Goal: Complete application form

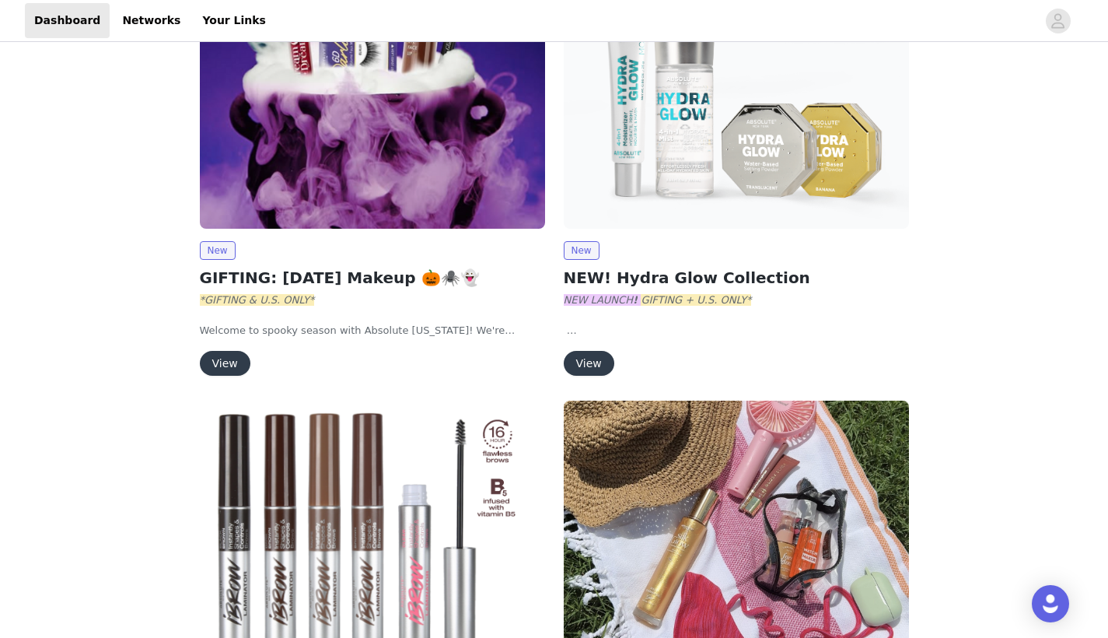
scroll to position [247, 0]
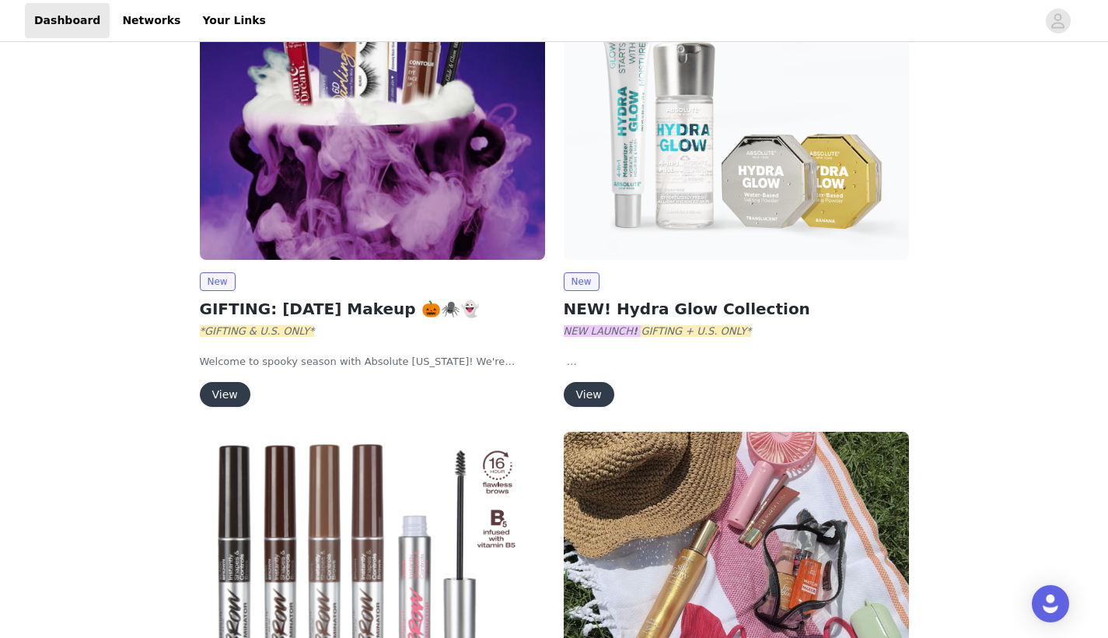
click at [214, 397] on button "View" at bounding box center [225, 394] width 51 height 25
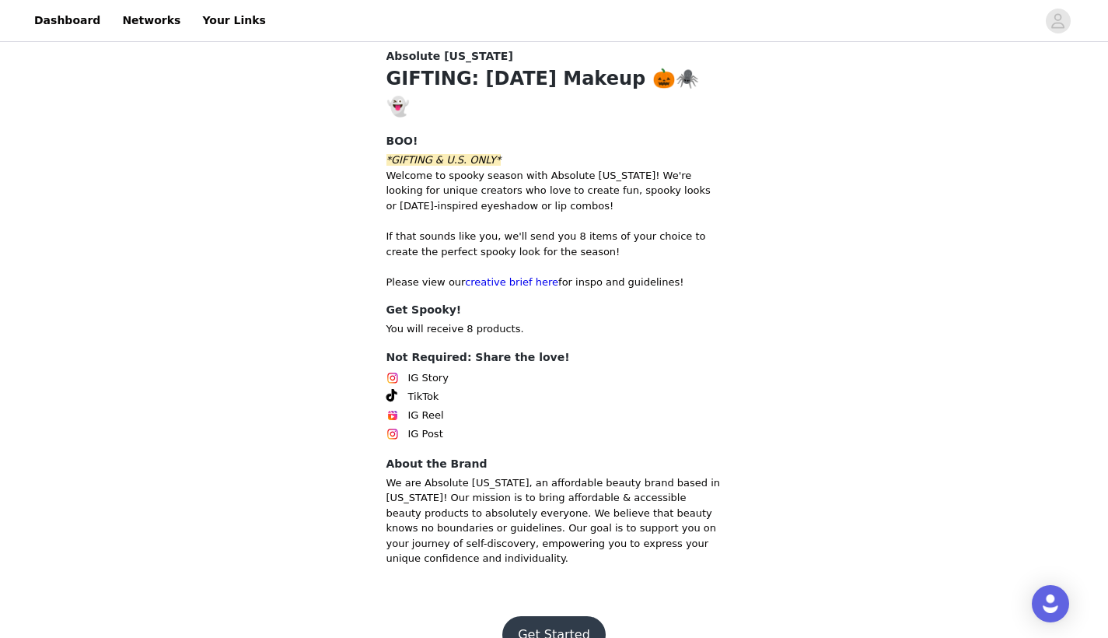
scroll to position [522, 0]
click at [537, 617] on button "Get Started" at bounding box center [553, 635] width 103 height 37
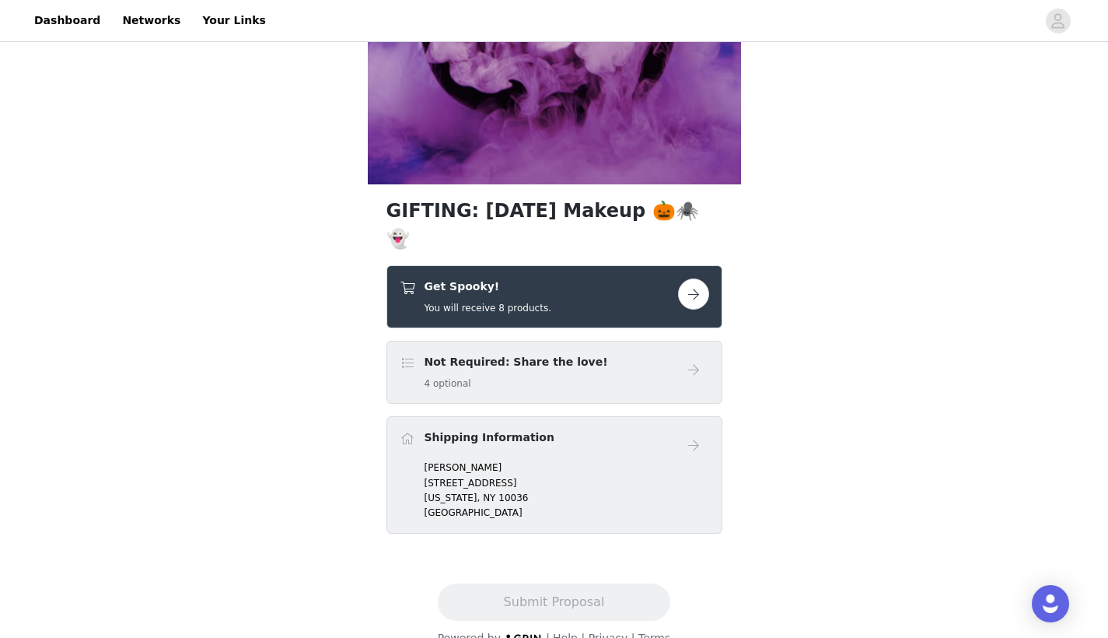
scroll to position [343, 0]
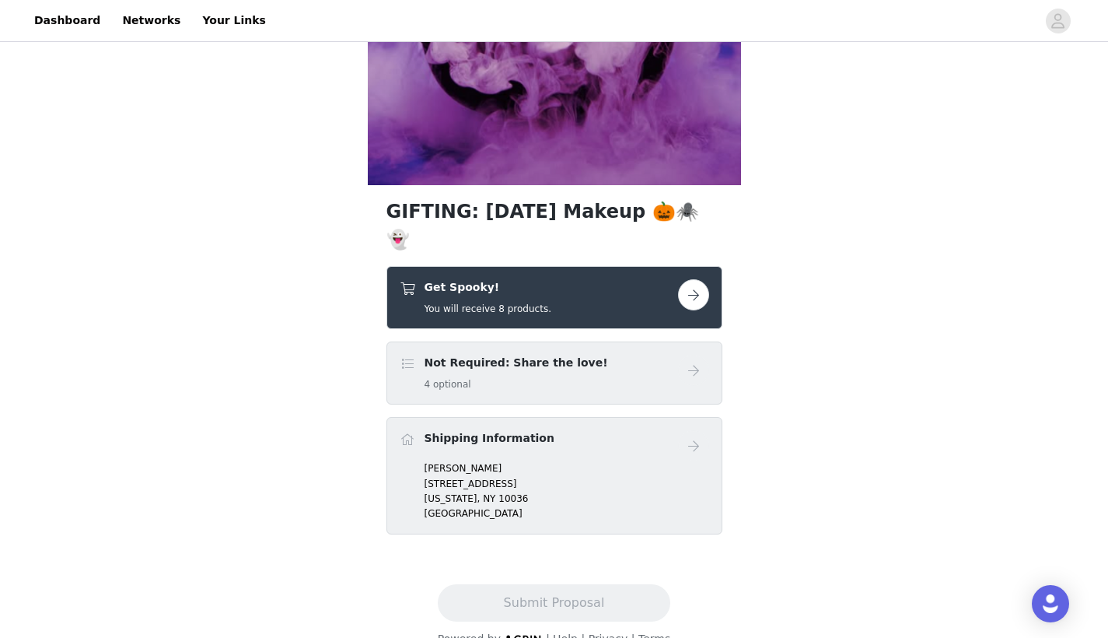
click at [694, 279] on button "button" at bounding box center [693, 294] width 31 height 31
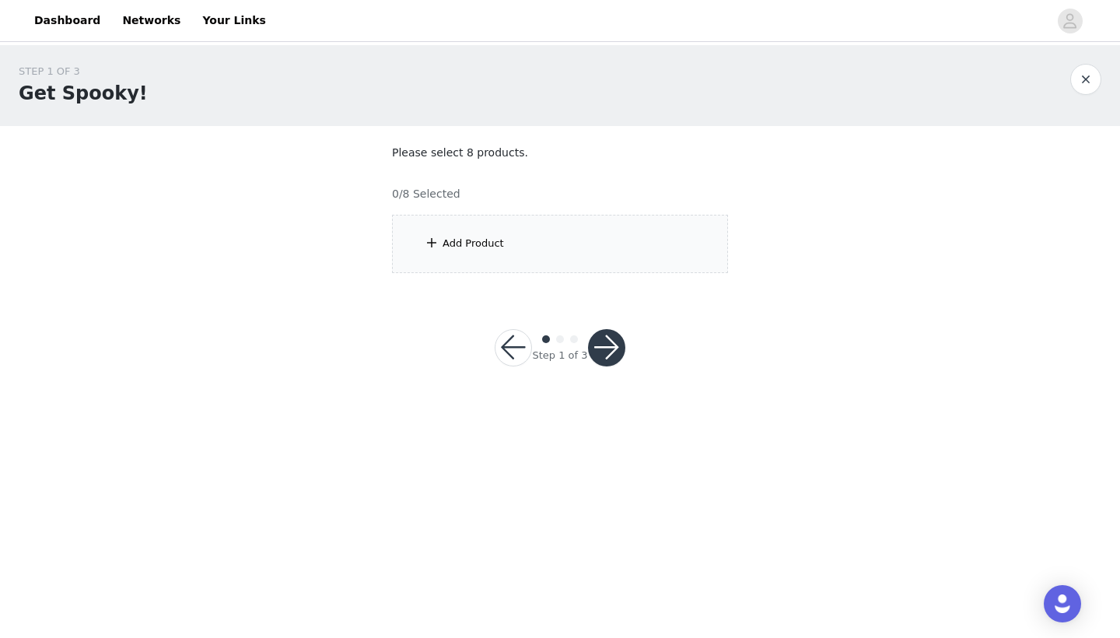
click at [605, 339] on button "button" at bounding box center [606, 347] width 37 height 37
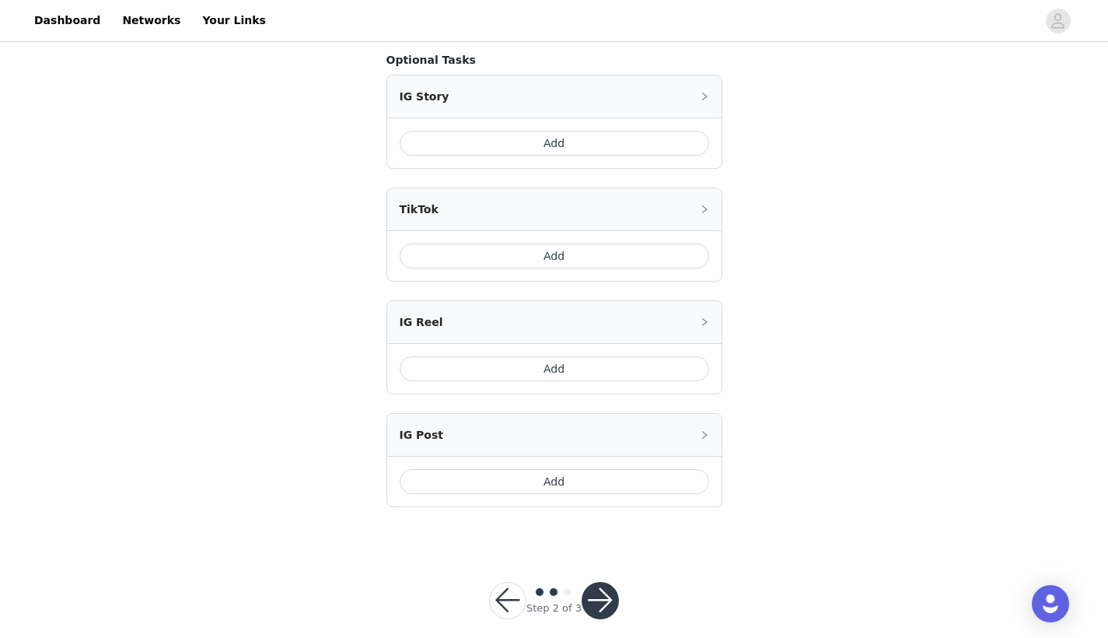
scroll to position [456, 0]
click at [503, 582] on button "button" at bounding box center [507, 600] width 37 height 37
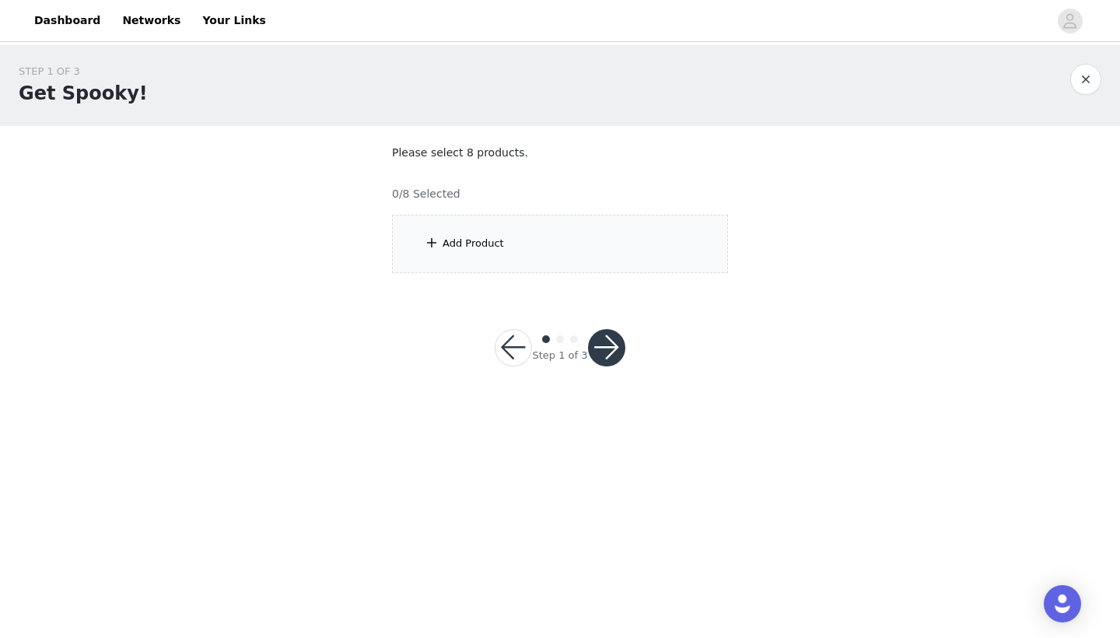
click at [540, 246] on div "Add Product" at bounding box center [560, 244] width 336 height 58
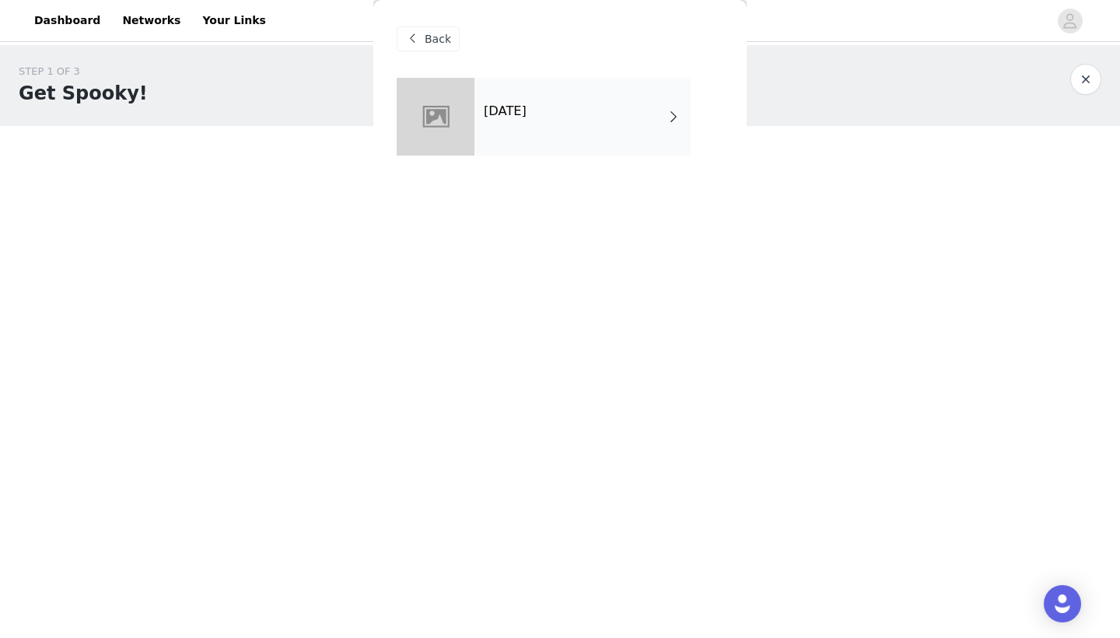
click at [516, 121] on div "Halloween 2025" at bounding box center [582, 117] width 216 height 78
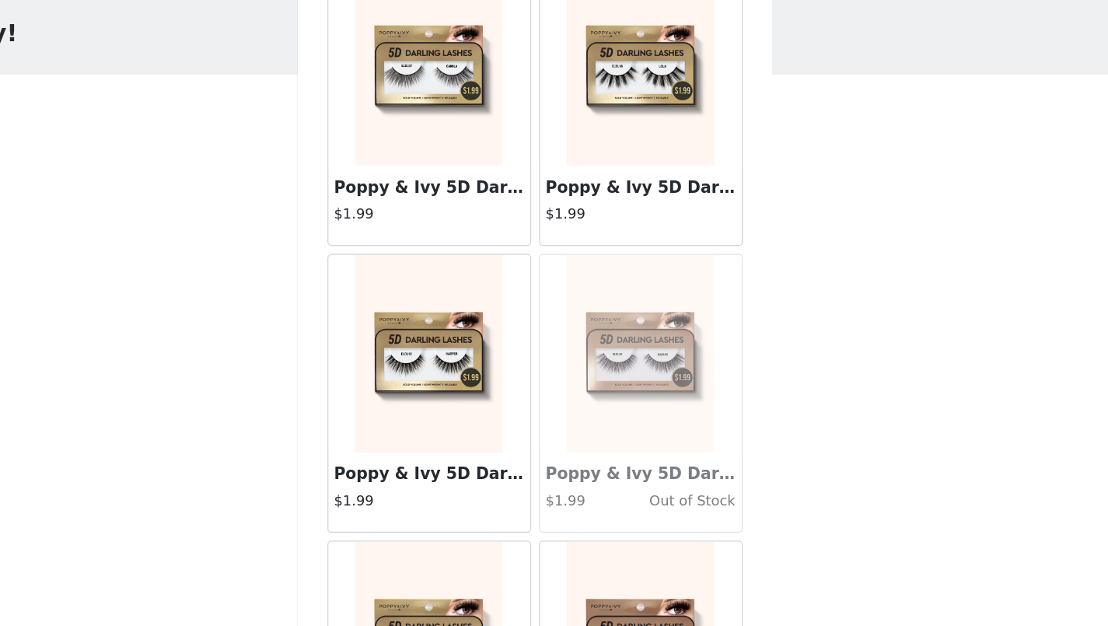
scroll to position [502, 0]
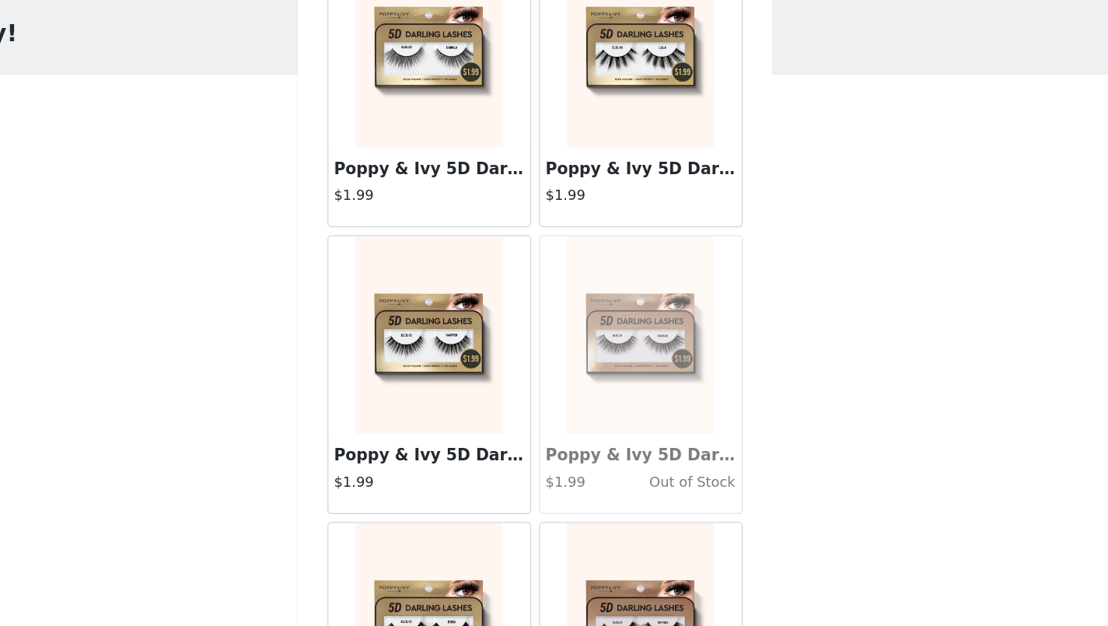
click at [397, 438] on h4 "$1.99" at bounding box center [471, 446] width 149 height 16
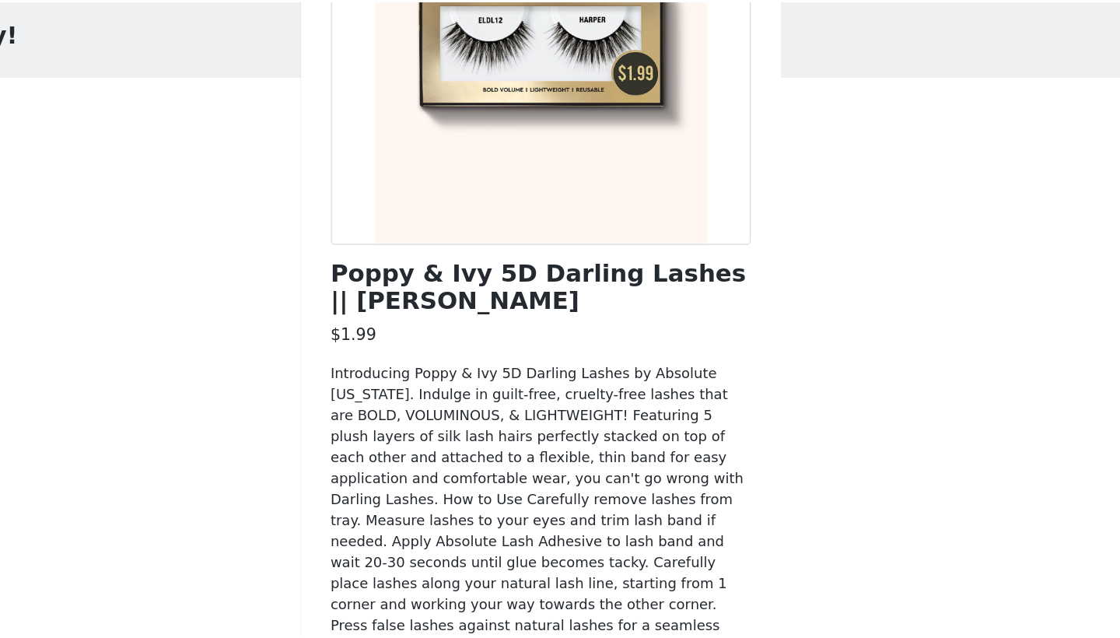
scroll to position [171, 0]
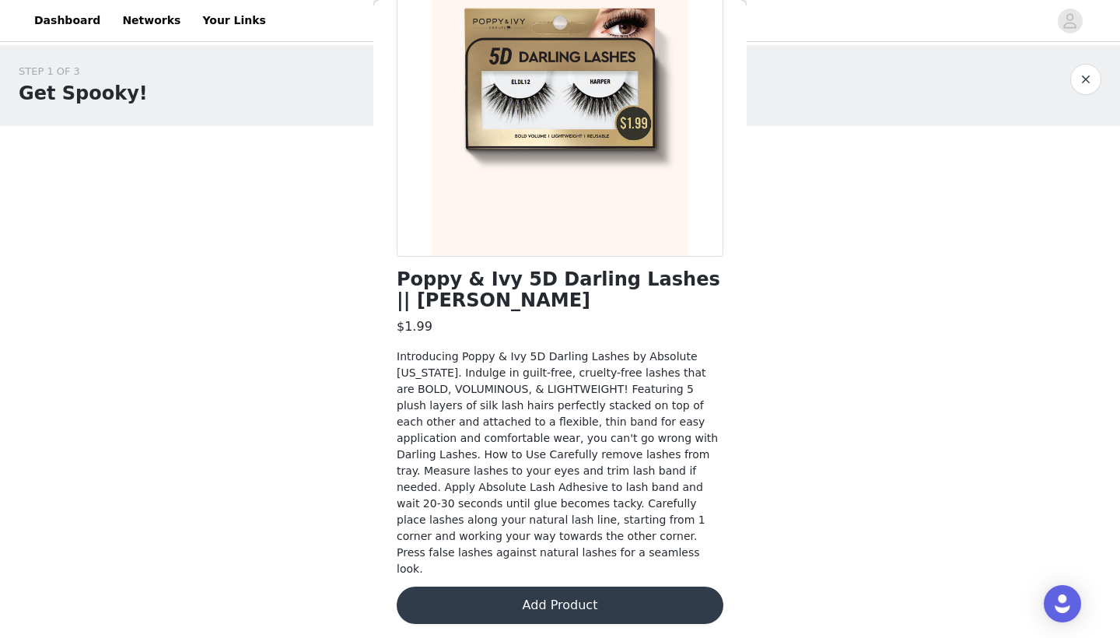
click at [573, 592] on button "Add Product" at bounding box center [560, 604] width 327 height 37
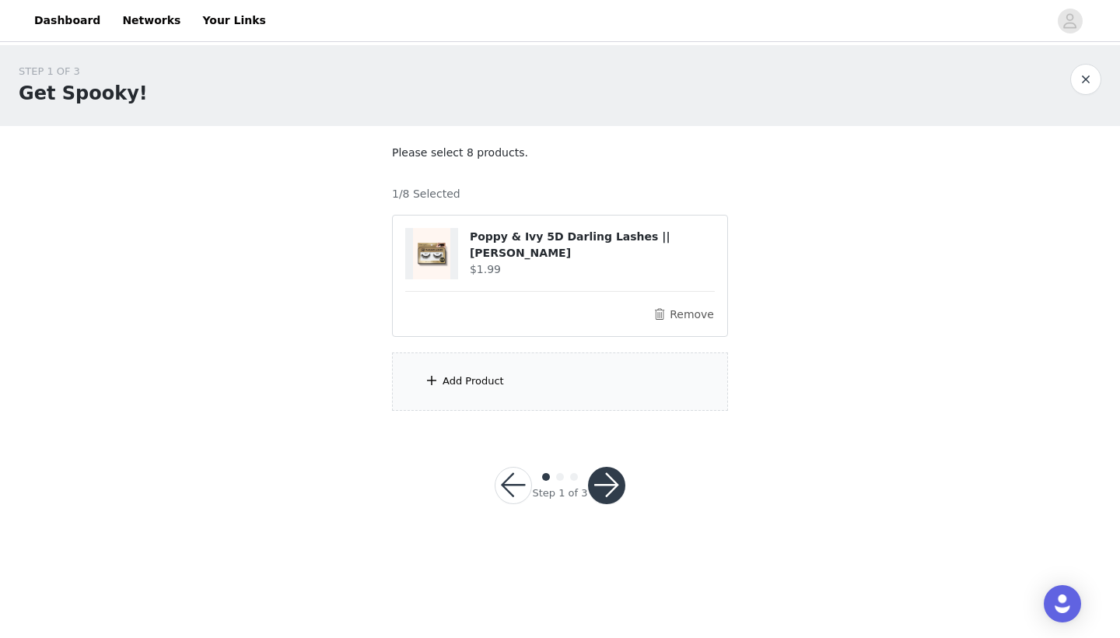
click at [648, 373] on div "Add Product" at bounding box center [560, 381] width 336 height 58
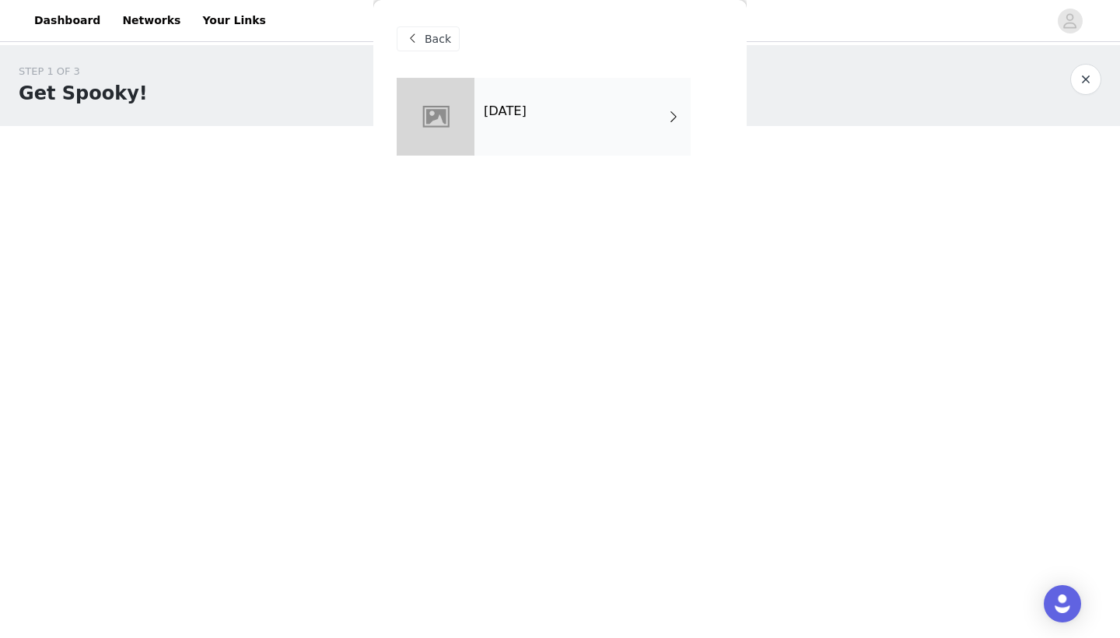
click at [607, 112] on div "Halloween 2025" at bounding box center [582, 117] width 216 height 78
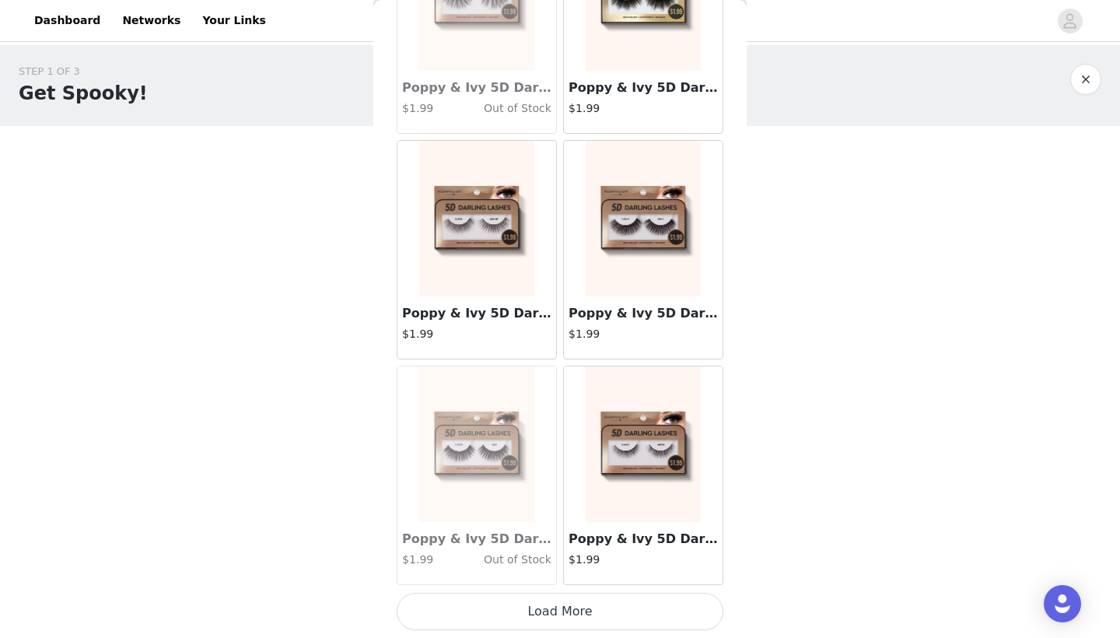
scroll to position [0, 0]
click at [516, 603] on button "Load More" at bounding box center [560, 610] width 327 height 37
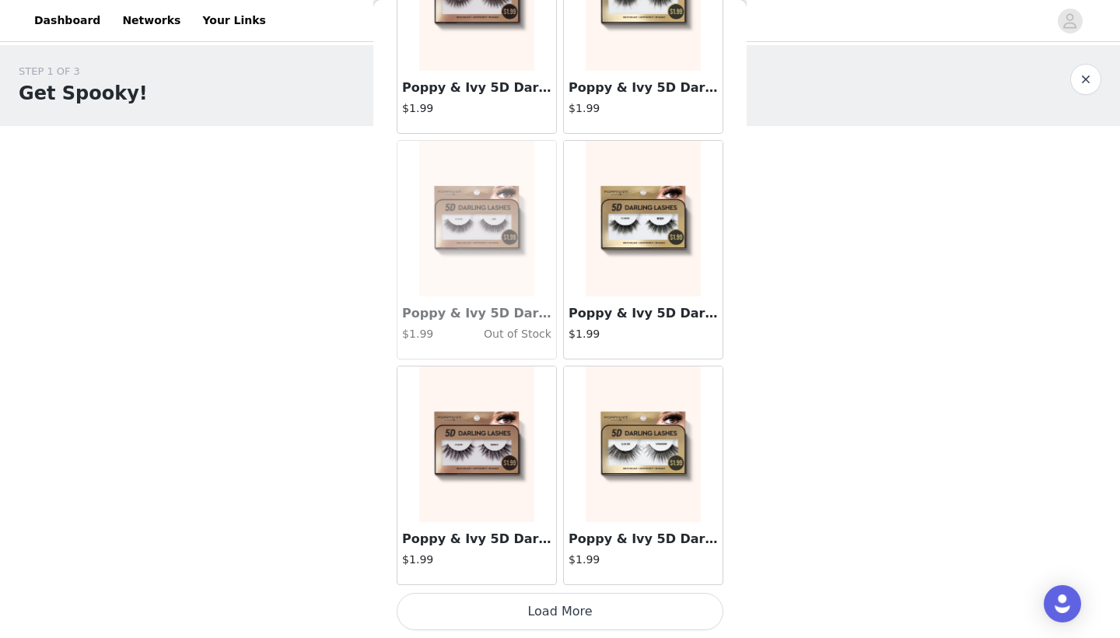
click at [508, 613] on button "Load More" at bounding box center [560, 610] width 327 height 37
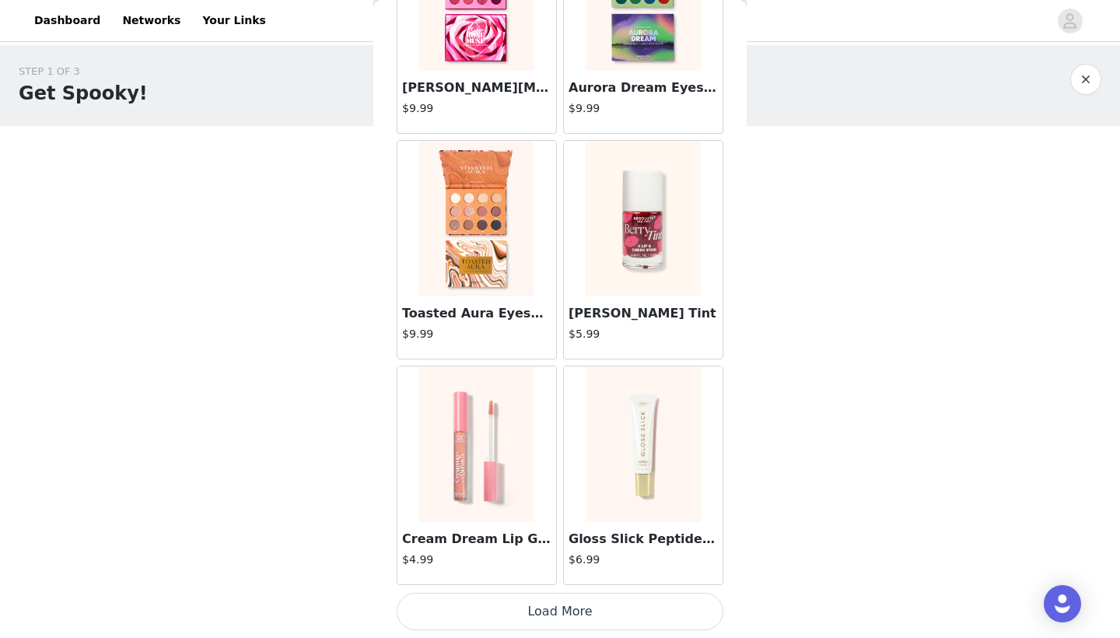
click at [510, 622] on button "Load More" at bounding box center [560, 610] width 327 height 37
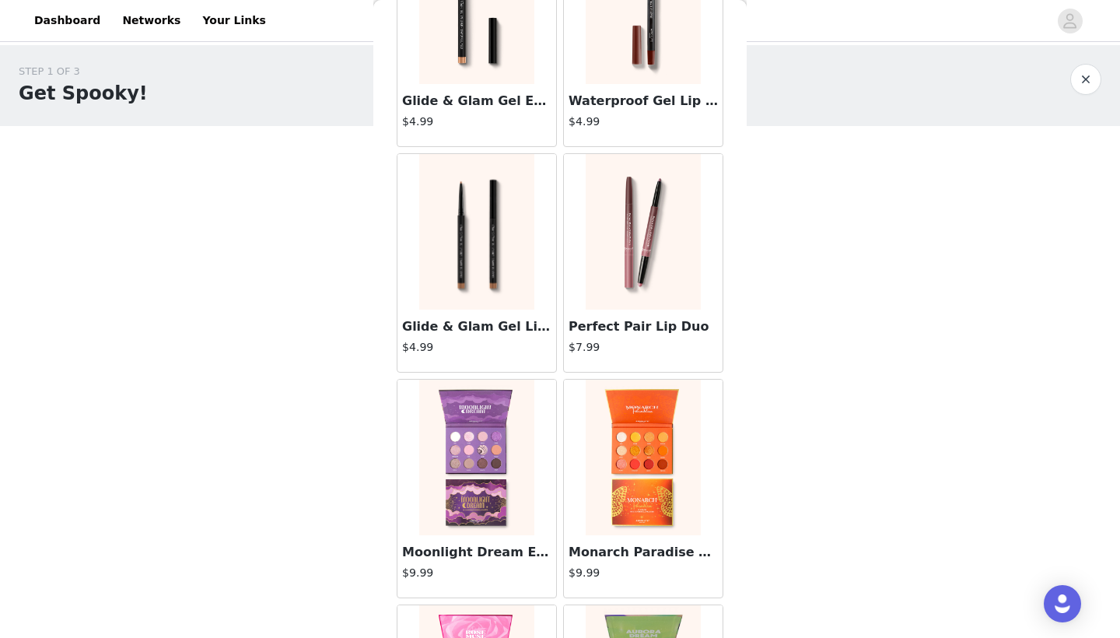
click at [494, 262] on img at bounding box center [476, 231] width 115 height 155
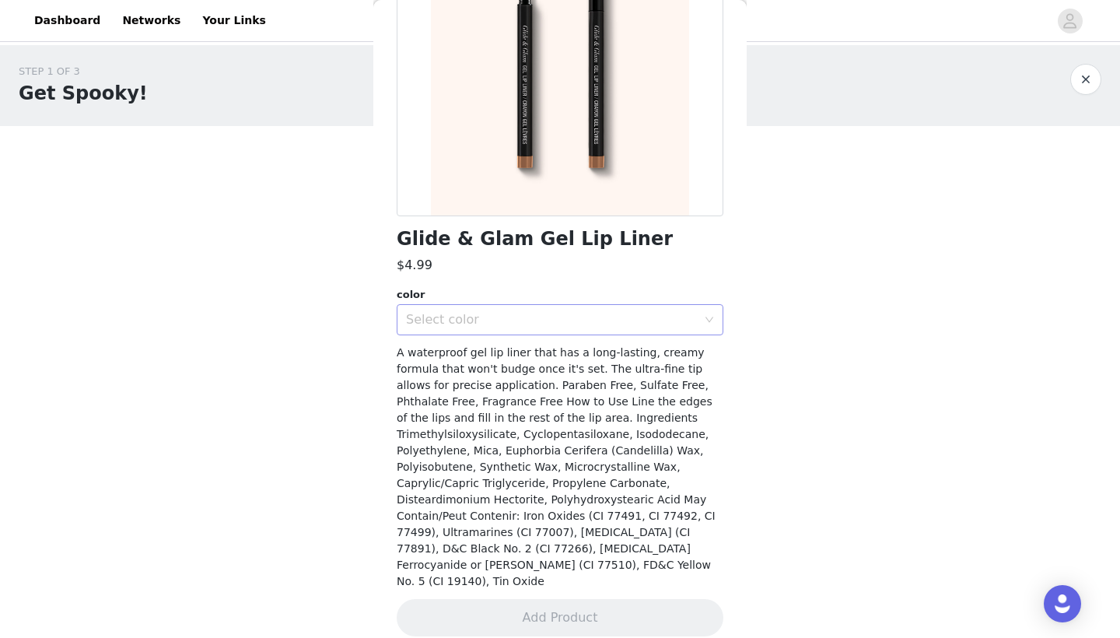
click at [550, 309] on div "Select color" at bounding box center [555, 320] width 298 height 30
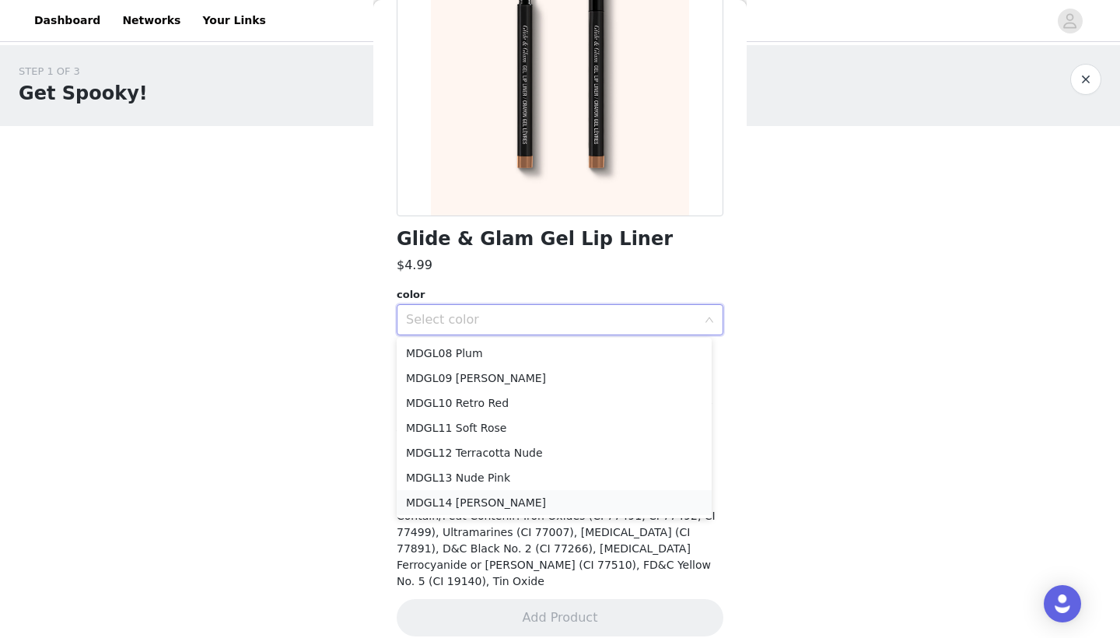
click at [506, 500] on li "MDGL14 Nude Brown" at bounding box center [554, 502] width 315 height 25
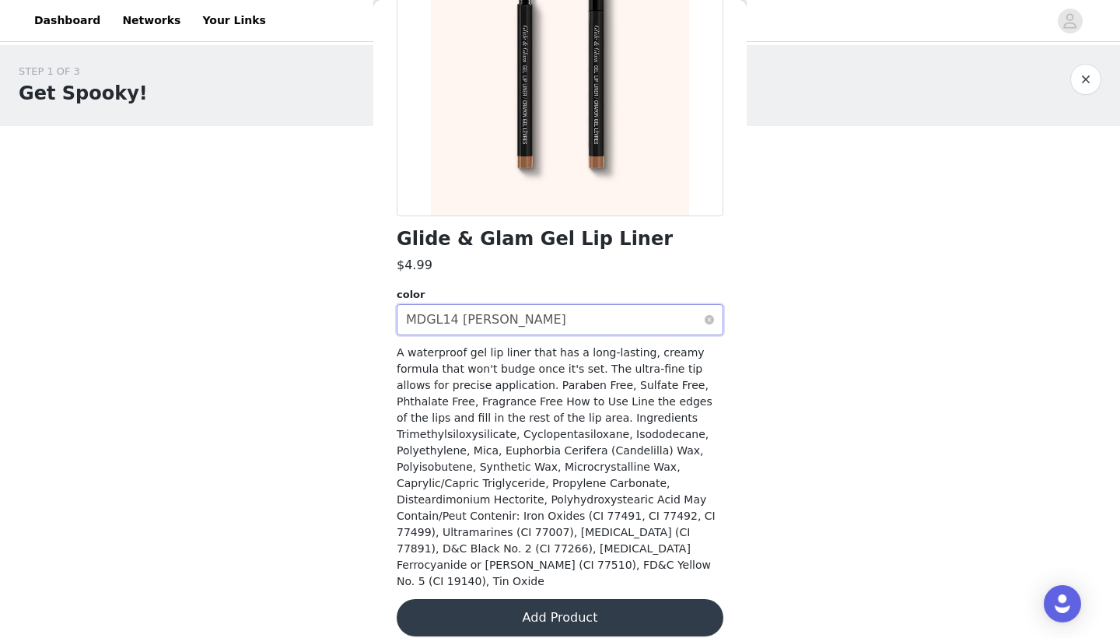
click at [525, 329] on div "MDGL14 Nude Brown" at bounding box center [486, 320] width 160 height 30
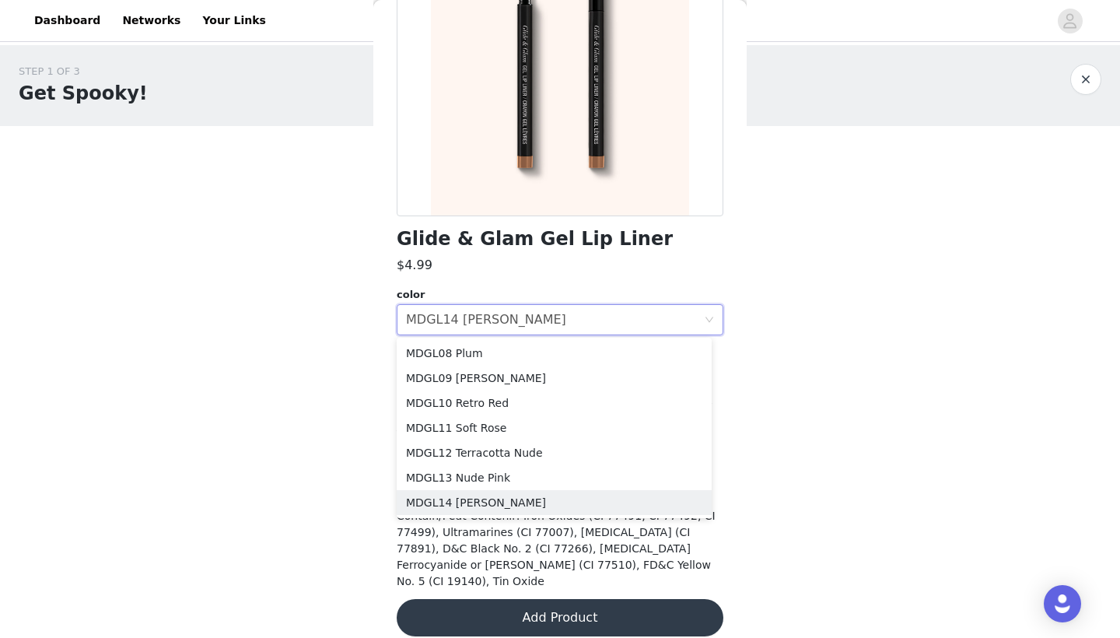
click at [515, 525] on div "A waterproof gel lip liner that has a long-lasting, creamy formula that won't b…" at bounding box center [560, 466] width 327 height 245
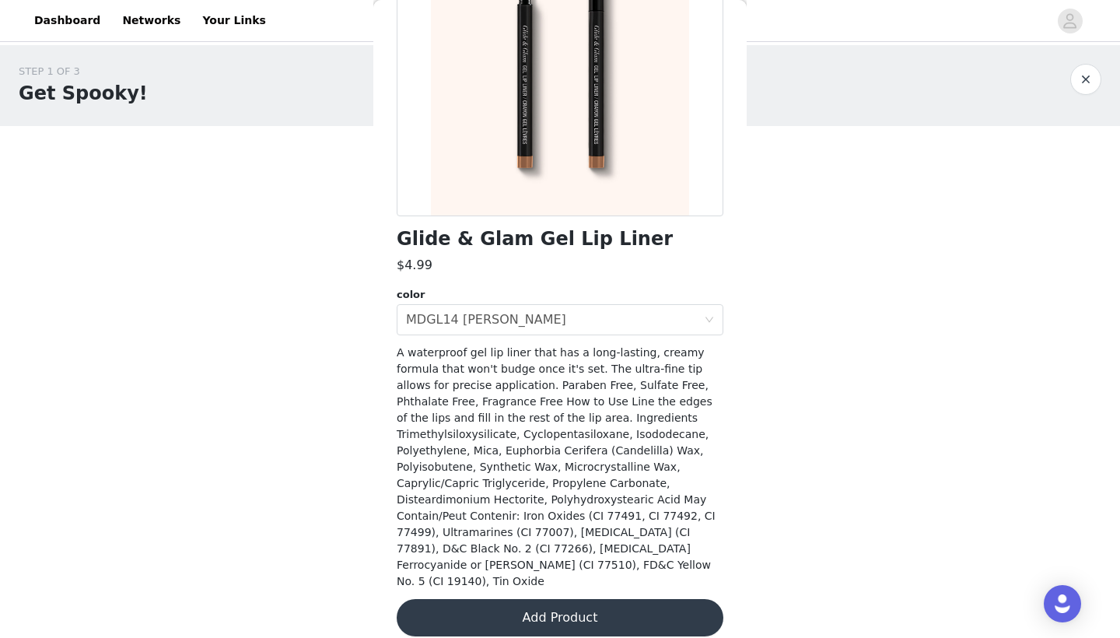
click at [502, 607] on button "Add Product" at bounding box center [560, 617] width 327 height 37
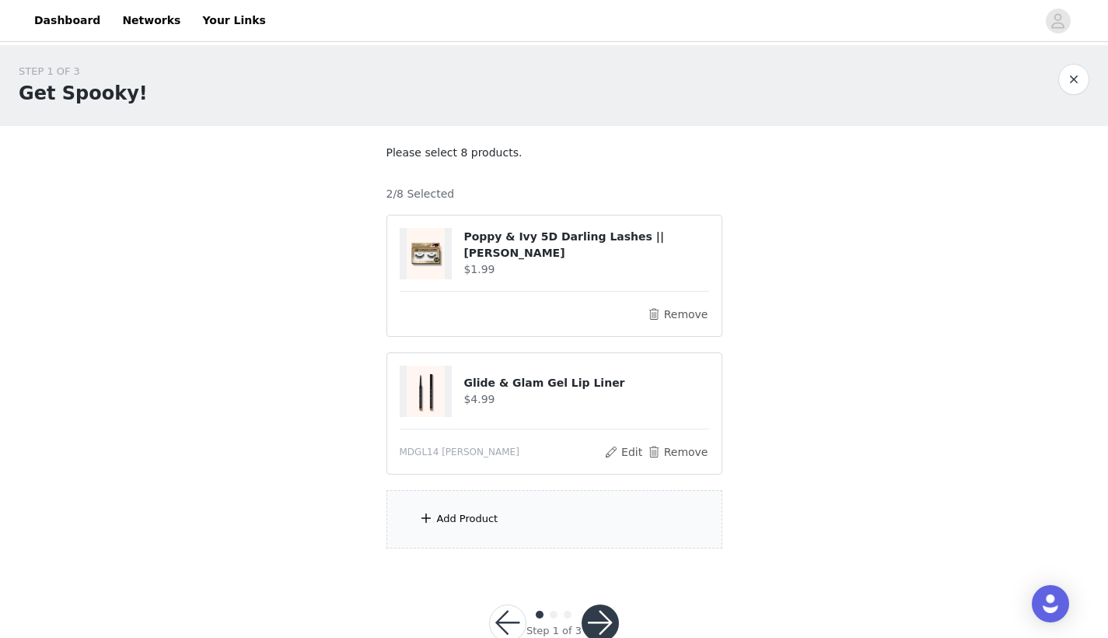
click at [522, 514] on div "Add Product" at bounding box center [554, 519] width 336 height 58
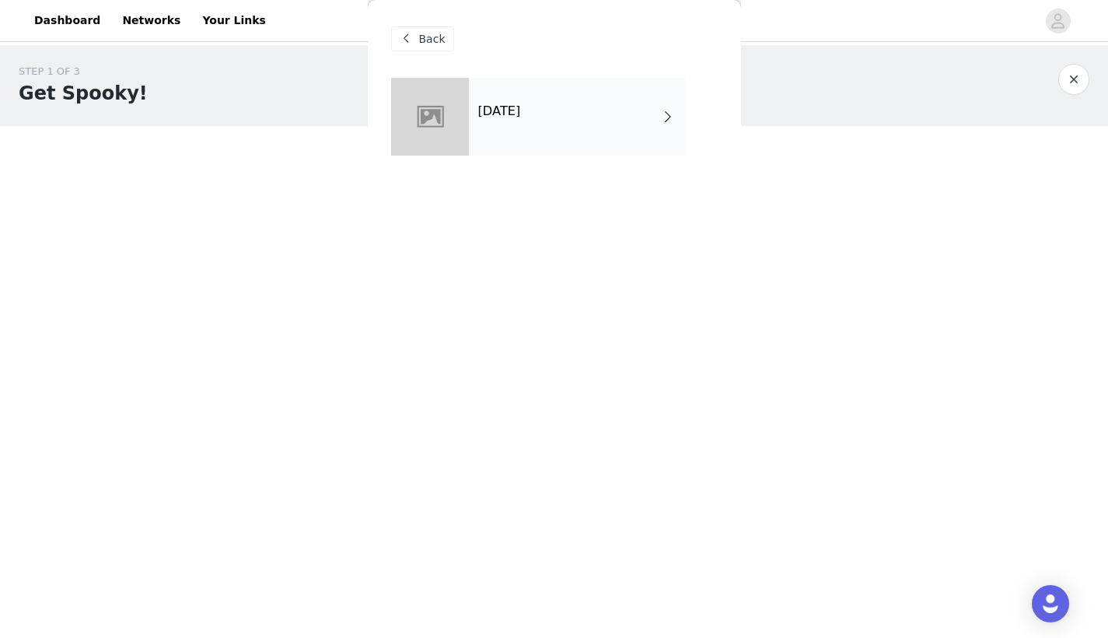
click at [553, 96] on div "Halloween 2025" at bounding box center [577, 117] width 216 height 78
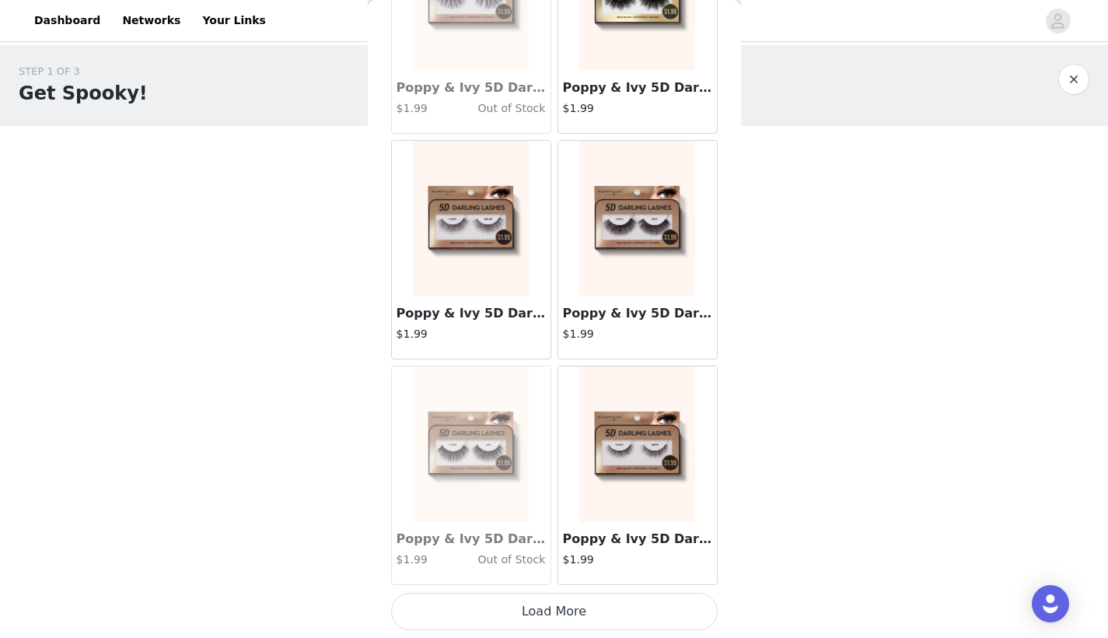
scroll to position [1741, 0]
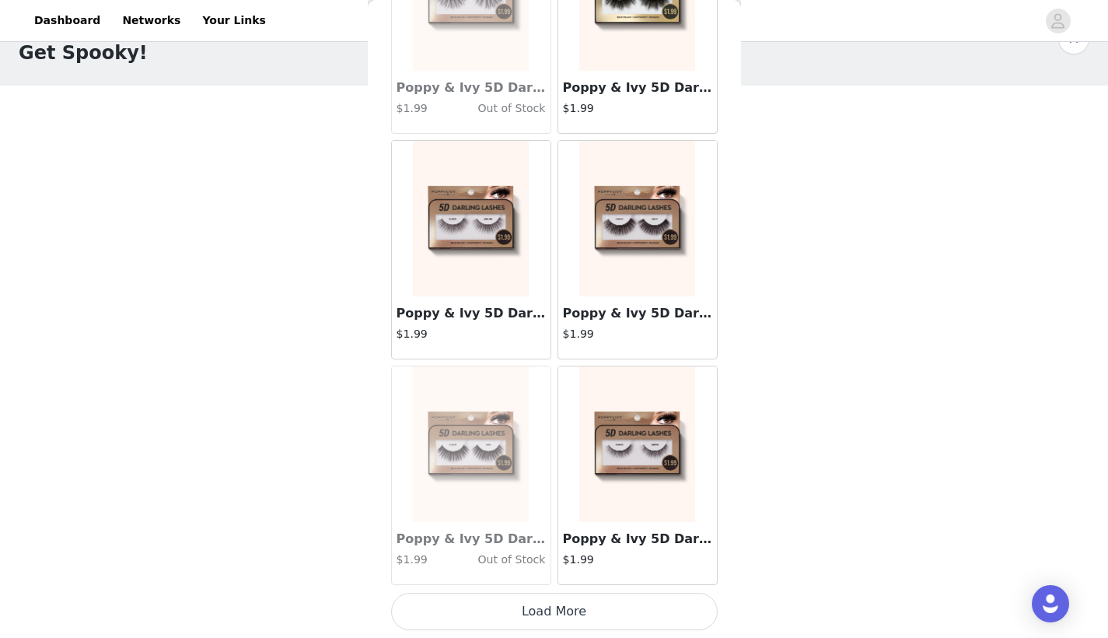
click at [475, 602] on button "Load More" at bounding box center [554, 610] width 327 height 37
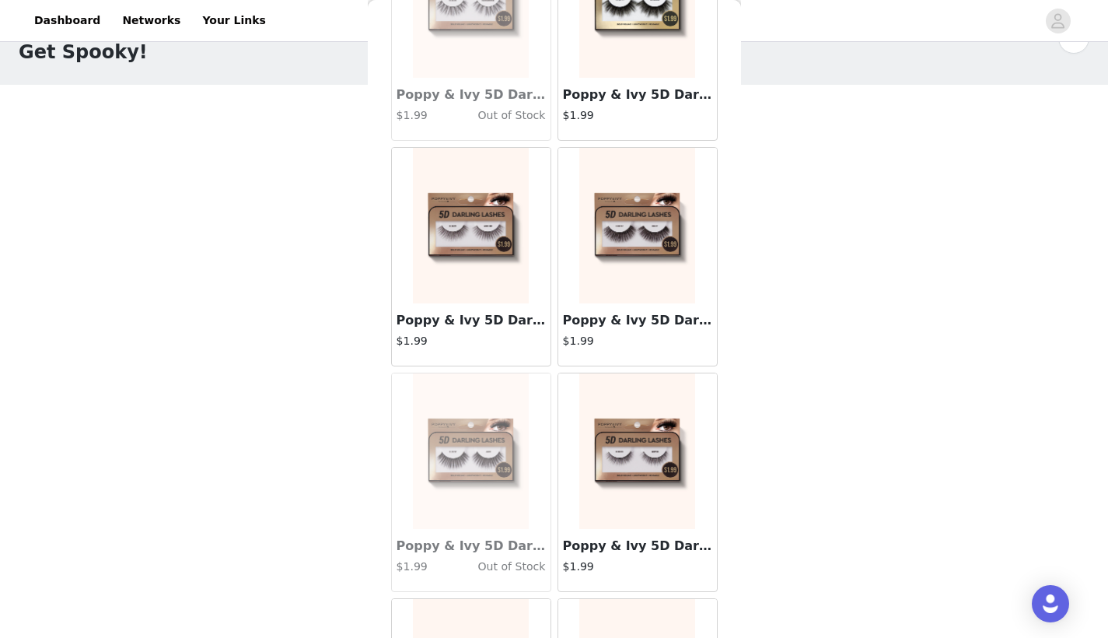
scroll to position [40, 0]
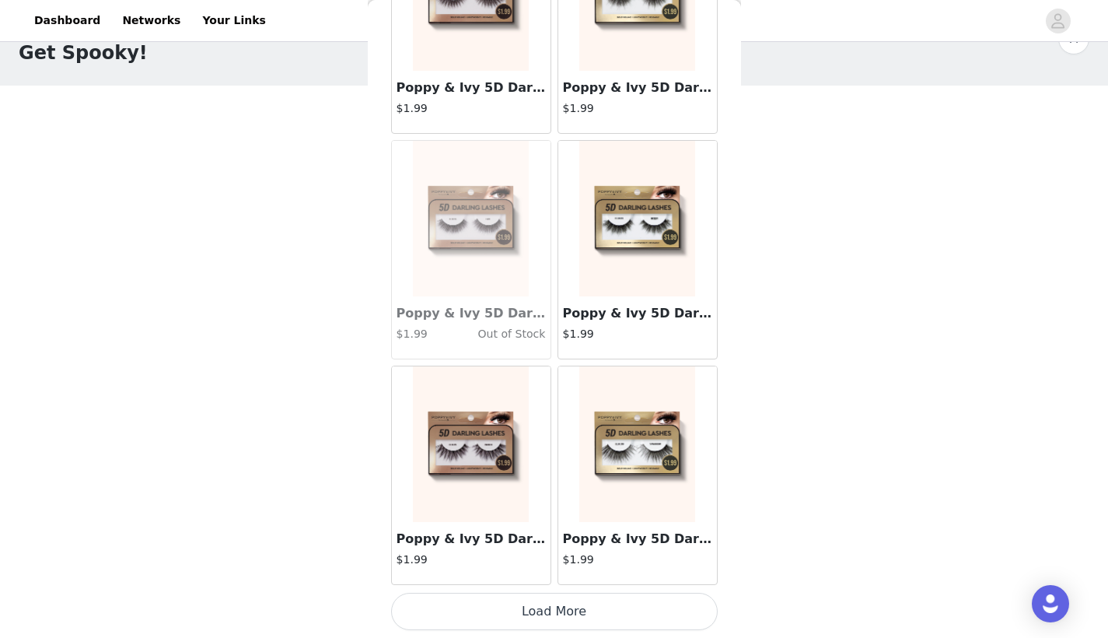
click at [477, 618] on button "Load More" at bounding box center [554, 610] width 327 height 37
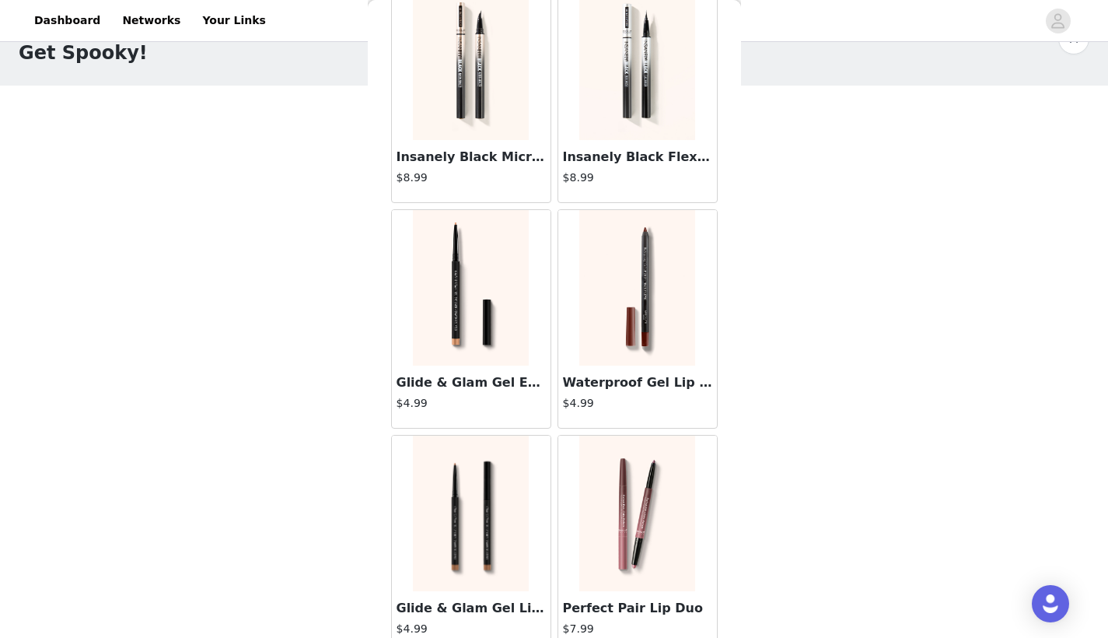
click at [628, 280] on img at bounding box center [636, 287] width 115 height 155
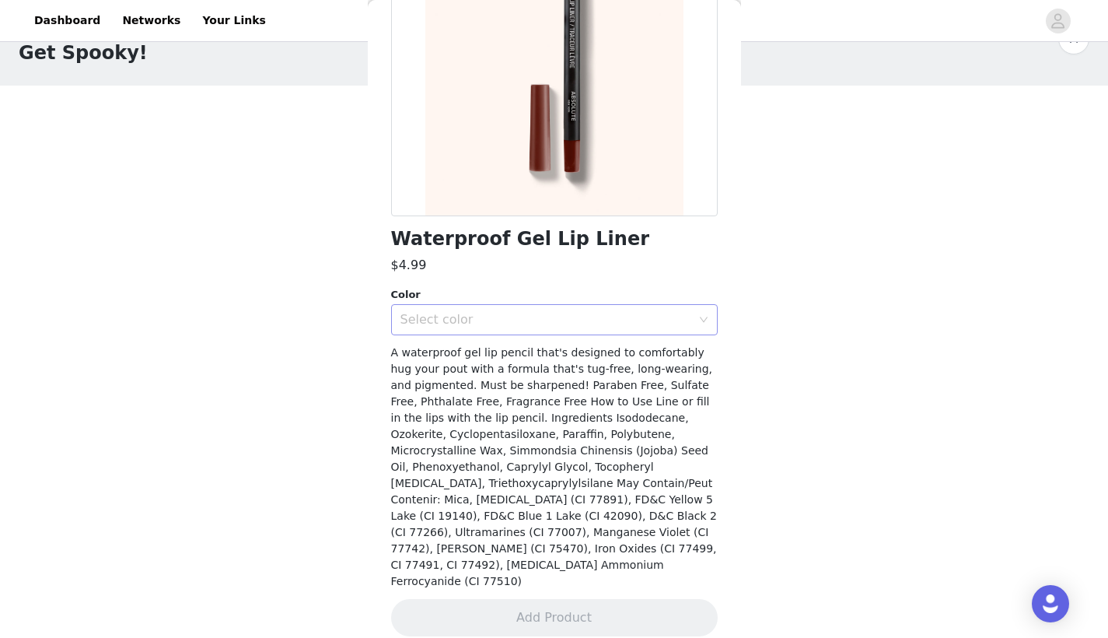
click at [532, 312] on div "Select color" at bounding box center [545, 320] width 291 height 16
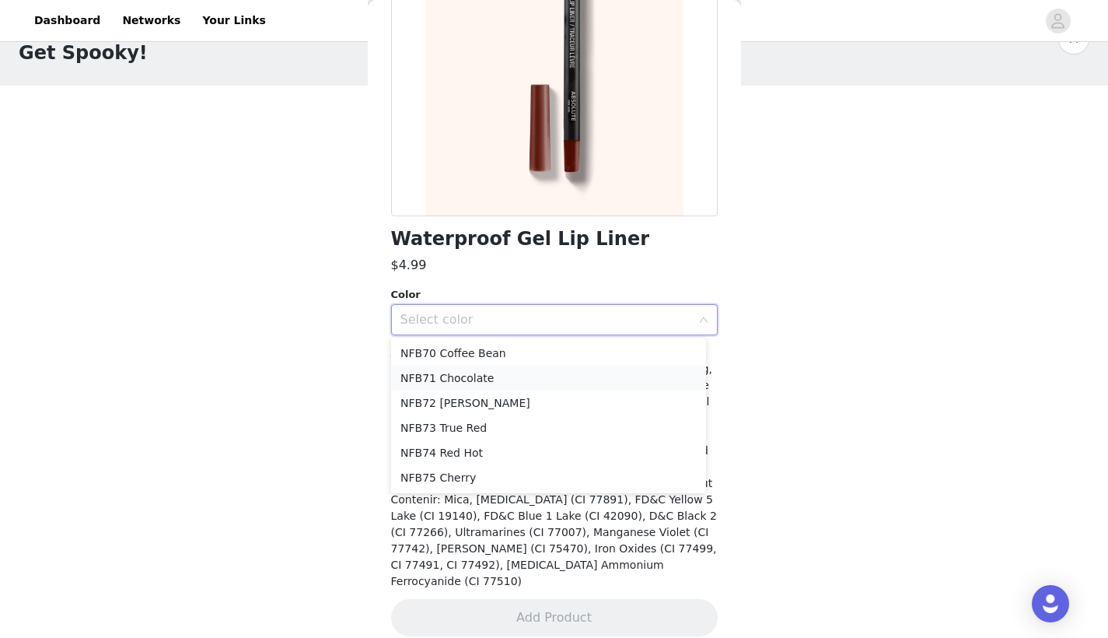
click at [492, 376] on li "NFB71 Chocolate" at bounding box center [548, 377] width 315 height 25
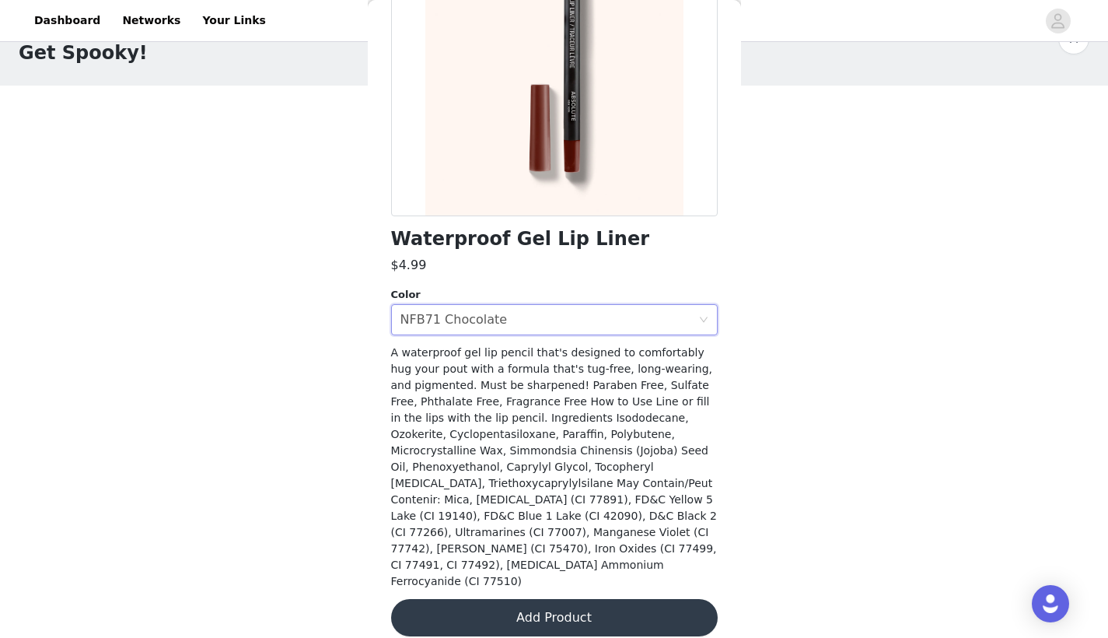
click at [456, 599] on button "Add Product" at bounding box center [554, 617] width 327 height 37
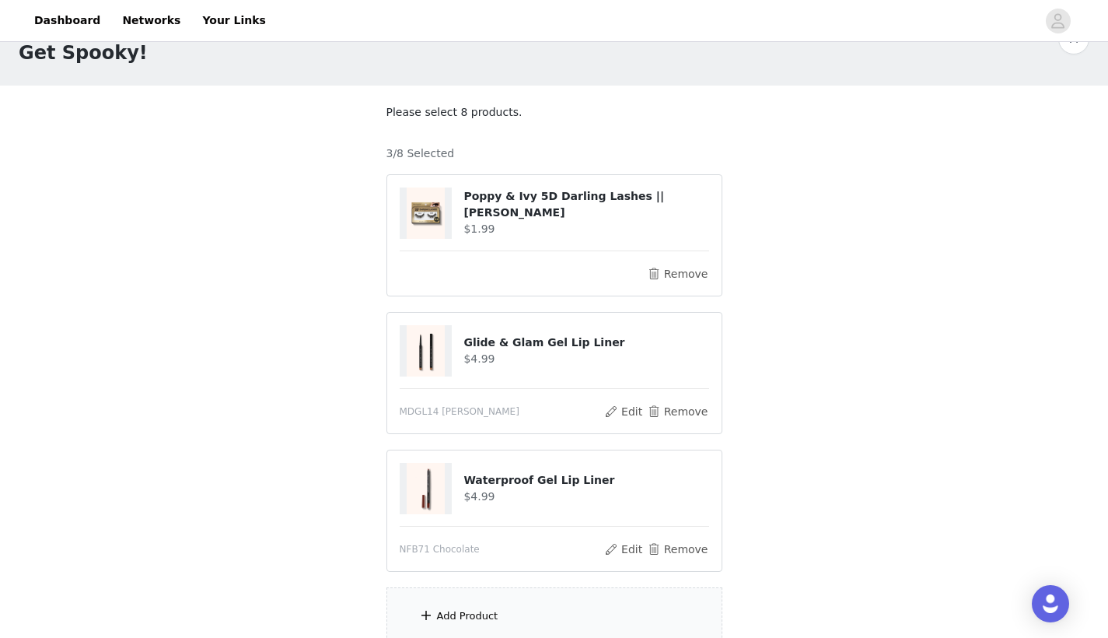
click at [494, 610] on div "Add Product" at bounding box center [467, 616] width 61 height 16
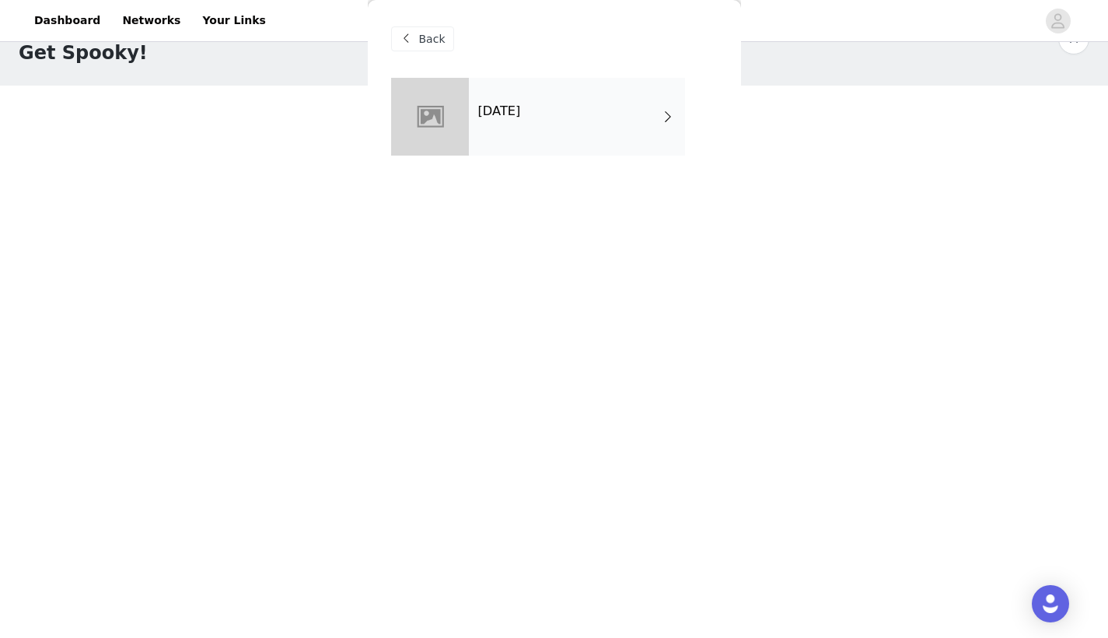
click at [602, 139] on div "Halloween 2025" at bounding box center [577, 117] width 216 height 78
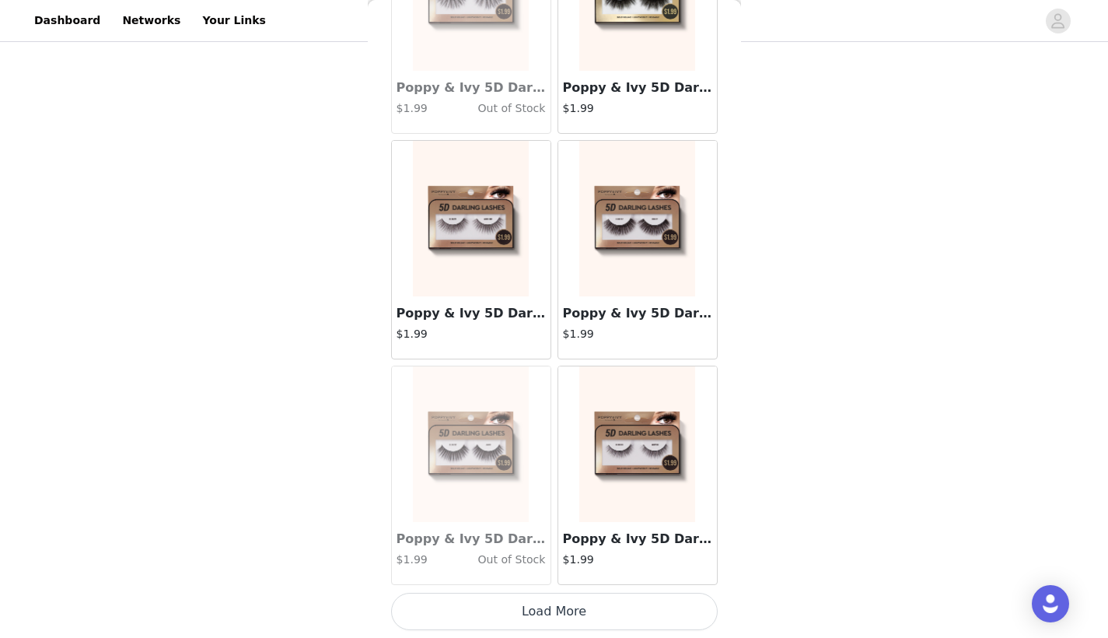
scroll to position [178, 0]
click at [459, 596] on button "Load More" at bounding box center [554, 610] width 327 height 37
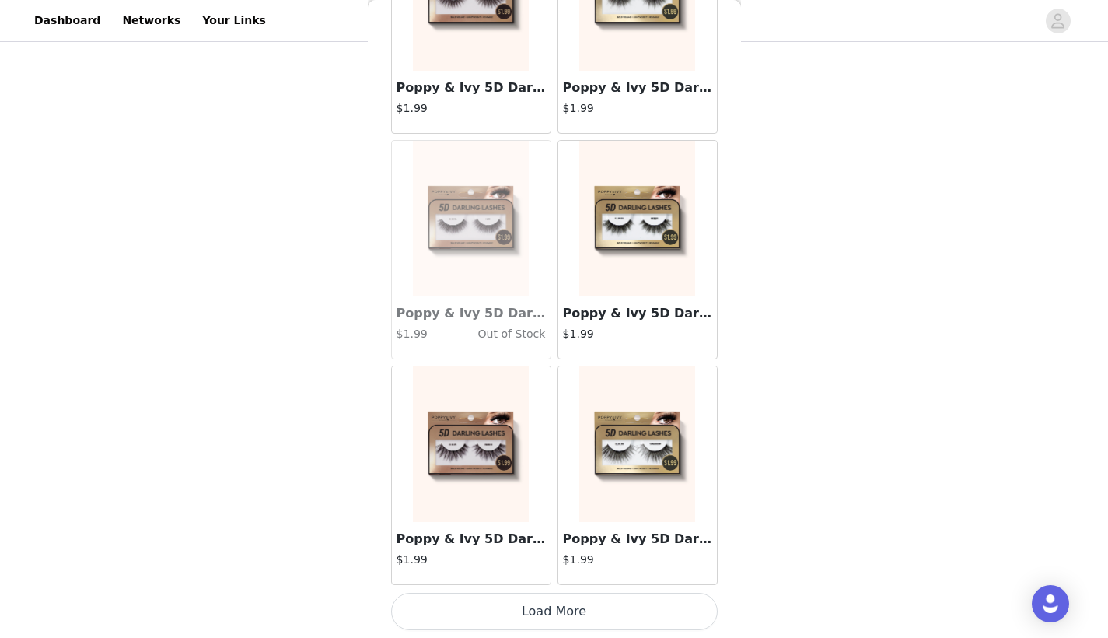
click at [501, 606] on button "Load More" at bounding box center [554, 610] width 327 height 37
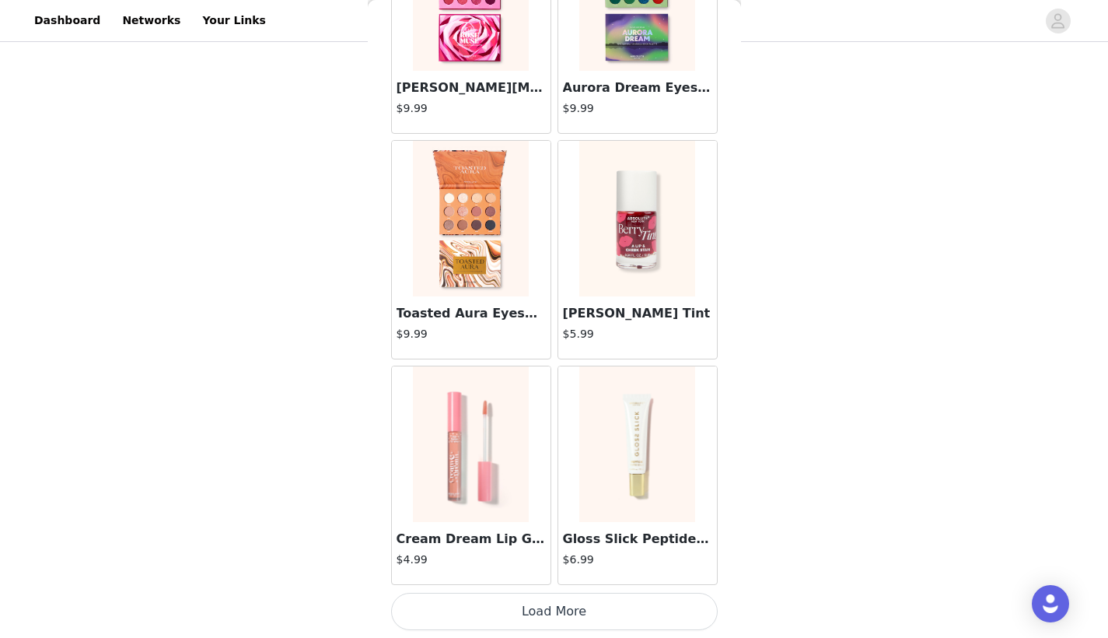
click at [548, 604] on button "Load More" at bounding box center [554, 610] width 327 height 37
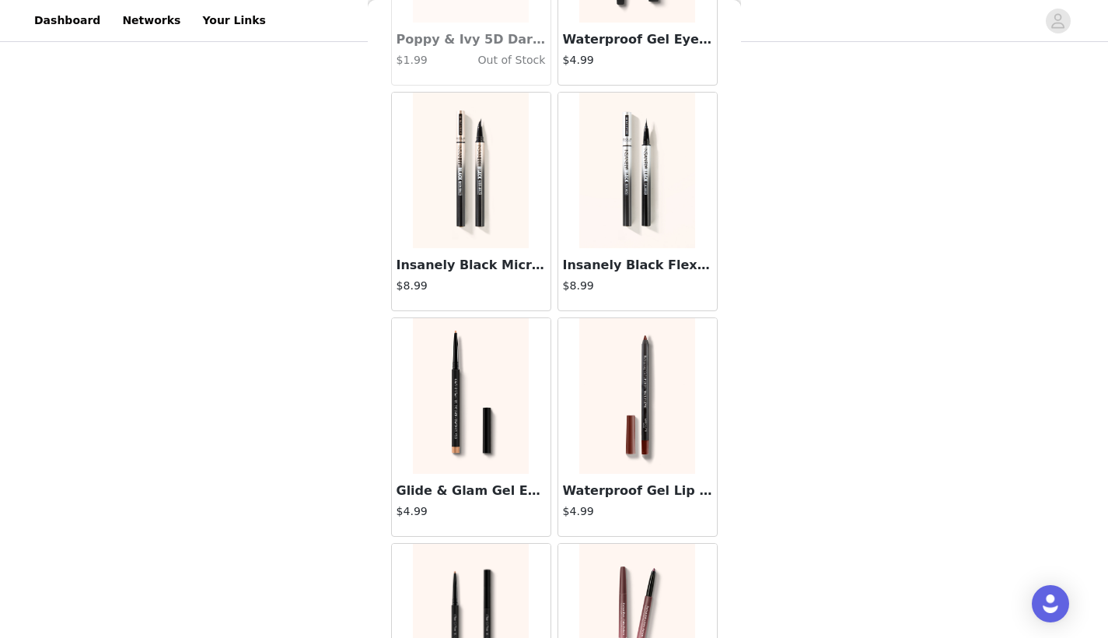
scroll to position [5169, 0]
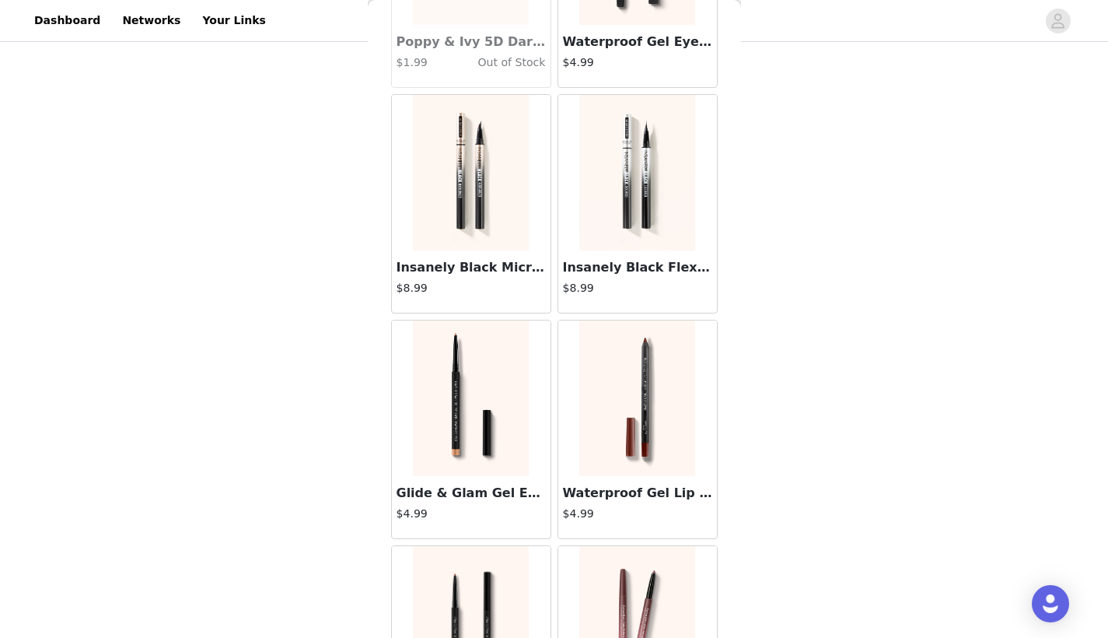
click at [503, 437] on img at bounding box center [470, 397] width 115 height 155
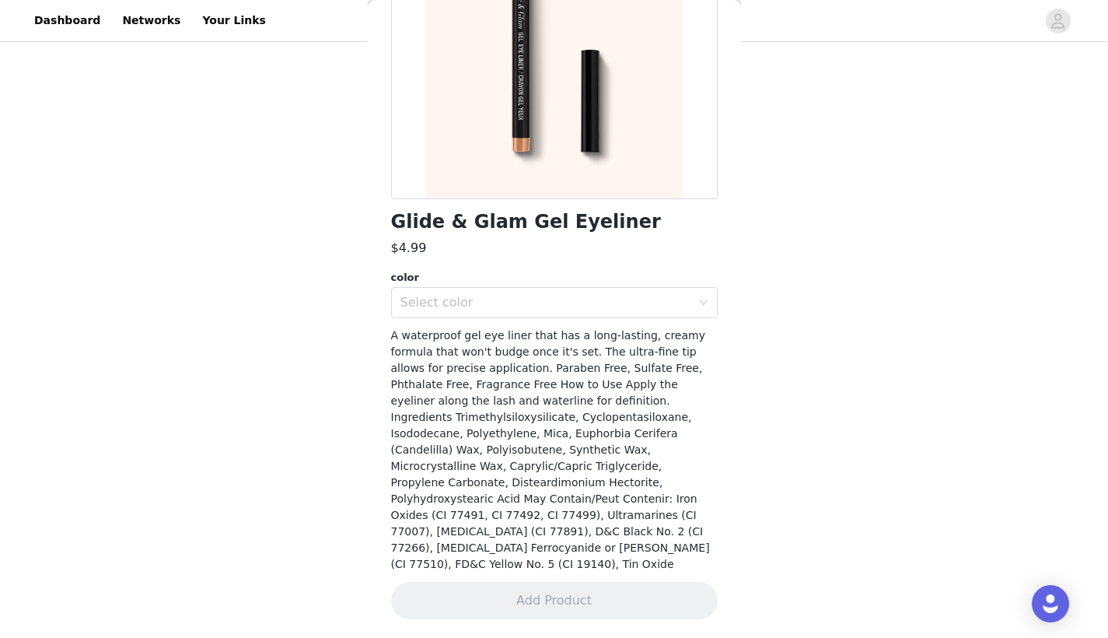
scroll to position [211, 0]
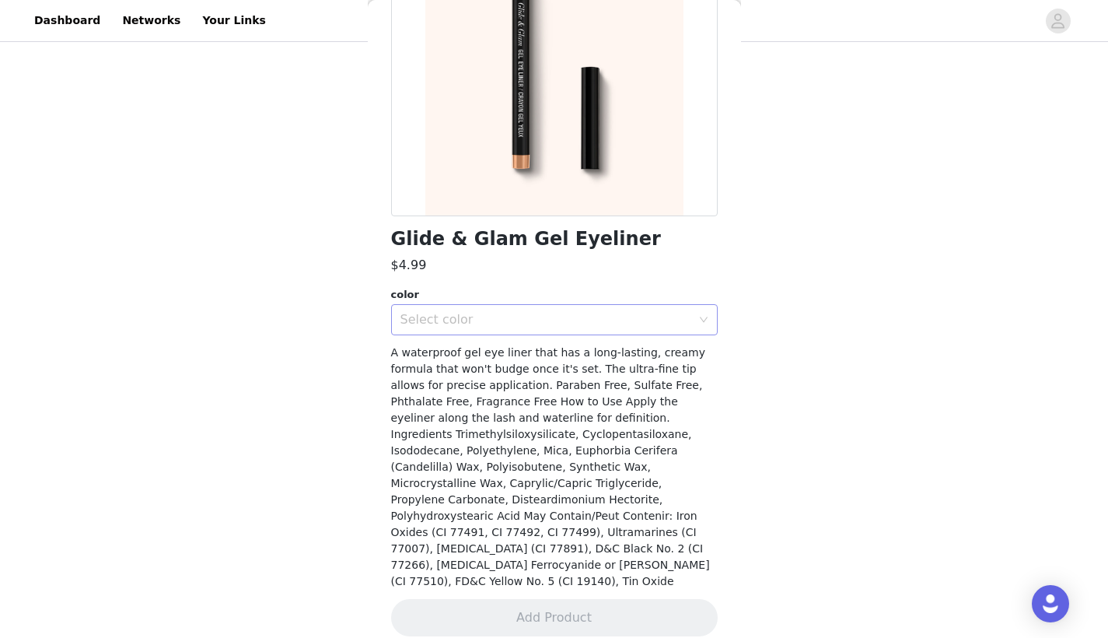
click at [473, 320] on div "Select color" at bounding box center [545, 320] width 291 height 16
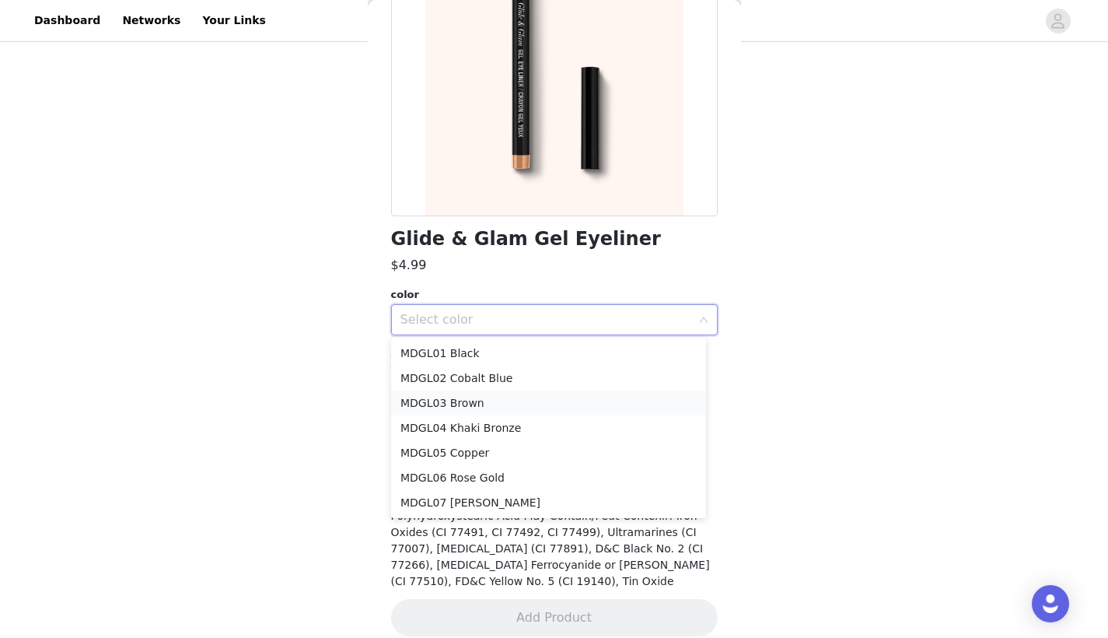
drag, startPoint x: 462, startPoint y: 354, endPoint x: 451, endPoint y: 397, distance: 44.9
click at [451, 398] on ul "MDGL01 Black MDGL02 Cobalt Blue MDGL03 Brown MDGL04 Khaki Bronze MDGL05 Copper …" at bounding box center [548, 427] width 315 height 180
click at [451, 397] on li "MDGL03 Brown" at bounding box center [548, 402] width 315 height 25
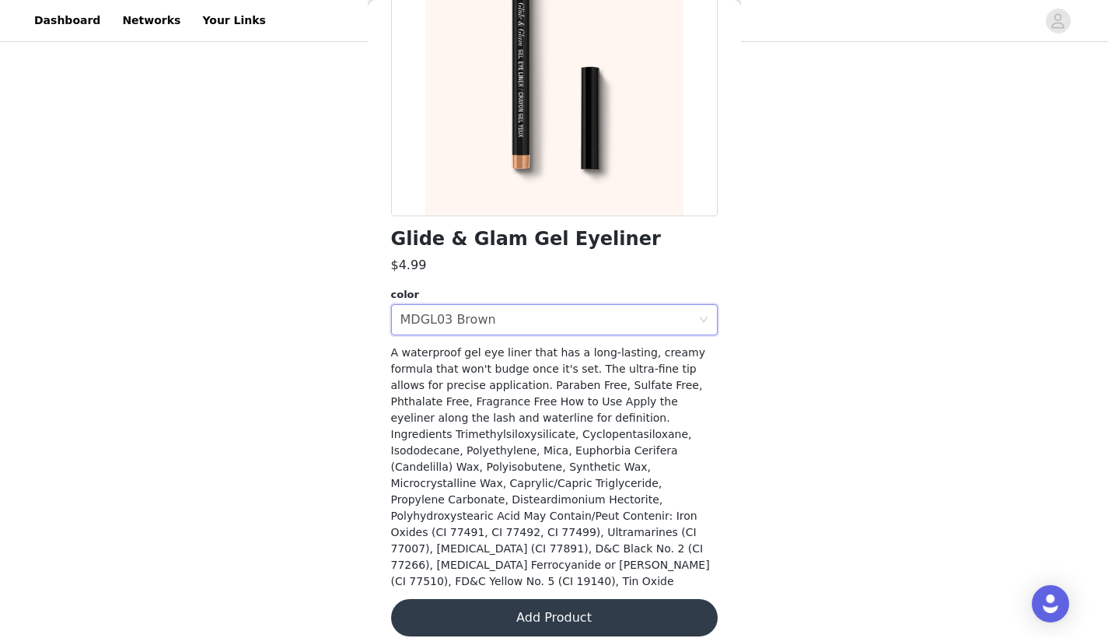
click at [460, 610] on button "Add Product" at bounding box center [554, 617] width 327 height 37
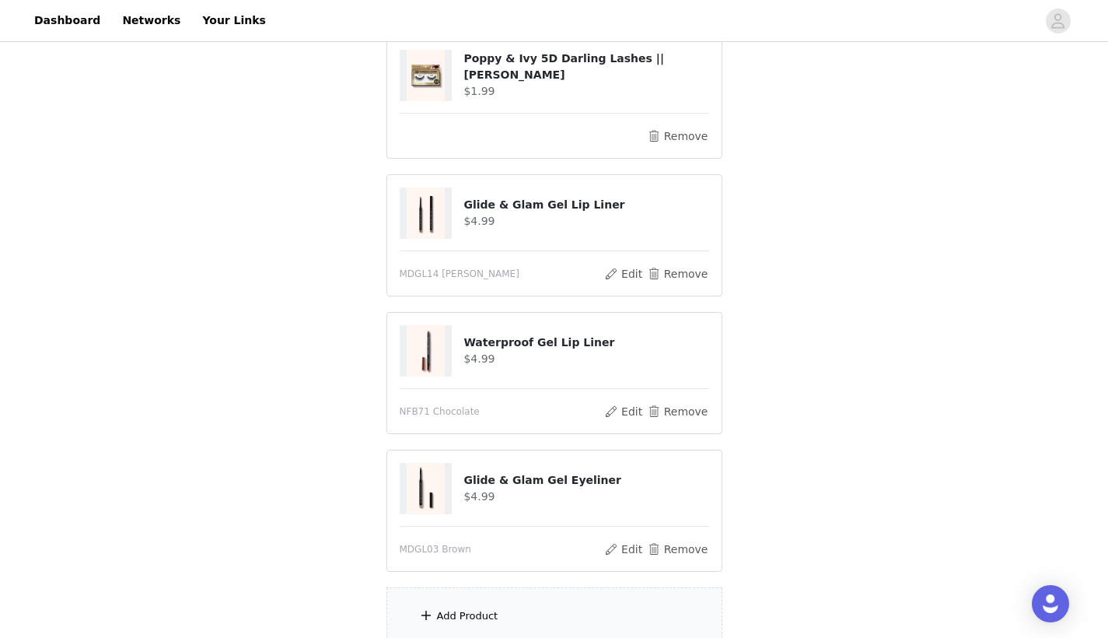
click at [483, 611] on div "Add Product" at bounding box center [467, 616] width 61 height 16
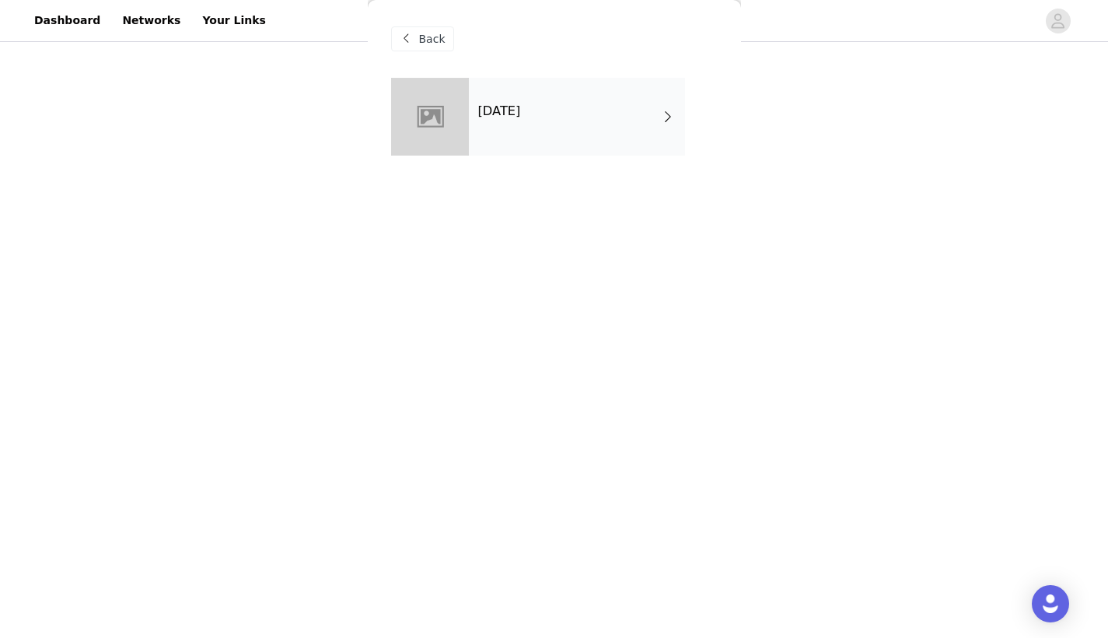
click at [575, 132] on div "Halloween 2025" at bounding box center [577, 117] width 216 height 78
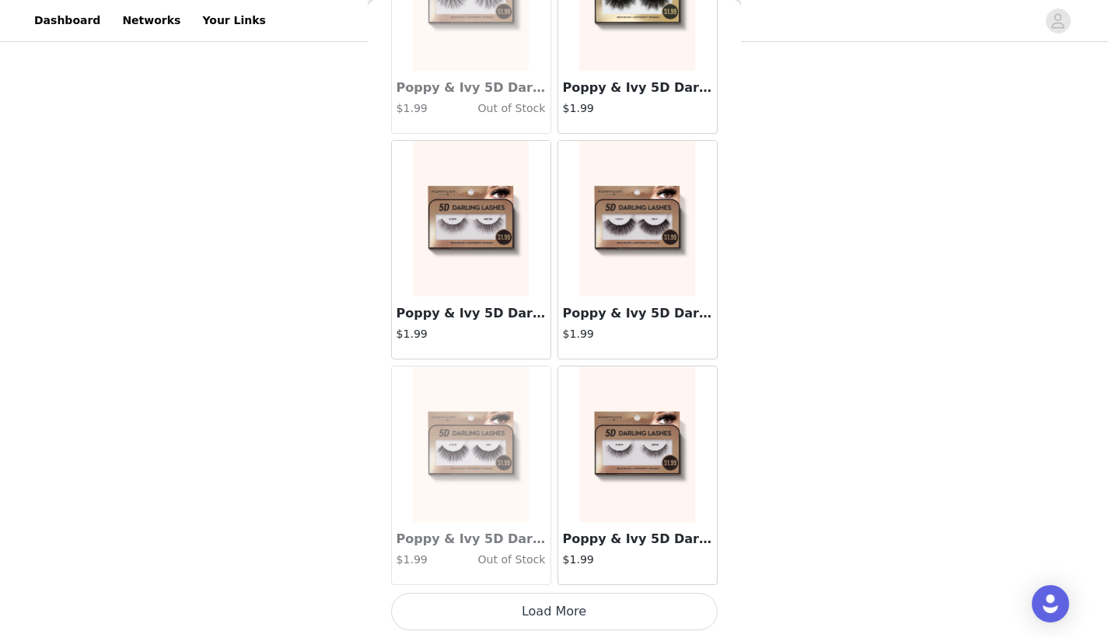
click at [478, 621] on button "Load More" at bounding box center [554, 610] width 327 height 37
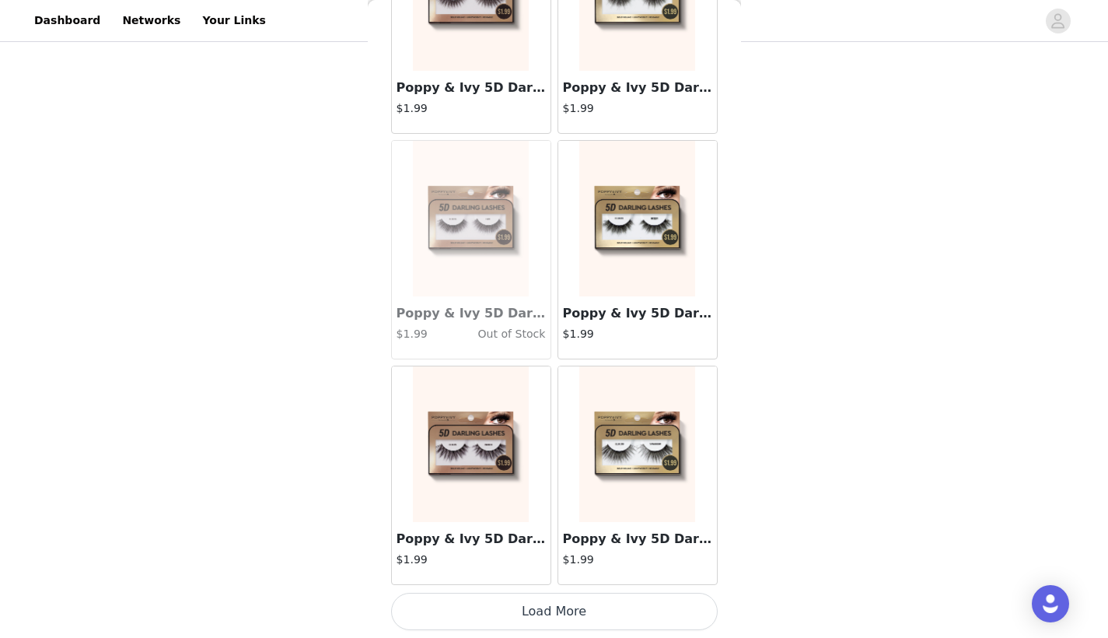
scroll to position [281, 0]
click at [530, 613] on button "Load More" at bounding box center [554, 610] width 327 height 37
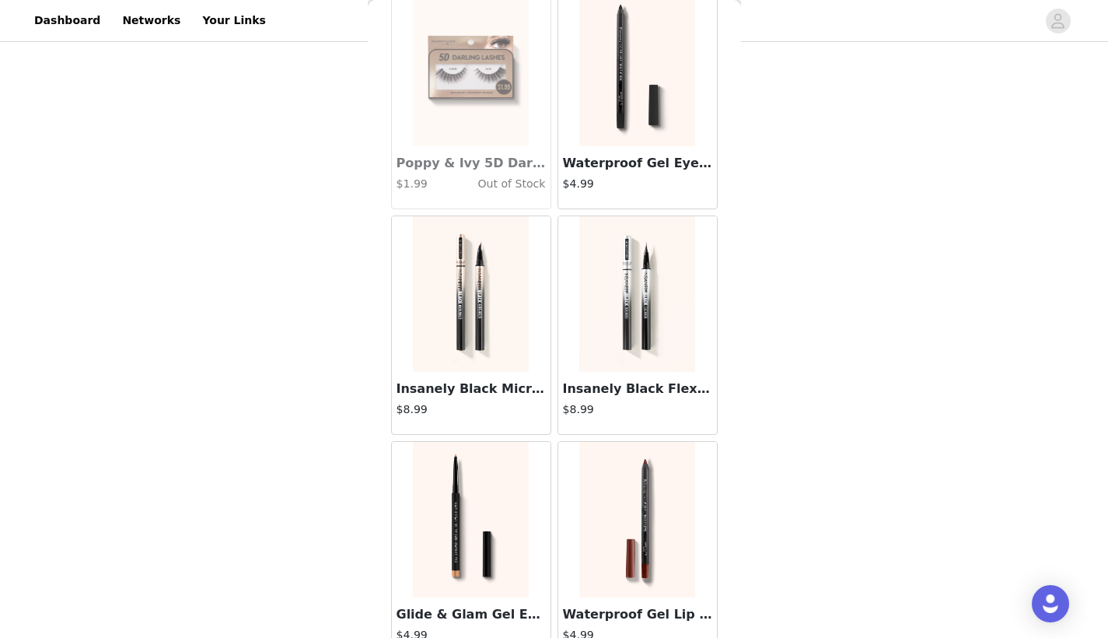
scroll to position [5034, 0]
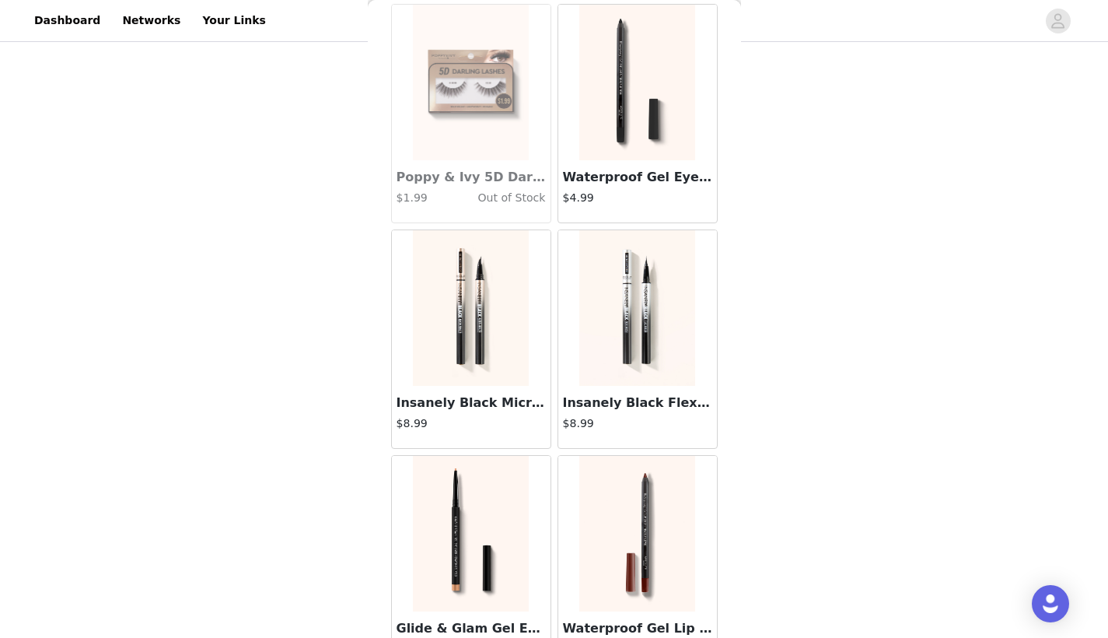
click at [493, 319] on img at bounding box center [470, 307] width 115 height 155
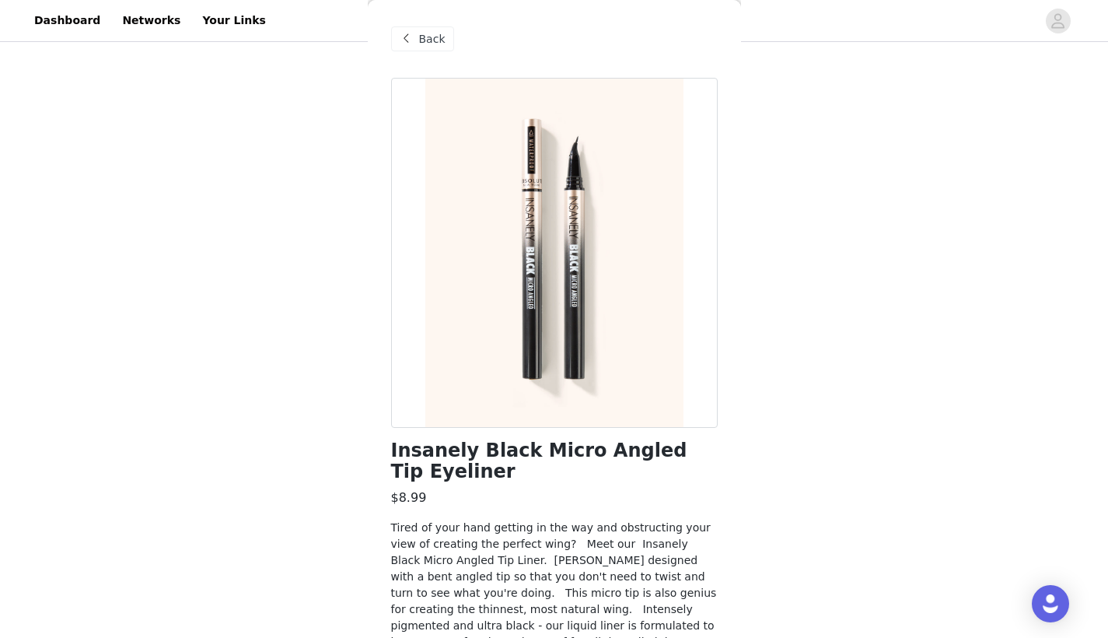
scroll to position [0, 0]
click at [431, 44] on span "Back" at bounding box center [432, 39] width 26 height 16
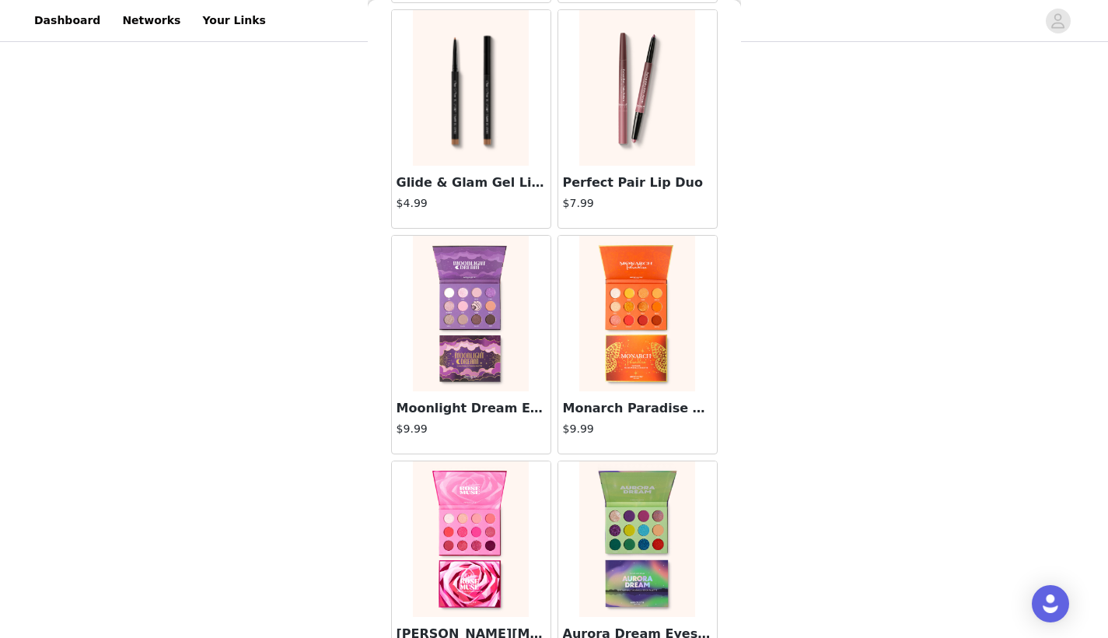
scroll to position [5129, 0]
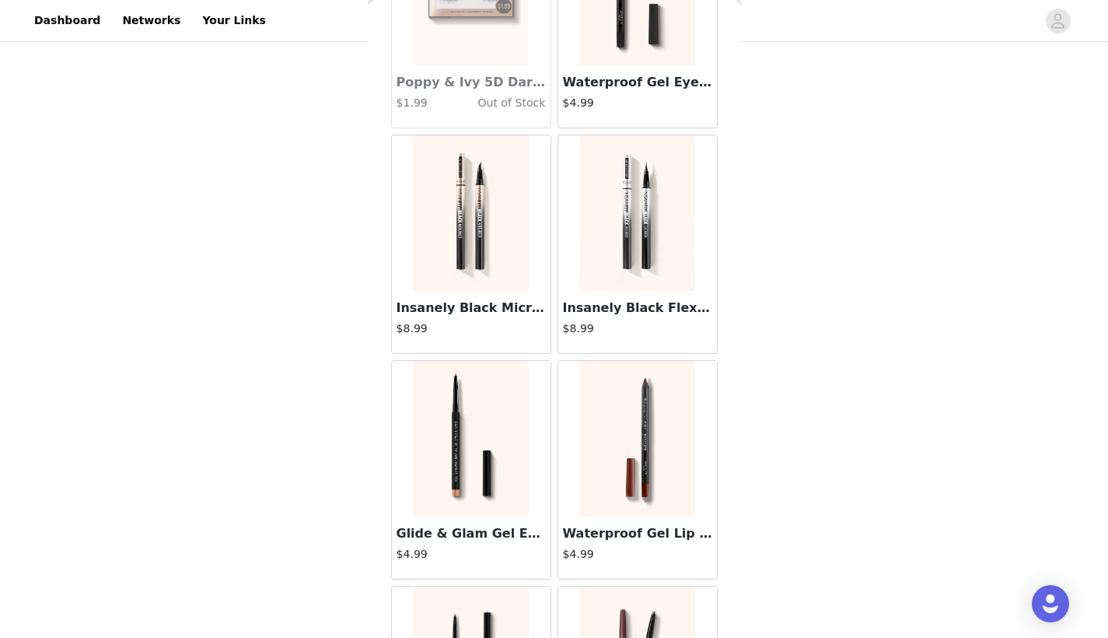
click at [594, 397] on img at bounding box center [636, 438] width 115 height 155
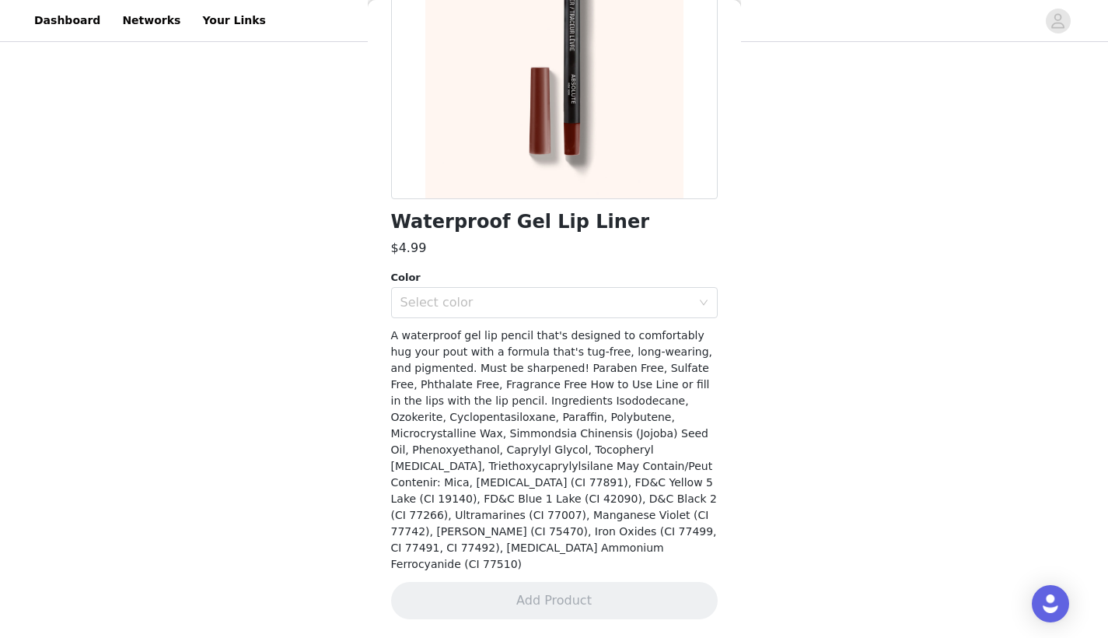
scroll to position [211, 0]
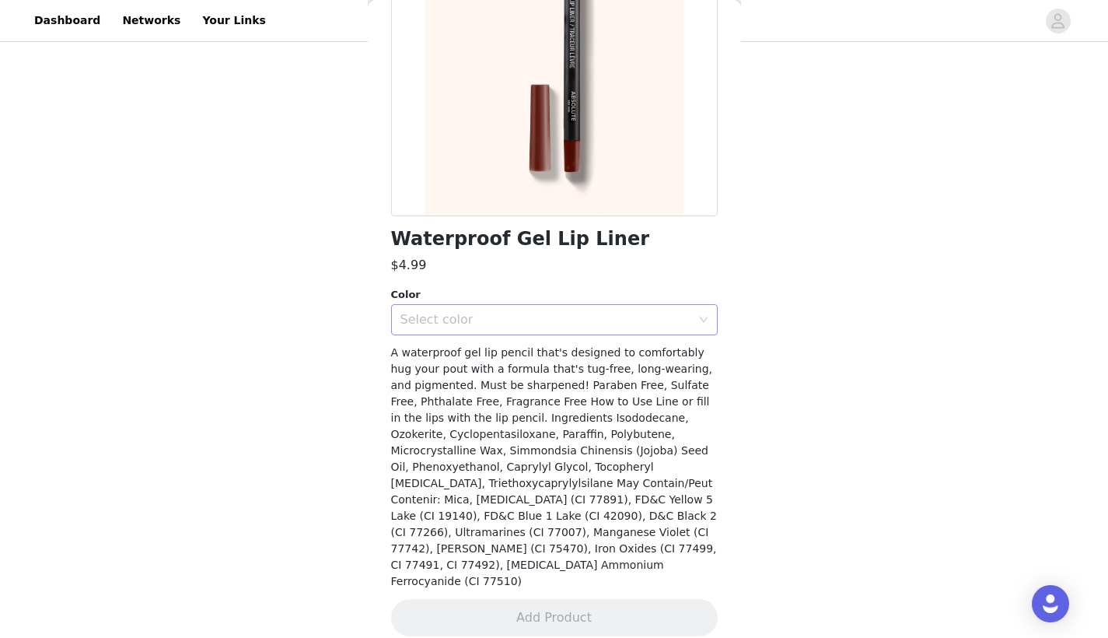
click at [499, 326] on div "Select color" at bounding box center [545, 320] width 291 height 16
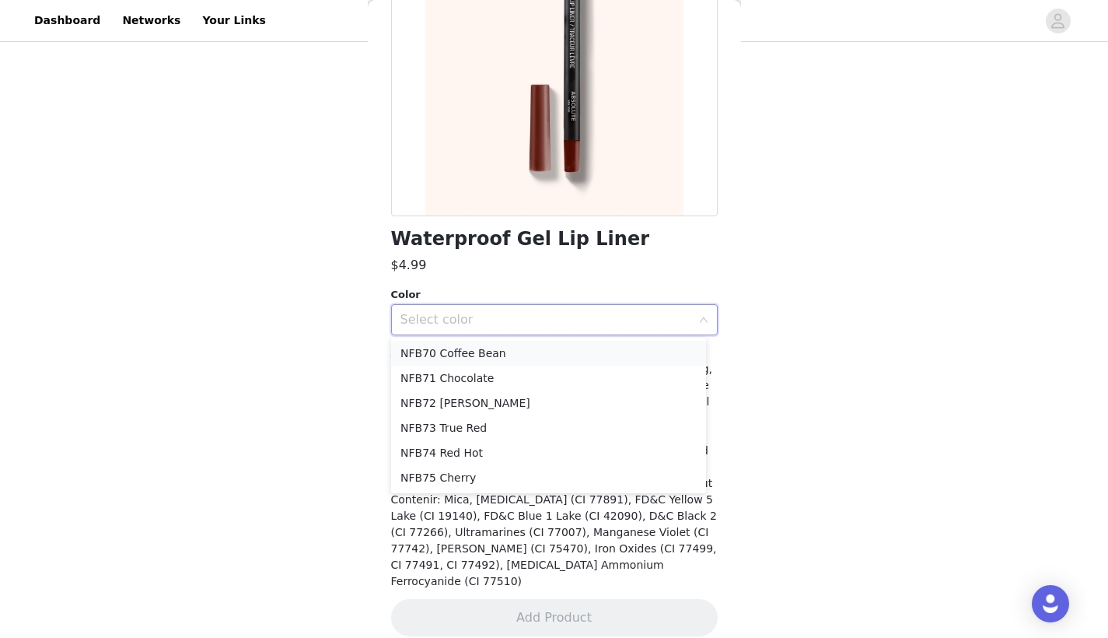
click at [487, 352] on li "NFB70 Coffee Bean" at bounding box center [548, 353] width 315 height 25
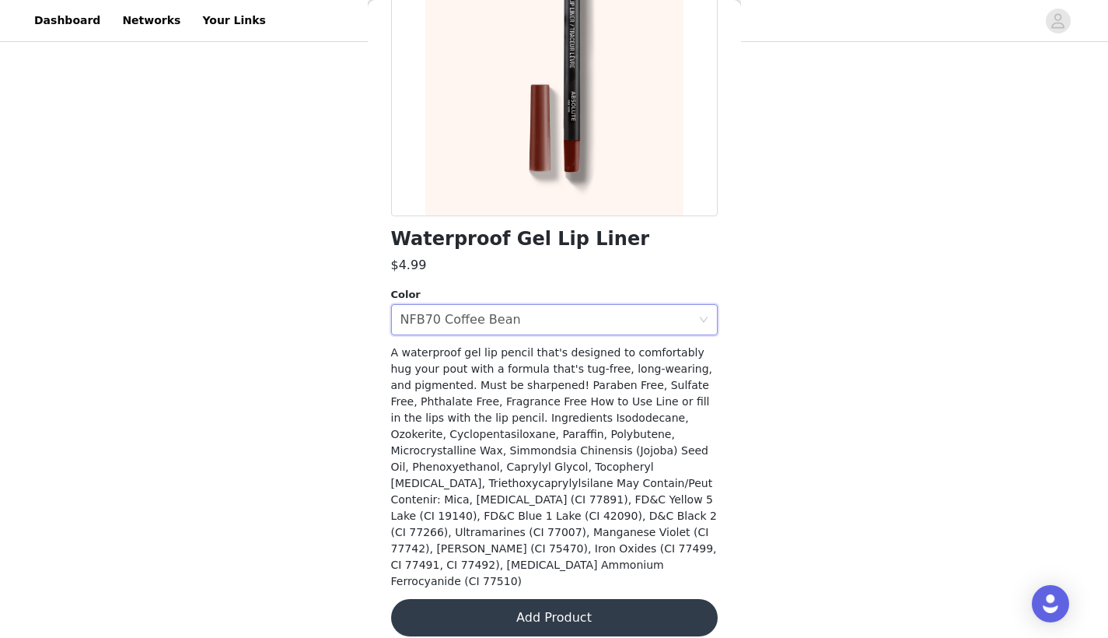
click at [501, 599] on button "Add Product" at bounding box center [554, 617] width 327 height 37
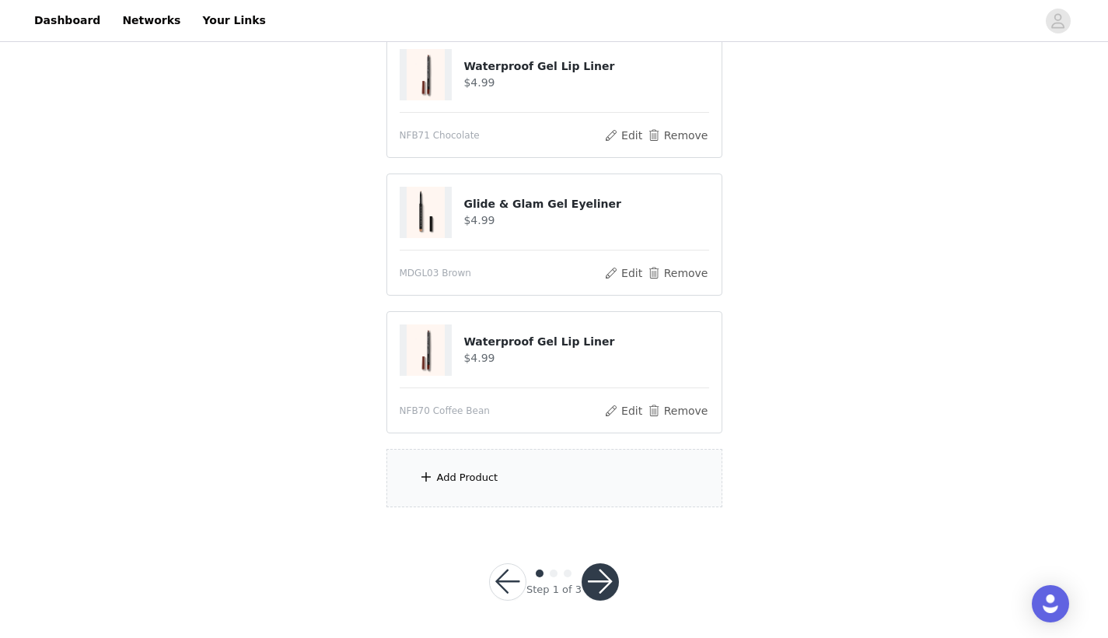
scroll to position [453, 0]
click at [529, 443] on section "Please select 8 products. 5/8 Selected Poppy & Ivy 5D Darling Lashes || Harper …" at bounding box center [554, 100] width 373 height 854
click at [528, 479] on div "Add Product" at bounding box center [554, 478] width 336 height 58
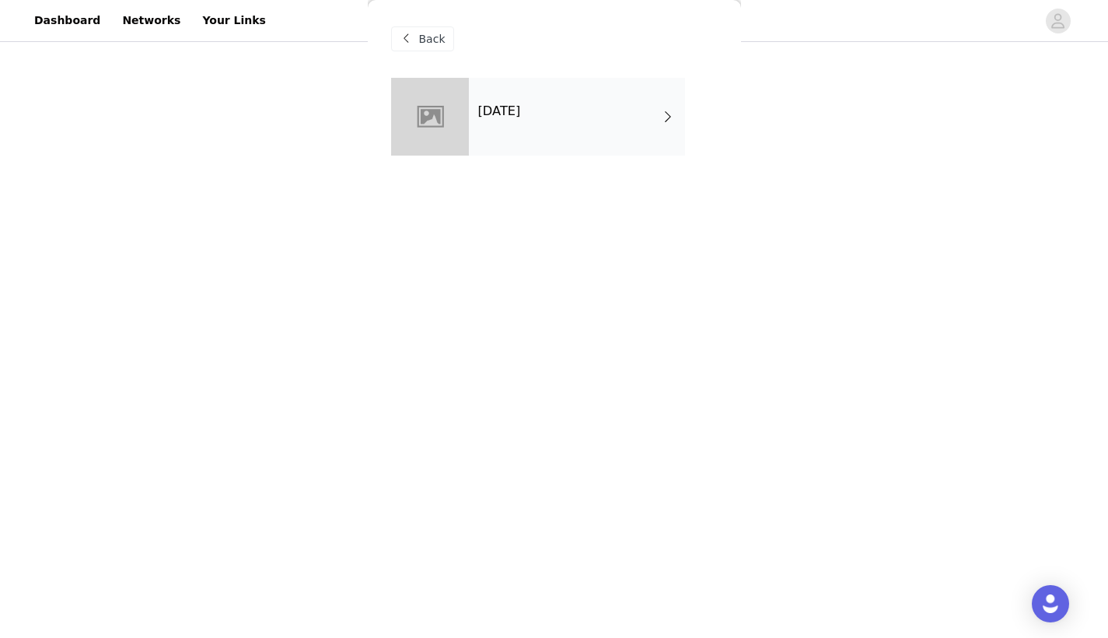
click at [526, 138] on div "Halloween 2025" at bounding box center [577, 117] width 216 height 78
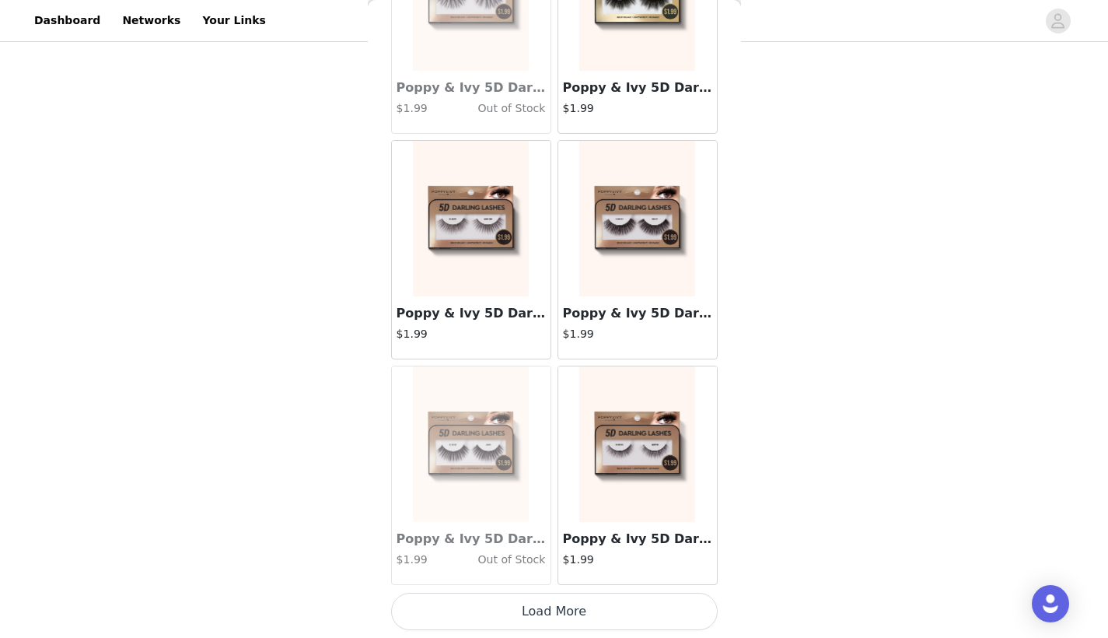
scroll to position [1741, 0]
click at [506, 609] on button "Load More" at bounding box center [554, 610] width 327 height 37
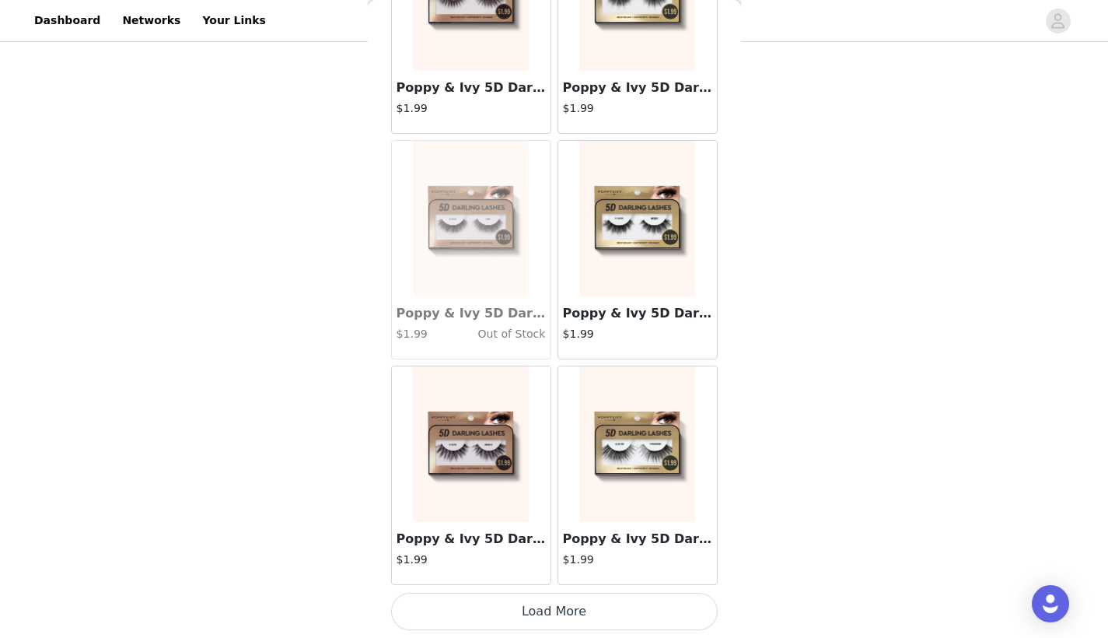
scroll to position [453, 0]
click at [575, 609] on button "Load More" at bounding box center [554, 610] width 327 height 37
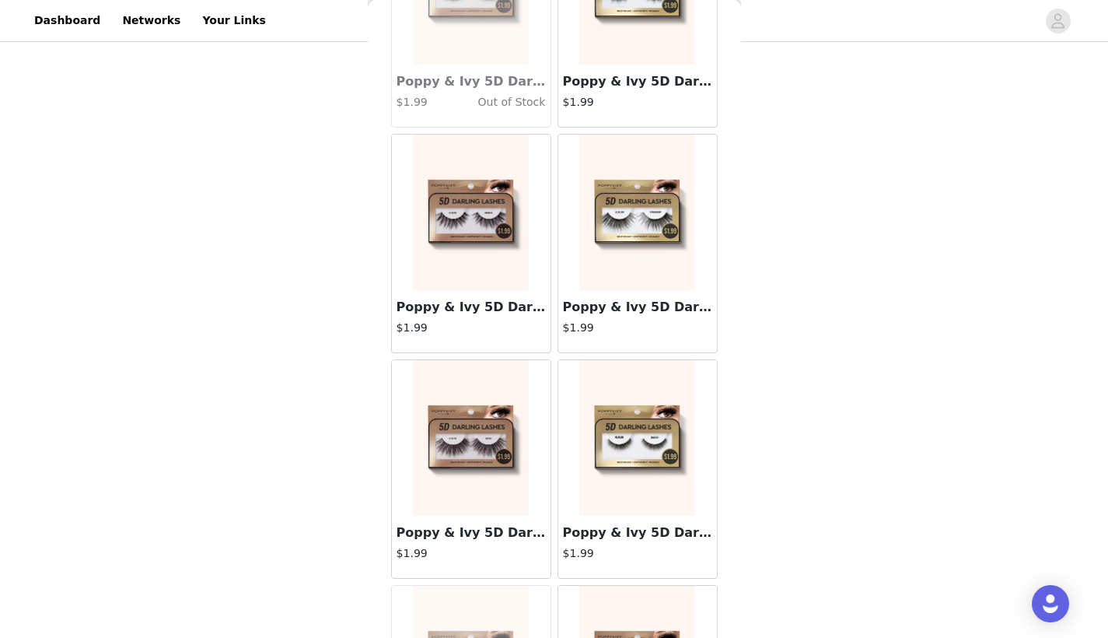
scroll to position [4222, 0]
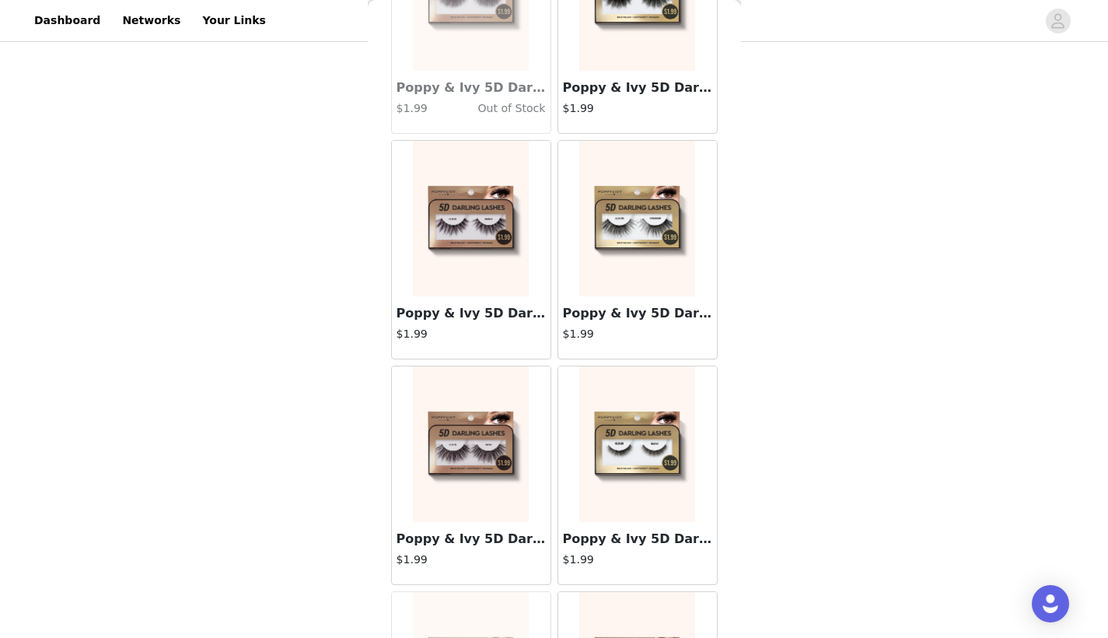
click at [488, 279] on img at bounding box center [470, 218] width 115 height 155
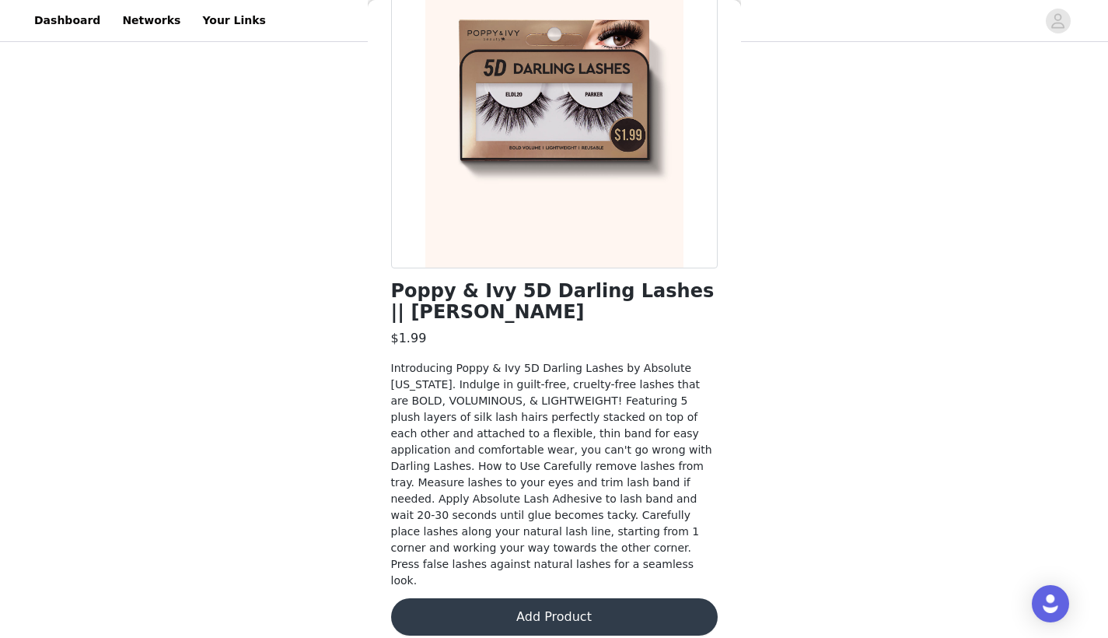
scroll to position [453, 0]
click at [537, 600] on button "Add Product" at bounding box center [554, 616] width 327 height 37
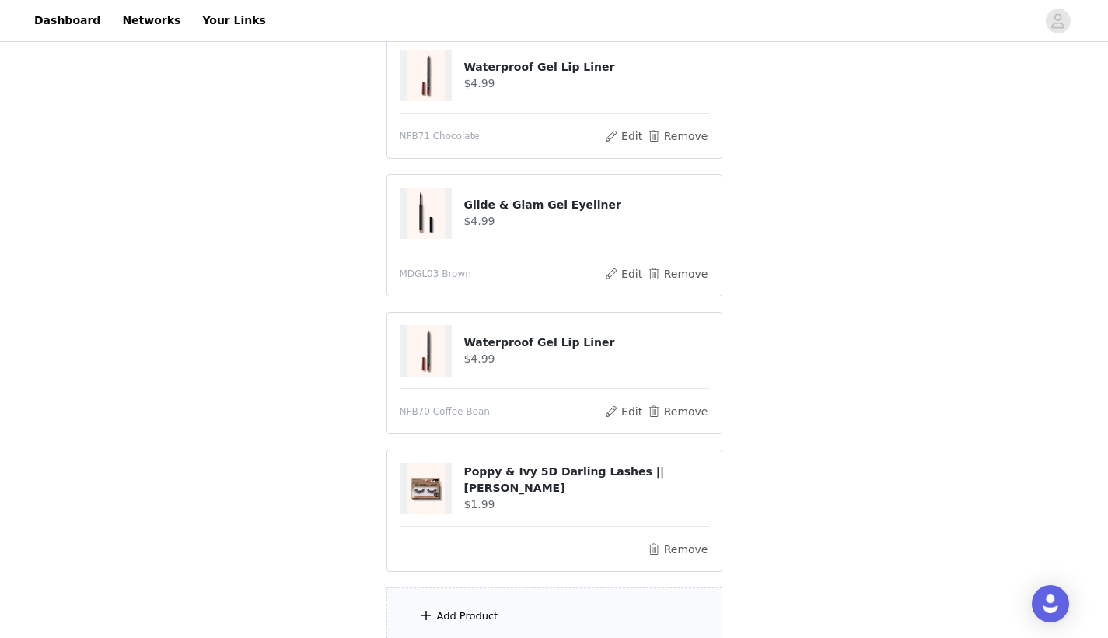
click at [502, 620] on div "Add Product" at bounding box center [554, 616] width 336 height 58
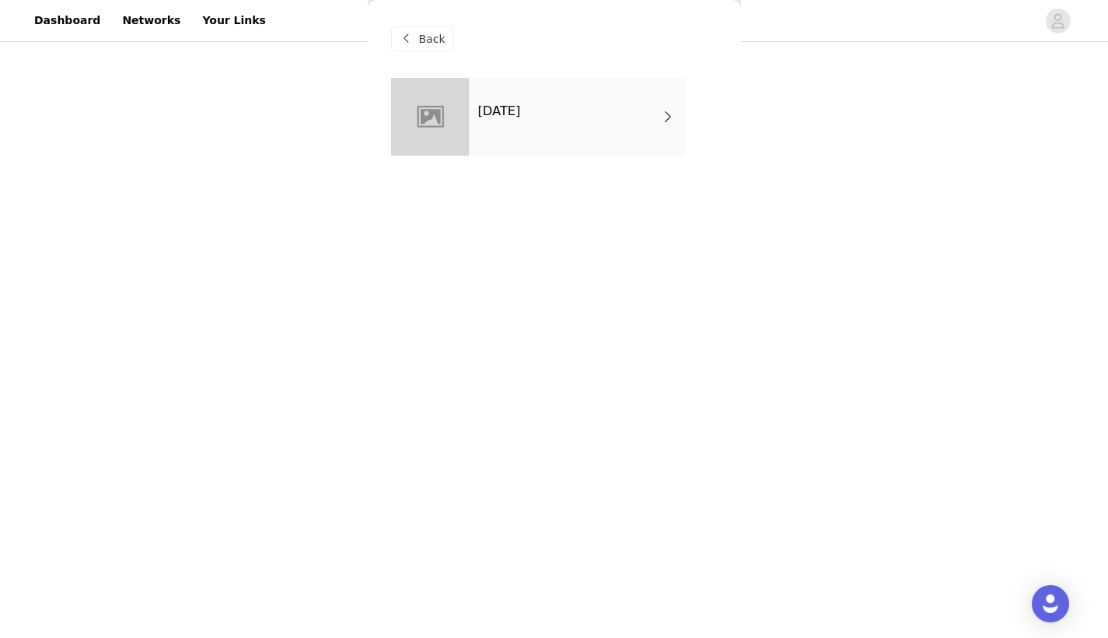
click at [541, 124] on div "Halloween 2025" at bounding box center [577, 117] width 216 height 78
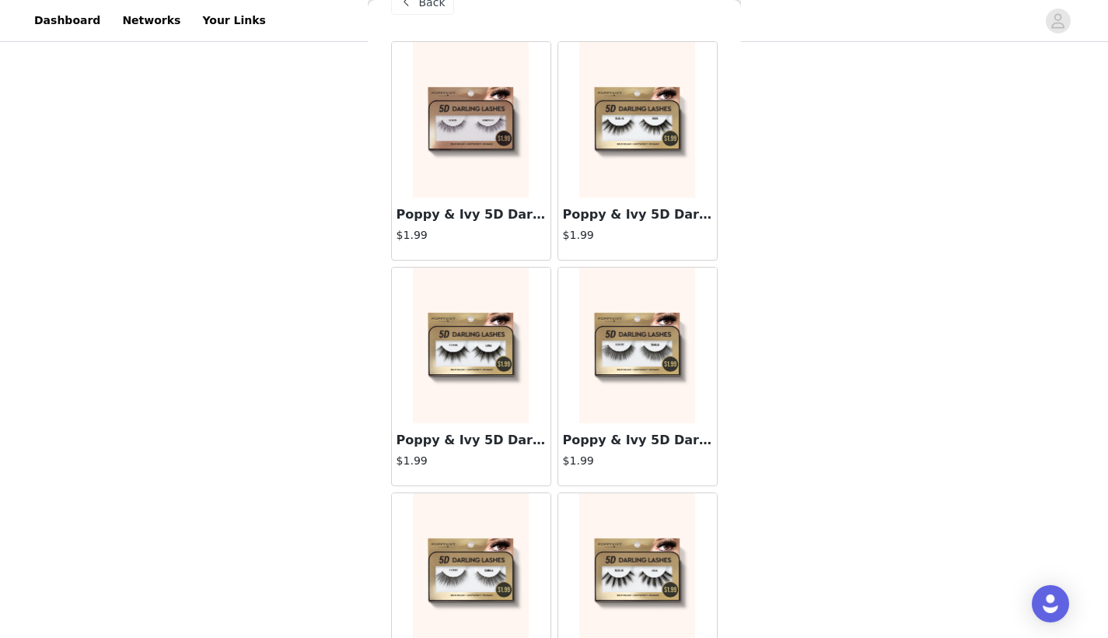
scroll to position [34, 0]
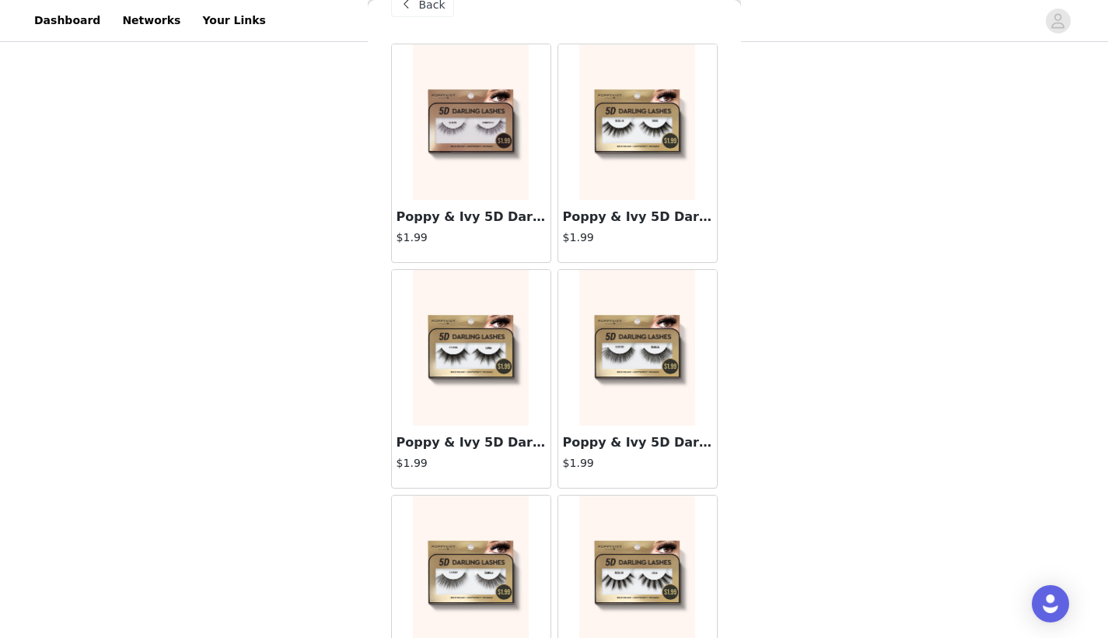
click at [621, 205] on div "Poppy & Ivy 5D Darling Lashes || Eres $1.99" at bounding box center [637, 231] width 159 height 62
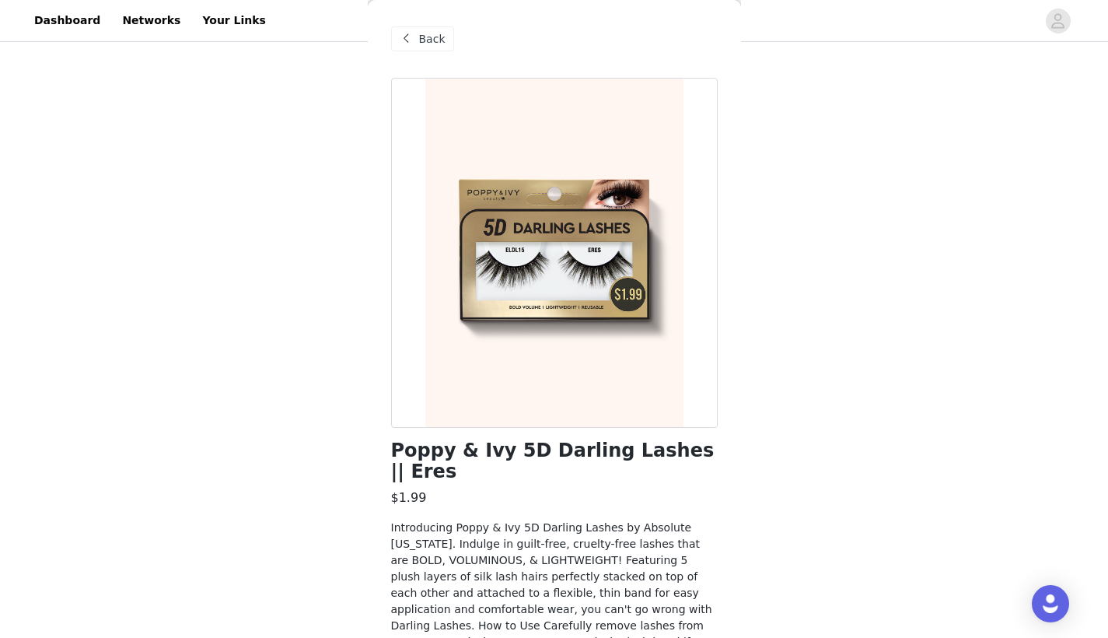
scroll to position [0, 0]
click at [434, 41] on span "Back" at bounding box center [432, 39] width 26 height 16
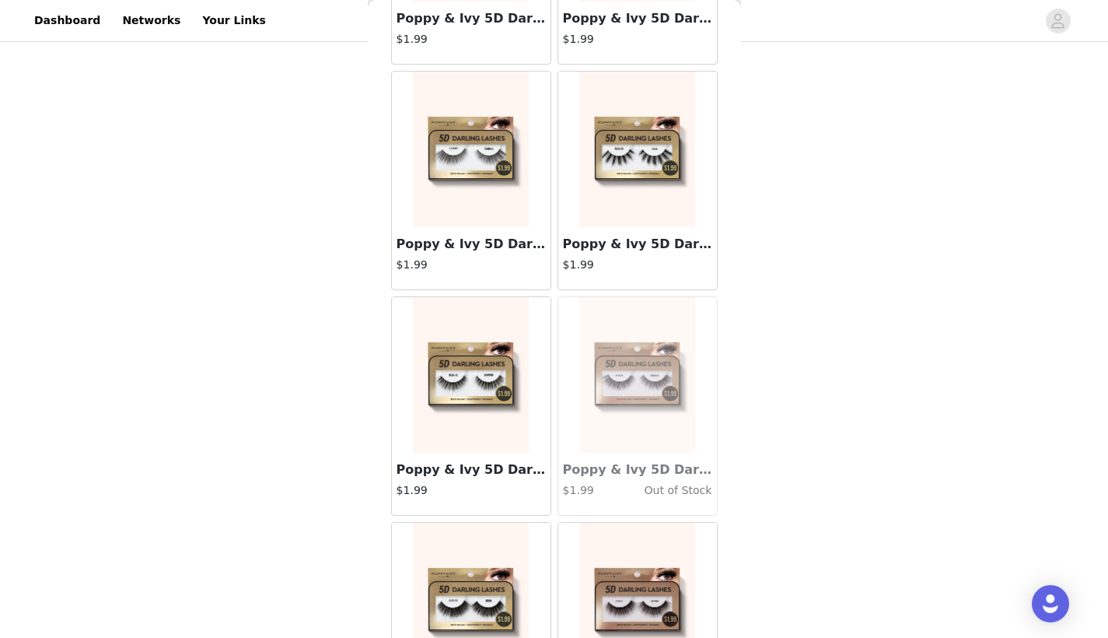
scroll to position [519, 0]
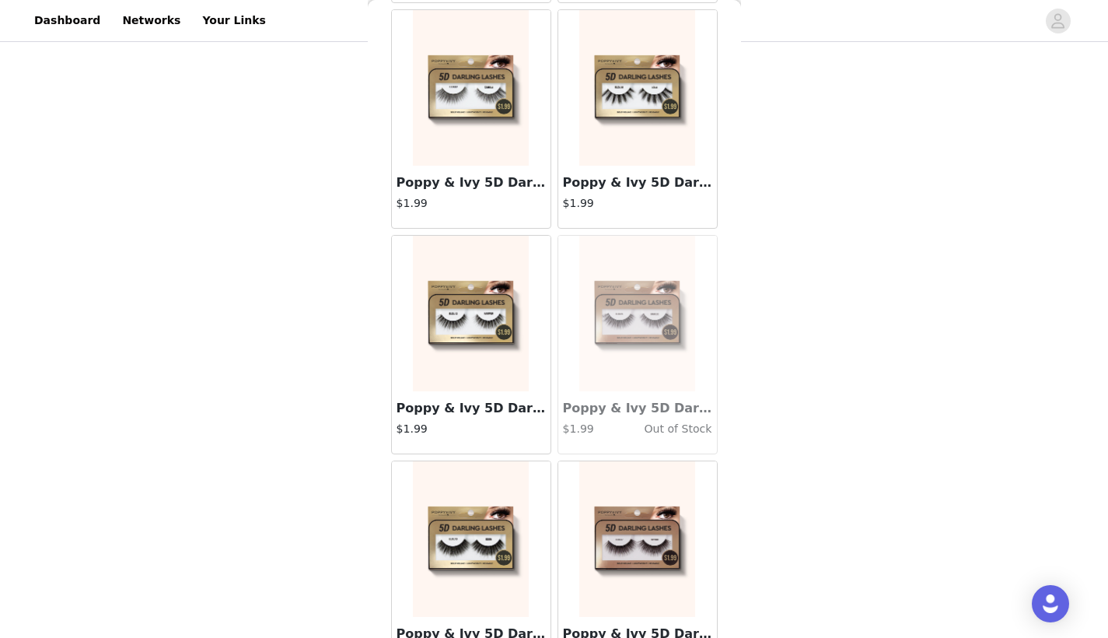
click at [486, 121] on img at bounding box center [470, 87] width 115 height 155
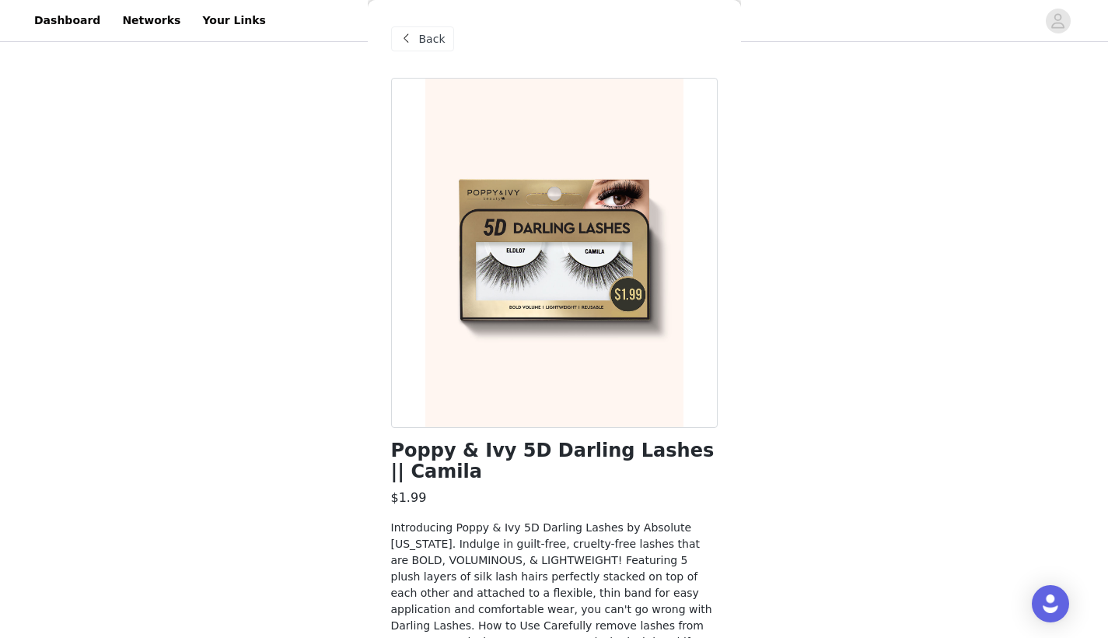
scroll to position [0, 0]
click at [419, 41] on span "Back" at bounding box center [432, 39] width 26 height 16
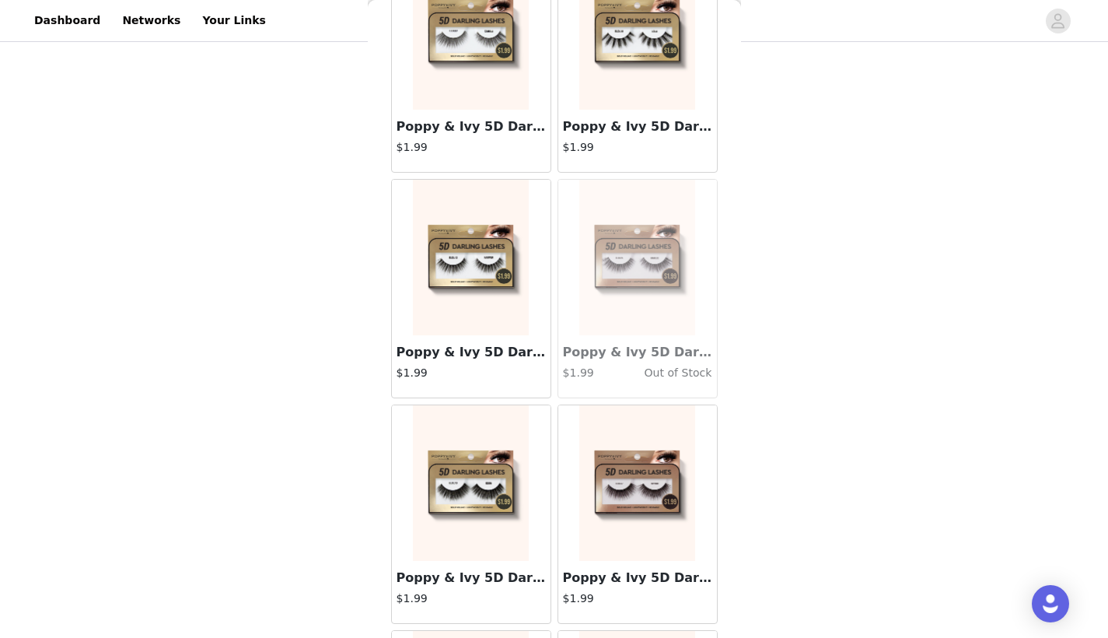
click at [488, 349] on h3 "Poppy & Ivy 5D Darling Lashes || Harper" at bounding box center [471, 352] width 149 height 19
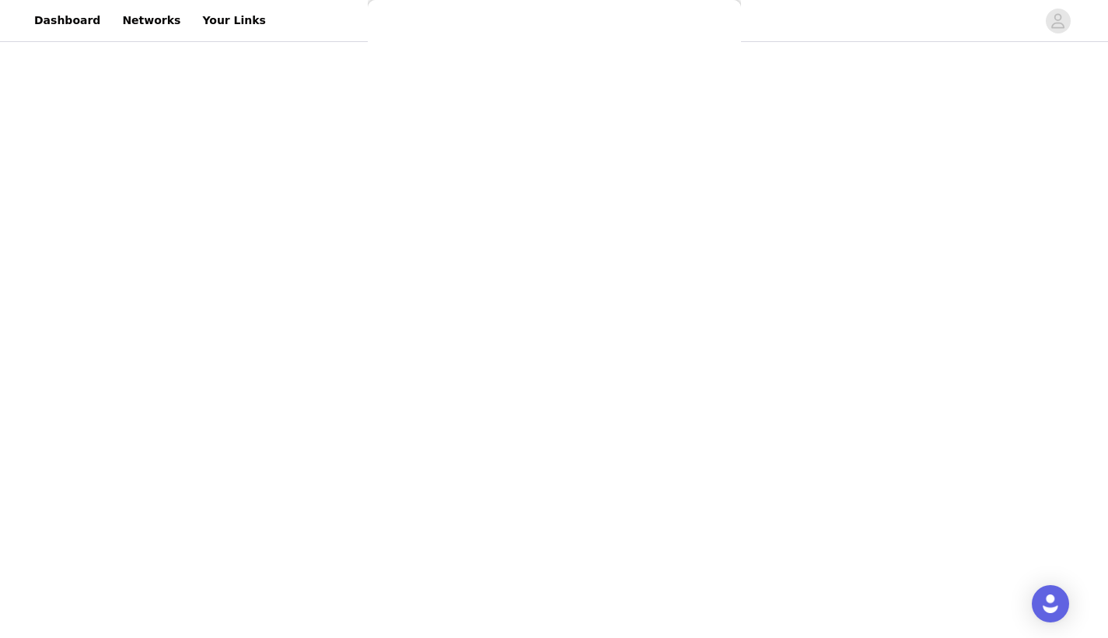
scroll to position [159, 0]
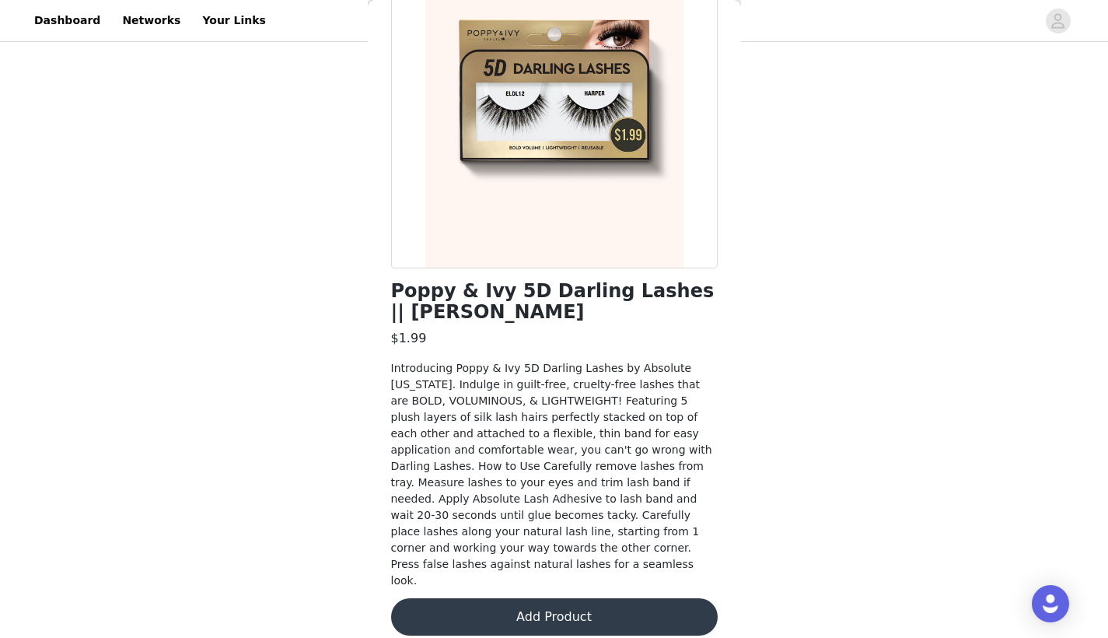
click at [473, 599] on button "Add Product" at bounding box center [554, 616] width 327 height 37
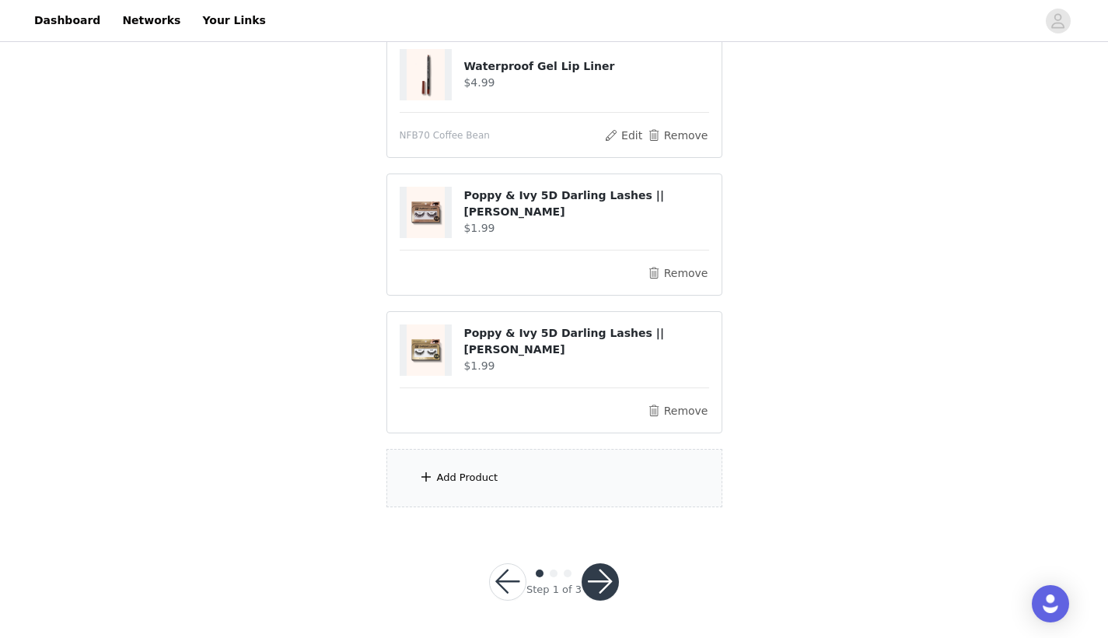
scroll to position [728, 0]
click at [528, 473] on div "Add Product" at bounding box center [554, 478] width 336 height 58
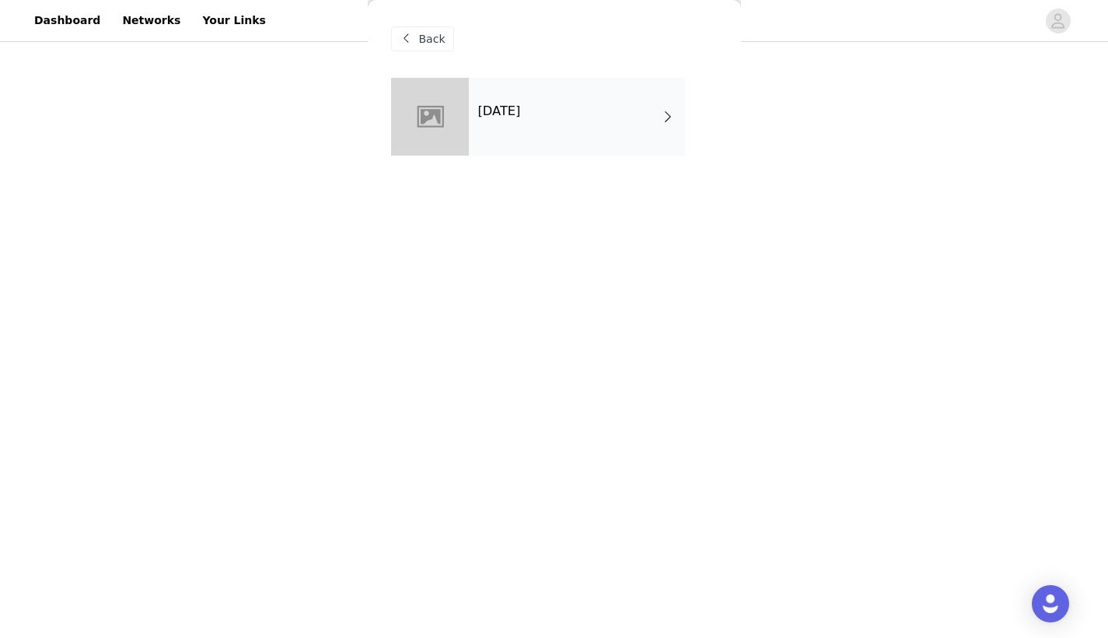
click at [577, 127] on div "Halloween 2025" at bounding box center [577, 117] width 216 height 78
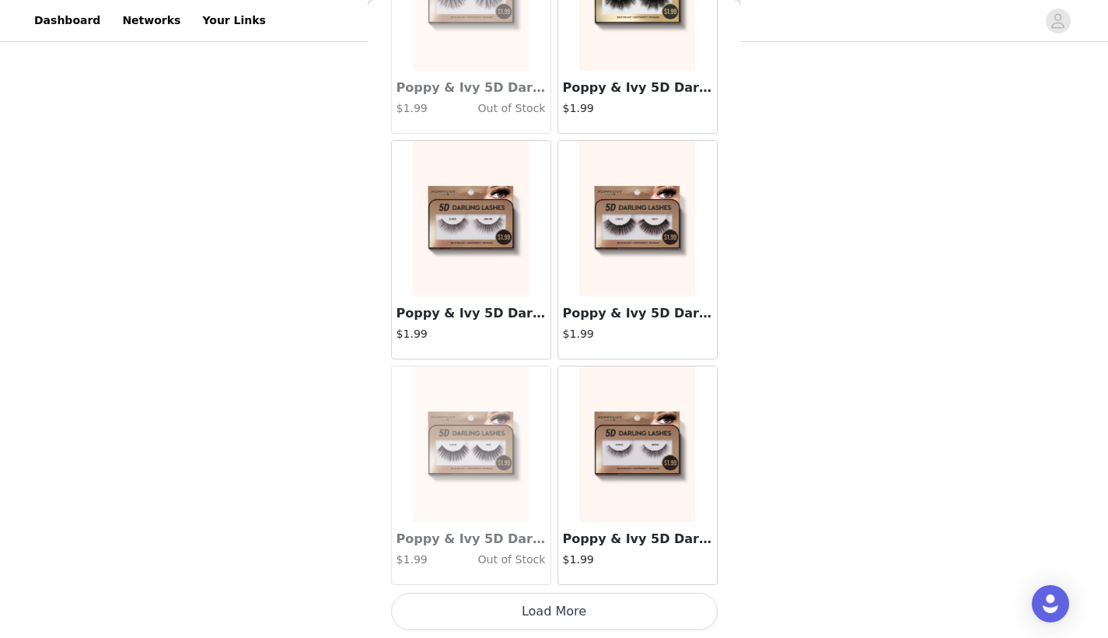
scroll to position [1741, 0]
click at [536, 599] on button "Load More" at bounding box center [554, 610] width 327 height 37
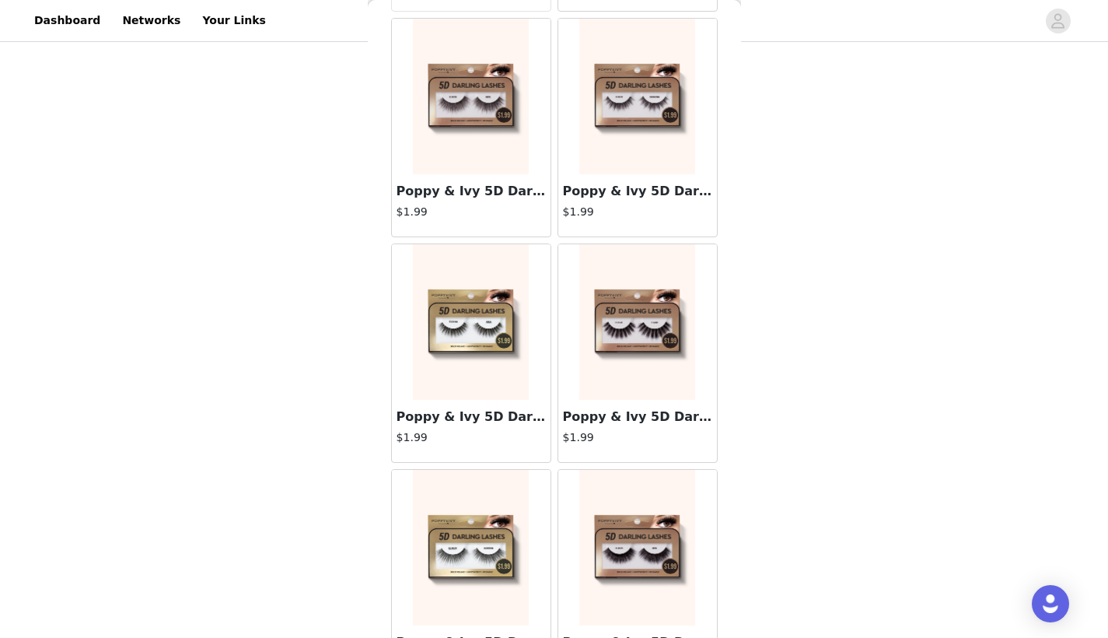
scroll to position [2319, 0]
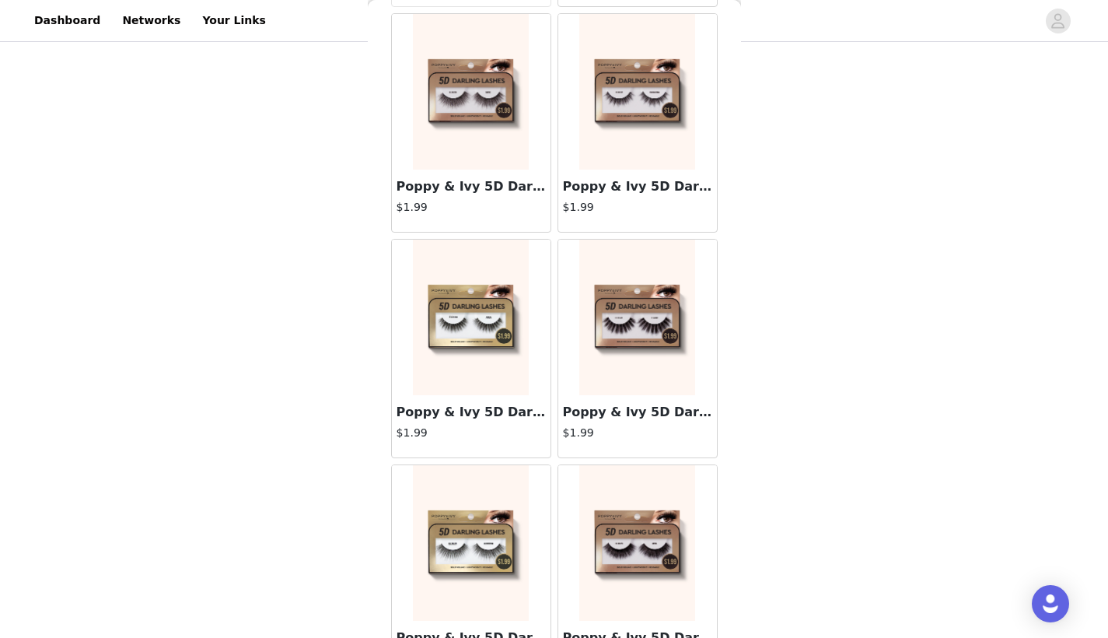
click at [501, 415] on h3 "Poppy & Ivy 5D Darling Lashes || Aria" at bounding box center [471, 412] width 149 height 19
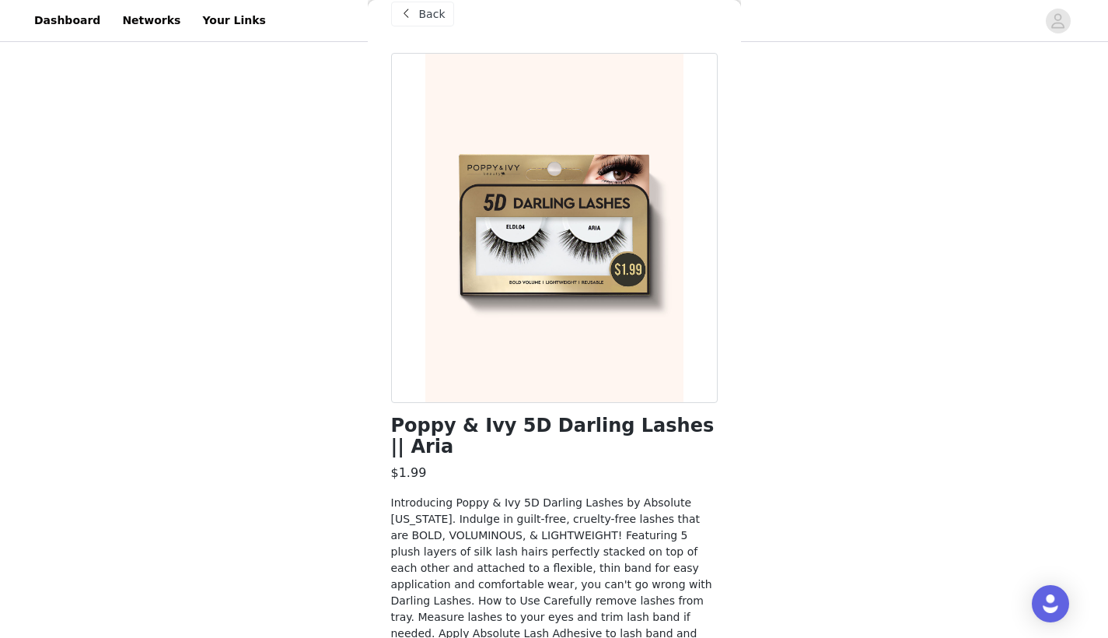
scroll to position [12, 0]
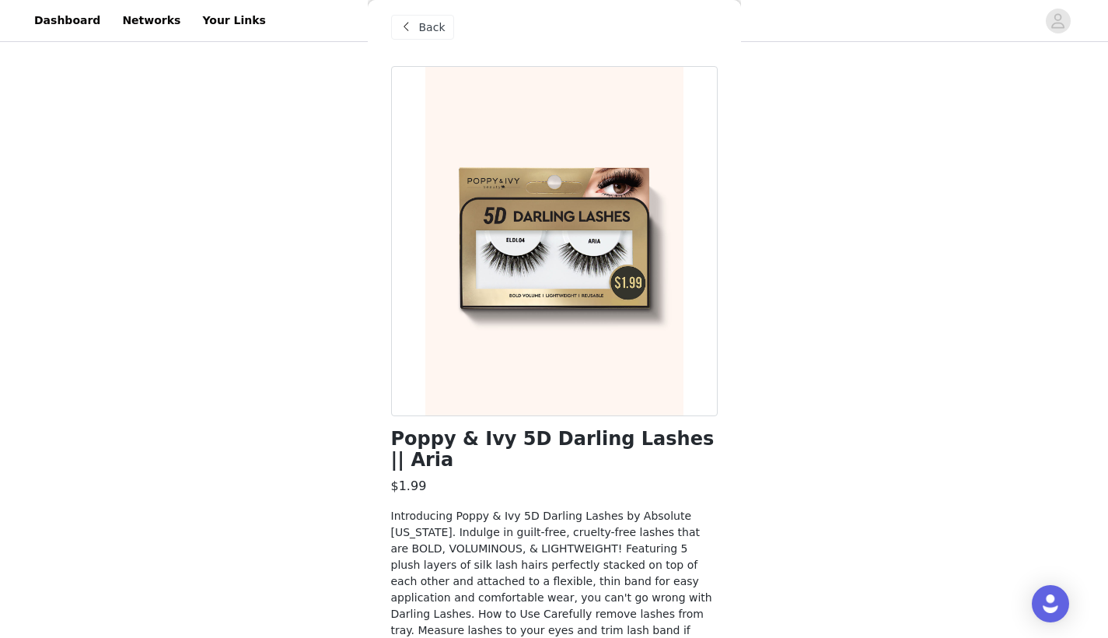
click at [438, 23] on span "Back" at bounding box center [432, 27] width 26 height 16
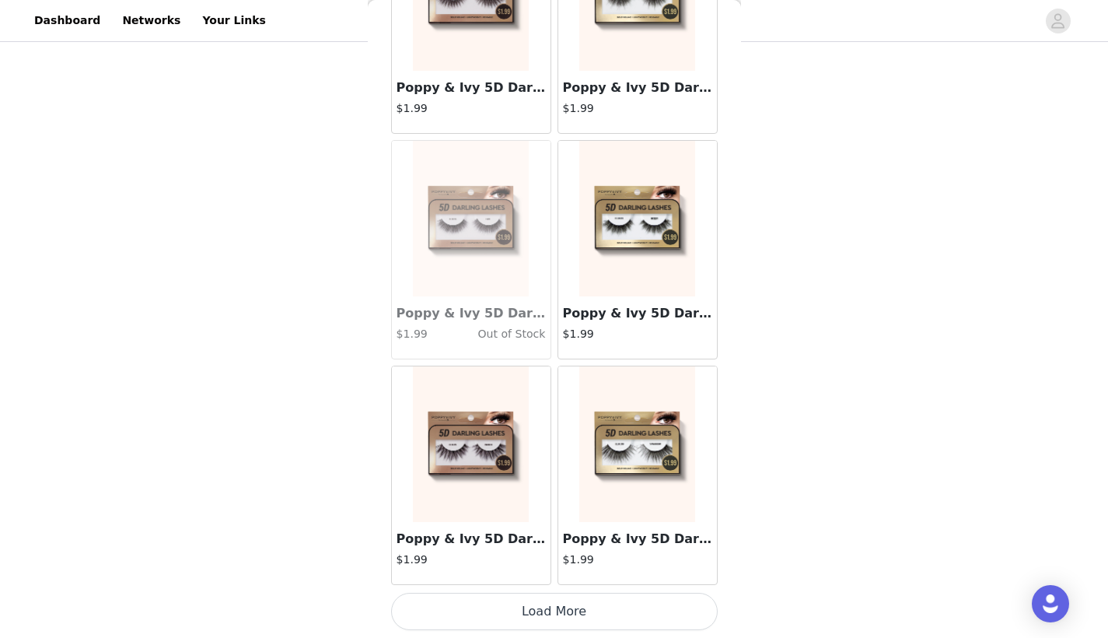
scroll to position [728, 0]
click at [533, 609] on button "Load More" at bounding box center [554, 610] width 327 height 37
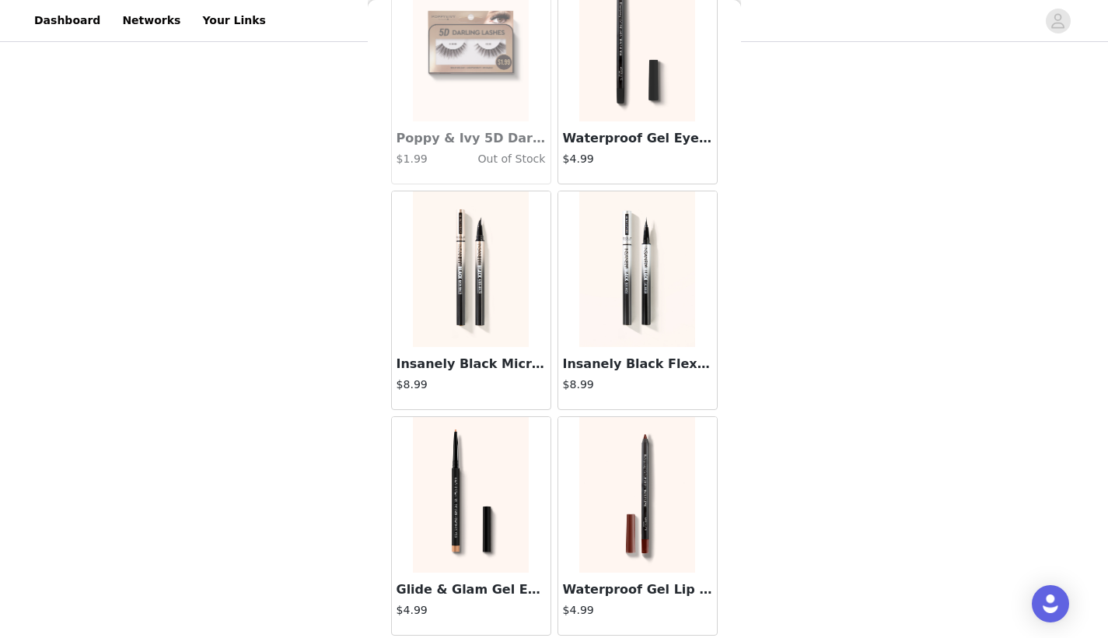
scroll to position [5036, 0]
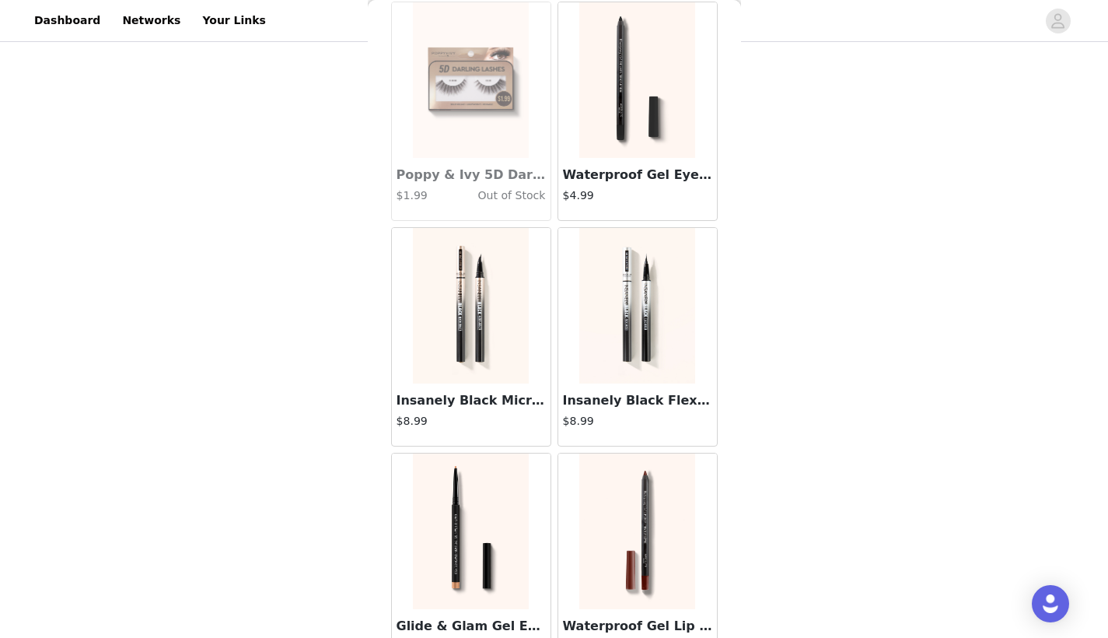
click at [625, 114] on img at bounding box center [636, 79] width 115 height 155
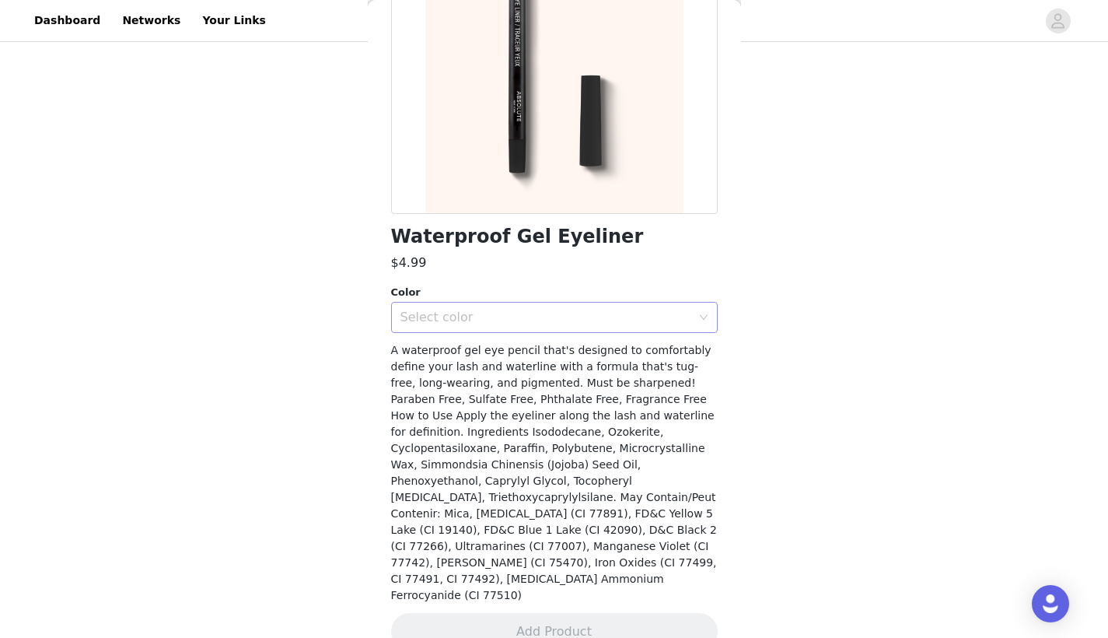
scroll to position [211, 0]
click at [554, 320] on div "Select color" at bounding box center [545, 320] width 291 height 16
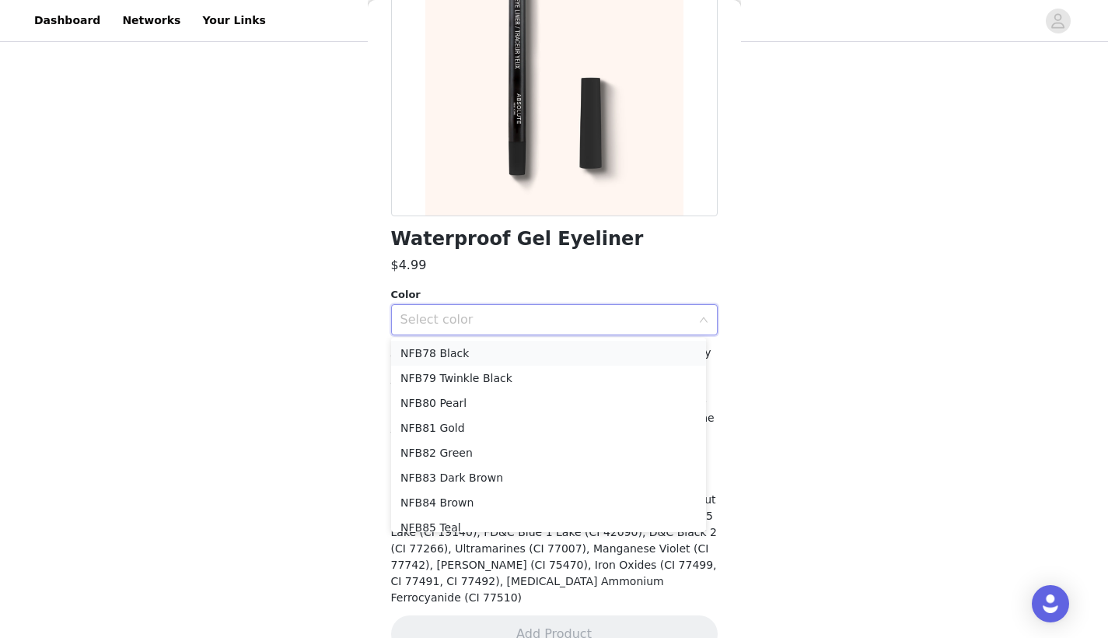
click at [521, 354] on li "NFB78 Black" at bounding box center [548, 353] width 315 height 25
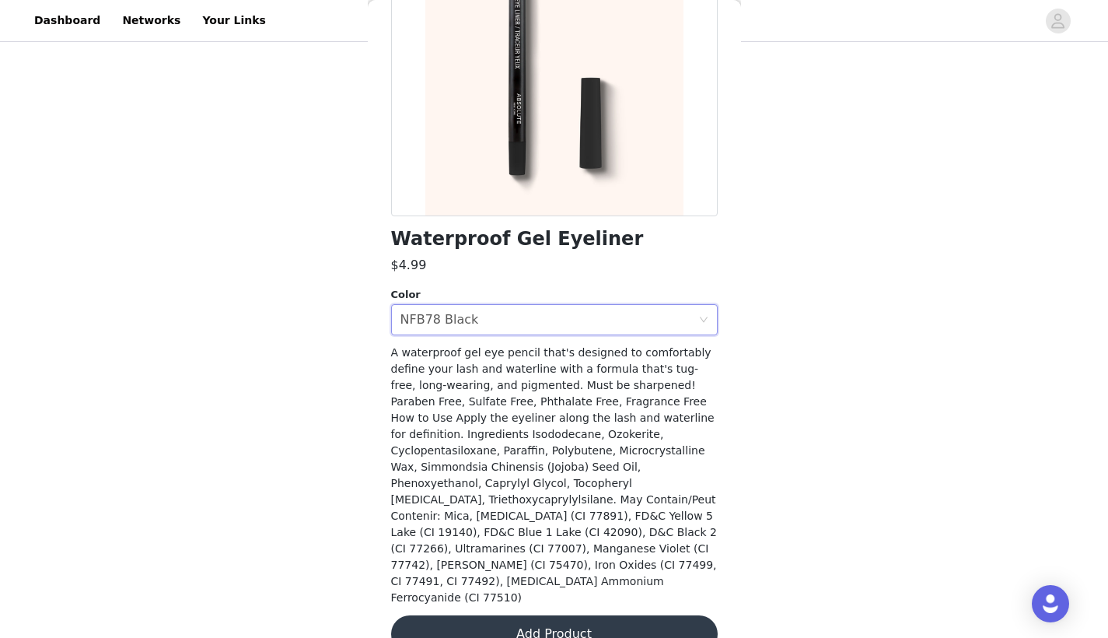
click at [488, 615] on button "Add Product" at bounding box center [554, 633] width 327 height 37
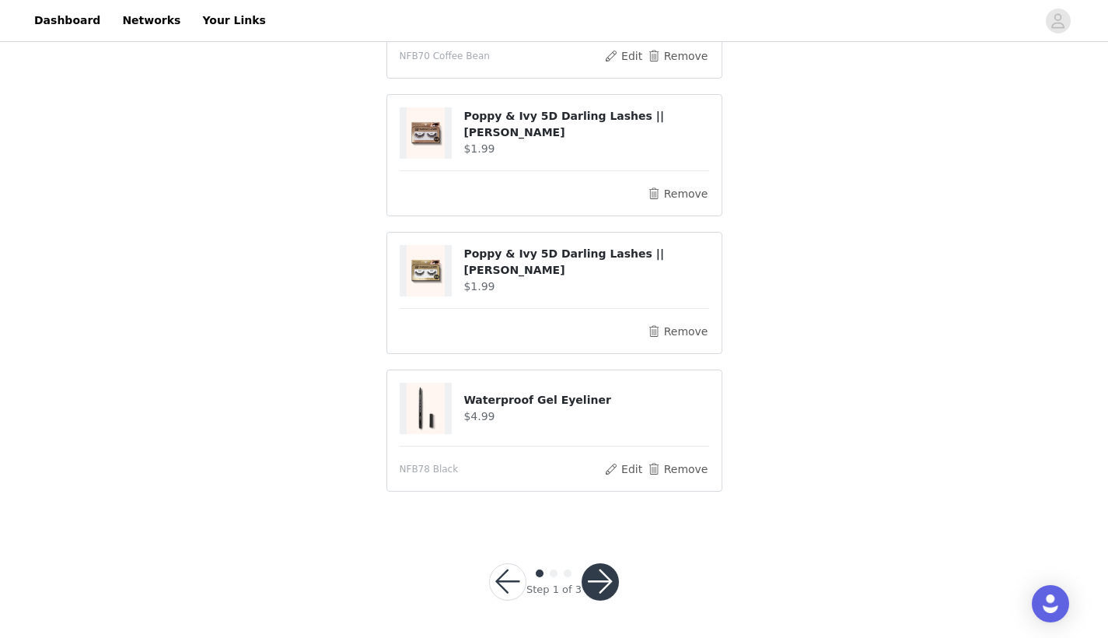
scroll to position [882, 0]
click at [601, 585] on button "button" at bounding box center [600, 582] width 37 height 37
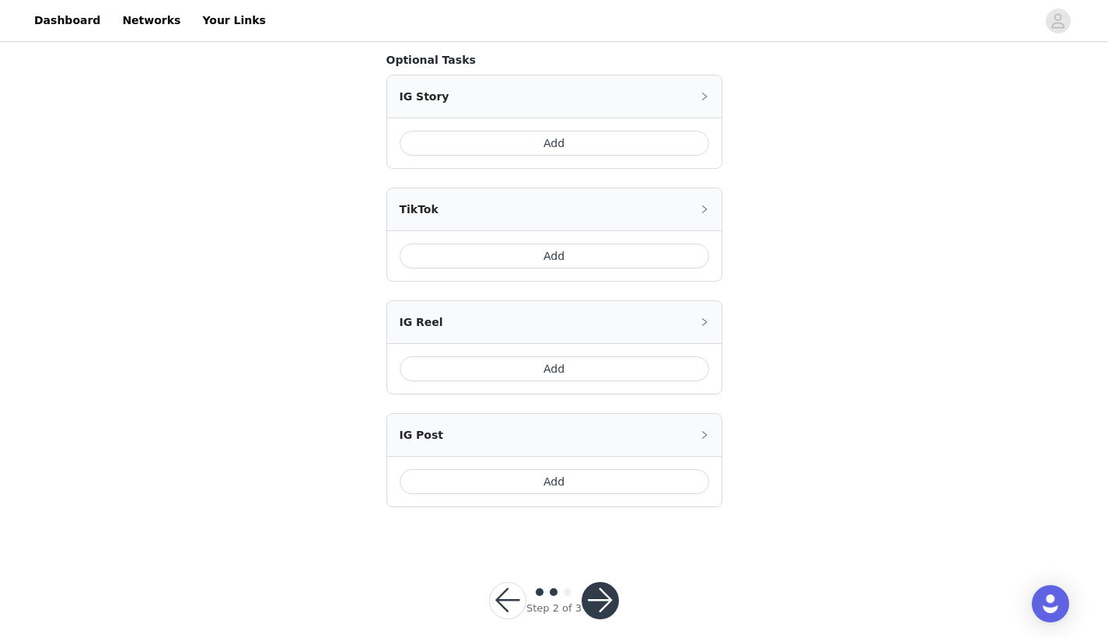
scroll to position [456, 0]
click at [600, 582] on button "button" at bounding box center [600, 600] width 37 height 37
click at [599, 587] on button "button" at bounding box center [600, 600] width 37 height 37
click at [605, 583] on button "button" at bounding box center [600, 600] width 37 height 37
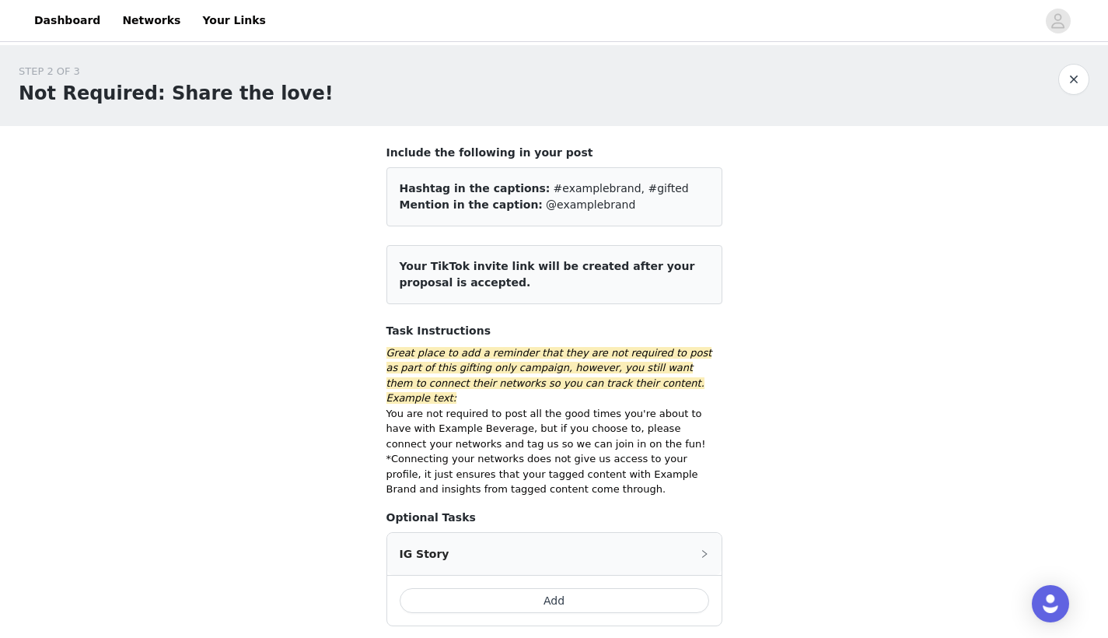
scroll to position [0, 0]
click at [584, 280] on article "Your TikTok invite link will be created after your proposal is accepted." at bounding box center [554, 274] width 336 height 59
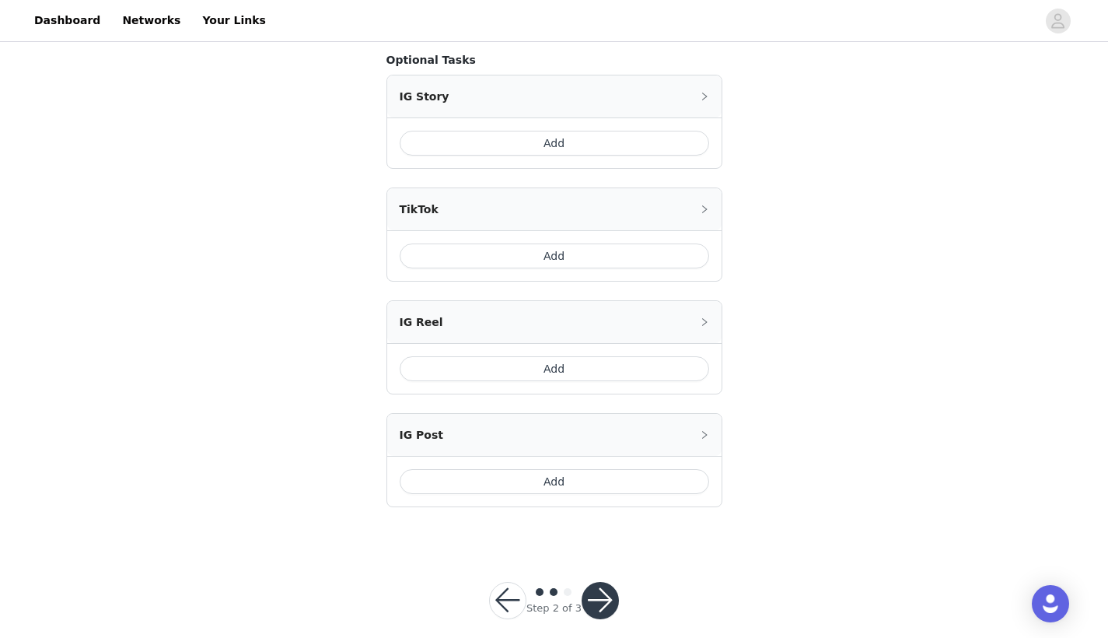
scroll to position [456, 0]
click at [512, 586] on button "button" at bounding box center [507, 600] width 37 height 37
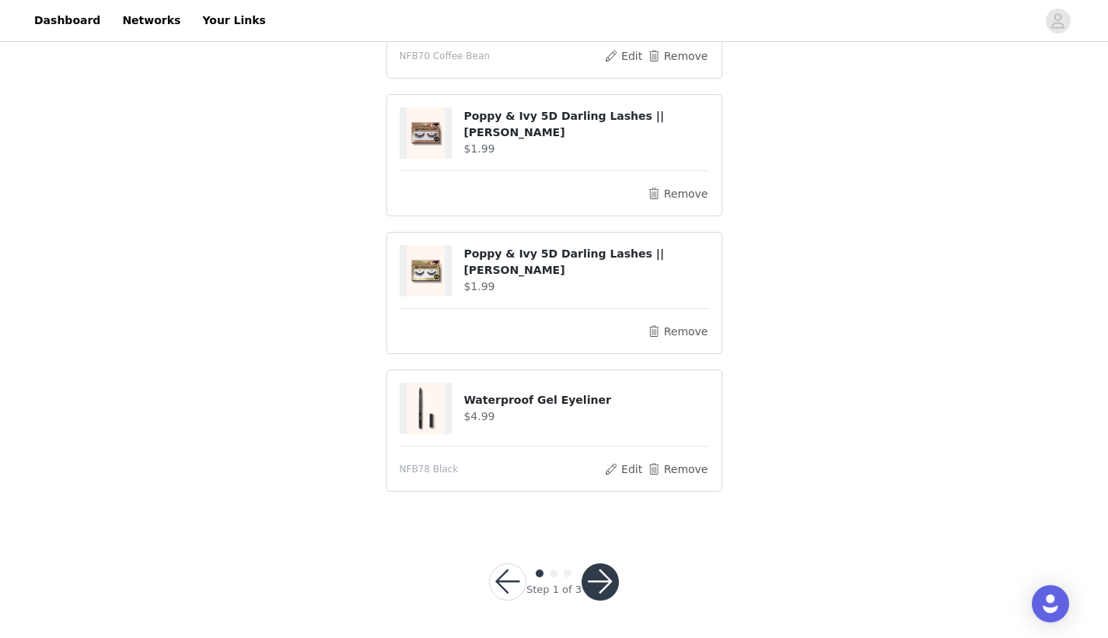
scroll to position [882, 0]
click at [505, 582] on button "button" at bounding box center [507, 582] width 37 height 37
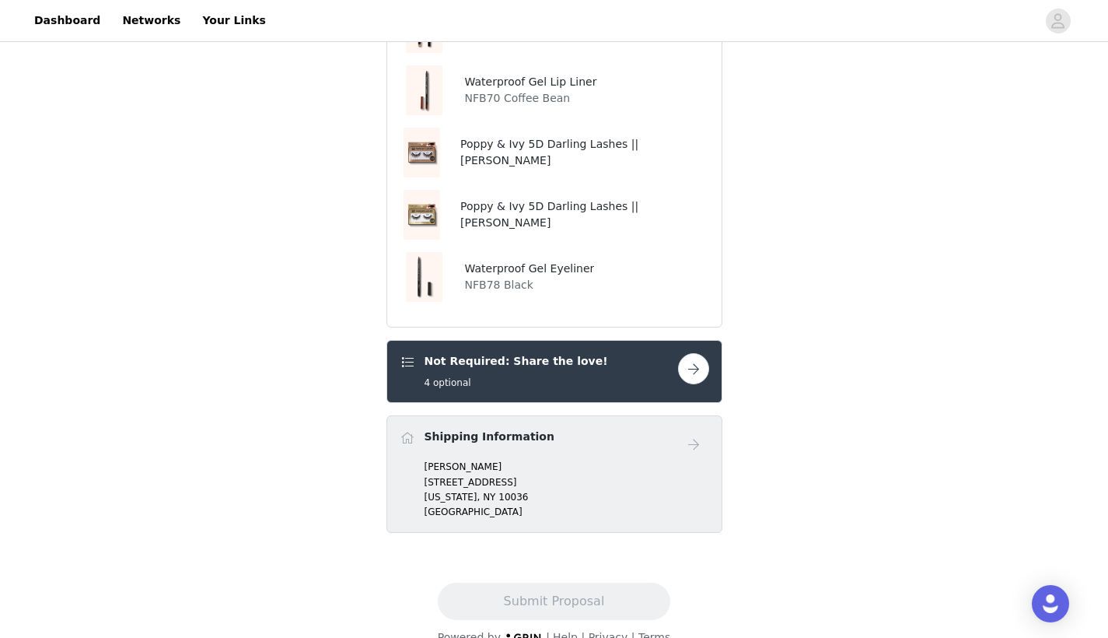
scroll to position [842, 0]
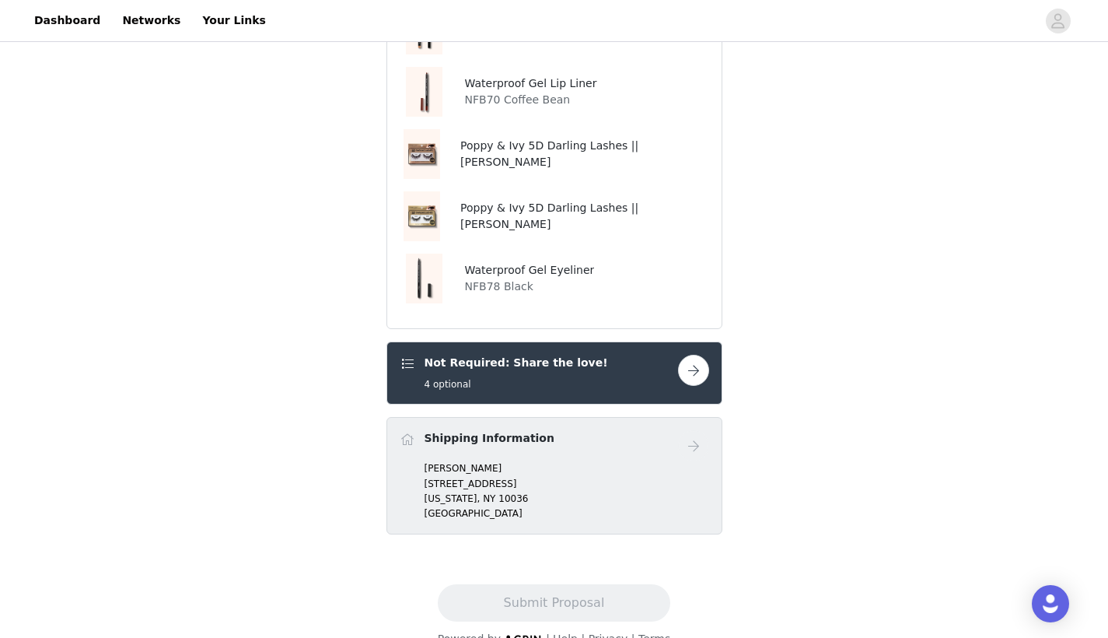
click at [706, 430] on link at bounding box center [693, 445] width 31 height 31
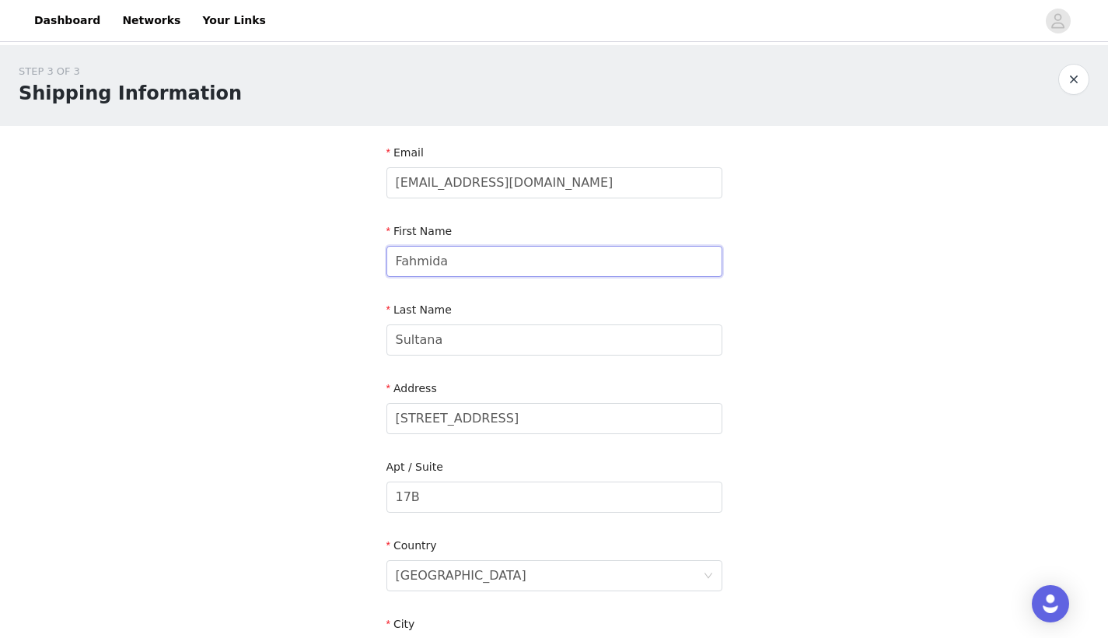
drag, startPoint x: 460, startPoint y: 258, endPoint x: 328, endPoint y: 257, distance: 132.2
type input "s"
type input "Shuuu"
type input "[PERSON_NAME]"
click at [456, 424] on input "[STREET_ADDRESS]" at bounding box center [554, 418] width 336 height 31
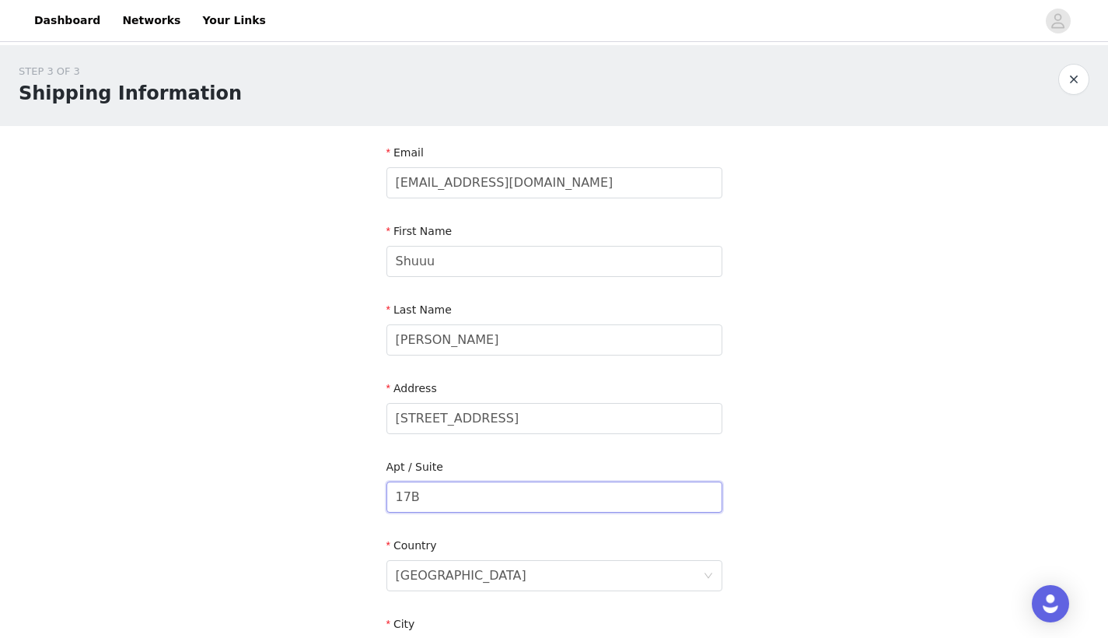
drag, startPoint x: 434, startPoint y: 496, endPoint x: 394, endPoint y: 495, distance: 39.7
click at [394, 495] on input "17B" at bounding box center [554, 496] width 336 height 31
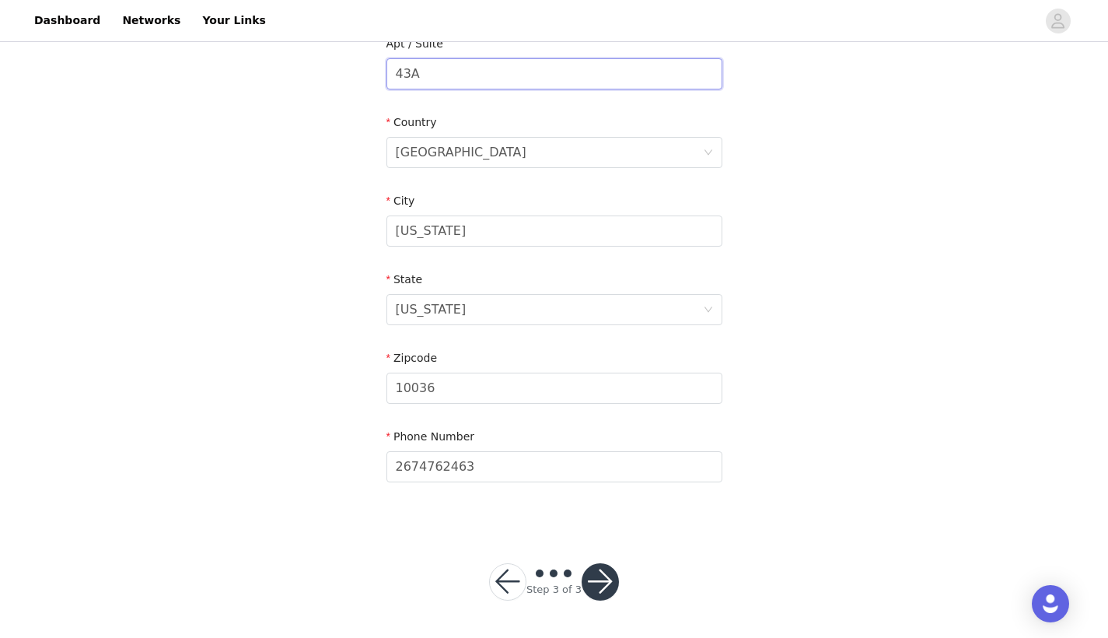
scroll to position [422, 0]
type input "43A"
click at [599, 572] on button "button" at bounding box center [600, 582] width 37 height 37
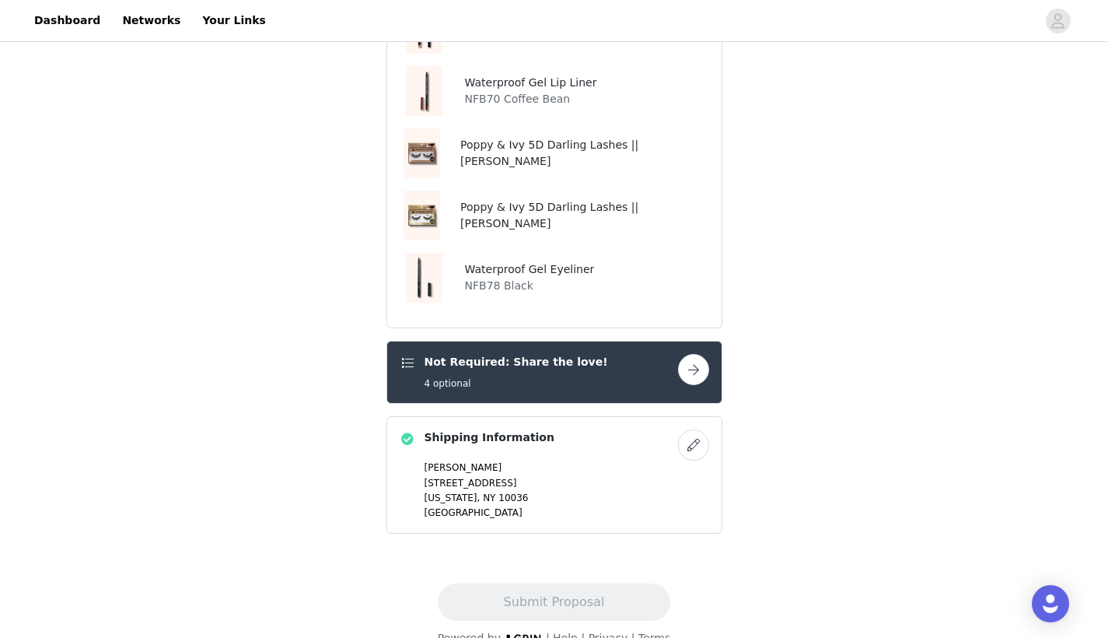
scroll to position [842, 0]
click at [698, 355] on button "button" at bounding box center [693, 370] width 31 height 31
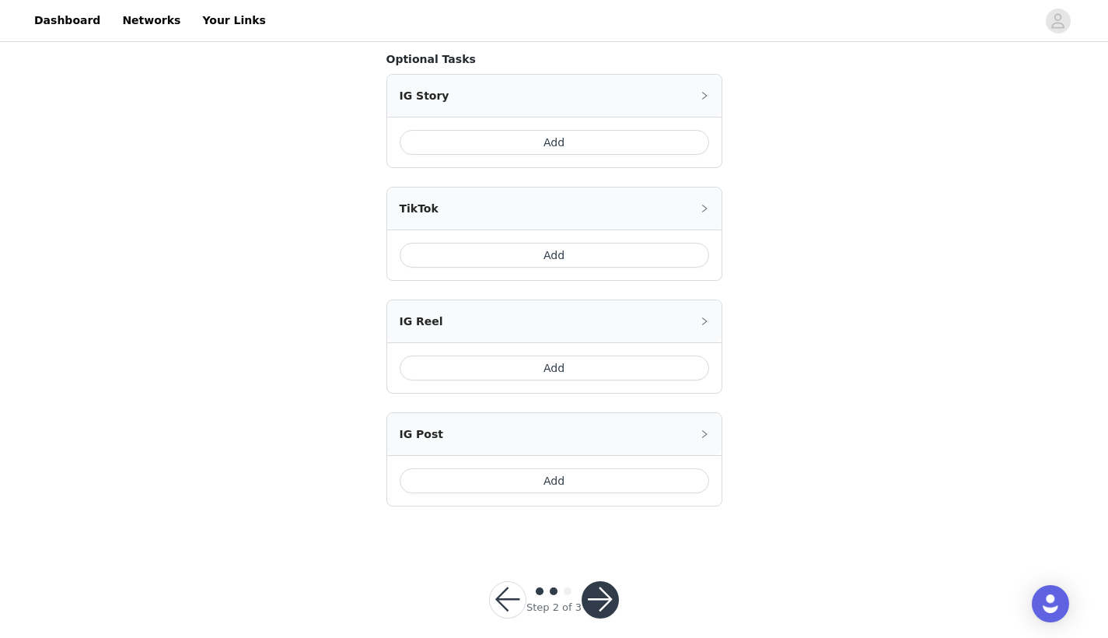
scroll to position [456, 0]
click at [583, 244] on button "Add" at bounding box center [554, 256] width 309 height 25
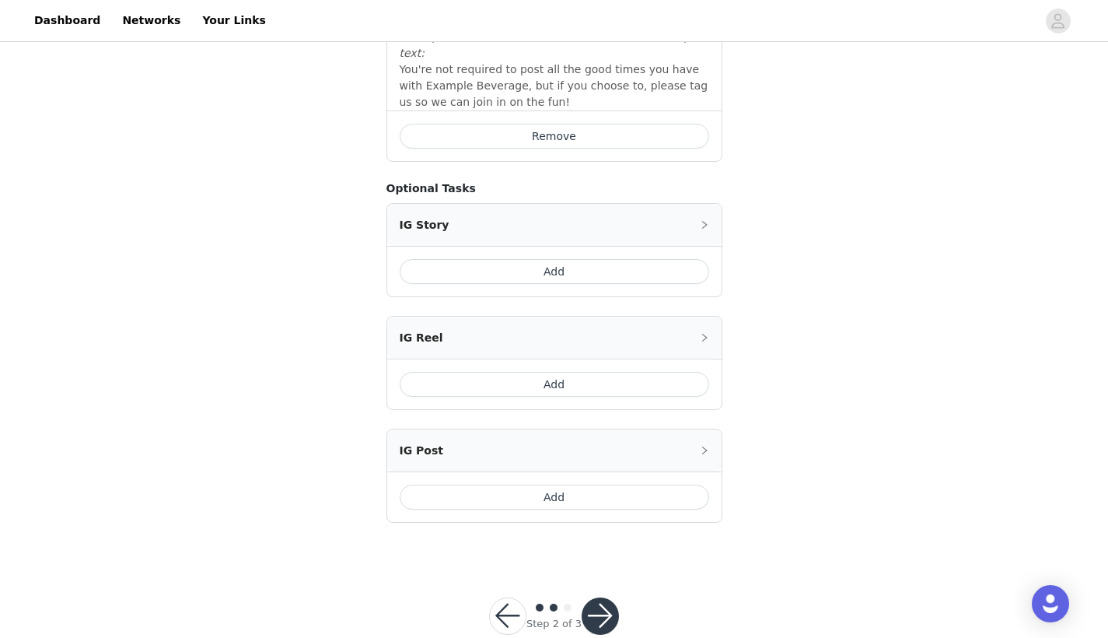
scroll to position [619, 0]
click at [598, 599] on button "button" at bounding box center [600, 617] width 37 height 37
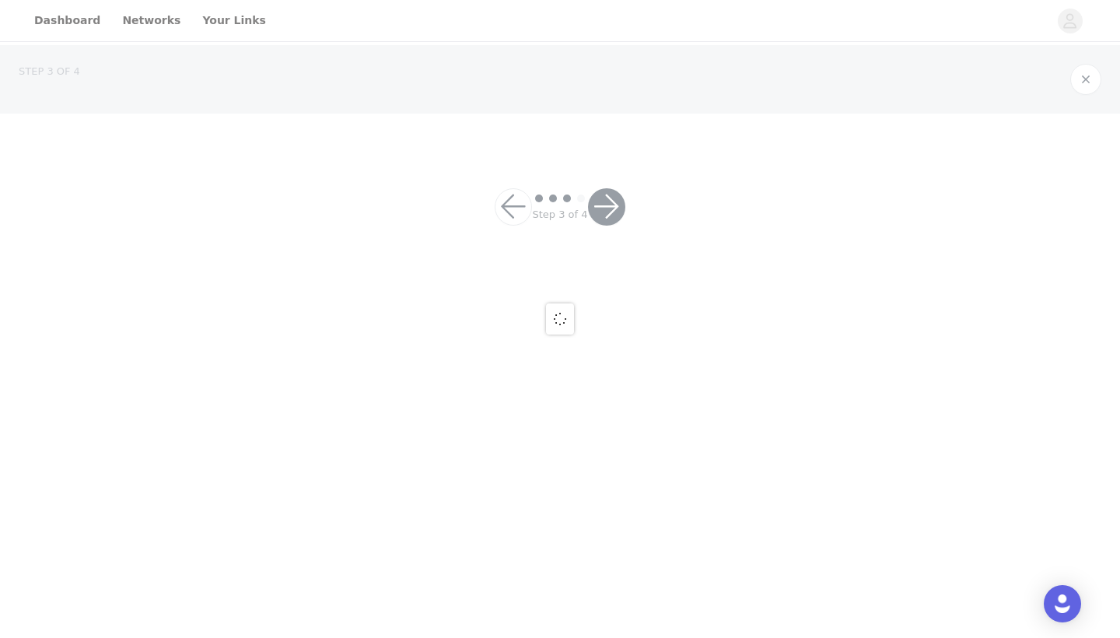
click at [597, 581] on div at bounding box center [560, 319] width 1120 height 638
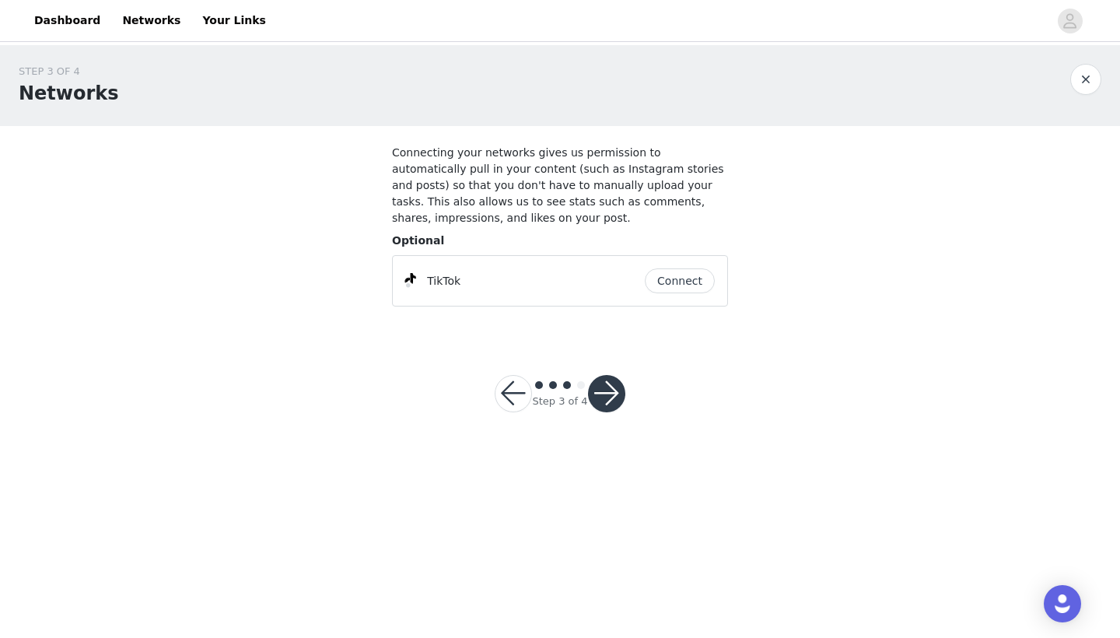
click at [610, 390] on button "button" at bounding box center [606, 393] width 37 height 37
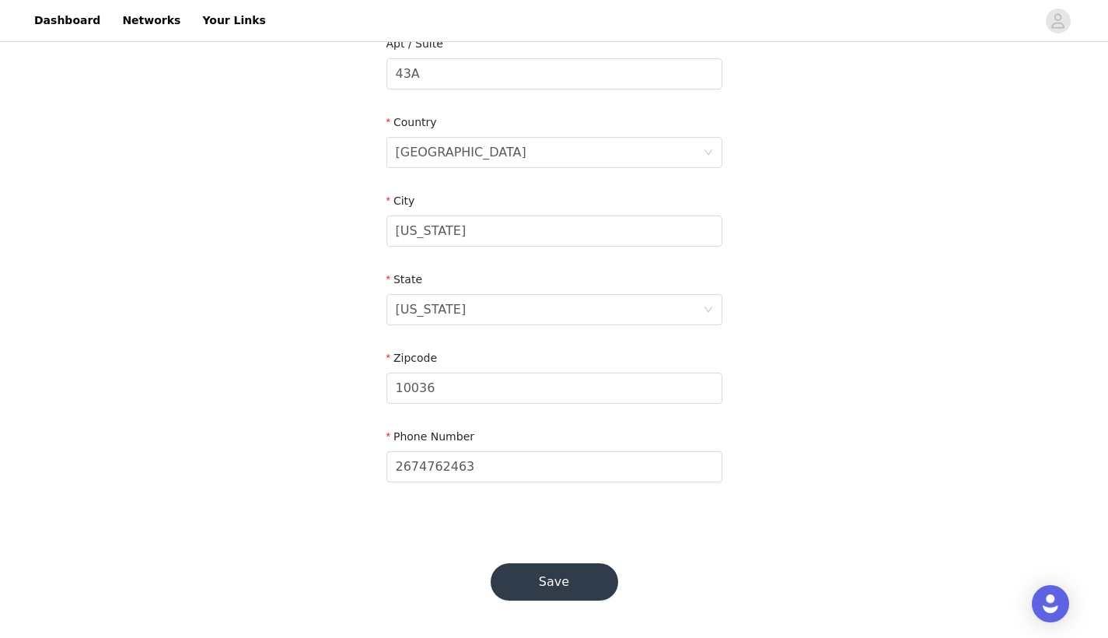
scroll to position [422, 0]
click at [559, 585] on button "Save" at bounding box center [555, 582] width 128 height 37
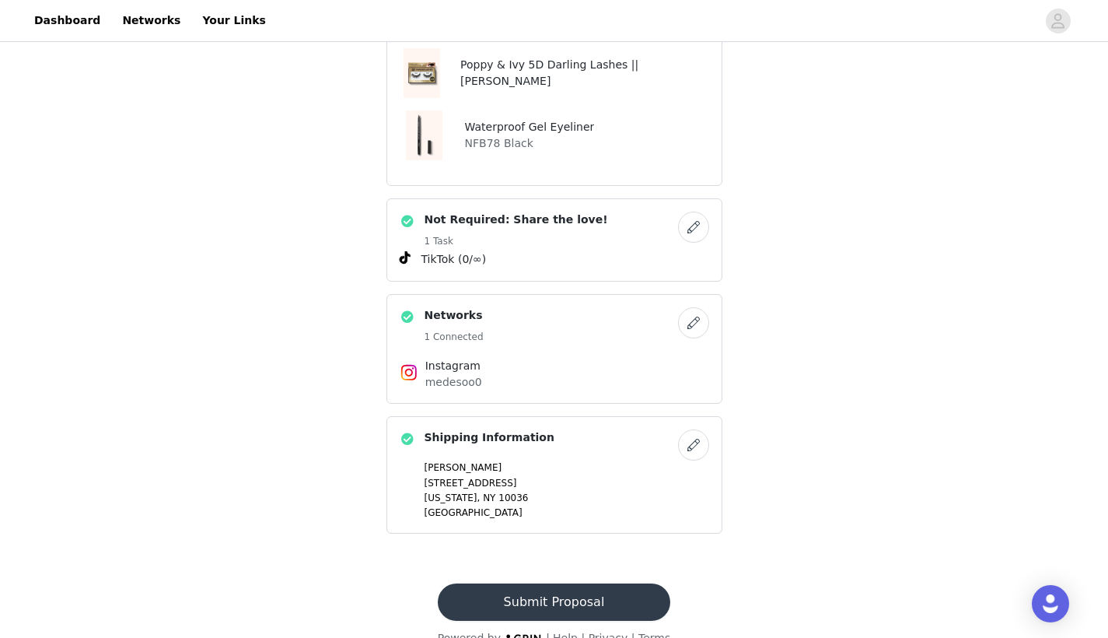
scroll to position [984, 0]
click at [561, 584] on button "Submit Proposal" at bounding box center [554, 602] width 232 height 37
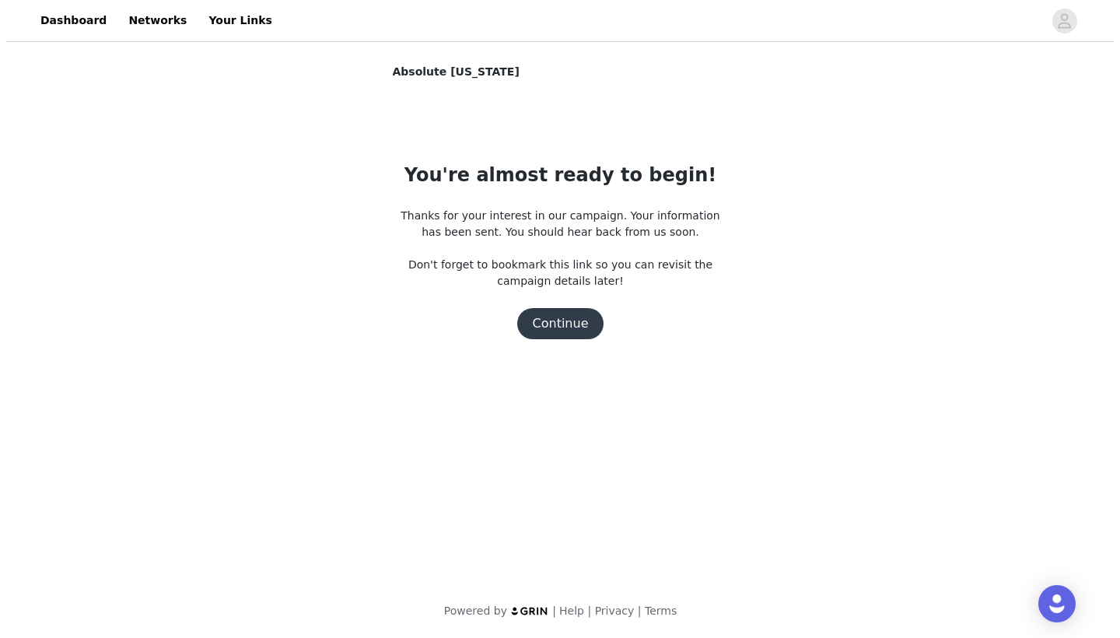
scroll to position [0, 0]
click at [564, 328] on button "Continue" at bounding box center [559, 323] width 87 height 31
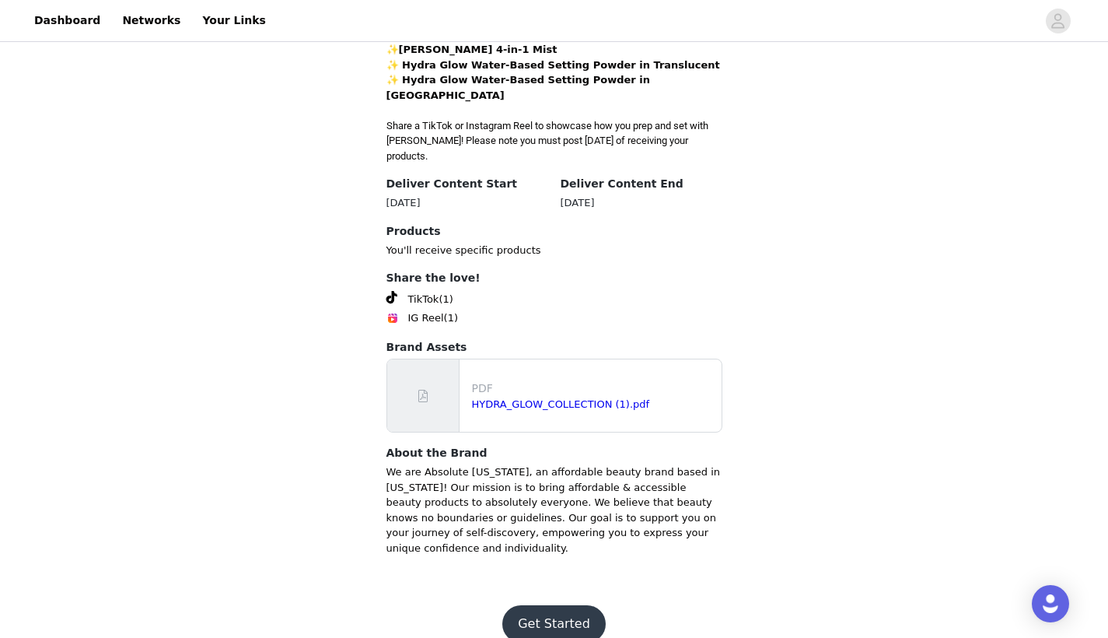
scroll to position [452, 0]
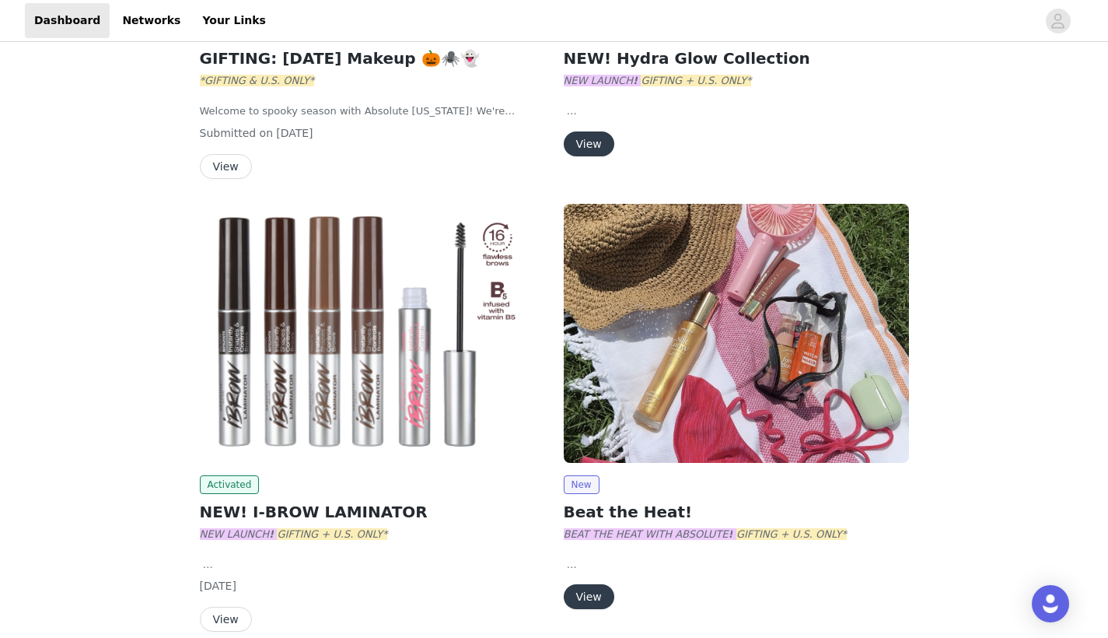
scroll to position [618, 0]
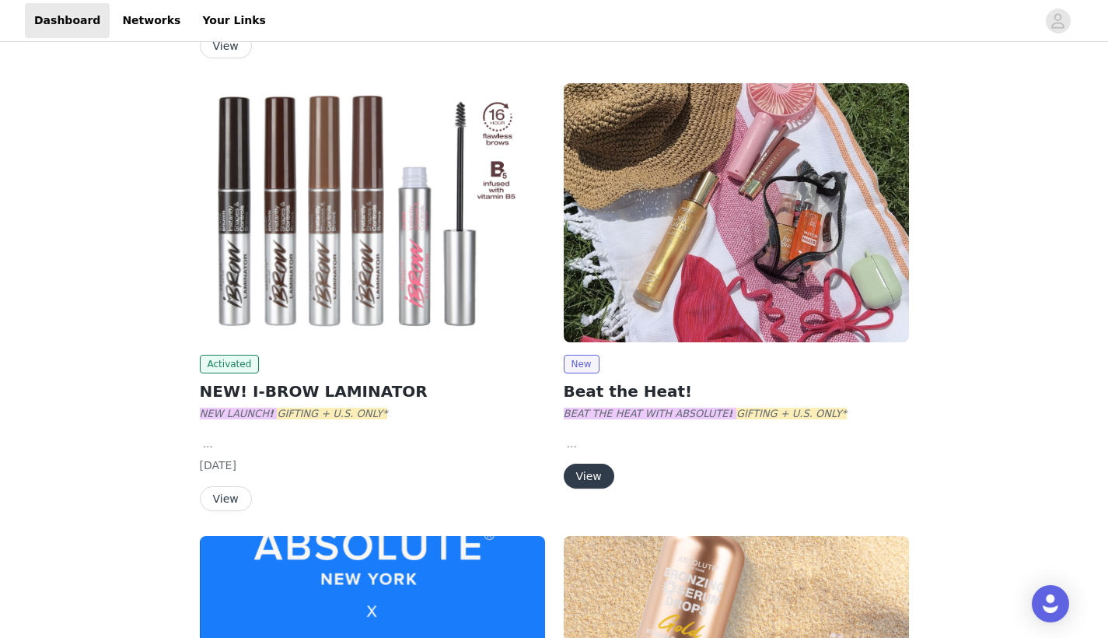
click at [585, 480] on button "View" at bounding box center [589, 475] width 51 height 25
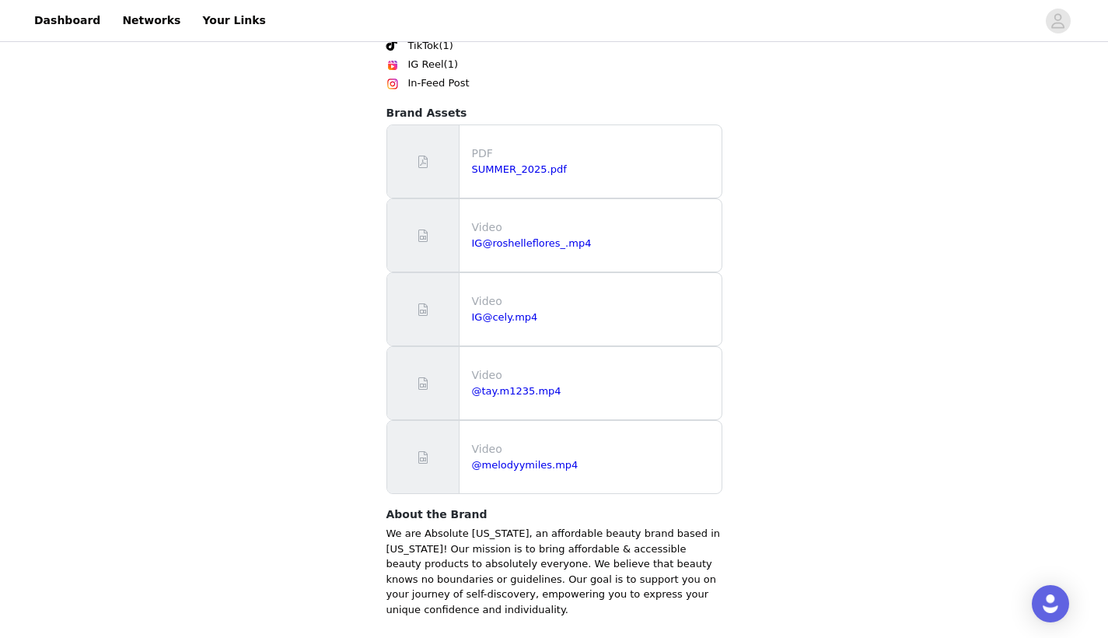
scroll to position [840, 0]
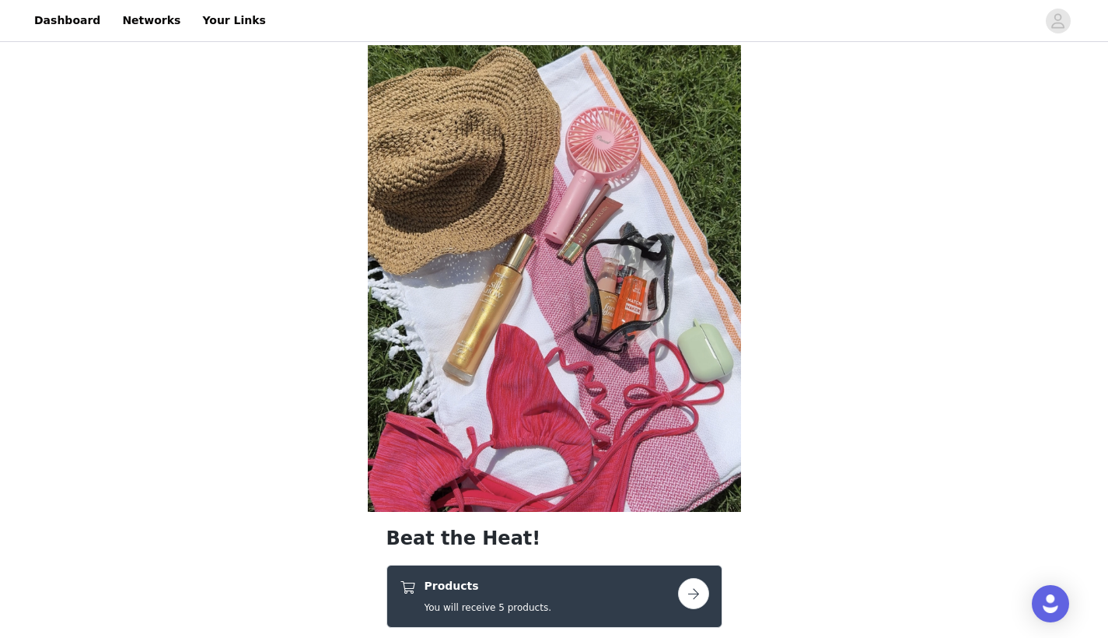
click at [558, 578] on div "Products You will receive 5 products." at bounding box center [539, 596] width 278 height 37
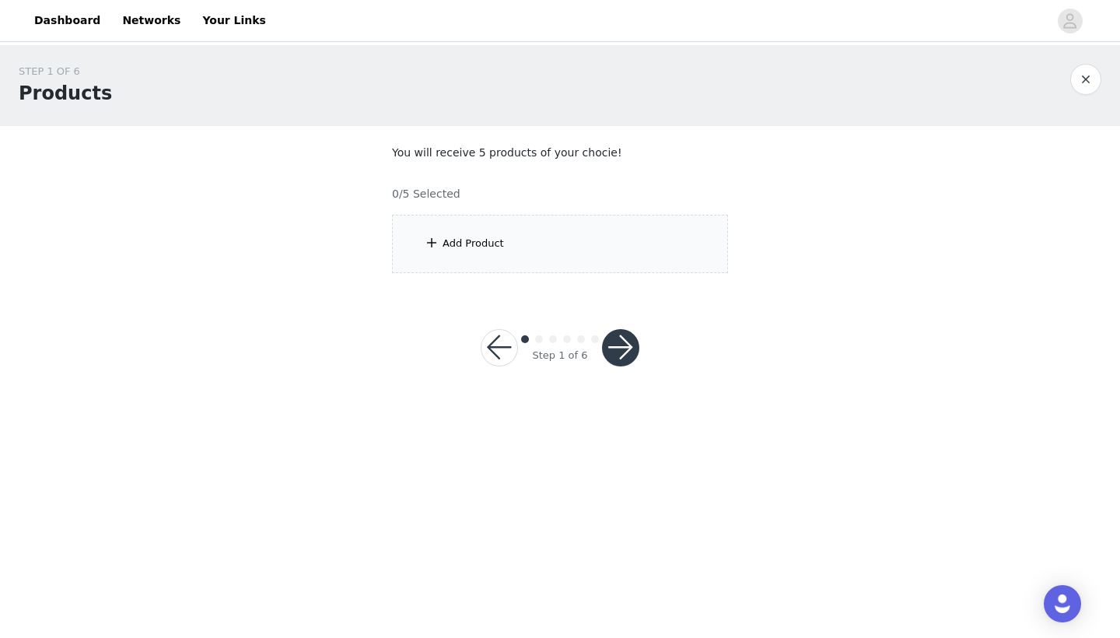
click at [605, 222] on div "Add Product" at bounding box center [560, 244] width 336 height 58
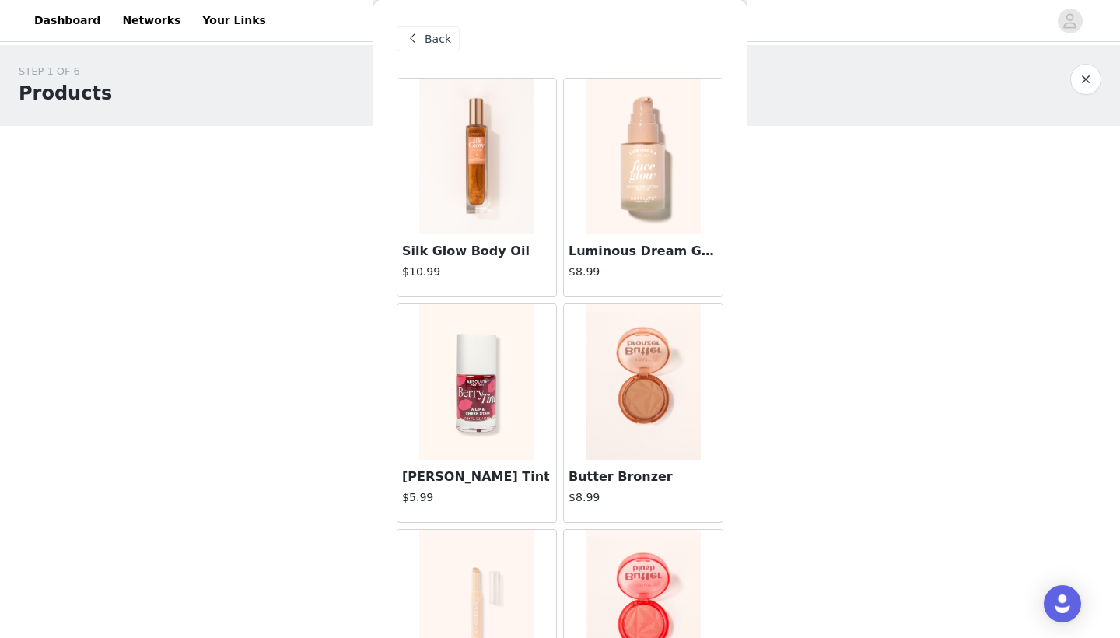
click at [484, 197] on img at bounding box center [476, 156] width 115 height 155
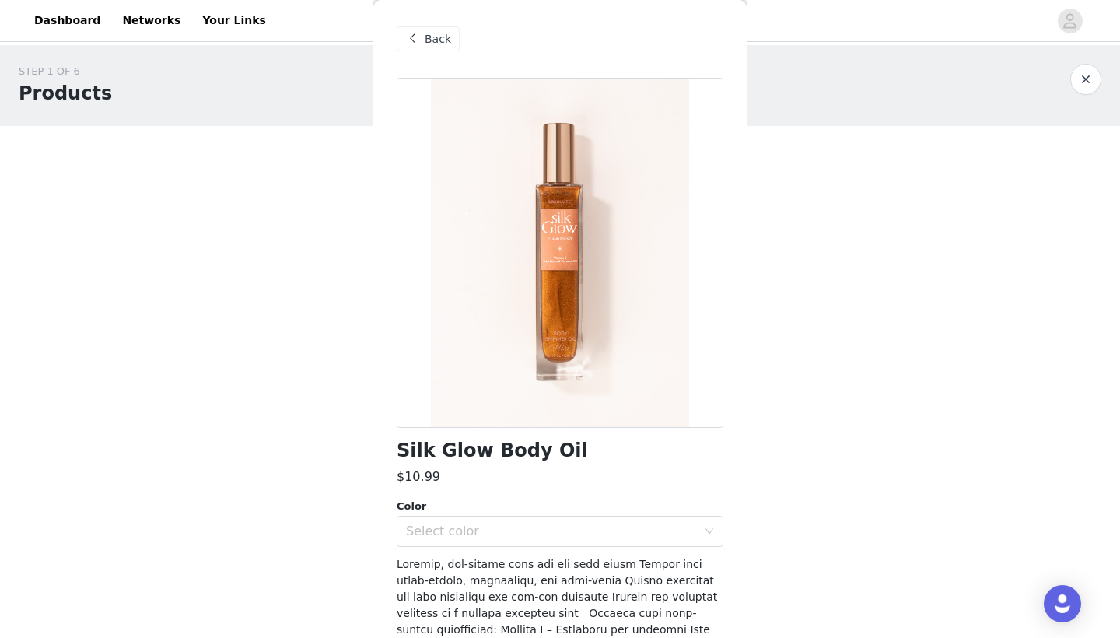
click at [433, 35] on span "Back" at bounding box center [437, 39] width 26 height 16
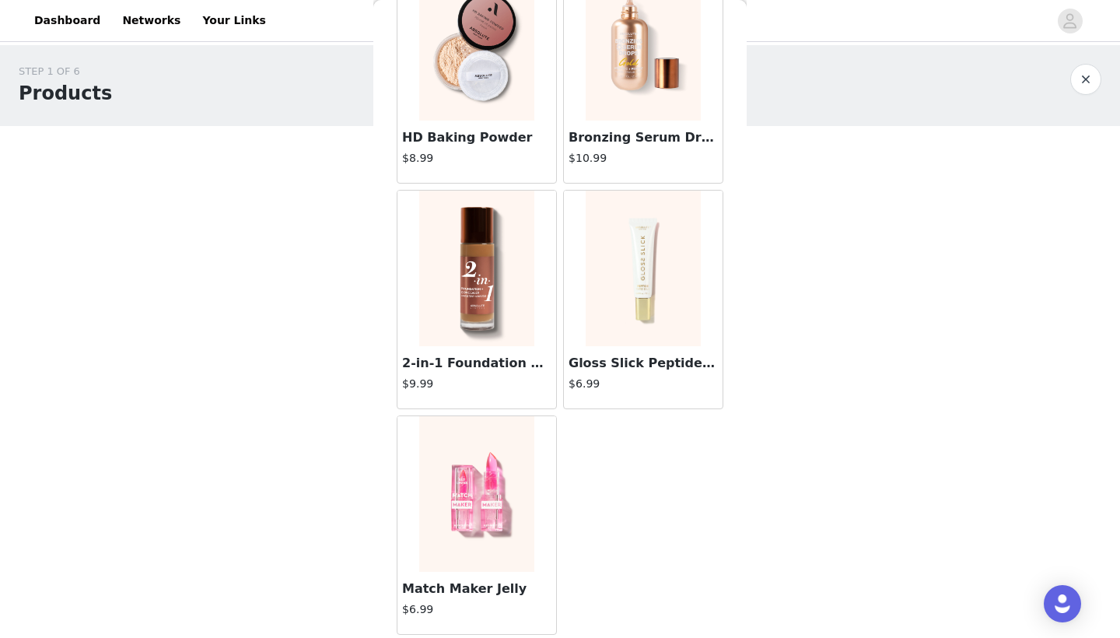
click at [487, 302] on img at bounding box center [476, 267] width 115 height 155
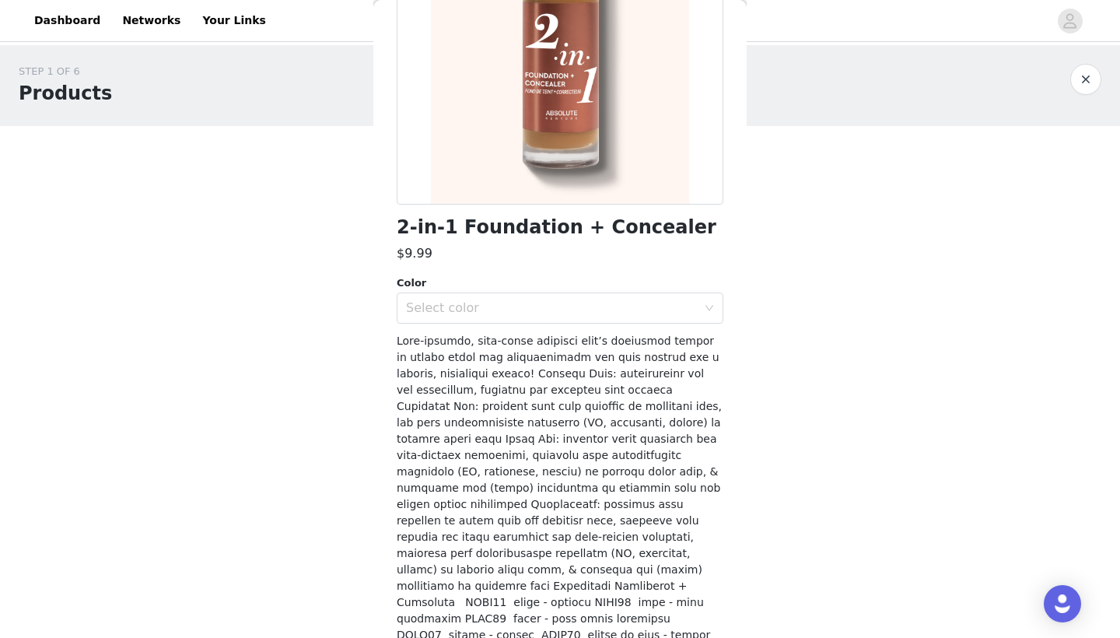
scroll to position [215, 0]
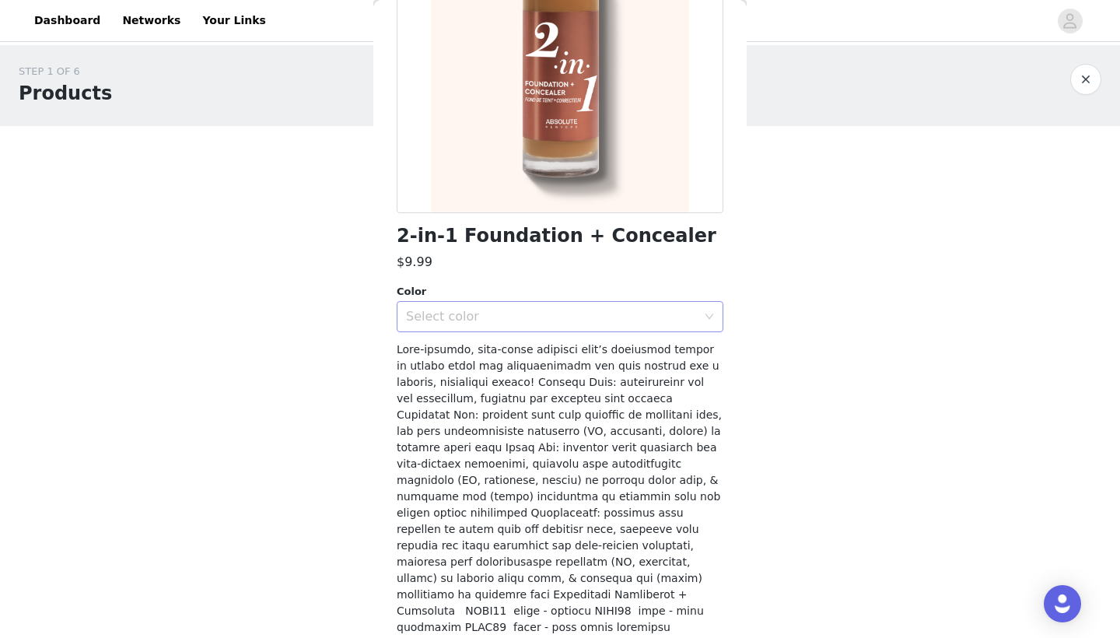
click at [491, 305] on div "Select color" at bounding box center [555, 317] width 298 height 30
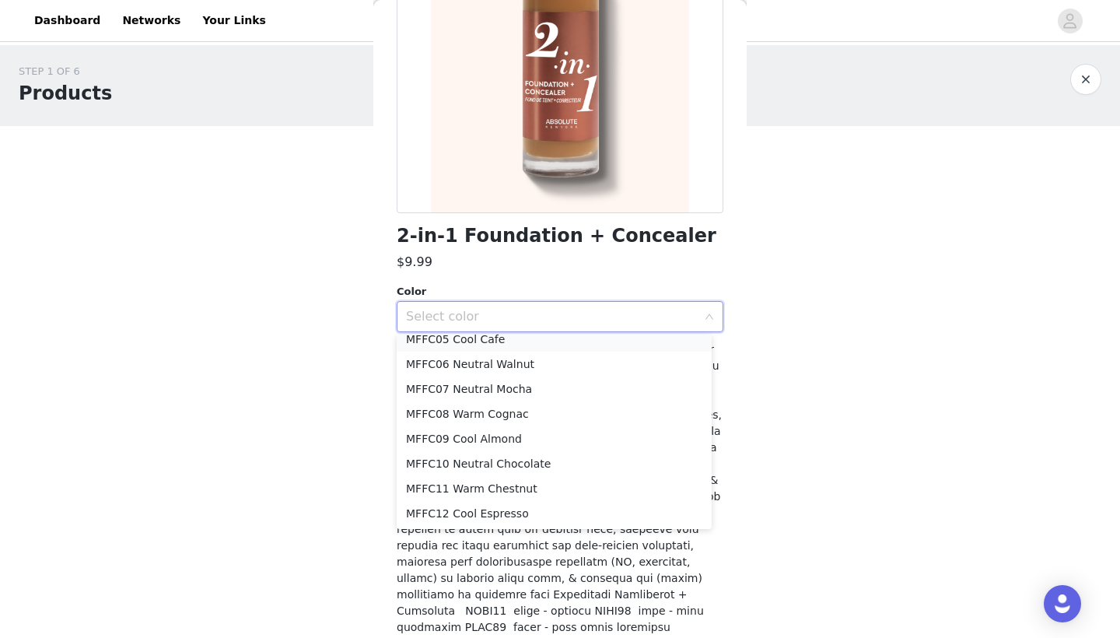
scroll to position [110, 0]
click at [502, 412] on li "MFFC08 Warm Cognac" at bounding box center [554, 413] width 315 height 25
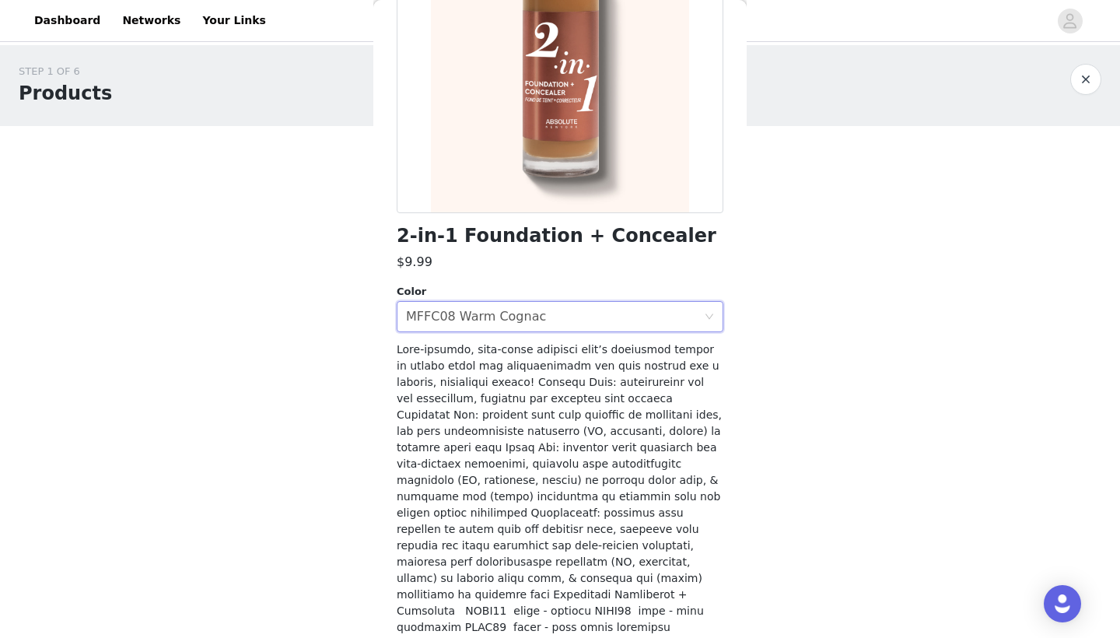
click at [480, 235] on h1 "2-in-1 Foundation + Concealer" at bounding box center [557, 235] width 320 height 21
copy div "2-in-1 Foundation + Concealer"
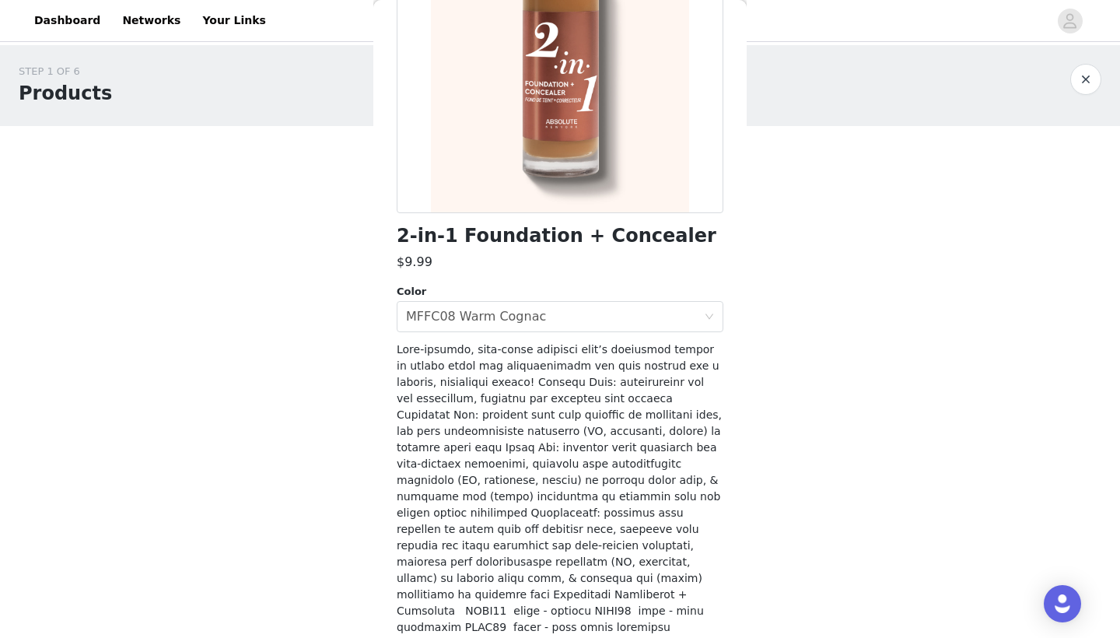
click at [549, 299] on div "Color Select color MFFC08 Warm Cognac" at bounding box center [560, 308] width 327 height 48
click at [545, 314] on div "Select color MFFC08 Warm Cognac" at bounding box center [555, 317] width 298 height 30
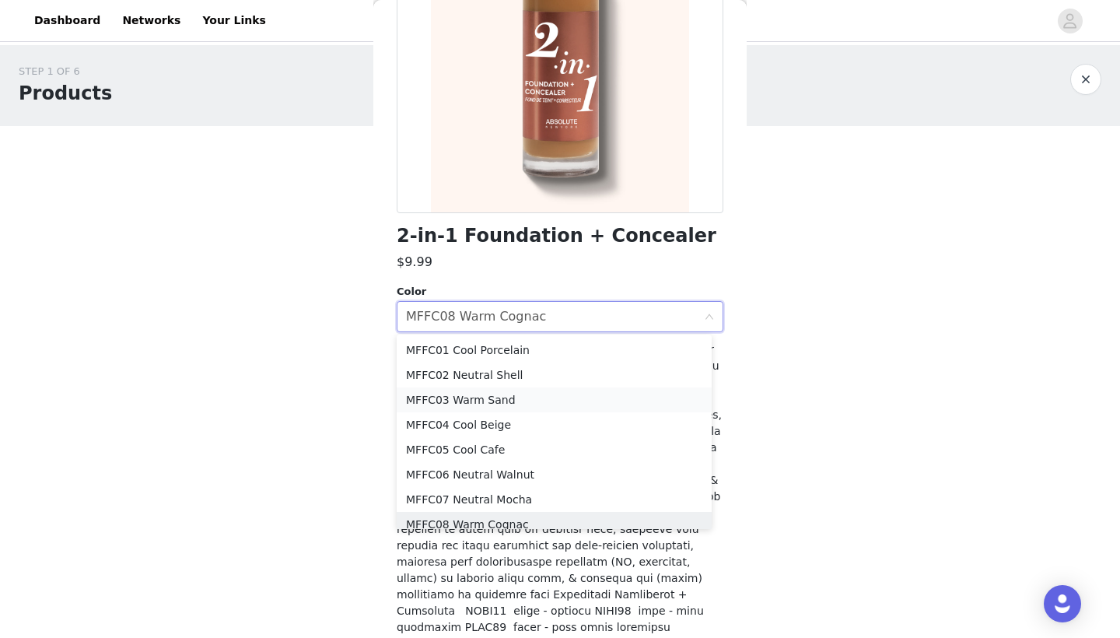
scroll to position [0, 0]
click at [499, 403] on li "MFFC03 Warm Sand" at bounding box center [554, 399] width 315 height 25
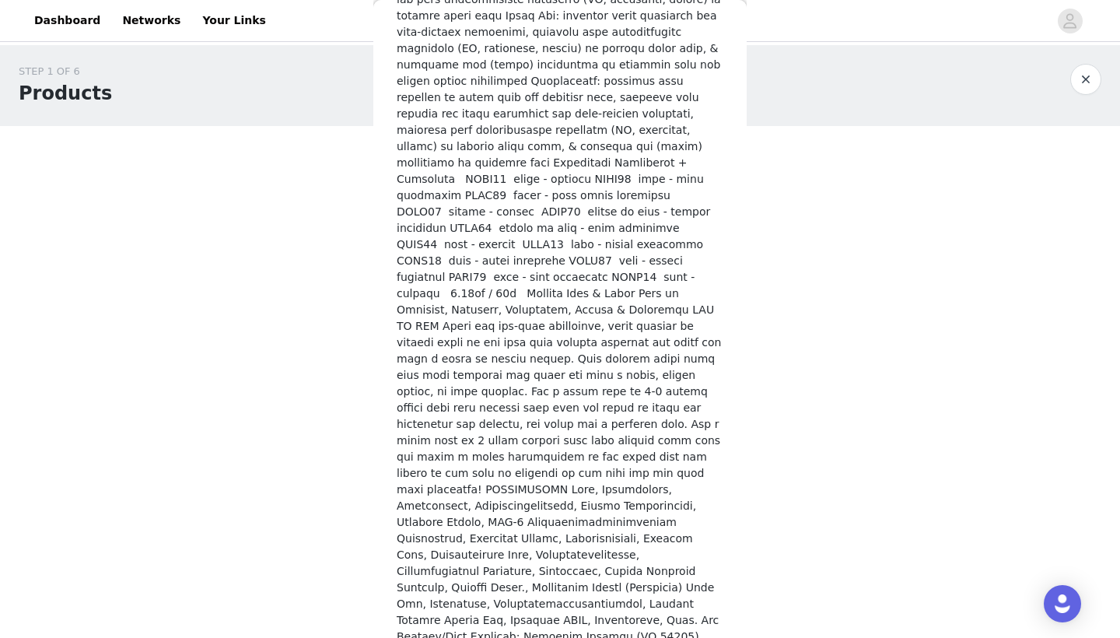
scroll to position [701, 0]
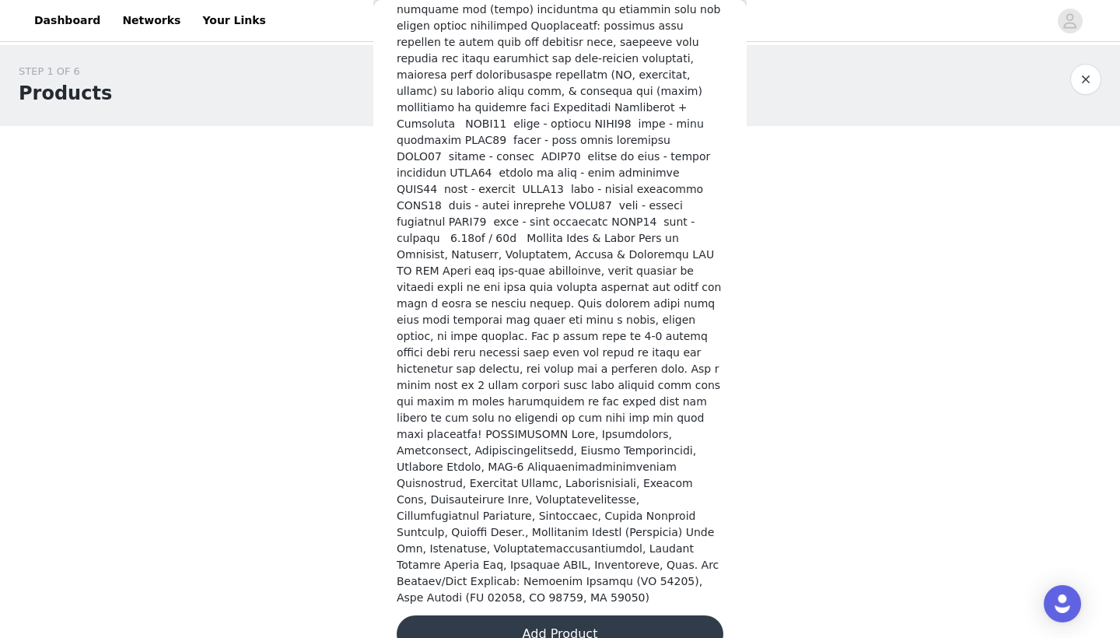
click at [508, 615] on button "Add Product" at bounding box center [560, 633] width 327 height 37
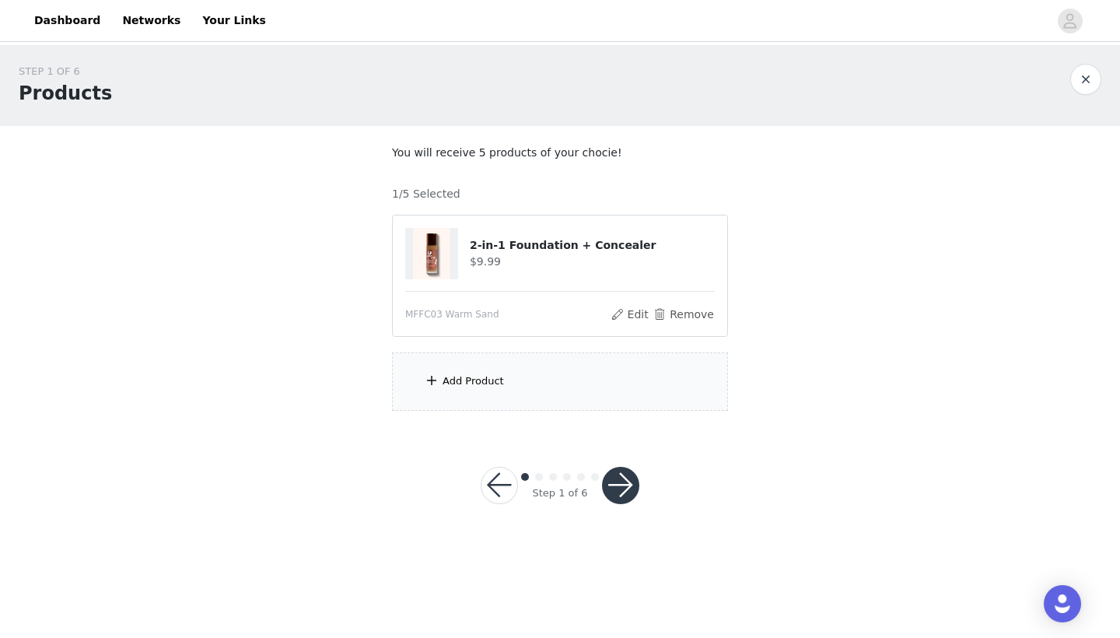
click at [534, 393] on div "Add Product" at bounding box center [560, 381] width 336 height 58
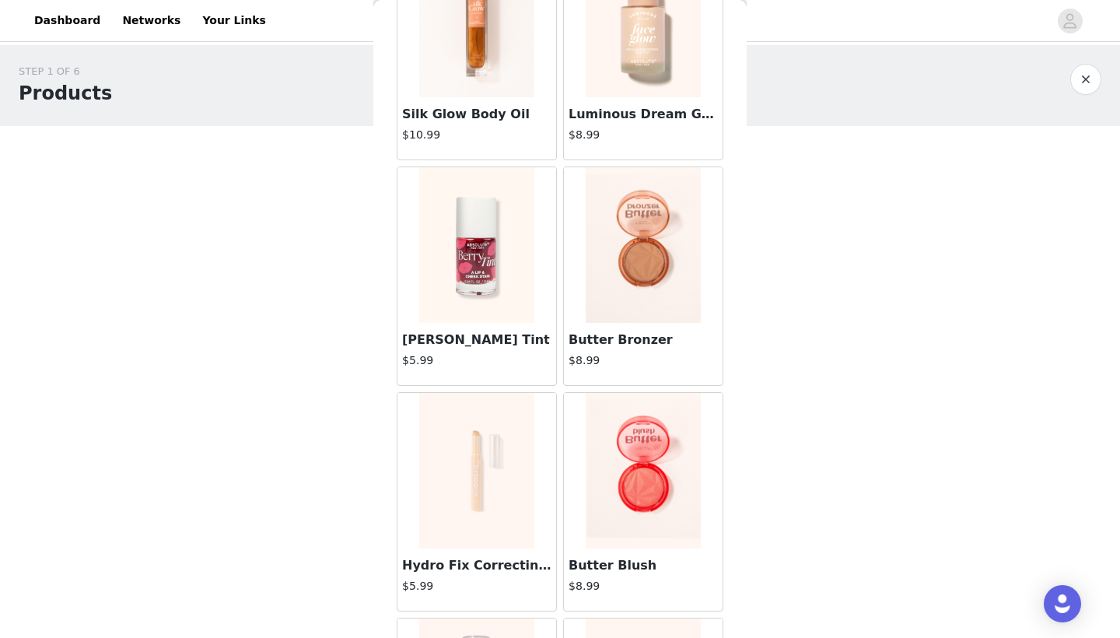
scroll to position [138, 0]
click at [638, 306] on img at bounding box center [642, 243] width 115 height 155
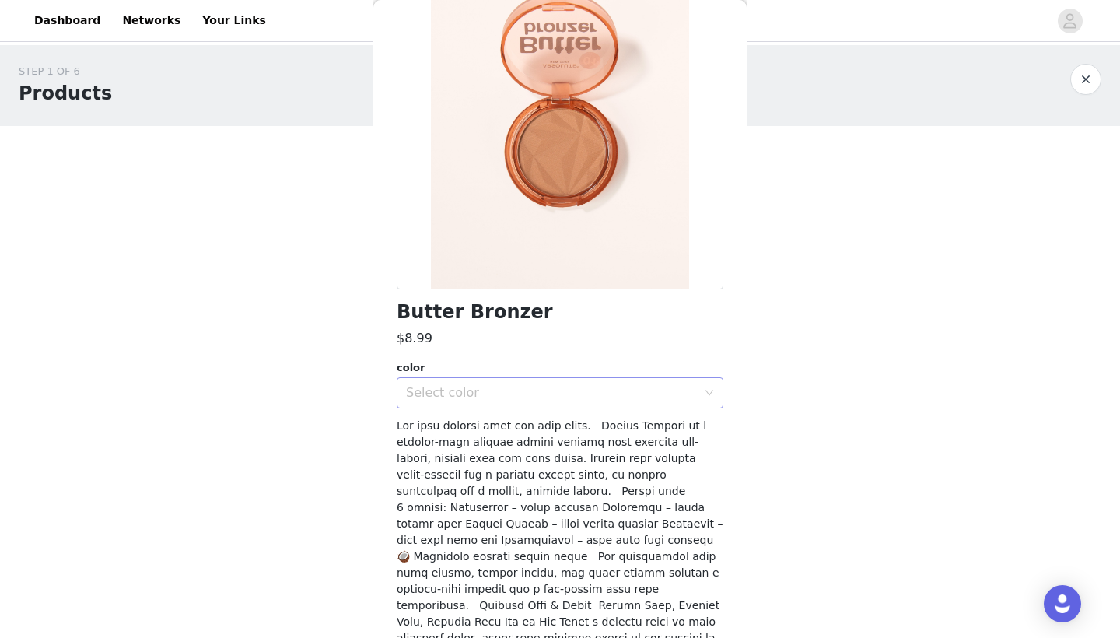
click at [477, 394] on div "Select color" at bounding box center [551, 393] width 291 height 16
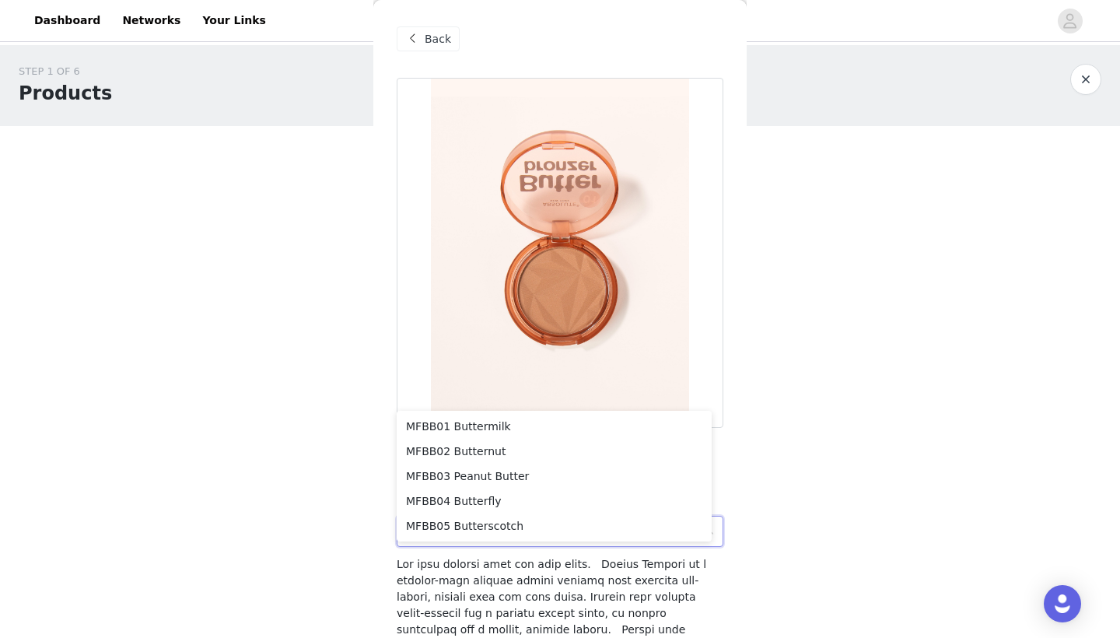
scroll to position [0, 0]
click at [418, 44] on span at bounding box center [412, 39] width 19 height 19
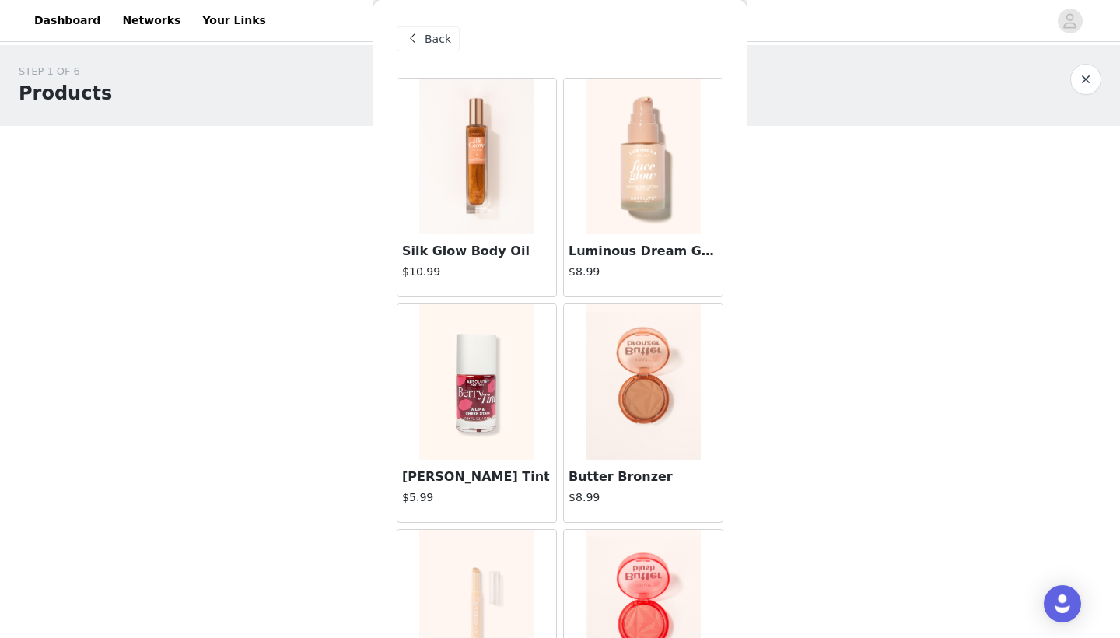
click at [605, 573] on img at bounding box center [642, 606] width 115 height 155
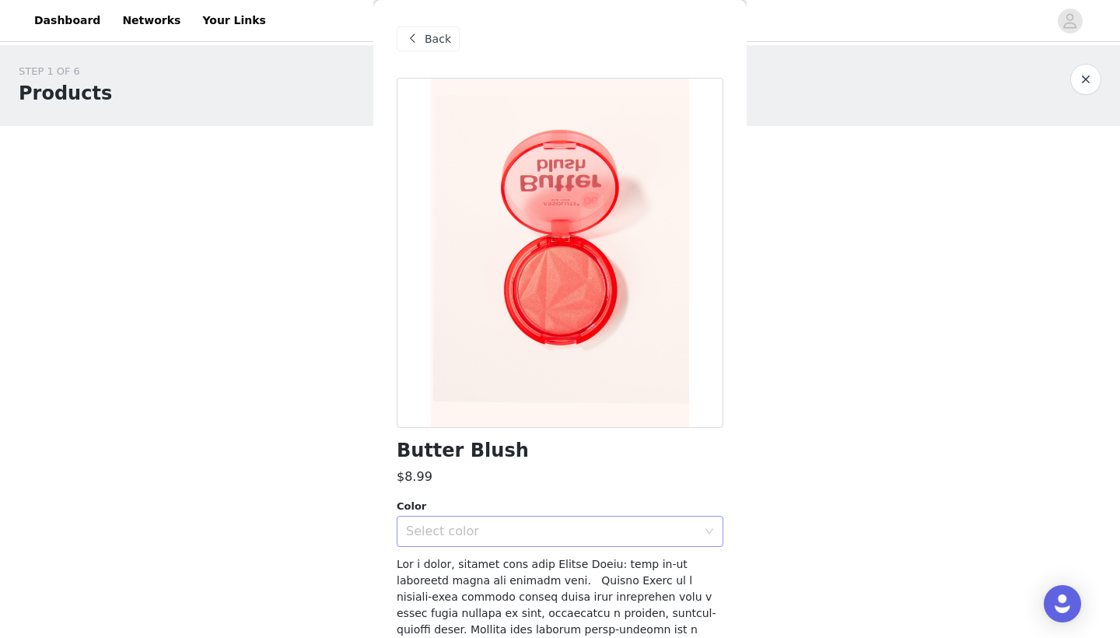
click at [533, 530] on div "Select color" at bounding box center [551, 531] width 291 height 16
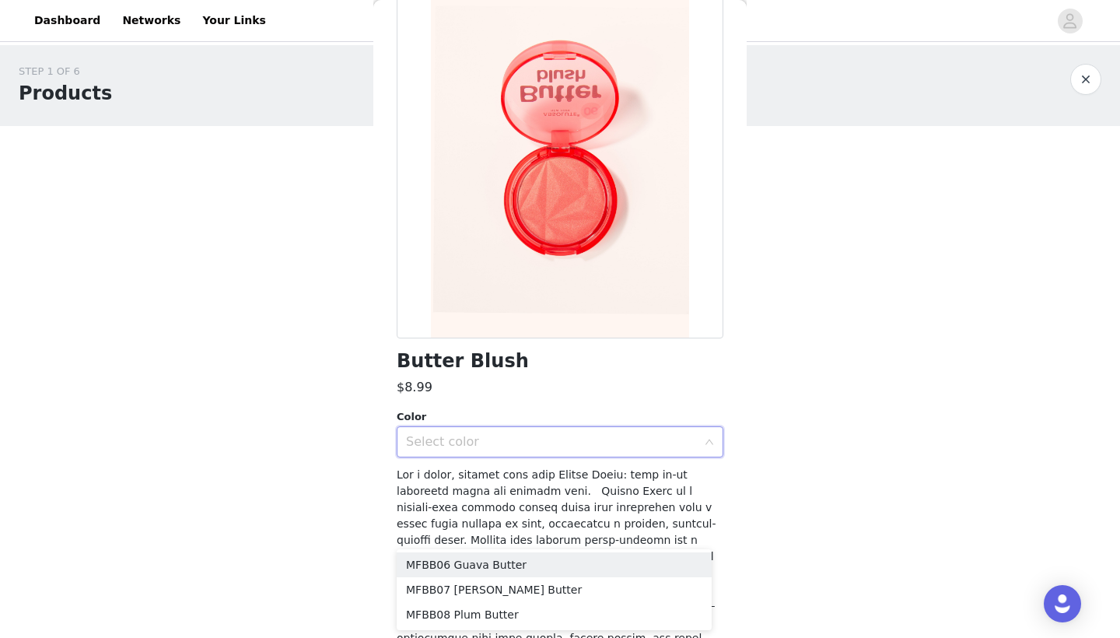
scroll to position [106, 0]
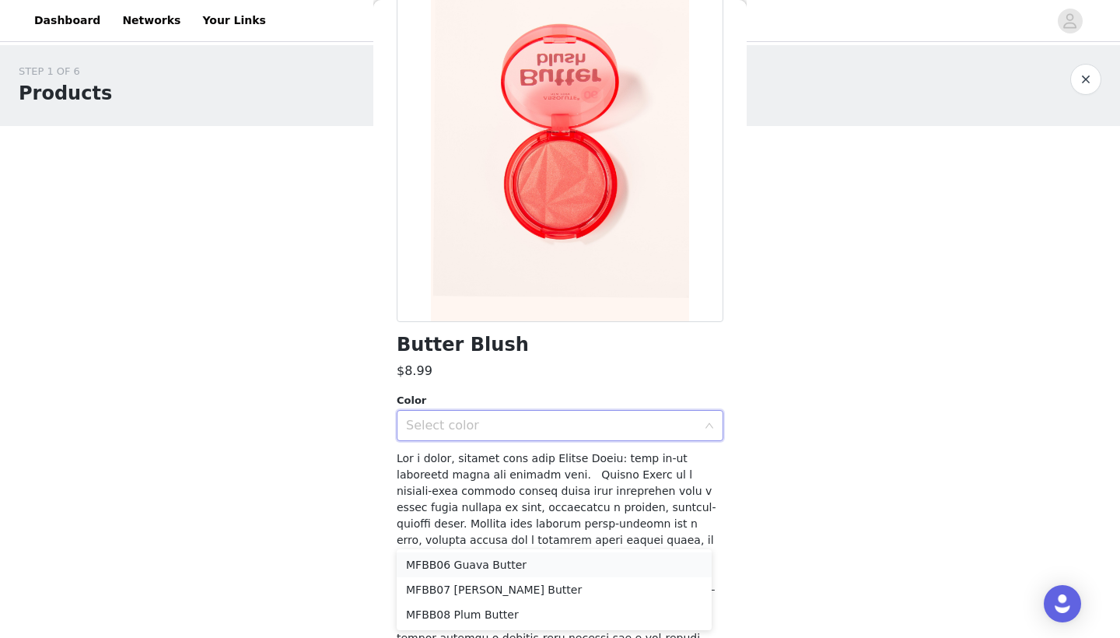
click at [521, 567] on li "MFBB06 Guava Butter" at bounding box center [554, 564] width 315 height 25
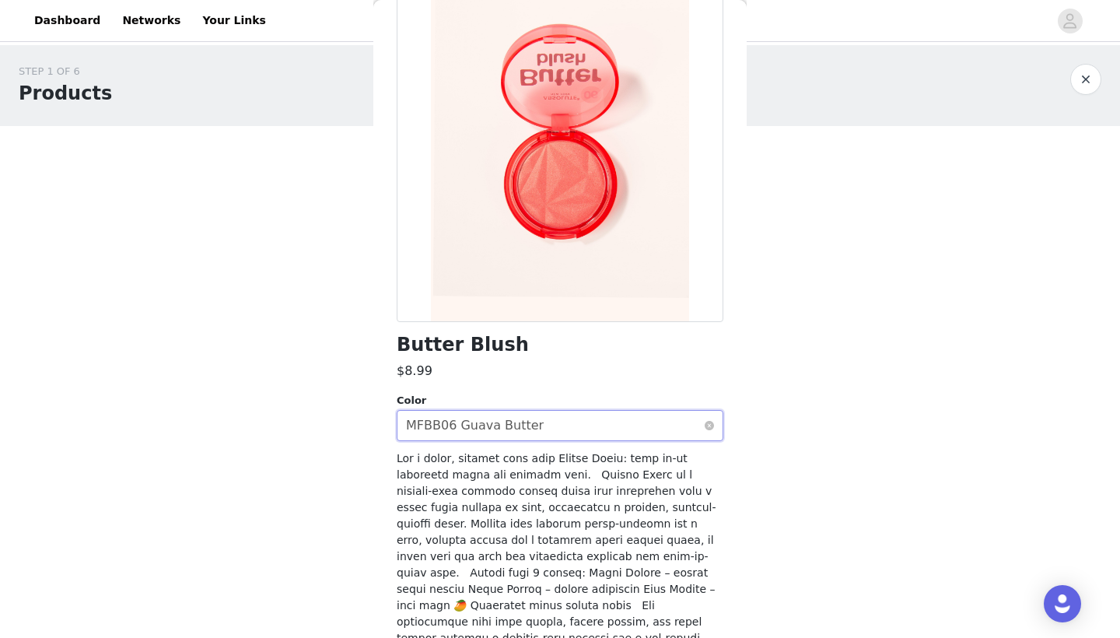
click at [539, 431] on div "Select color MFBB06 Guava Butter" at bounding box center [555, 425] width 298 height 30
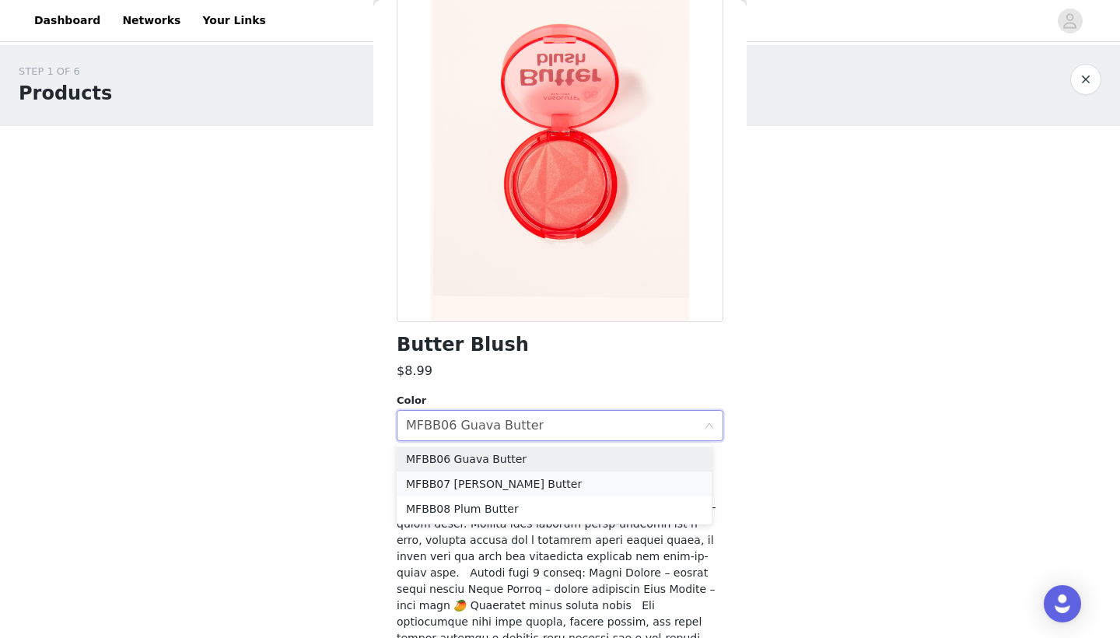
drag, startPoint x: 513, startPoint y: 503, endPoint x: 513, endPoint y: 488, distance: 14.8
click at [513, 488] on ul "MFBB06 Guava Butter MFBB07 Berry Butter MFBB08 Plum Butter" at bounding box center [554, 483] width 315 height 81
click at [513, 488] on li "MFBB07 Berry Butter" at bounding box center [554, 483] width 315 height 25
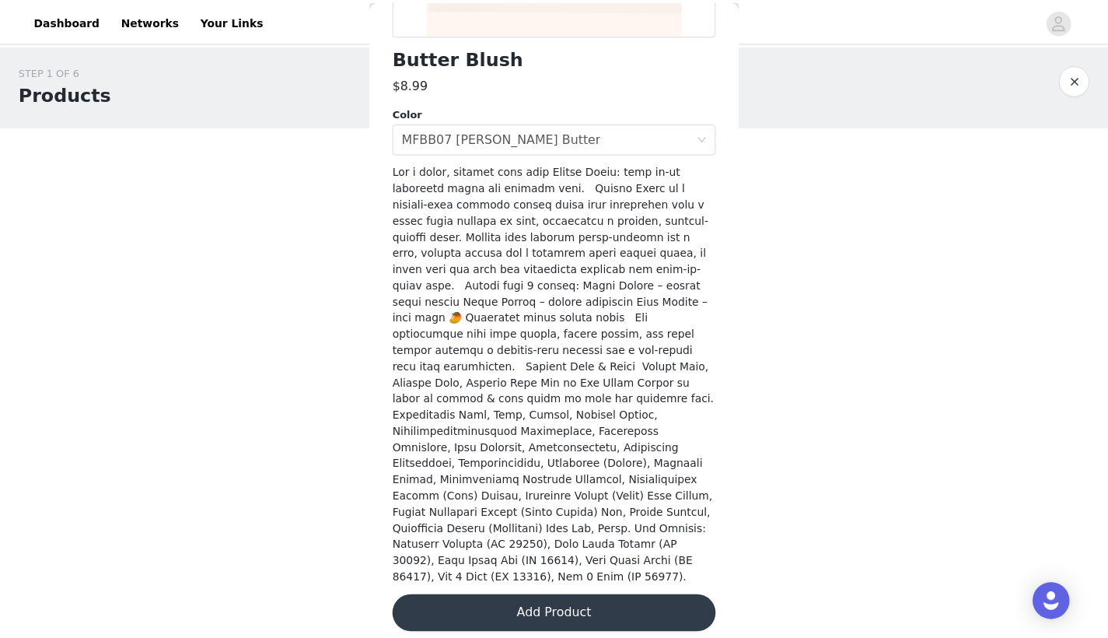
scroll to position [391, 0]
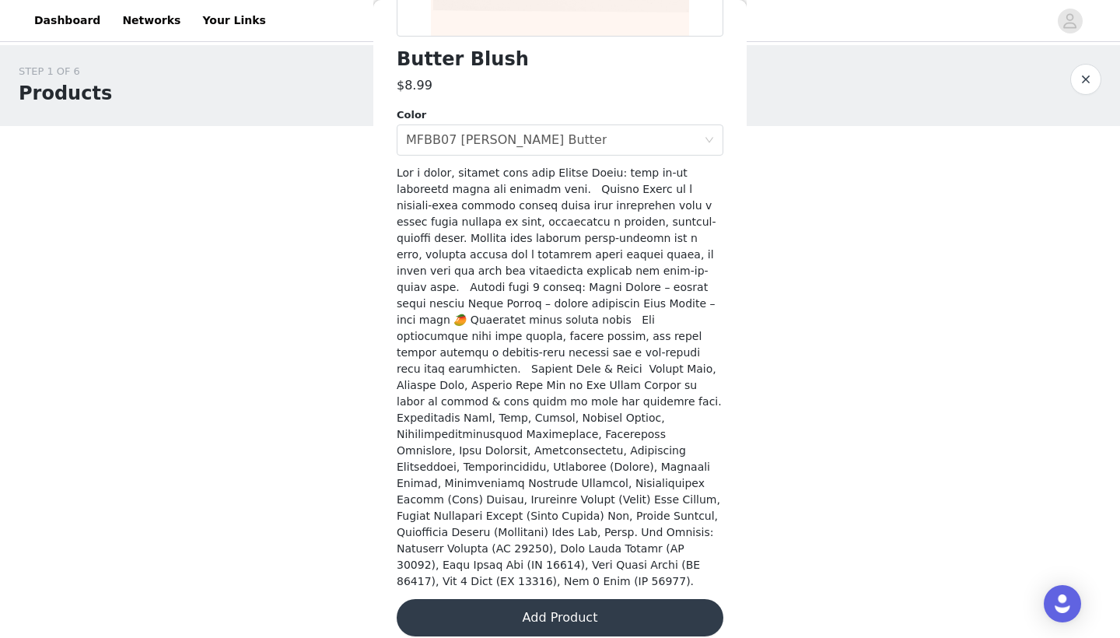
click at [500, 606] on button "Add Product" at bounding box center [560, 617] width 327 height 37
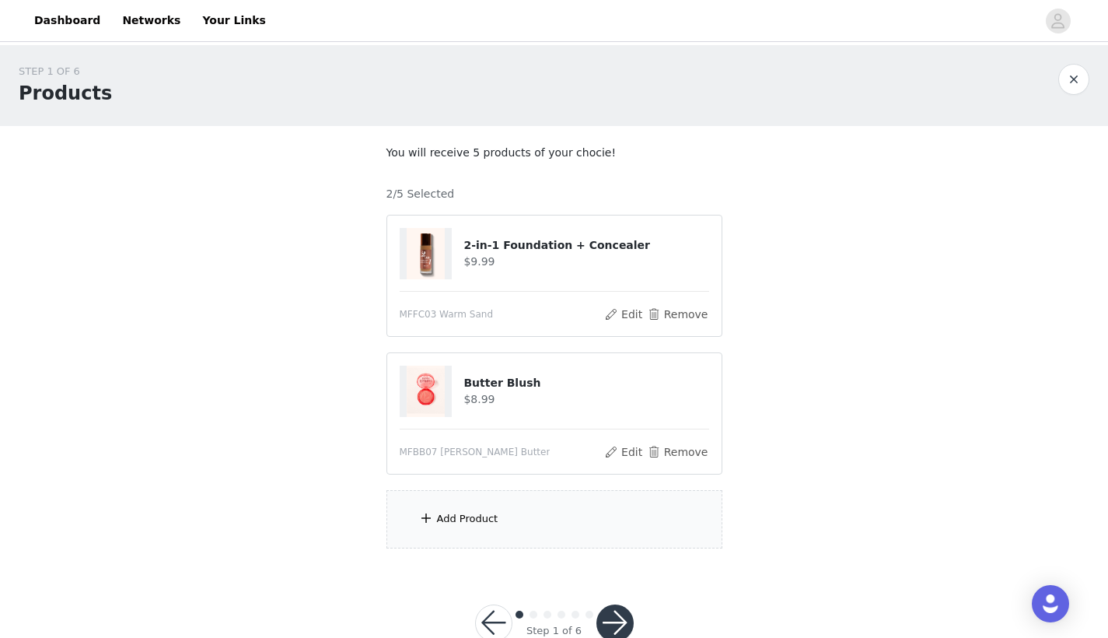
click at [500, 534] on div "Add Product" at bounding box center [554, 519] width 336 height 58
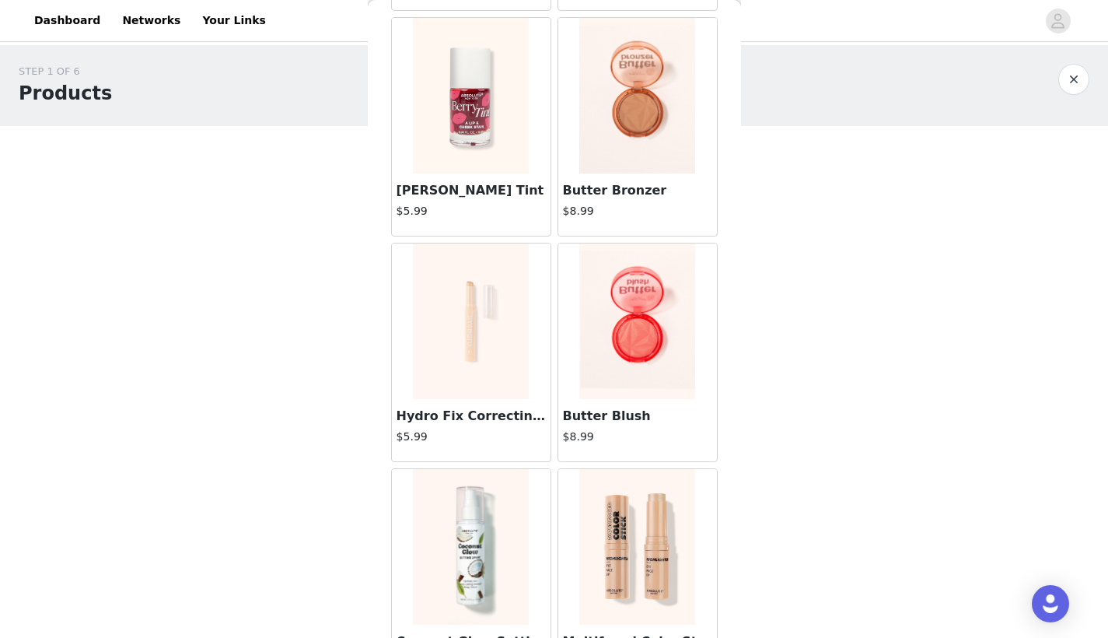
scroll to position [302, 0]
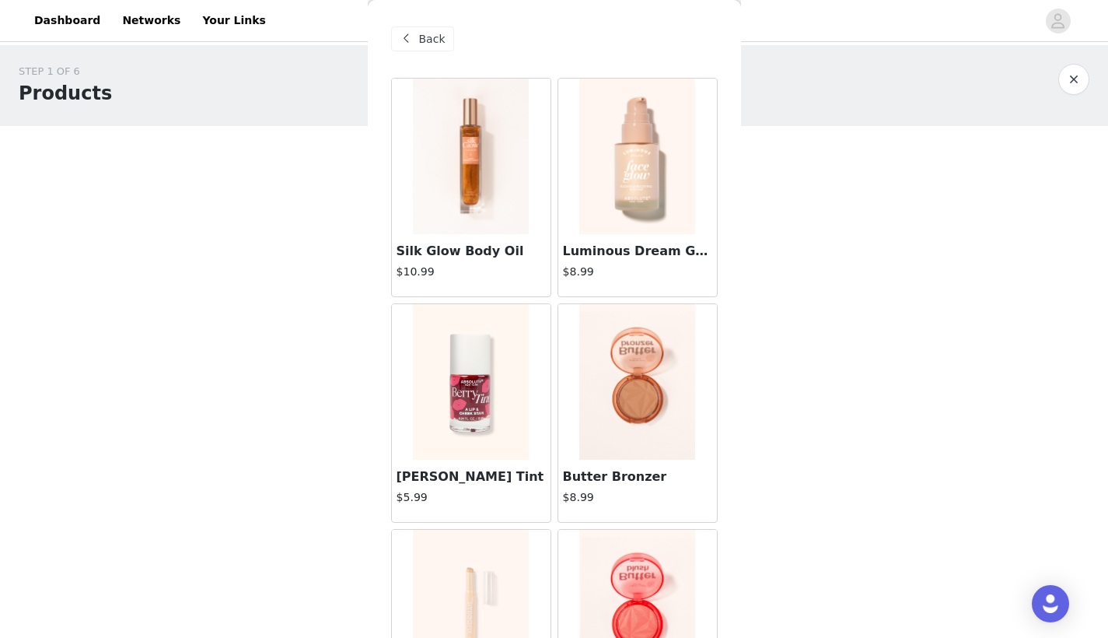
click at [486, 160] on img at bounding box center [470, 156] width 115 height 155
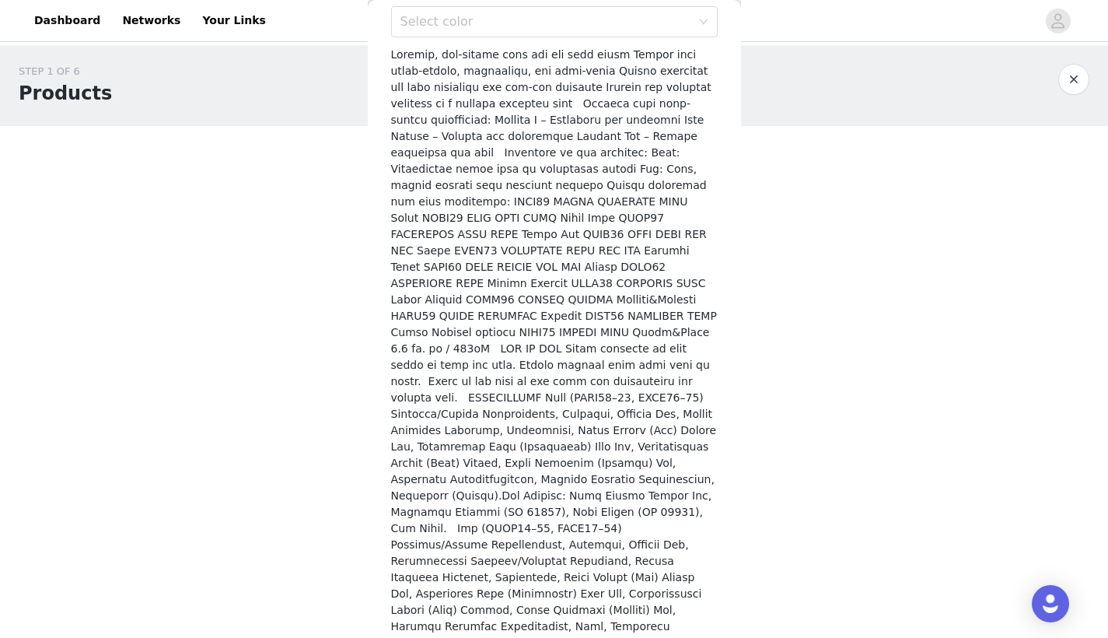
scroll to position [233, 0]
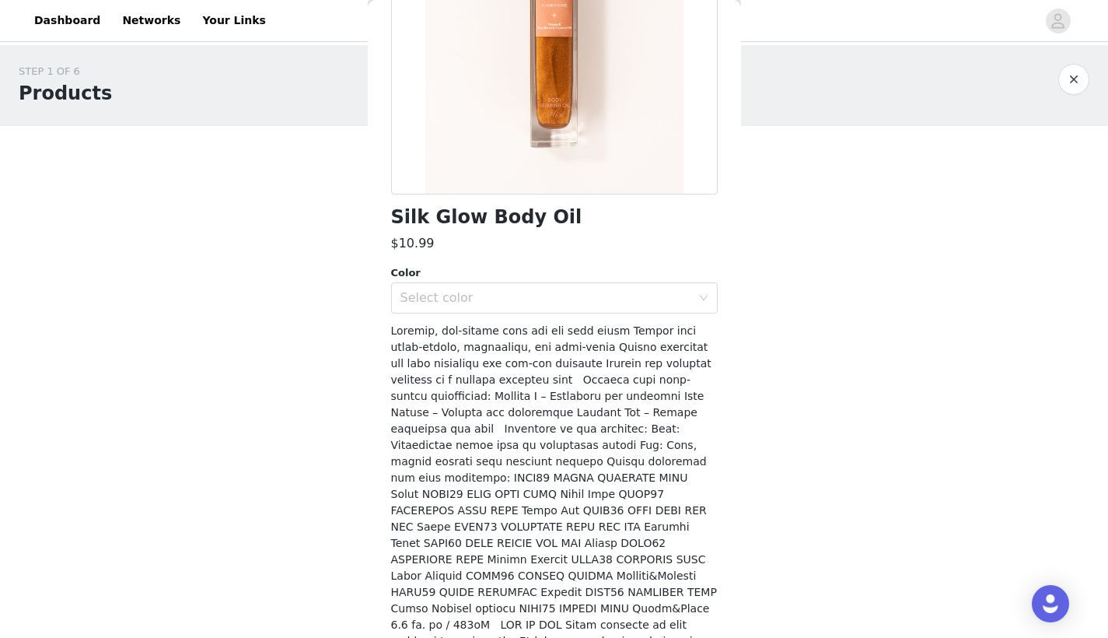
click at [470, 276] on div "Color" at bounding box center [554, 273] width 327 height 16
click at [470, 297] on div "Select color" at bounding box center [545, 298] width 291 height 16
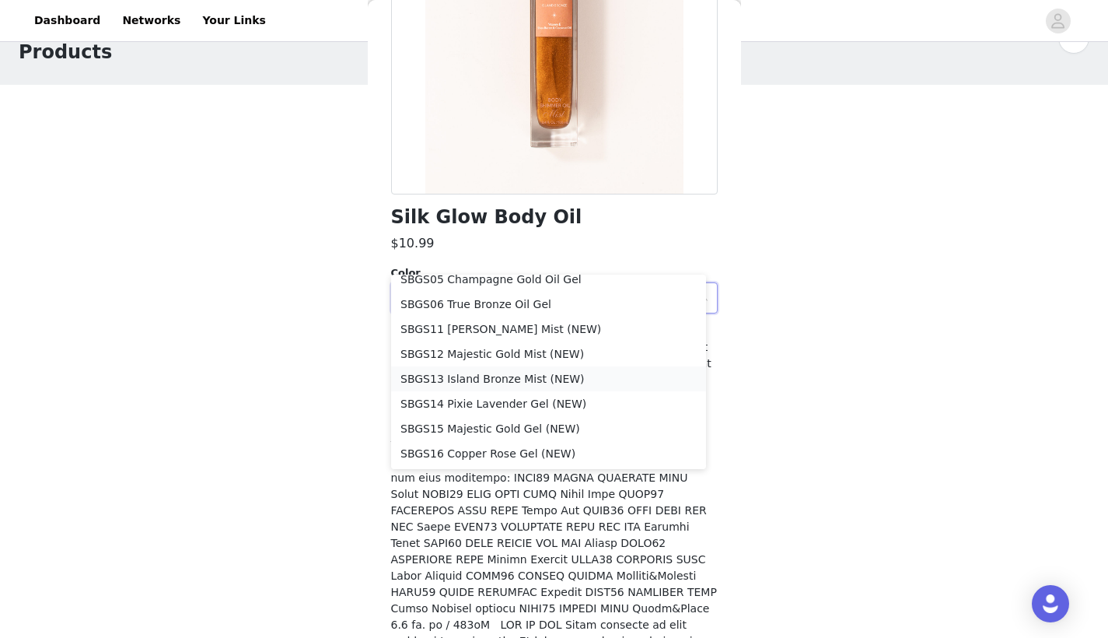
scroll to position [40, 0]
click at [491, 379] on li "SBGS13 Island Bronze Mist (NEW)" at bounding box center [548, 379] width 315 height 25
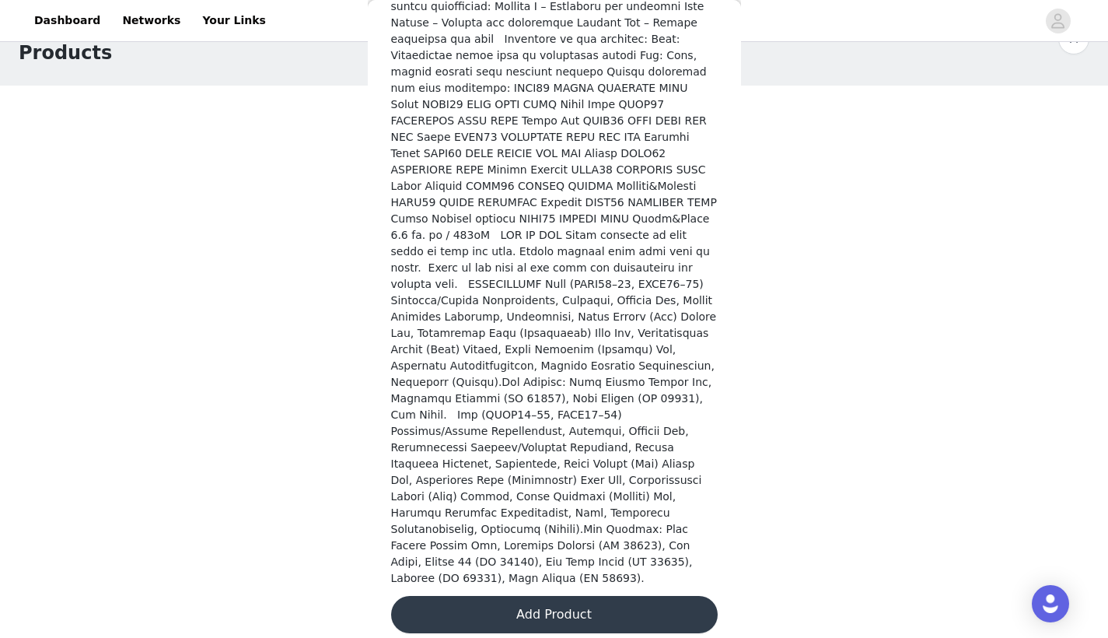
scroll to position [620, 0]
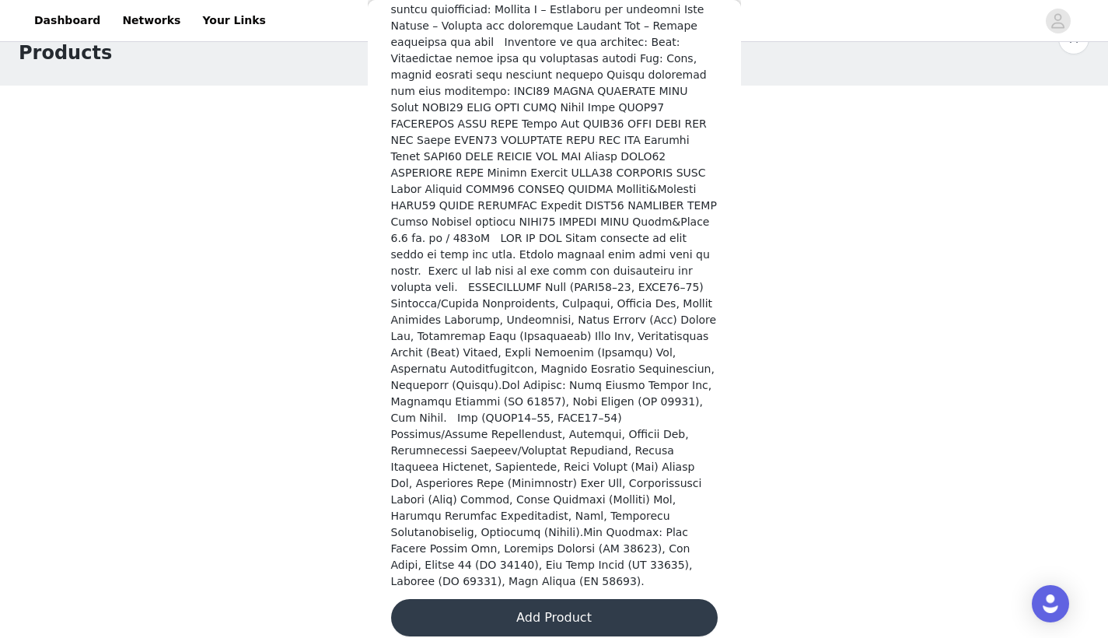
click at [472, 602] on button "Add Product" at bounding box center [554, 617] width 327 height 37
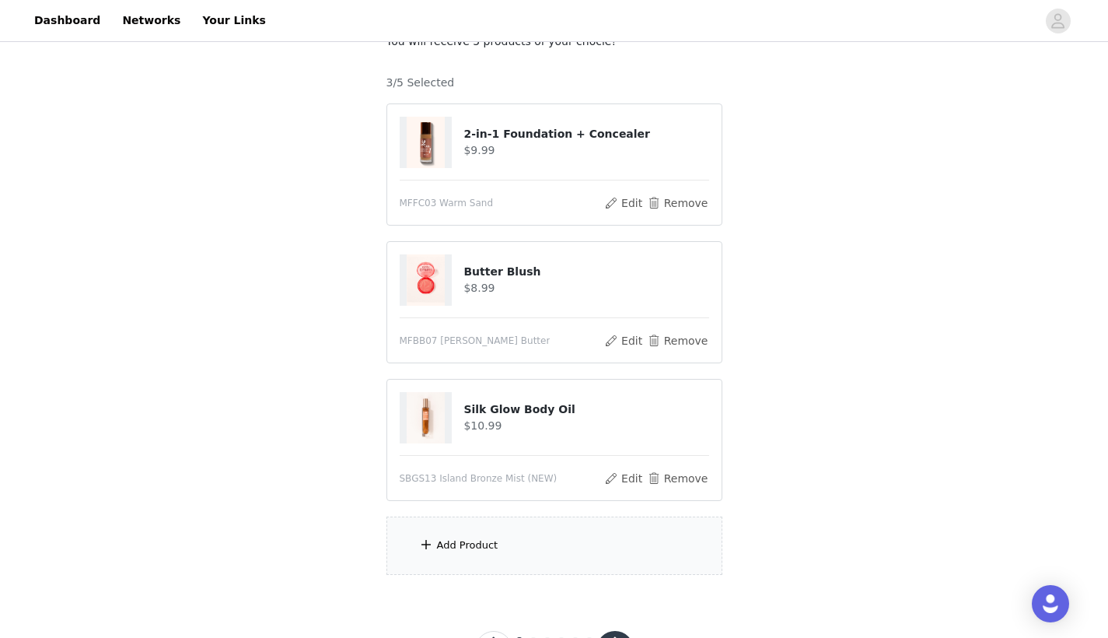
scroll to position [118, 0]
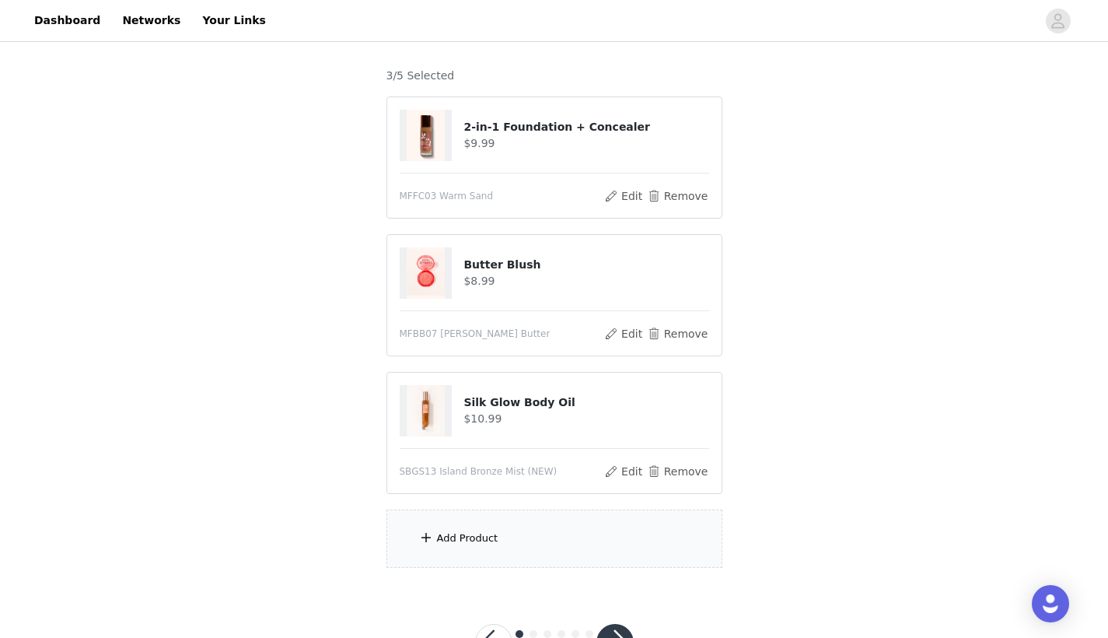
click at [477, 544] on div "Add Product" at bounding box center [467, 538] width 61 height 16
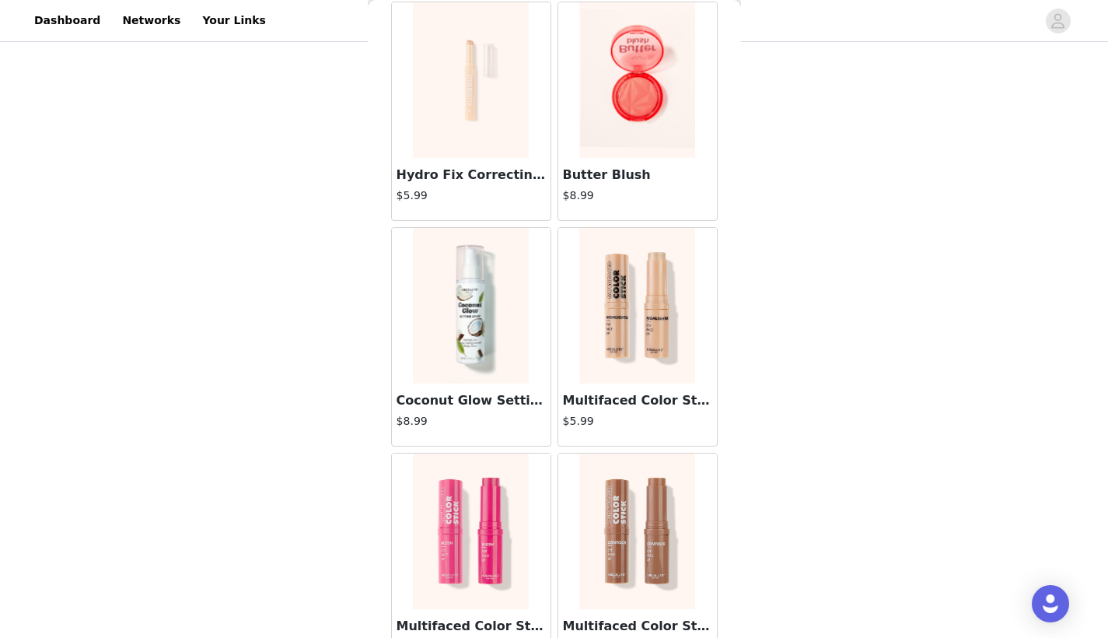
scroll to position [536, 0]
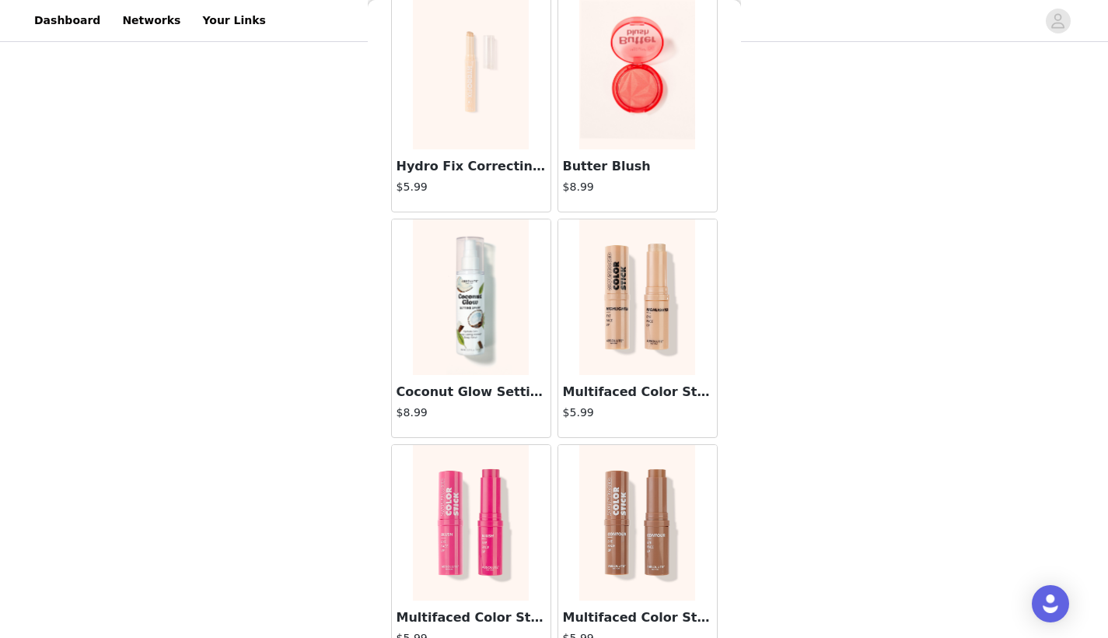
click at [491, 170] on h3 "Hydro Fix Correcting Concealer" at bounding box center [471, 166] width 149 height 19
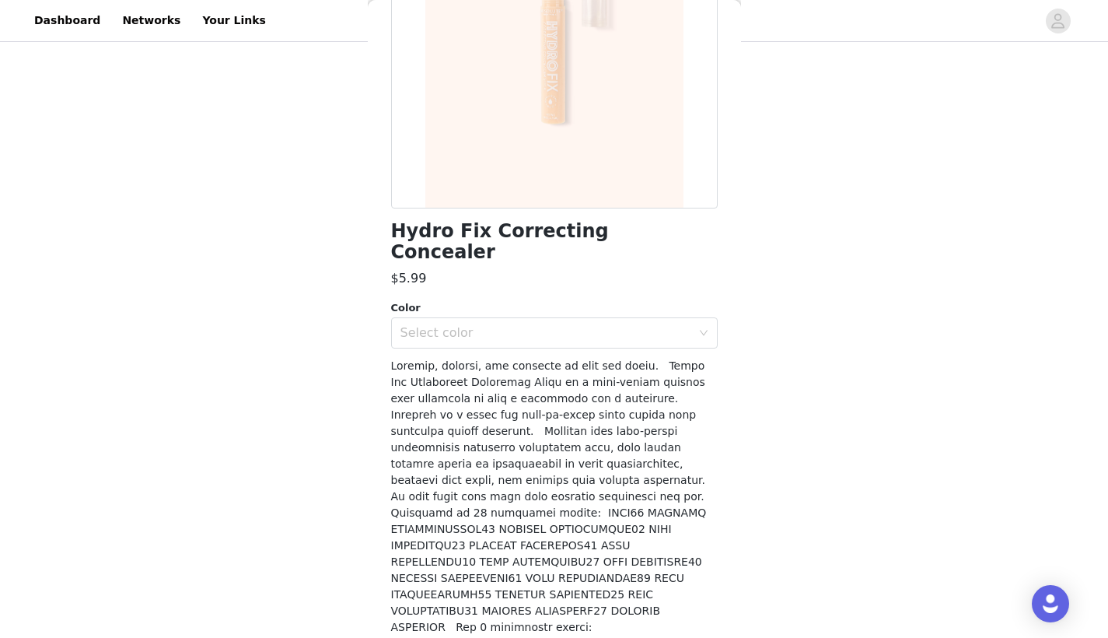
scroll to position [158, 0]
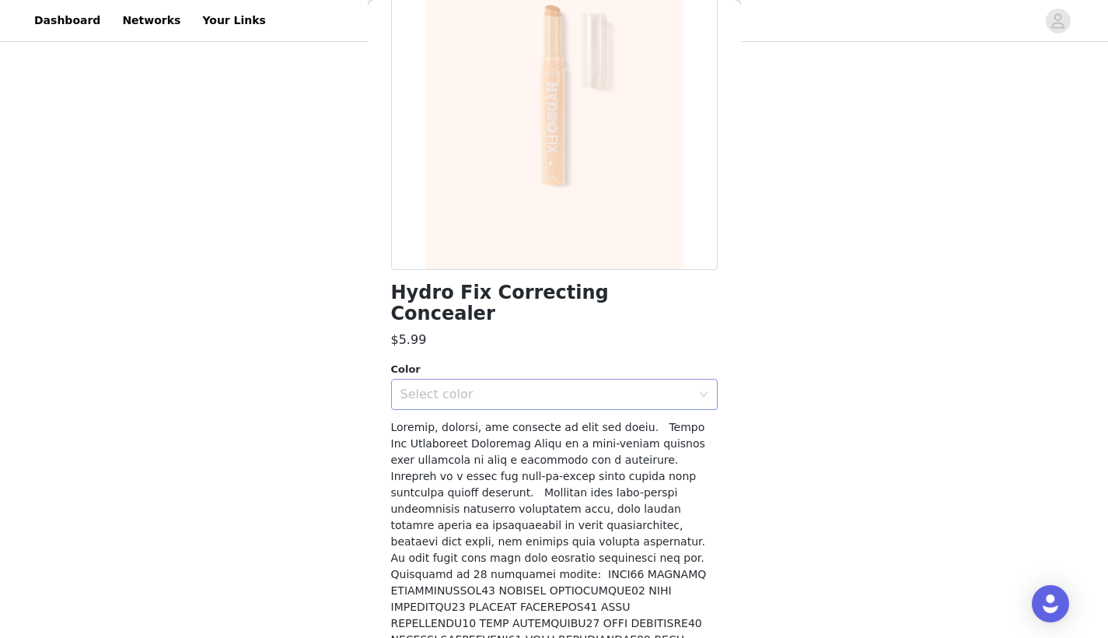
click at [466, 386] on div "Select color" at bounding box center [545, 394] width 291 height 16
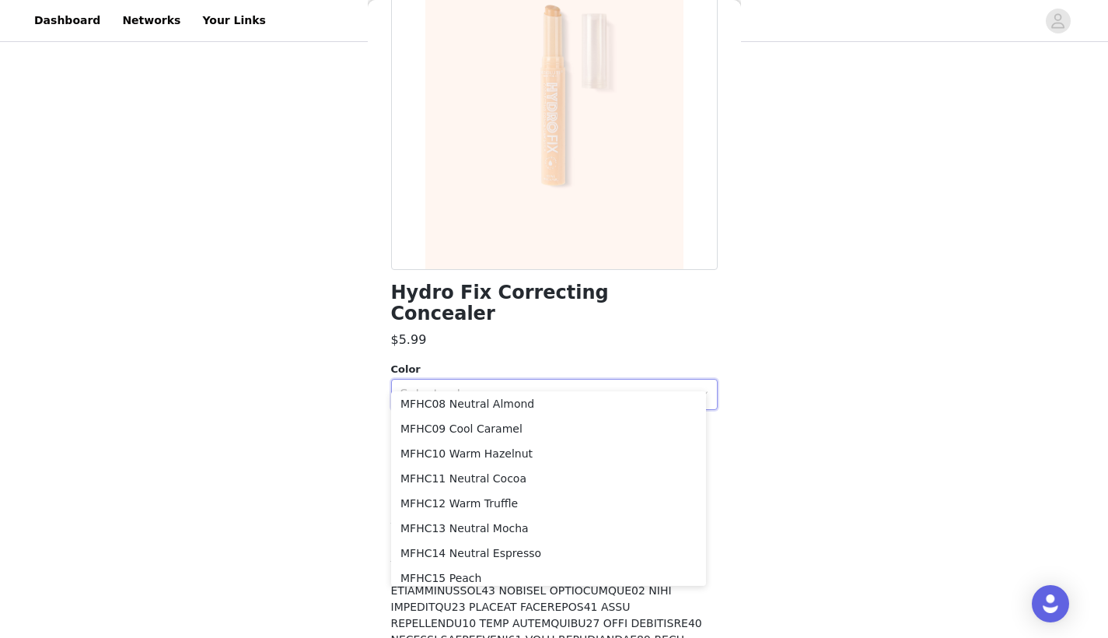
scroll to position [3, 0]
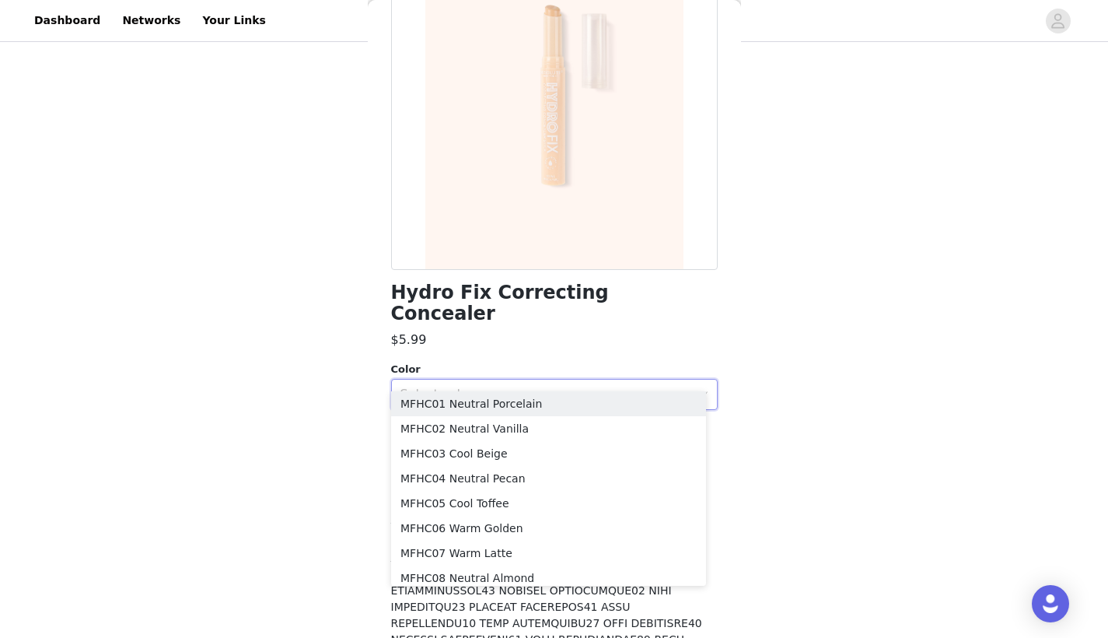
click at [501, 334] on div "Hydro Fix Correcting Concealer $5.99 Color Select color Add Product" at bounding box center [554, 635] width 327 height 1430
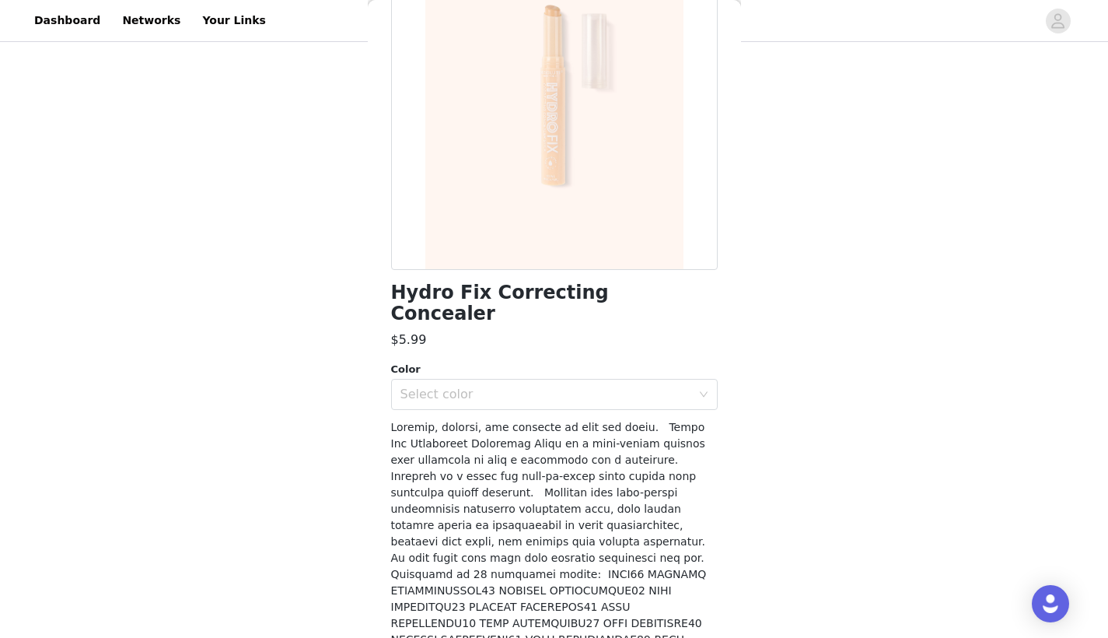
scroll to position [4, 0]
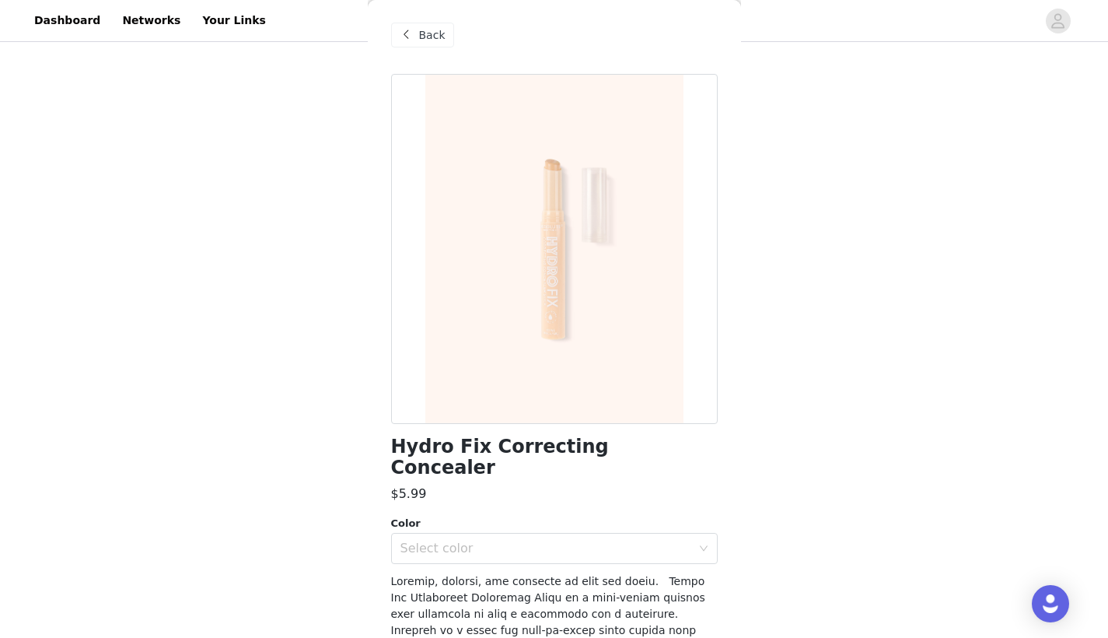
click at [434, 31] on span "Back" at bounding box center [432, 35] width 26 height 16
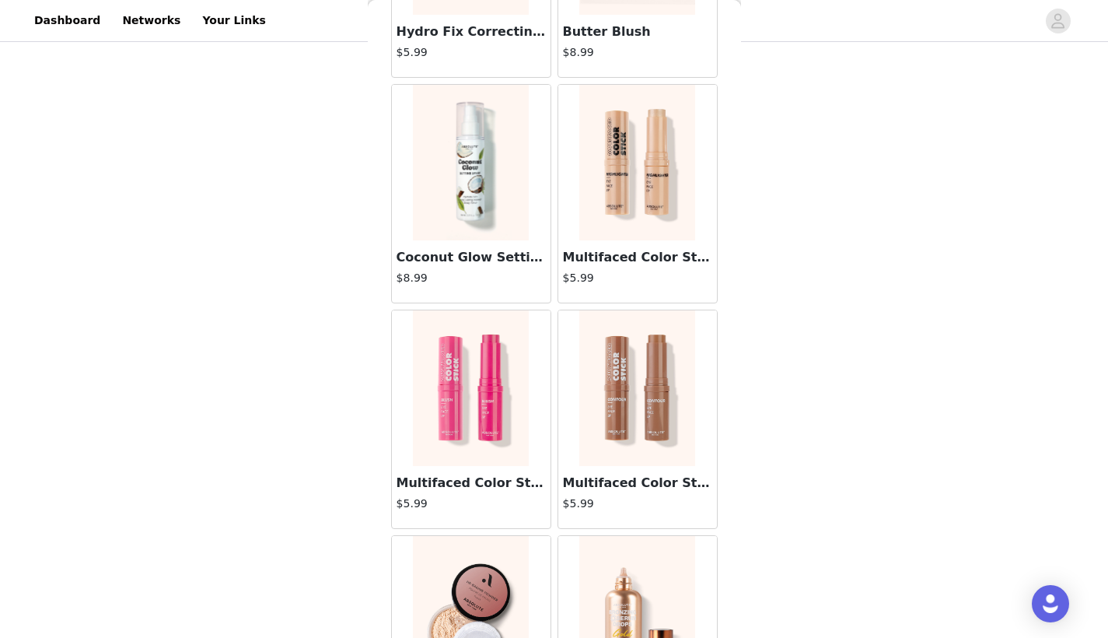
scroll to position [678, 0]
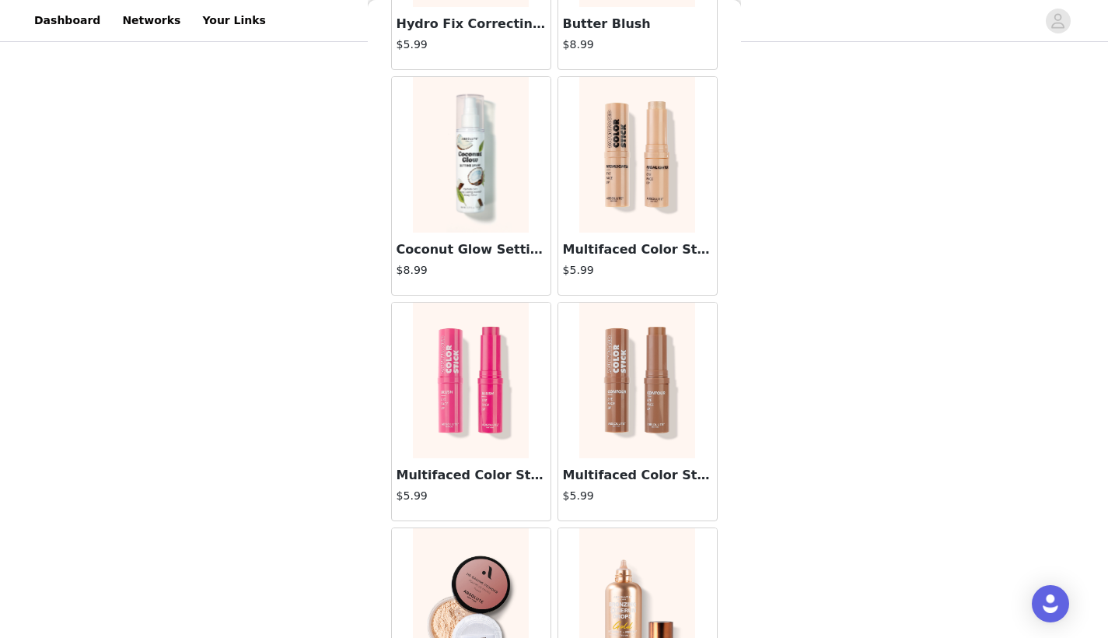
click at [511, 213] on img at bounding box center [470, 154] width 115 height 155
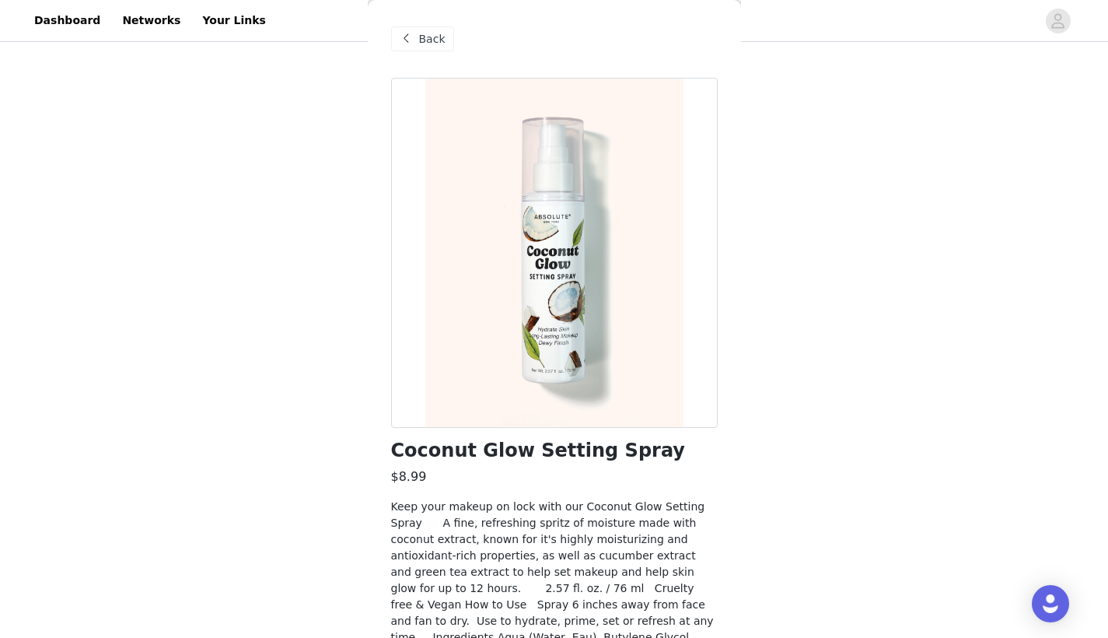
scroll to position [0, 0]
click at [429, 40] on span "Back" at bounding box center [432, 39] width 26 height 16
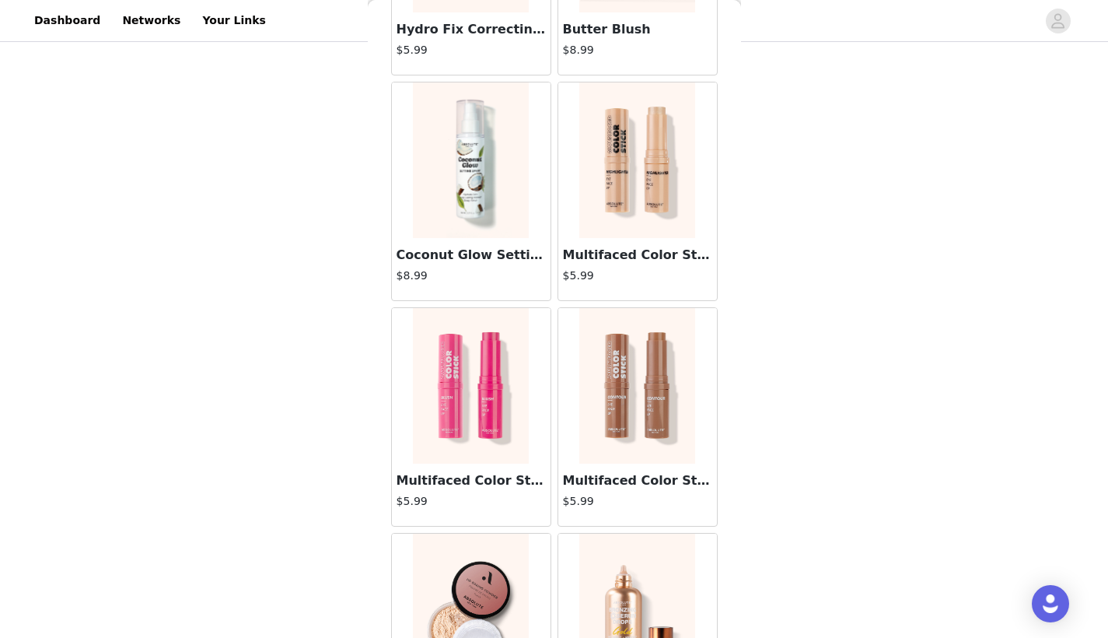
scroll to position [675, 0]
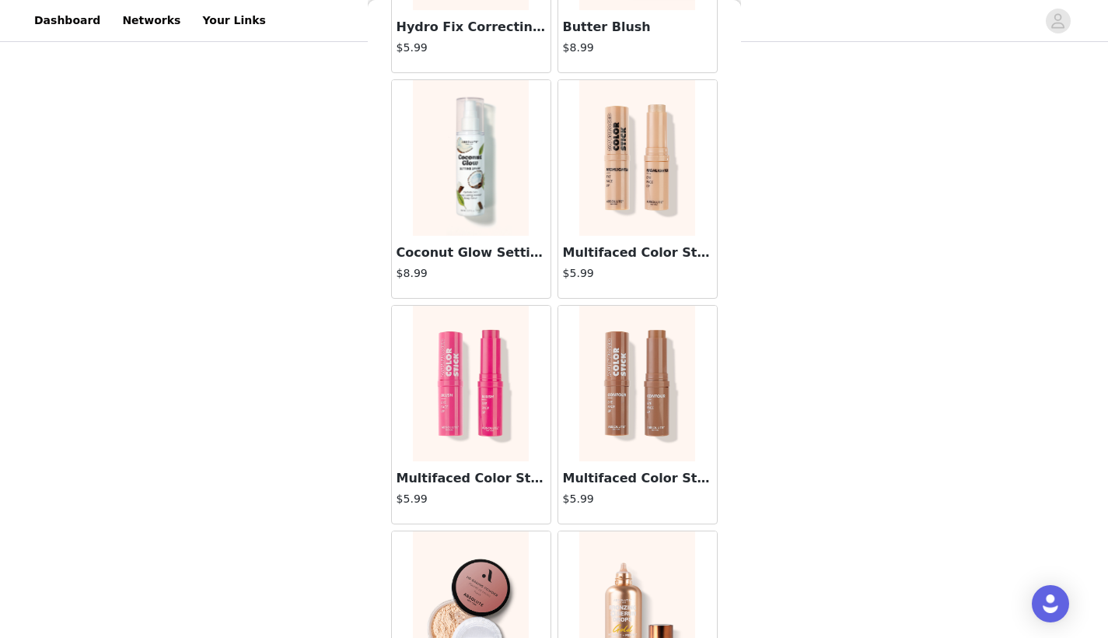
click at [596, 395] on img at bounding box center [636, 383] width 115 height 155
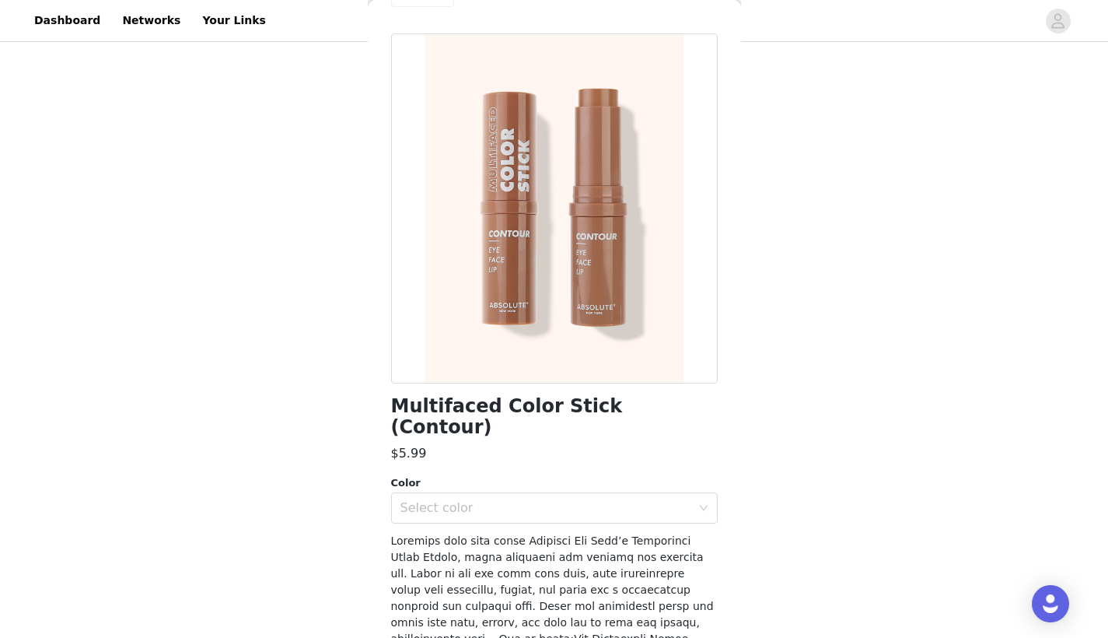
scroll to position [41, 0]
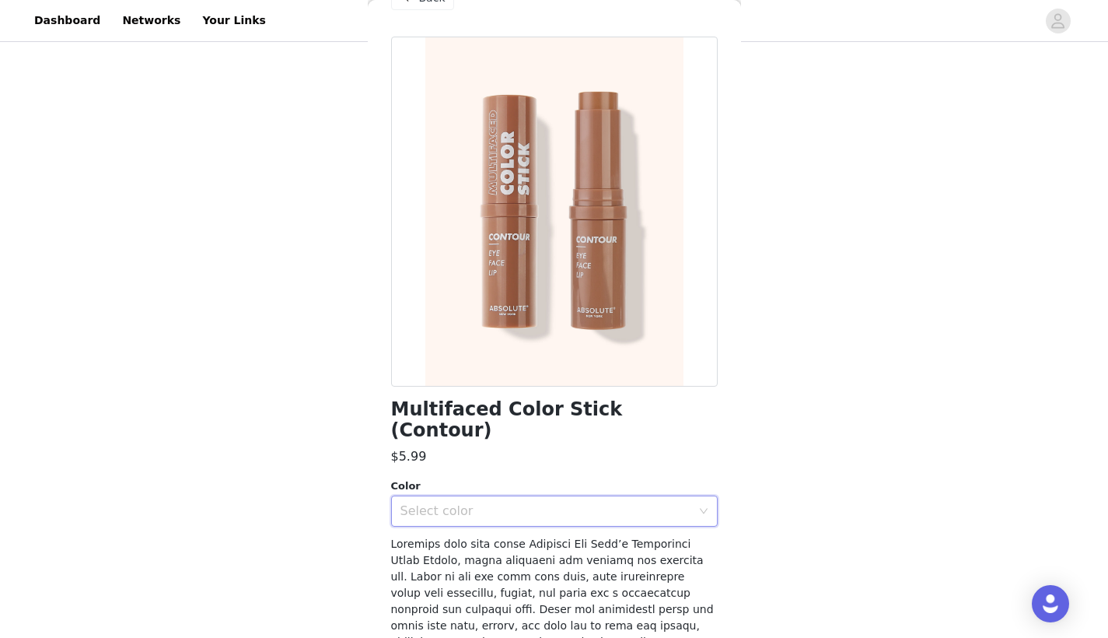
click at [505, 501] on div "Select color" at bounding box center [549, 511] width 298 height 30
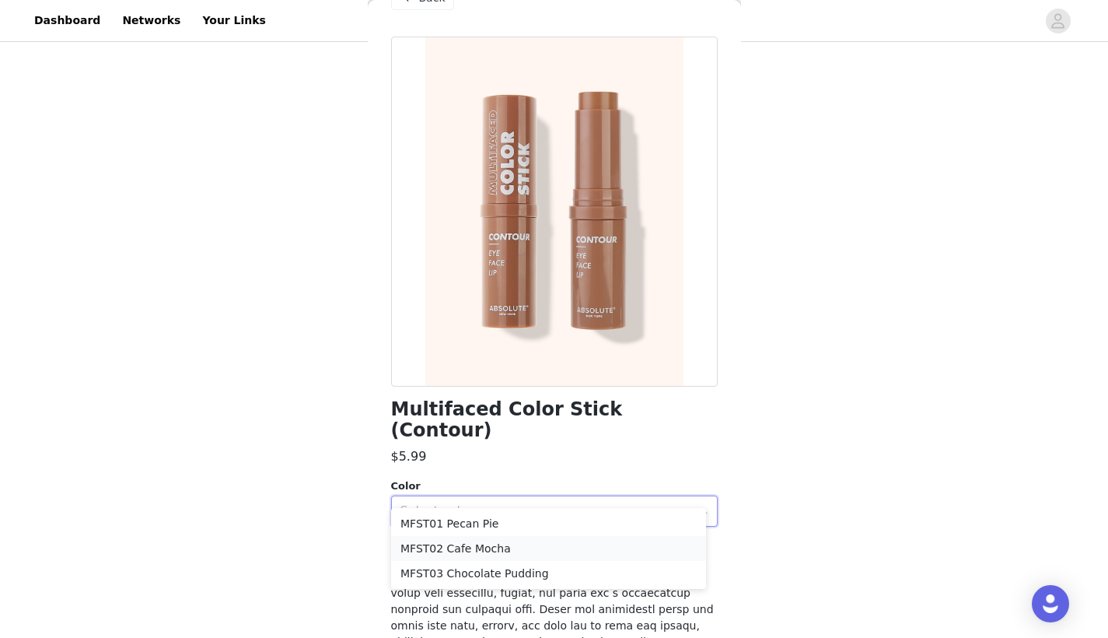
click at [497, 547] on li "MFST02 Cafe Mocha" at bounding box center [548, 548] width 315 height 25
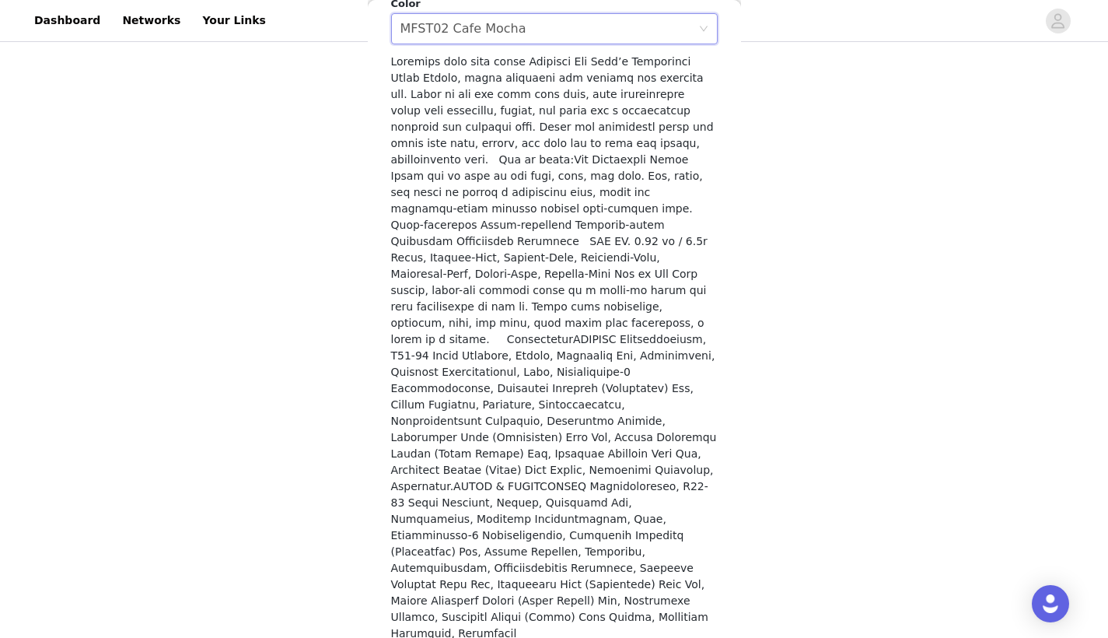
scroll to position [522, 0]
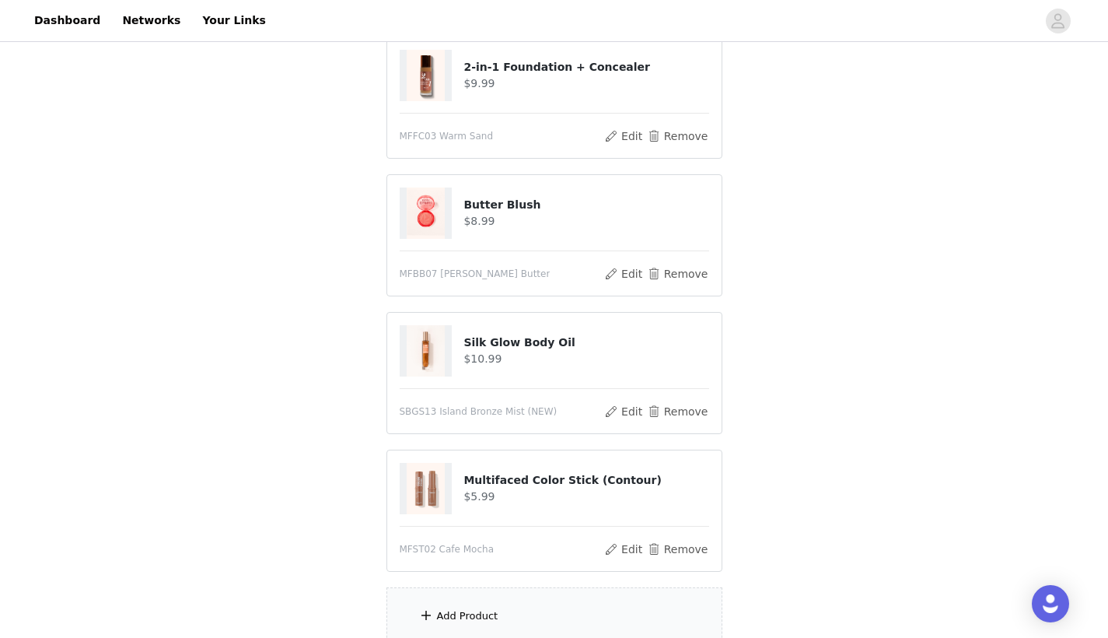
click at [470, 605] on div "Add Product" at bounding box center [554, 616] width 336 height 58
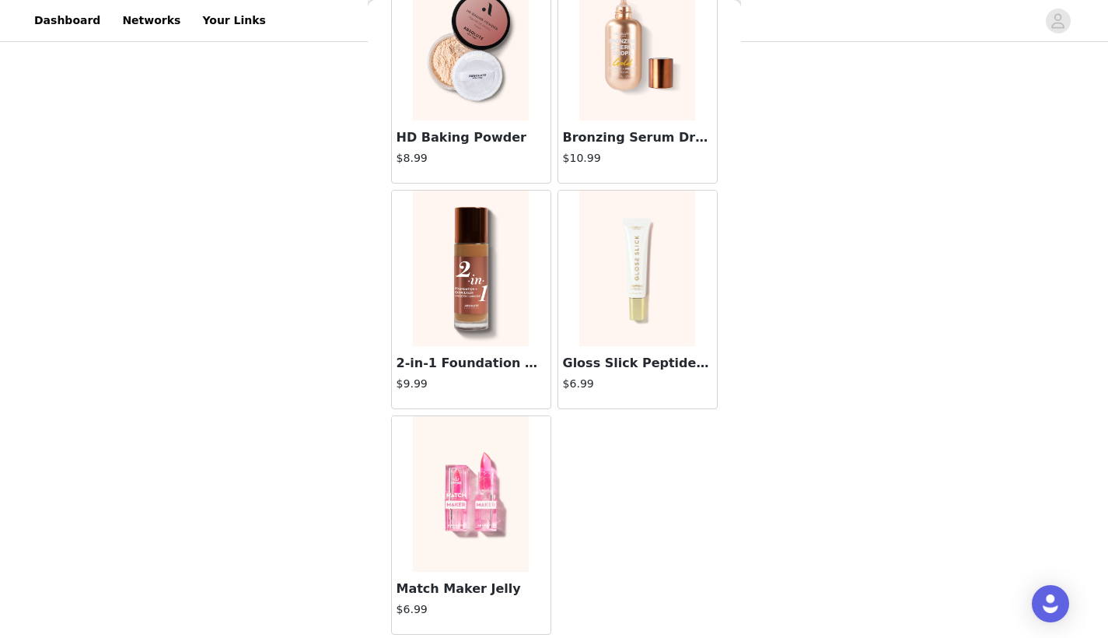
scroll to position [824, 0]
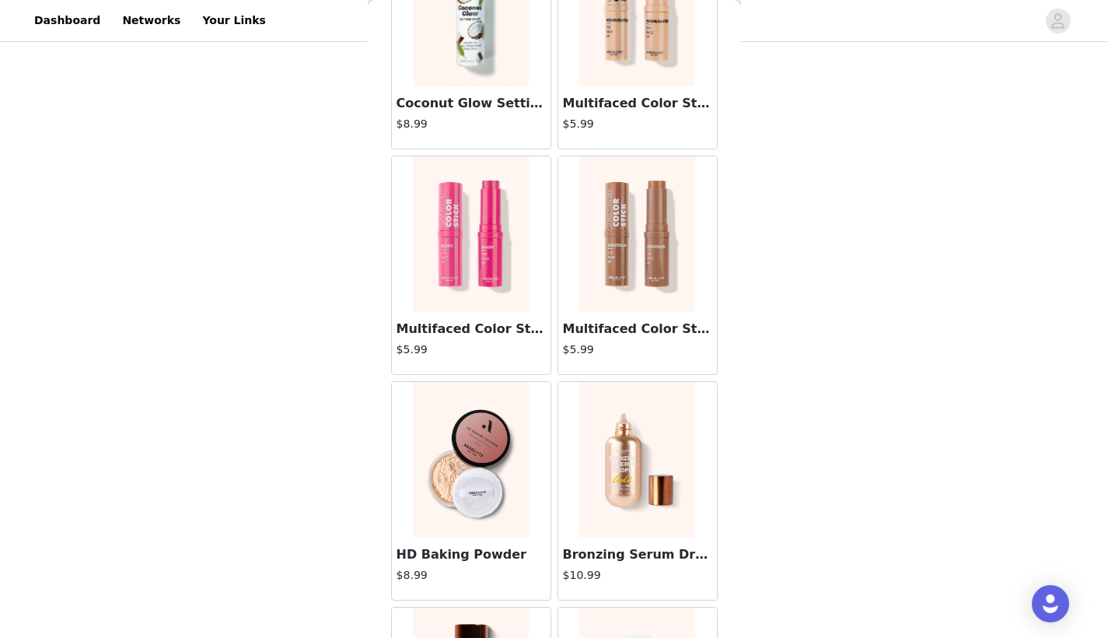
click at [475, 254] on img at bounding box center [470, 233] width 115 height 155
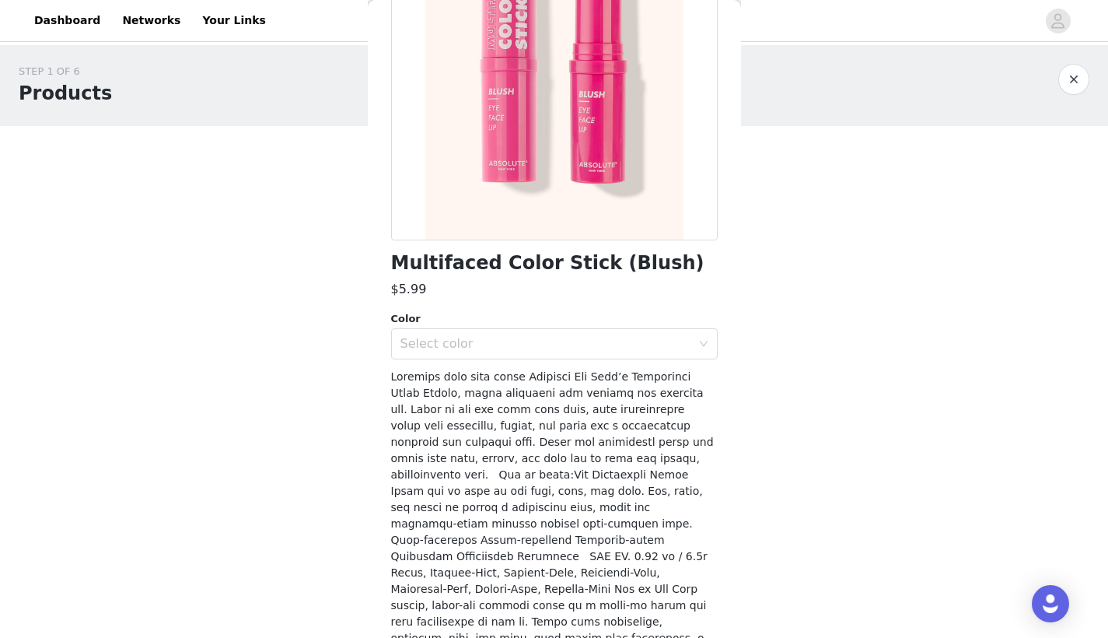
scroll to position [0, 0]
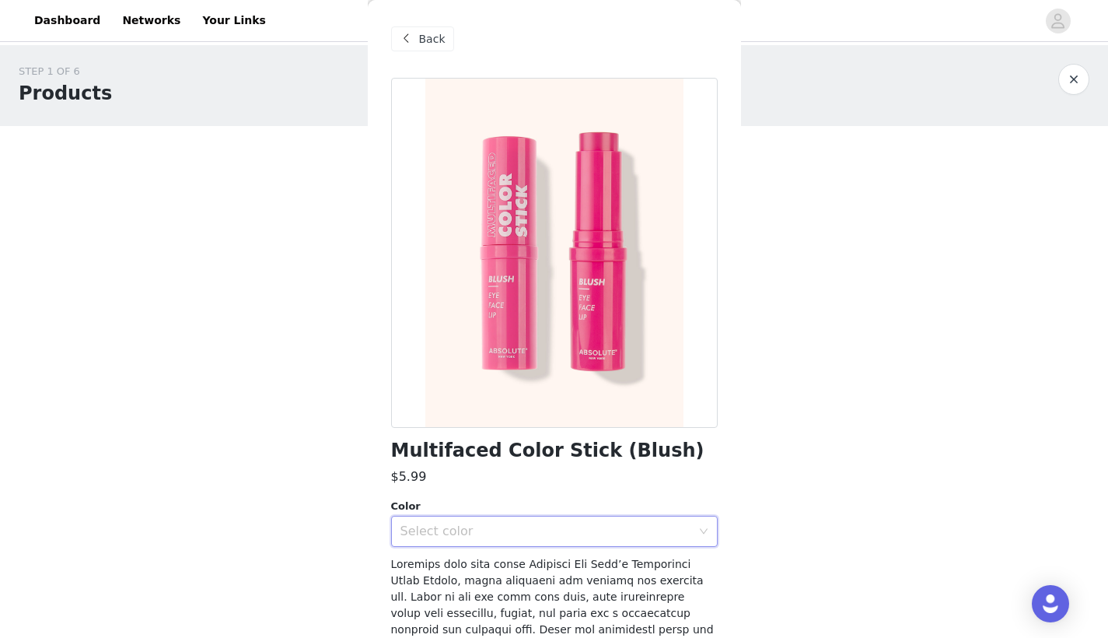
click at [462, 517] on div "Select color" at bounding box center [549, 531] width 298 height 30
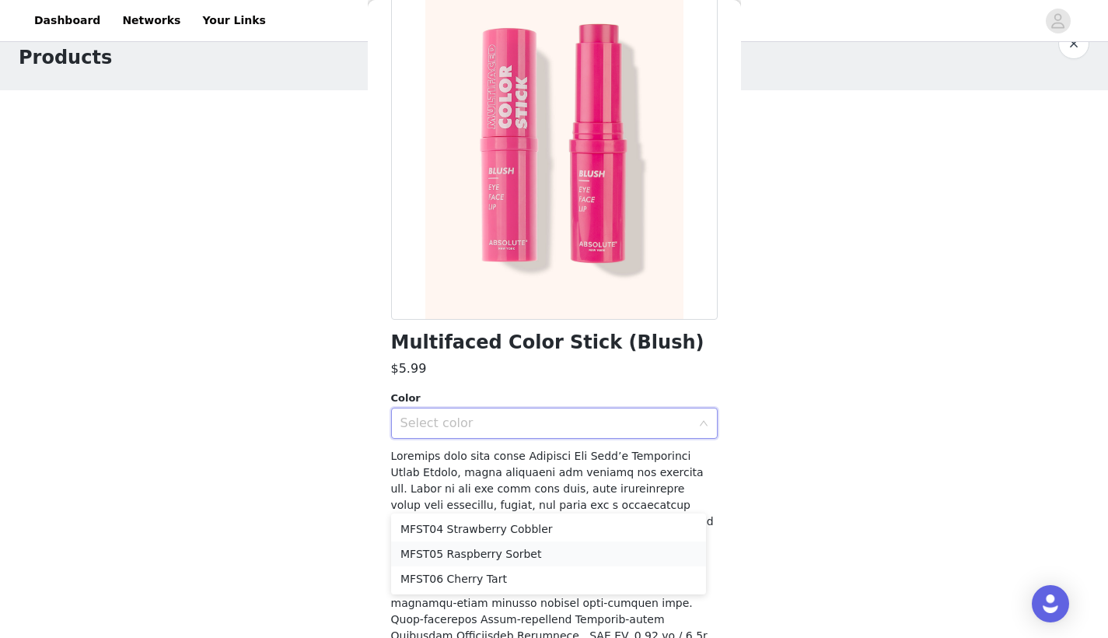
click at [475, 556] on li "MFST05 Raspberry Sorbet" at bounding box center [548, 553] width 315 height 25
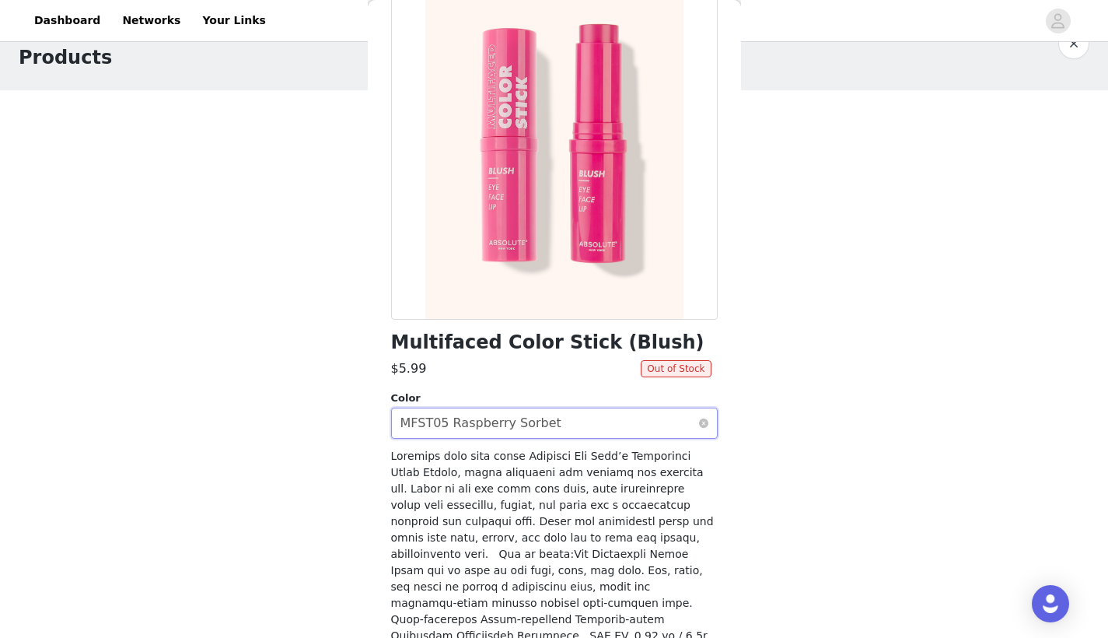
click at [506, 422] on div "MFST05 Raspberry Sorbet" at bounding box center [480, 423] width 161 height 30
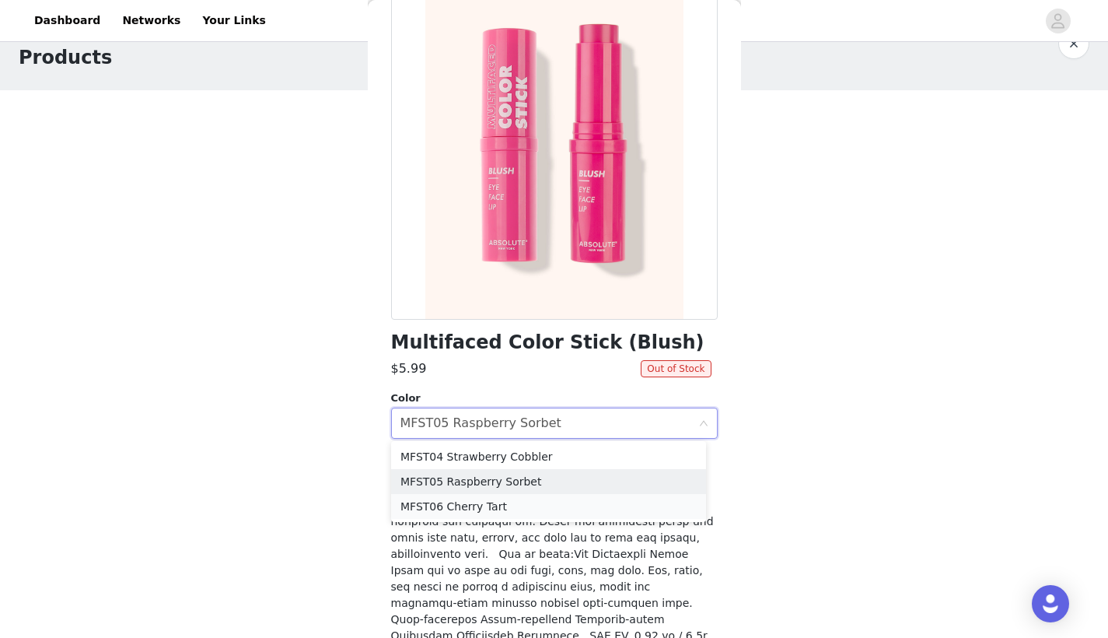
click at [480, 505] on li "MFST06 Cherry Tart" at bounding box center [548, 506] width 315 height 25
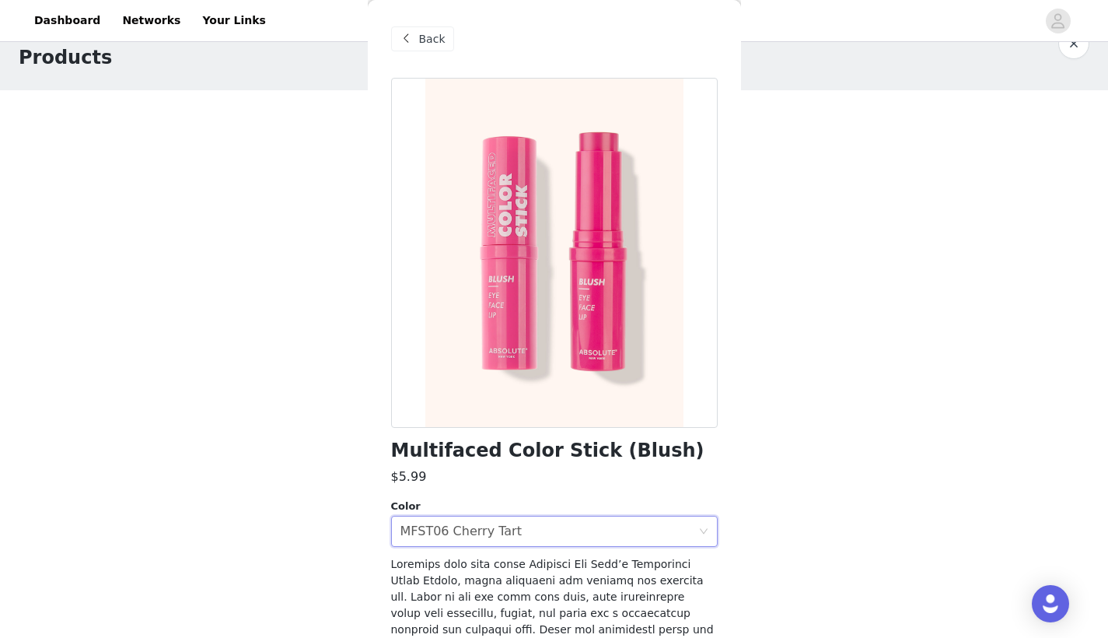
click at [433, 38] on span "Back" at bounding box center [432, 39] width 26 height 16
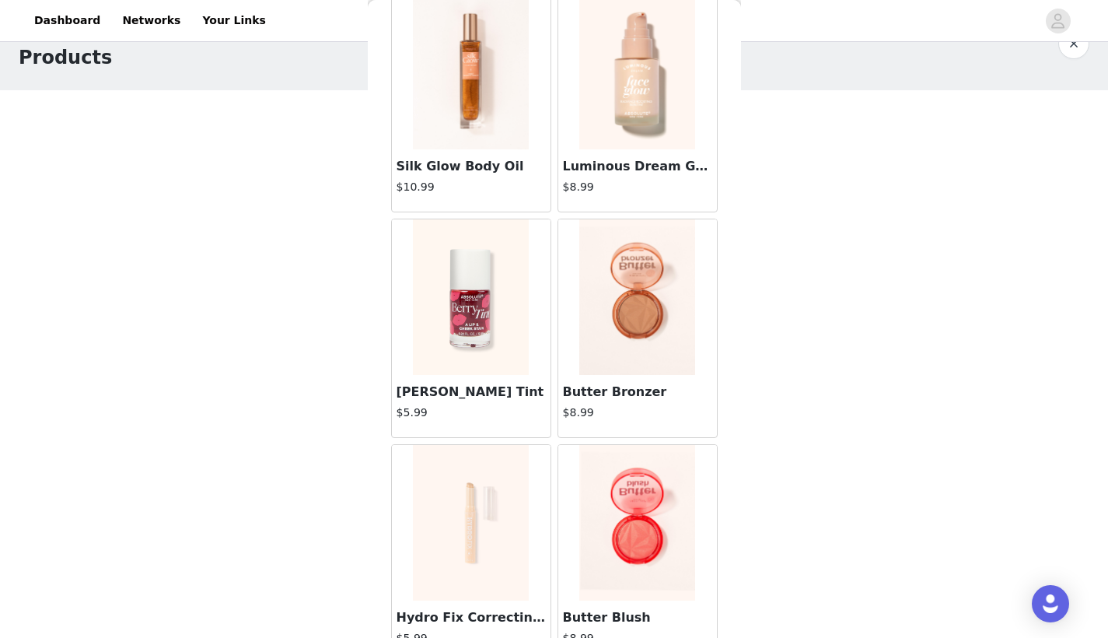
click at [497, 337] on img at bounding box center [470, 296] width 115 height 155
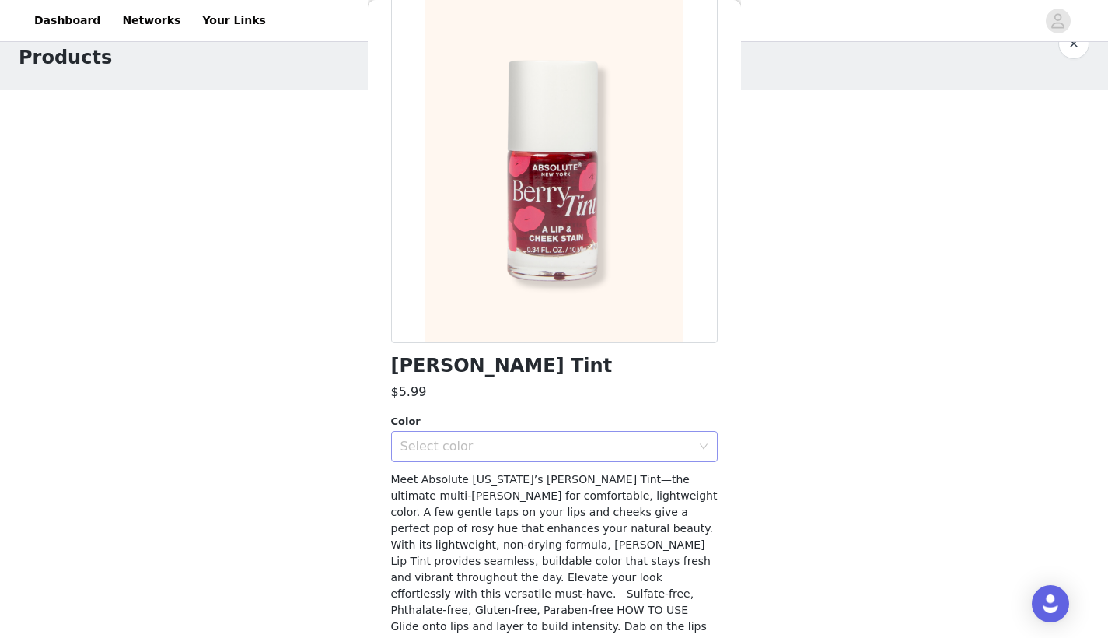
click at [481, 448] on div "Select color" at bounding box center [545, 446] width 291 height 16
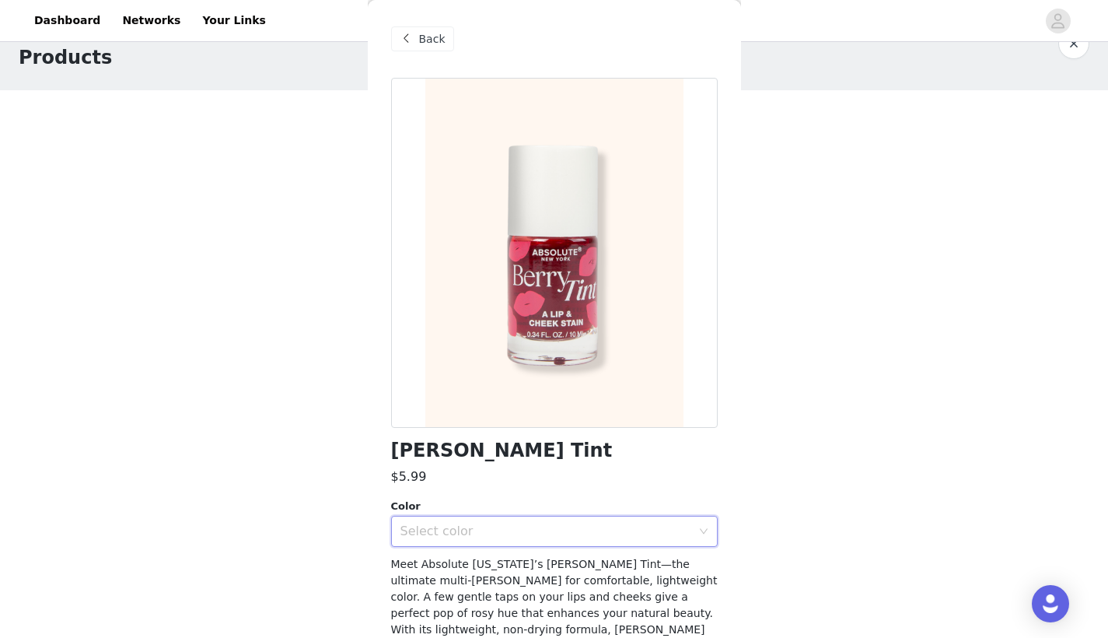
click at [410, 38] on span at bounding box center [406, 39] width 19 height 19
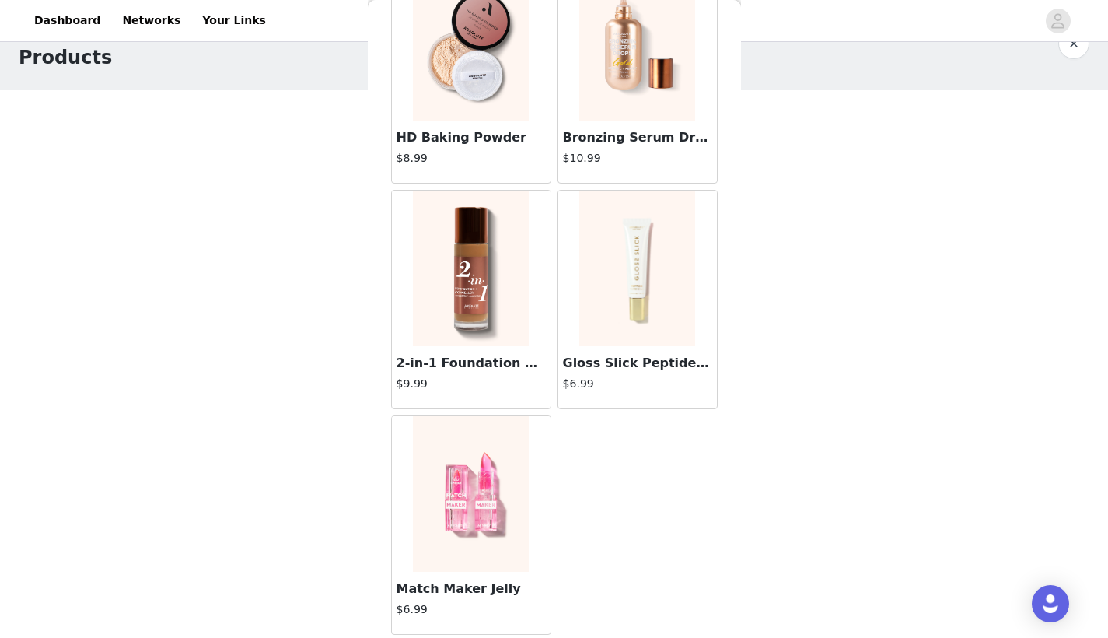
click at [486, 536] on img at bounding box center [470, 493] width 115 height 155
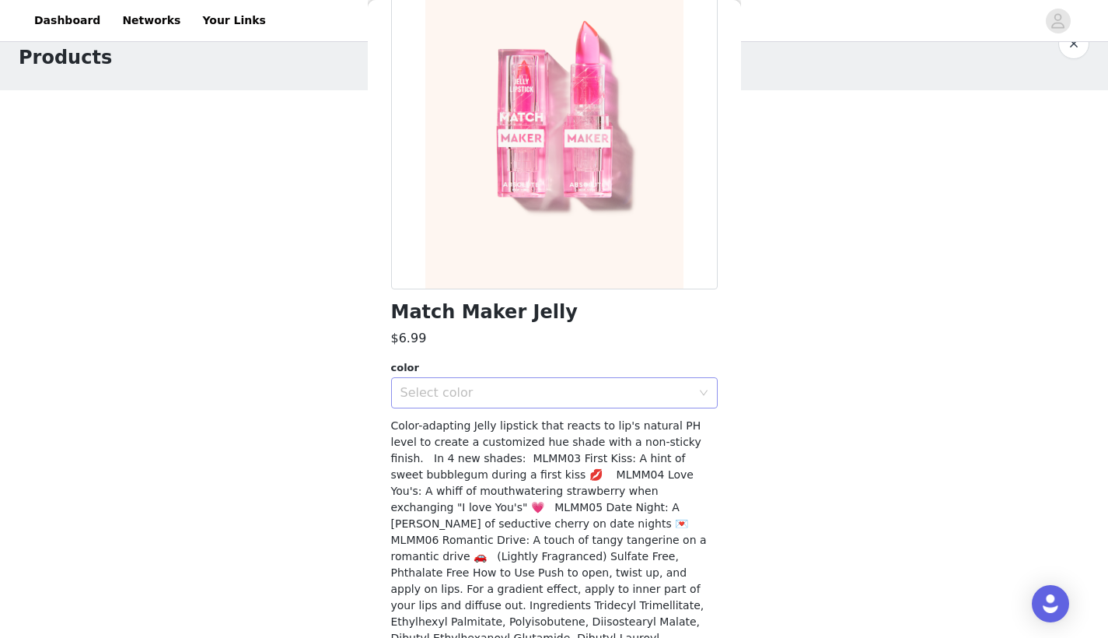
click at [502, 393] on div "Select color" at bounding box center [545, 393] width 291 height 16
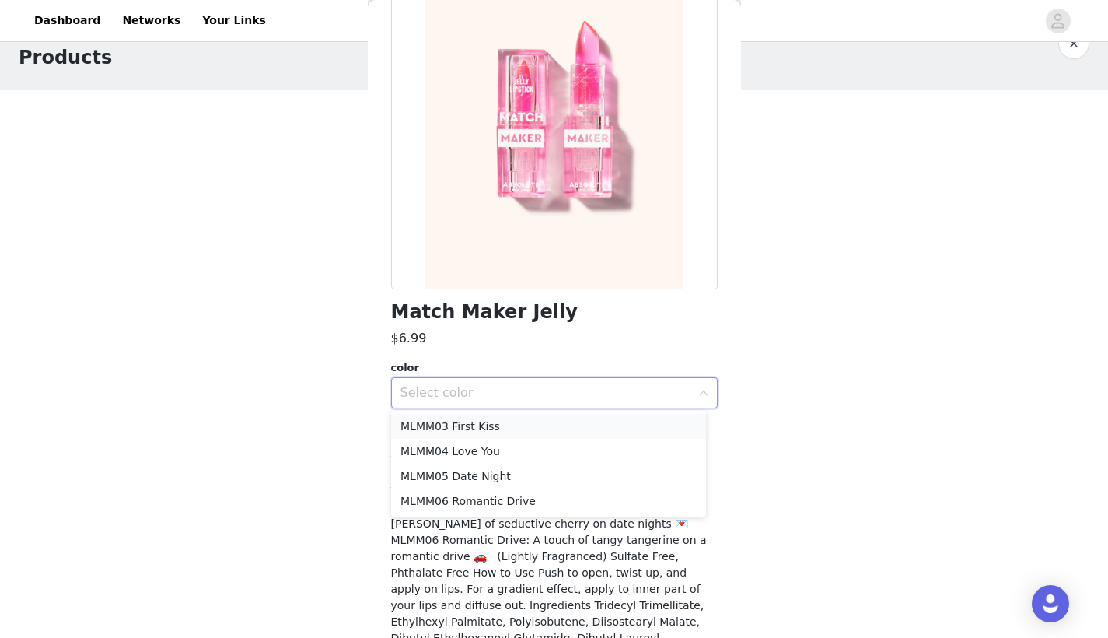
click at [476, 435] on li "MLMM03 First Kiss" at bounding box center [548, 426] width 315 height 25
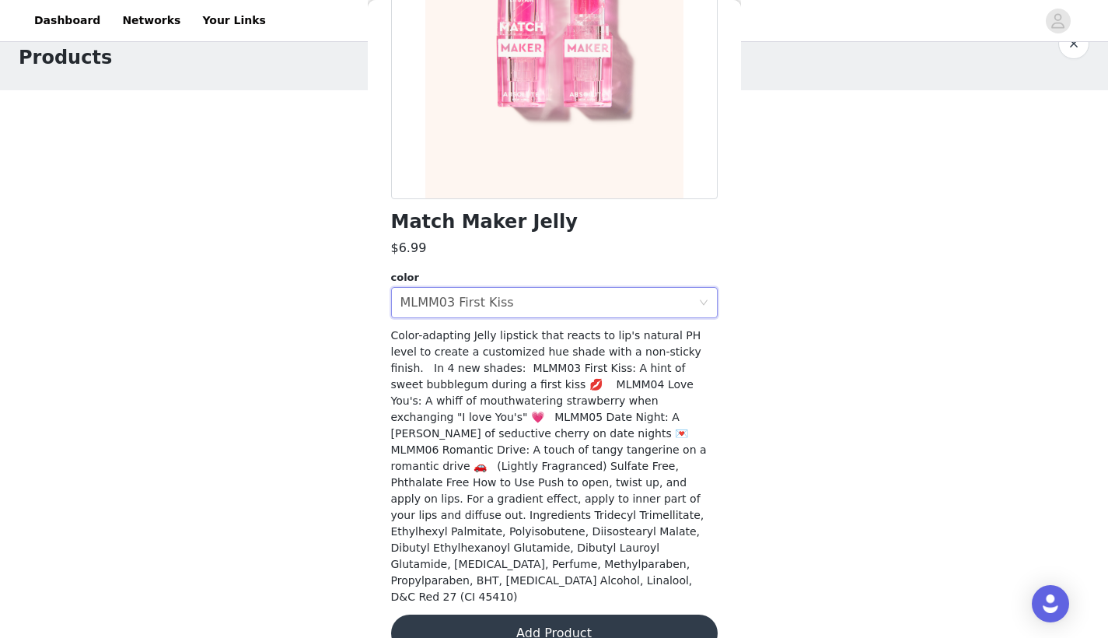
scroll to position [228, 0]
click at [453, 615] on button "Add Product" at bounding box center [554, 633] width 327 height 37
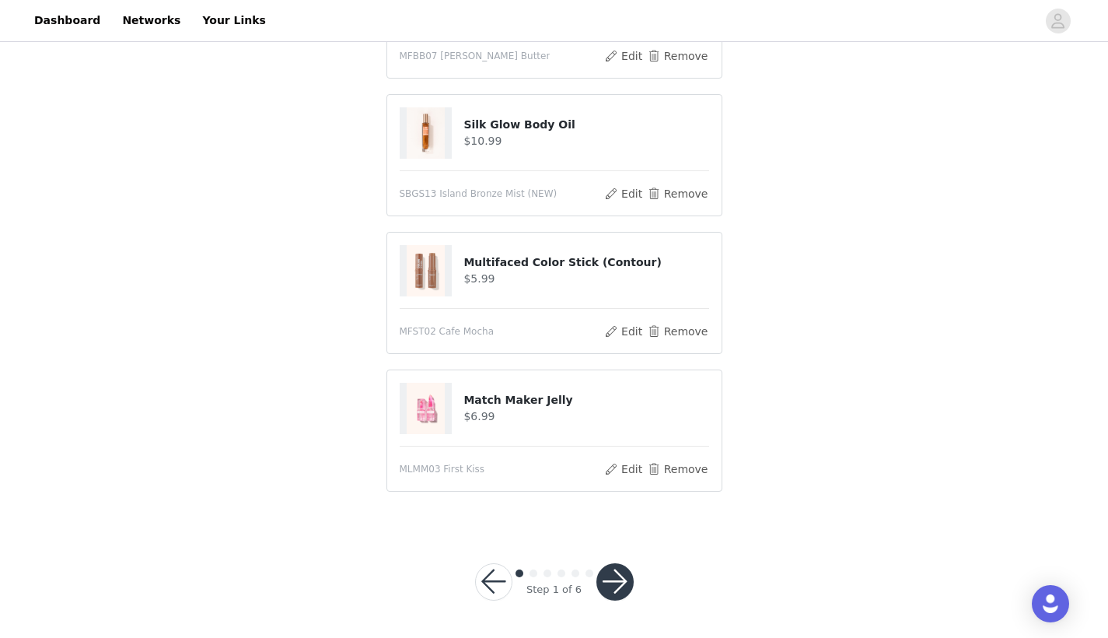
scroll to position [353, 0]
click at [618, 576] on button "button" at bounding box center [614, 582] width 37 height 37
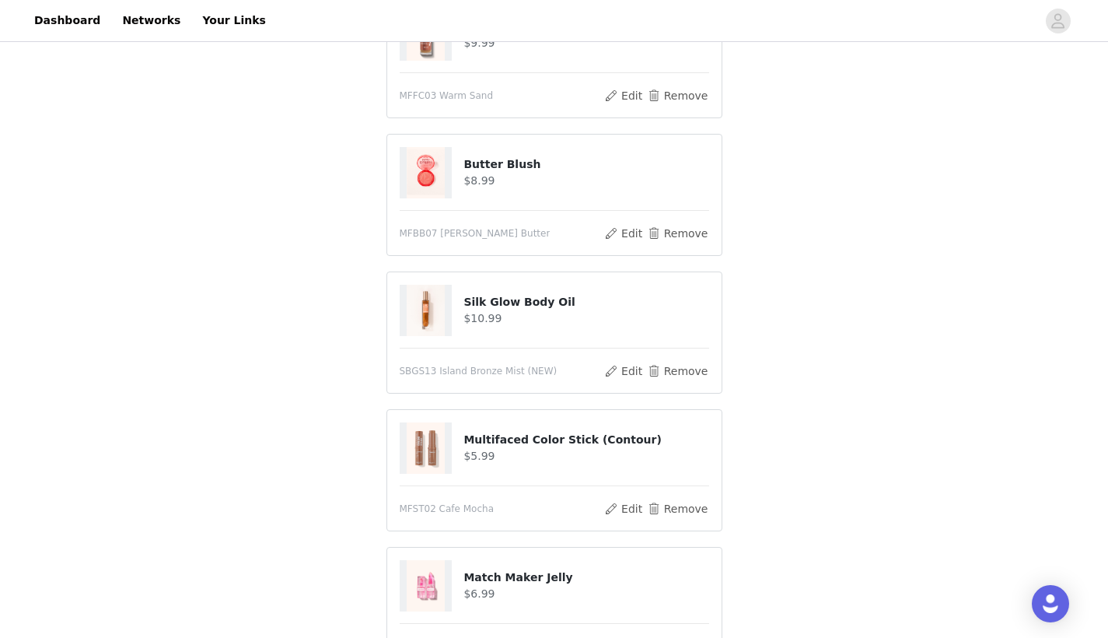
scroll to position [0, 0]
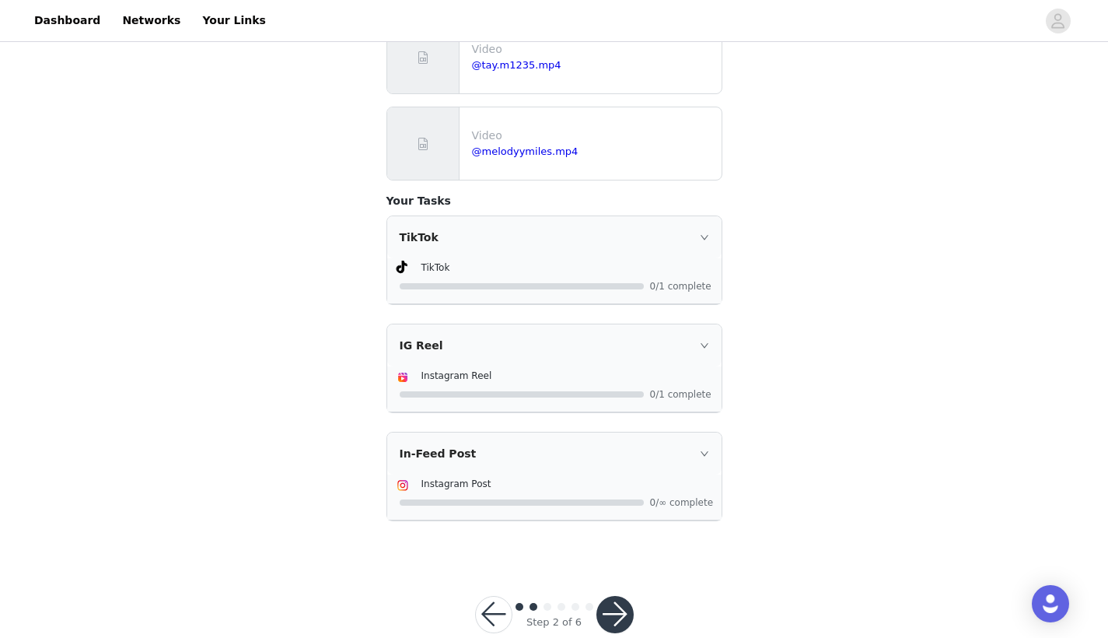
scroll to position [710, 0]
click at [611, 596] on button "button" at bounding box center [614, 614] width 37 height 37
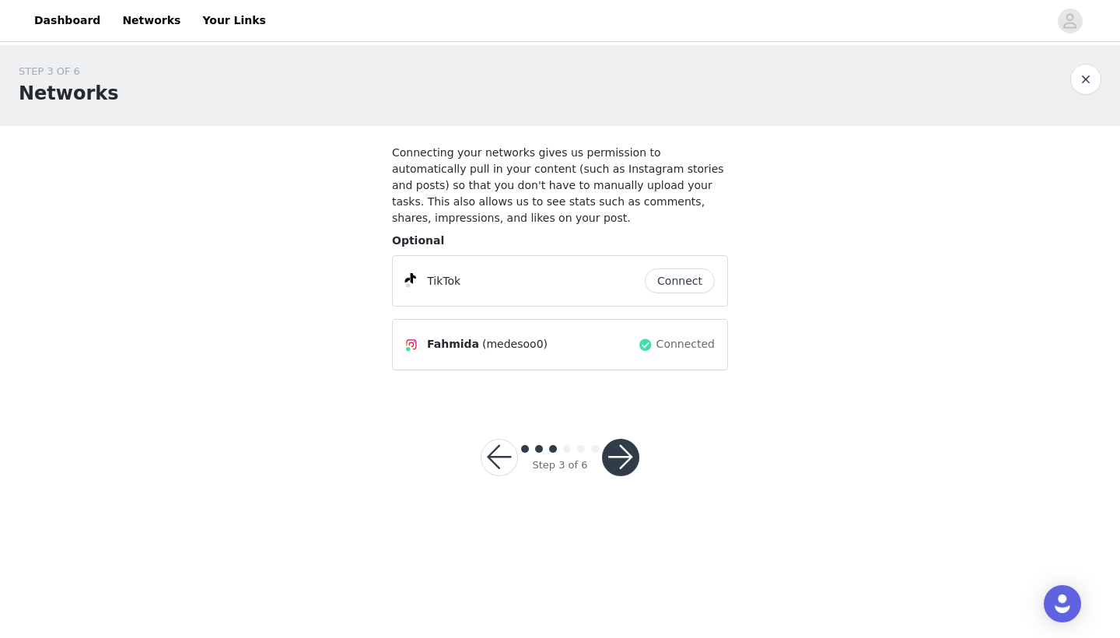
click at [623, 464] on button "button" at bounding box center [620, 456] width 37 height 37
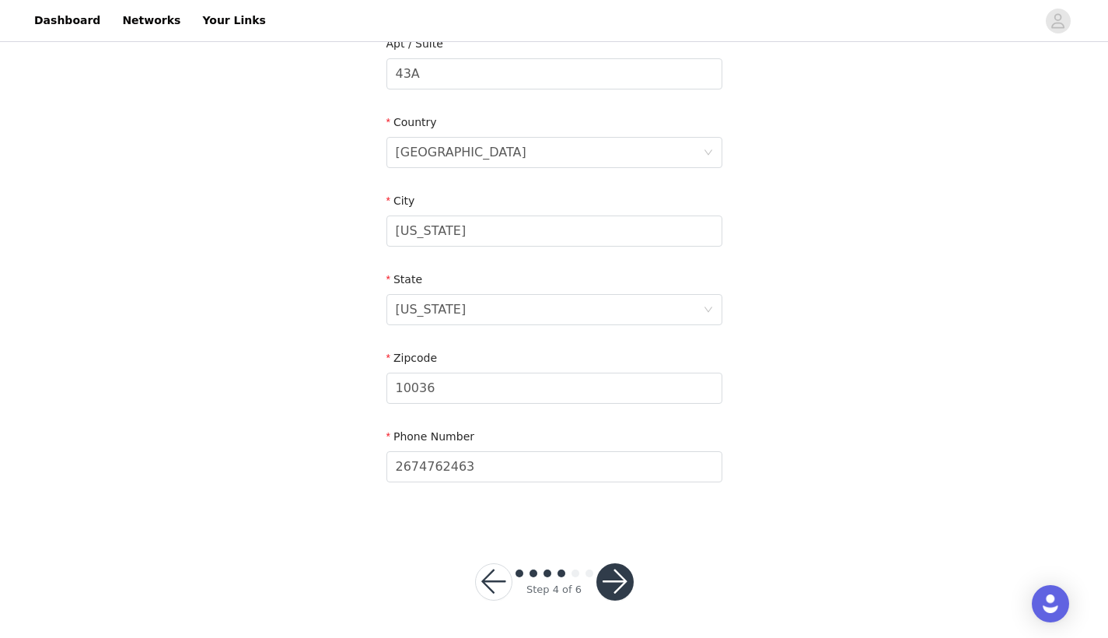
scroll to position [422, 0]
click at [617, 584] on button "button" at bounding box center [614, 582] width 37 height 37
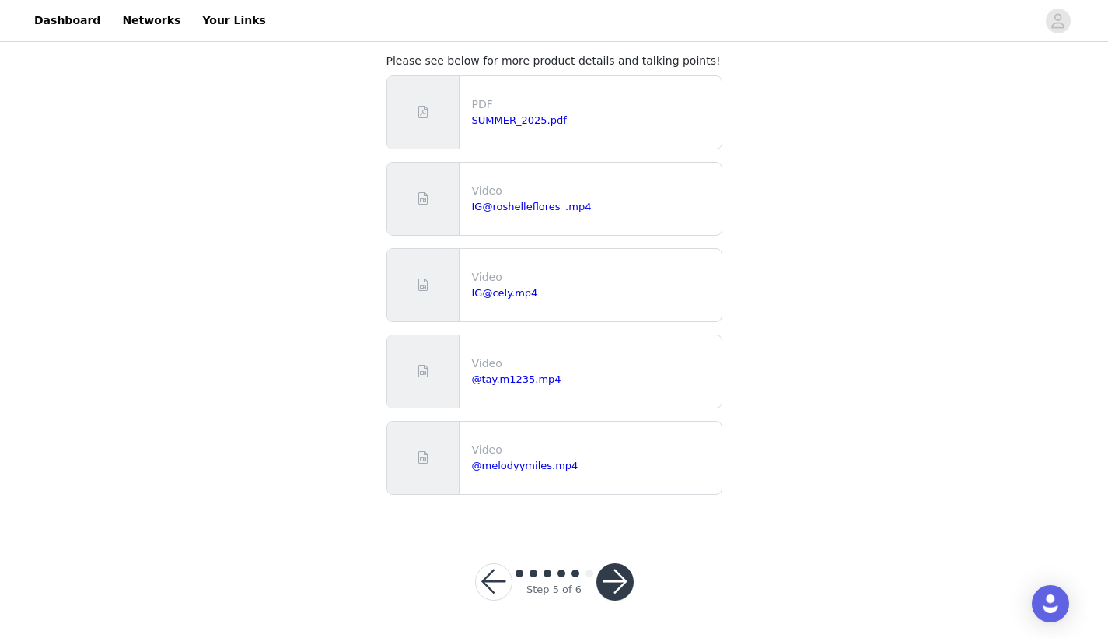
scroll to position [91, 0]
click at [620, 576] on button "button" at bounding box center [614, 582] width 37 height 37
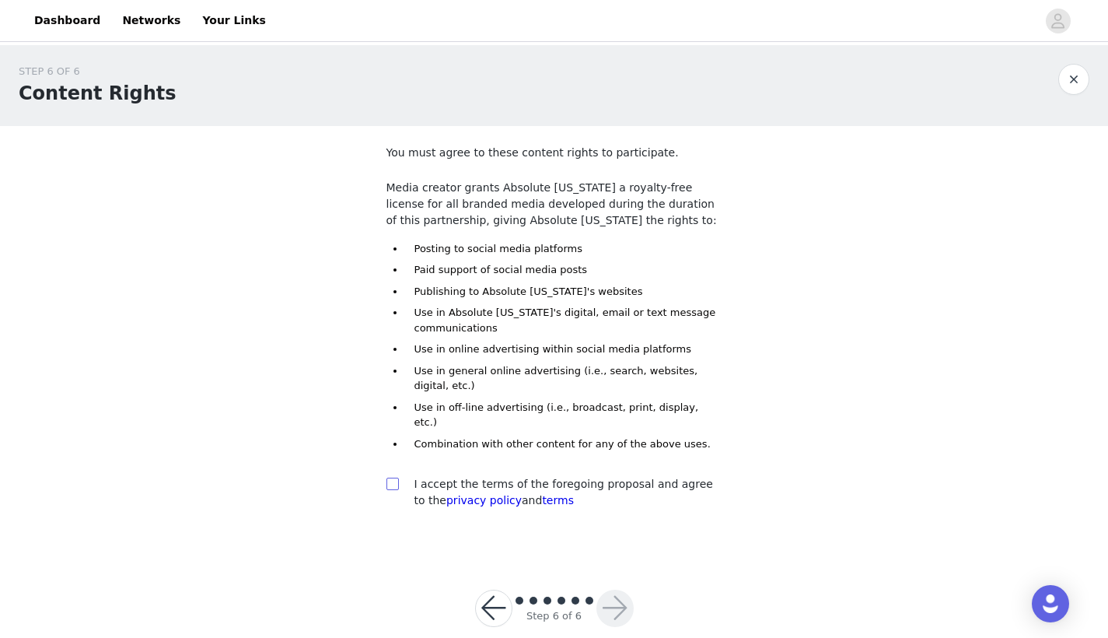
click at [391, 477] on input "checkbox" at bounding box center [391, 482] width 11 height 11
checkbox input "true"
click at [616, 589] on button "button" at bounding box center [614, 607] width 37 height 37
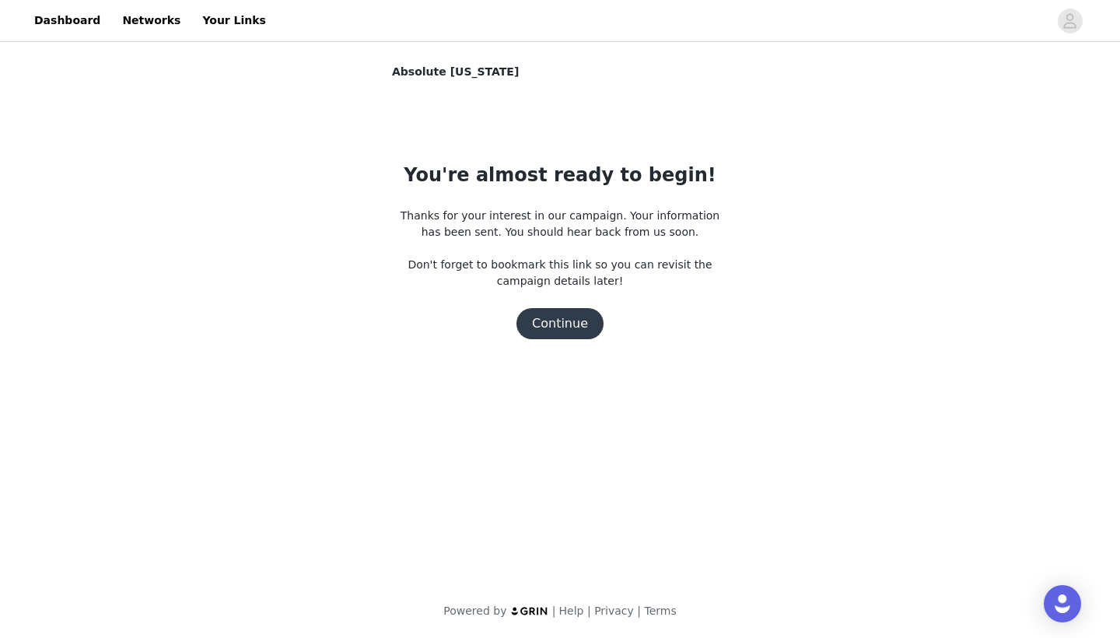
click at [568, 324] on button "Continue" at bounding box center [559, 323] width 87 height 31
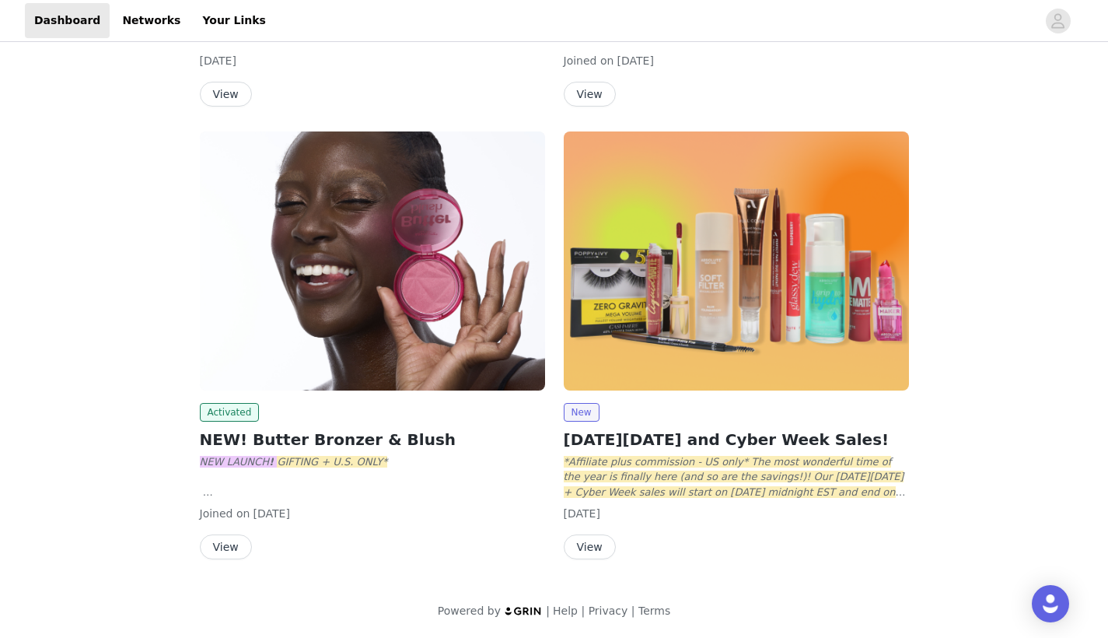
scroll to position [1480, 0]
click at [219, 543] on button "View" at bounding box center [226, 546] width 52 height 25
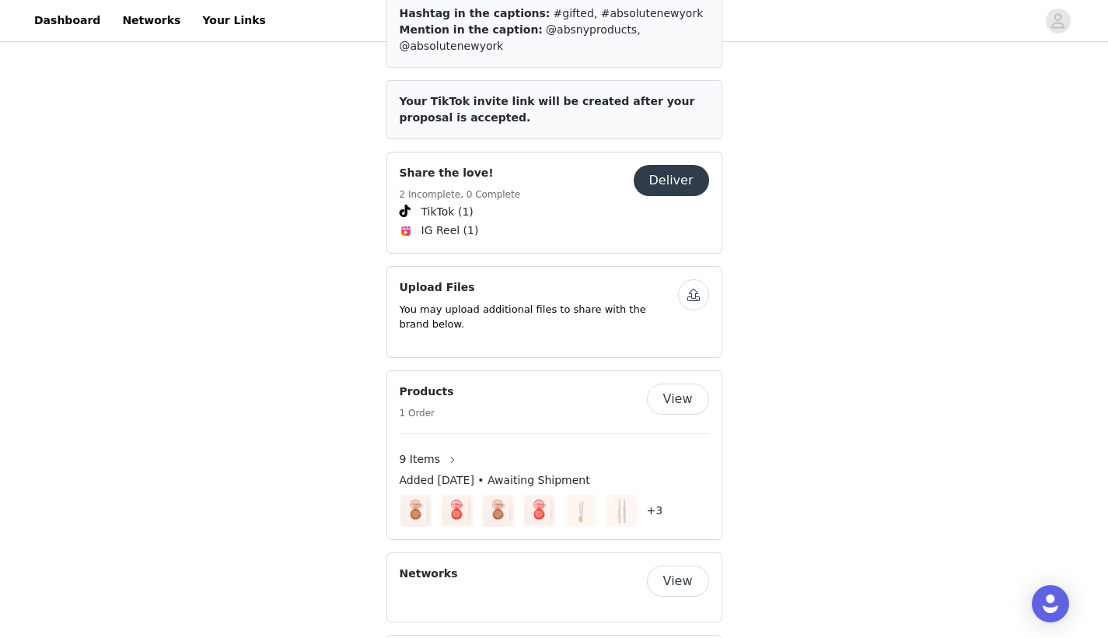
scroll to position [739, 0]
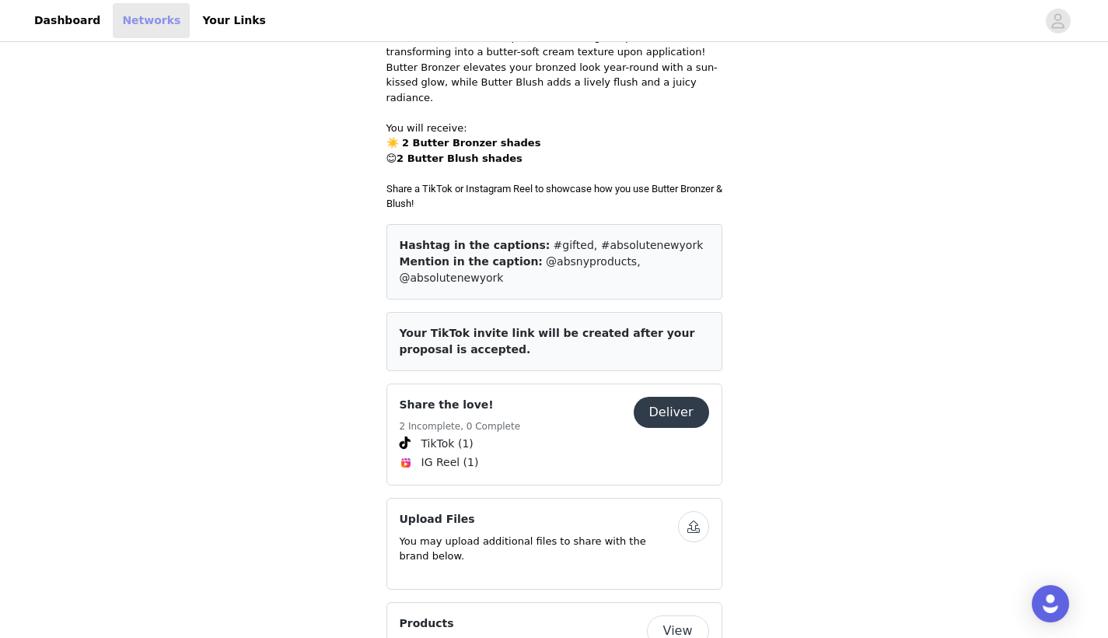
click at [129, 28] on link "Networks" at bounding box center [151, 20] width 77 height 35
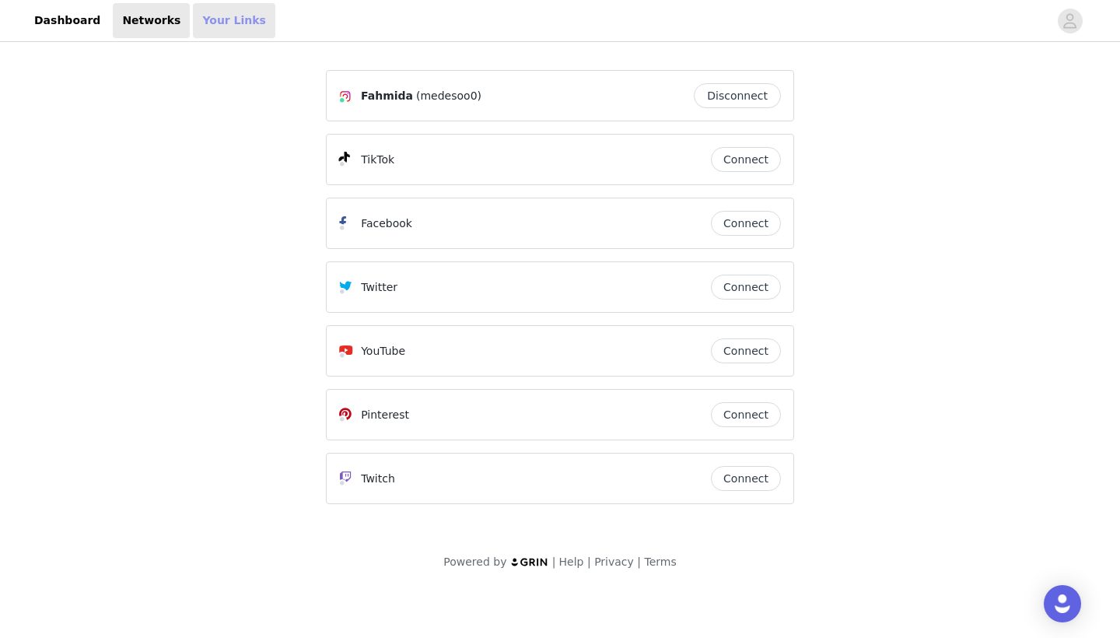
click at [217, 21] on link "Your Links" at bounding box center [234, 20] width 82 height 35
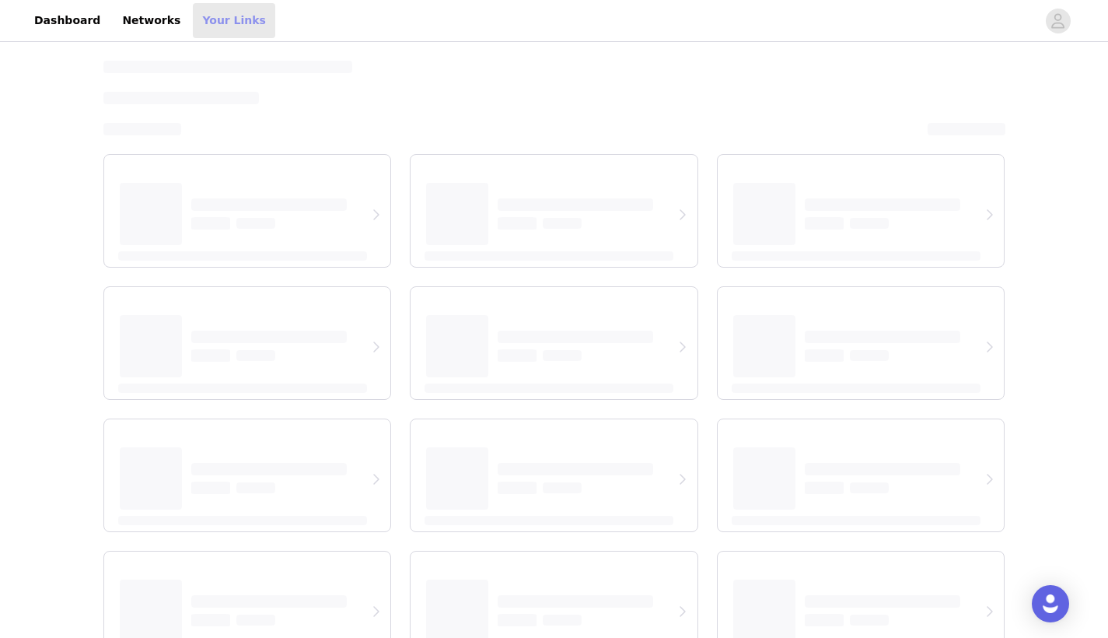
select select "12"
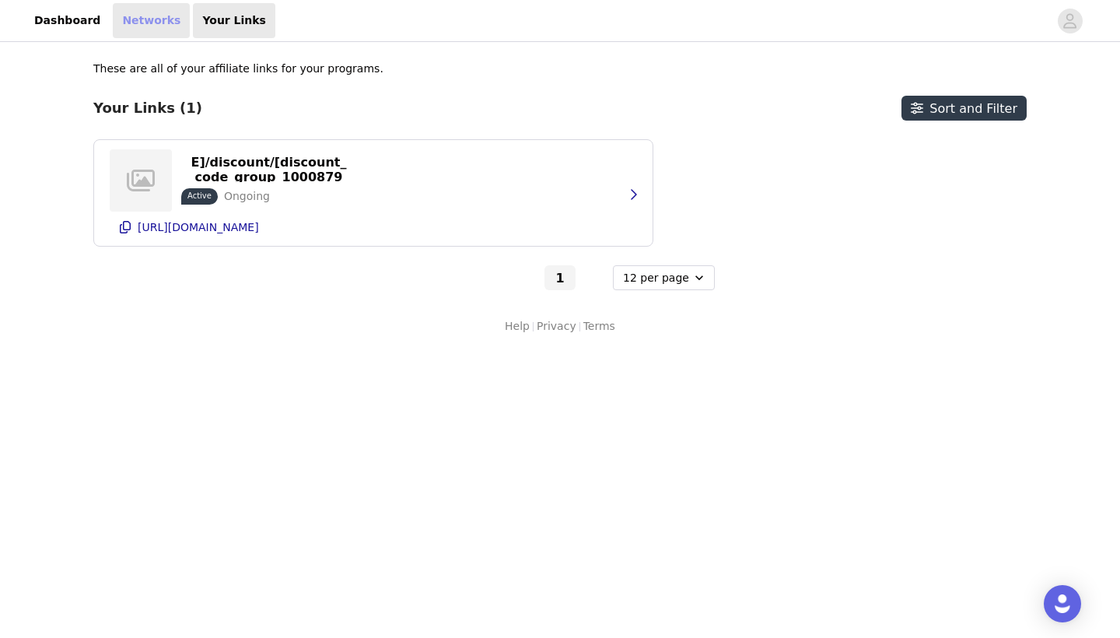
click at [153, 19] on link "Networks" at bounding box center [151, 20] width 77 height 35
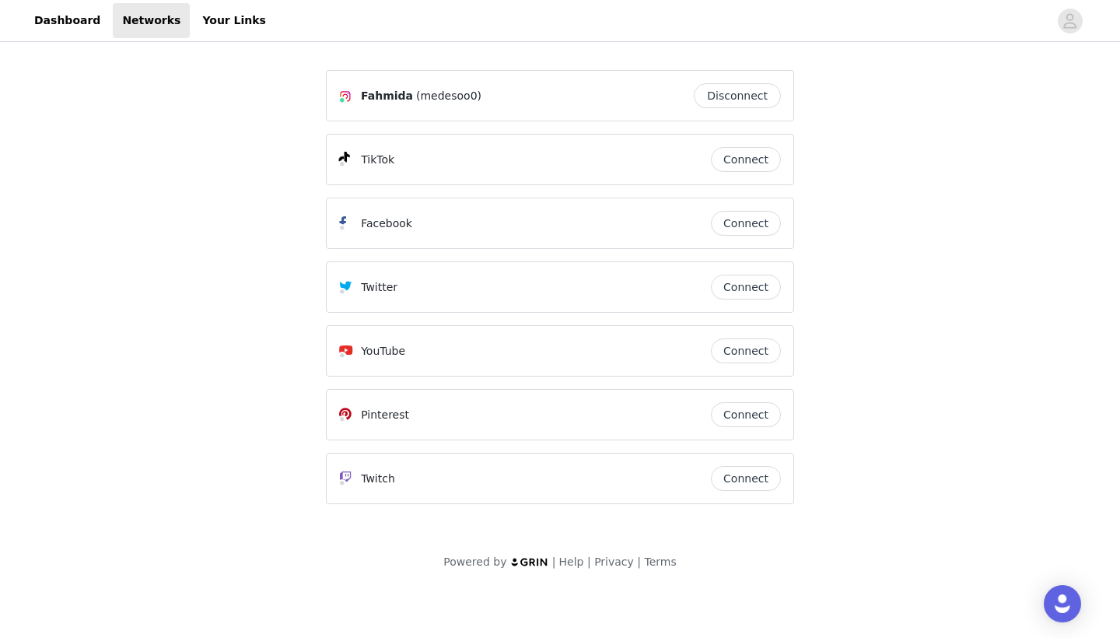
click at [749, 169] on button "Connect" at bounding box center [746, 159] width 70 height 25
click at [1063, 19] on icon "avatar" at bounding box center [1069, 21] width 15 height 25
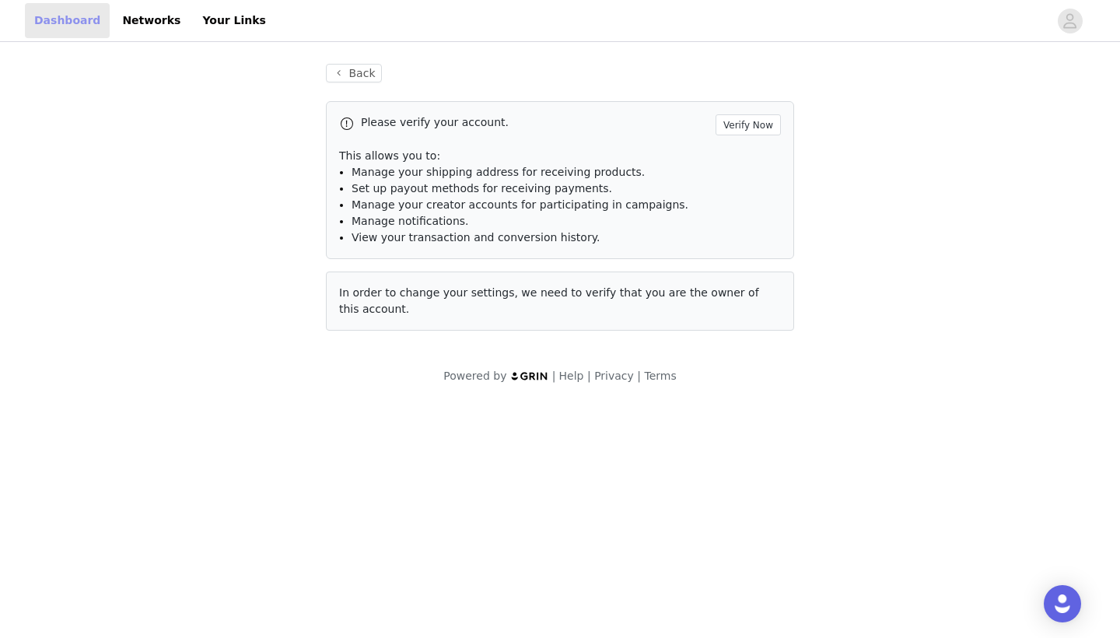
click at [38, 33] on link "Dashboard" at bounding box center [67, 20] width 85 height 35
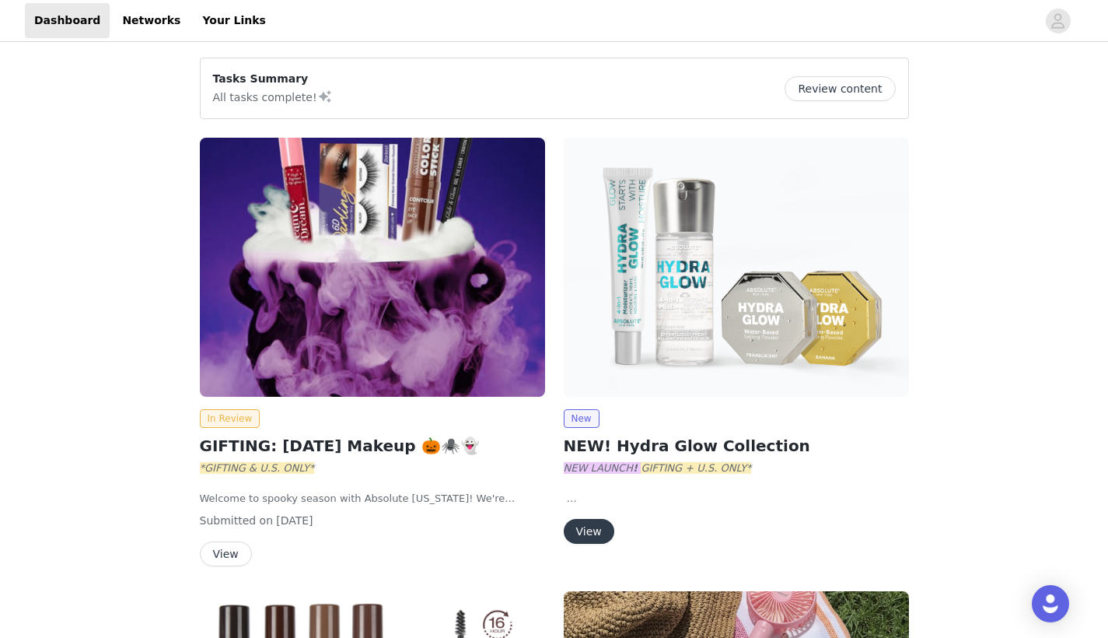
click at [824, 86] on button "Review content" at bounding box center [839, 88] width 110 height 25
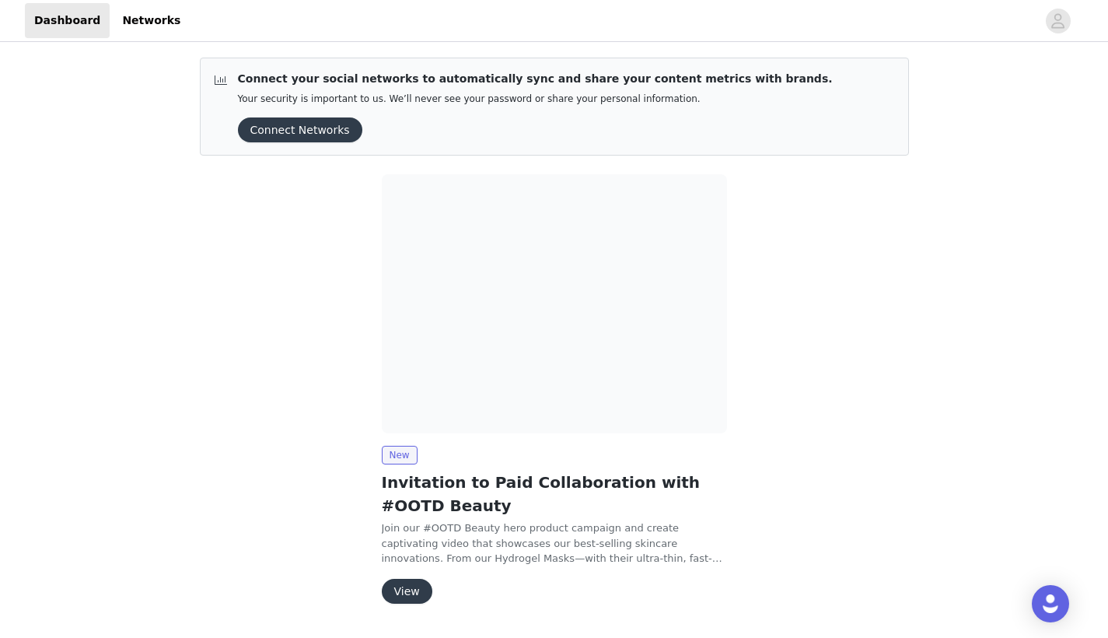
click at [383, 592] on button "View" at bounding box center [407, 590] width 51 height 25
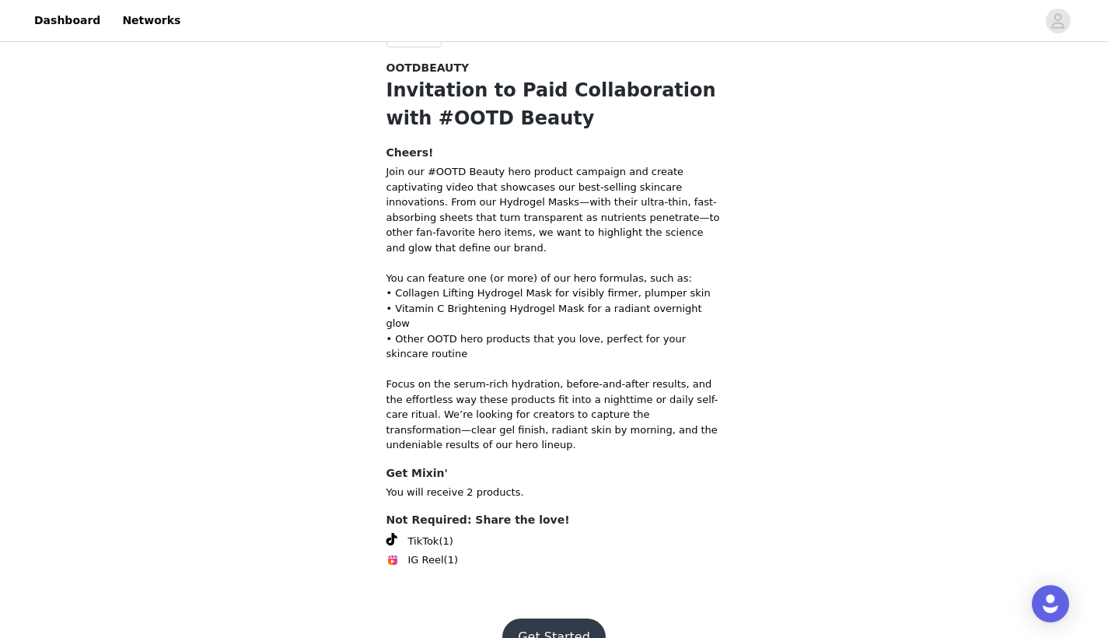
scroll to position [28, 0]
click at [564, 619] on button "Get Started" at bounding box center [553, 637] width 103 height 37
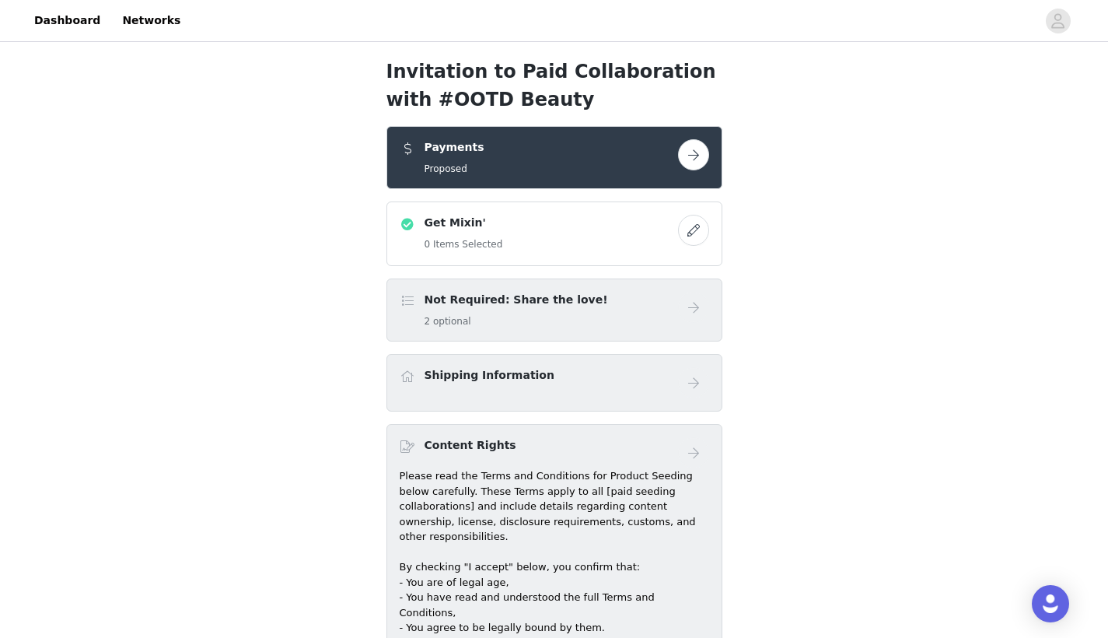
click at [690, 233] on button "button" at bounding box center [693, 230] width 31 height 31
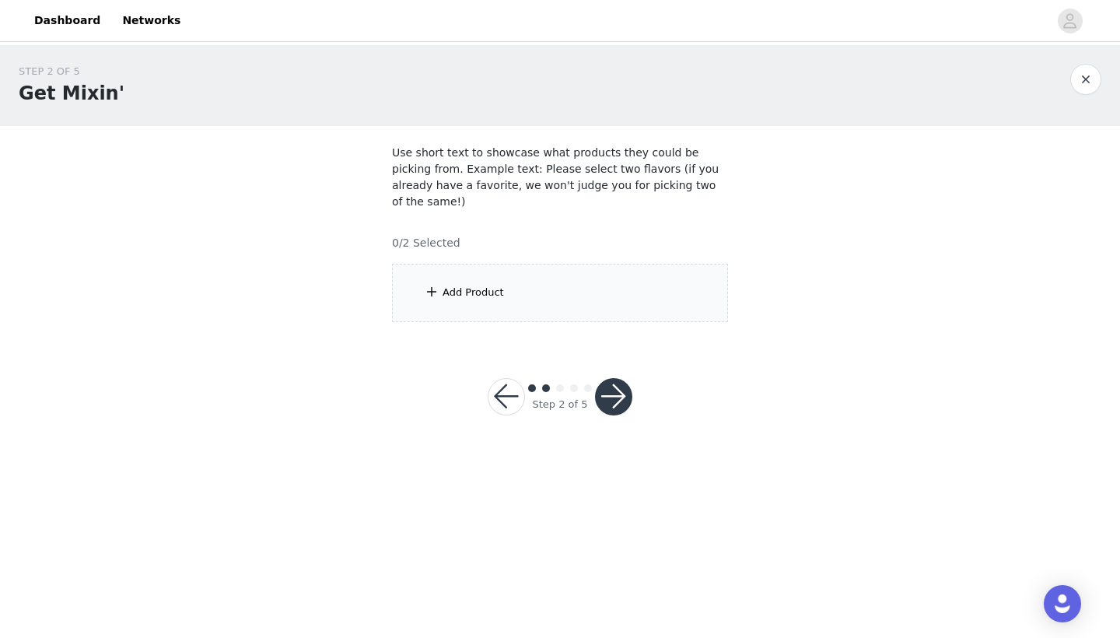
click at [601, 295] on div "Add Product" at bounding box center [560, 293] width 336 height 58
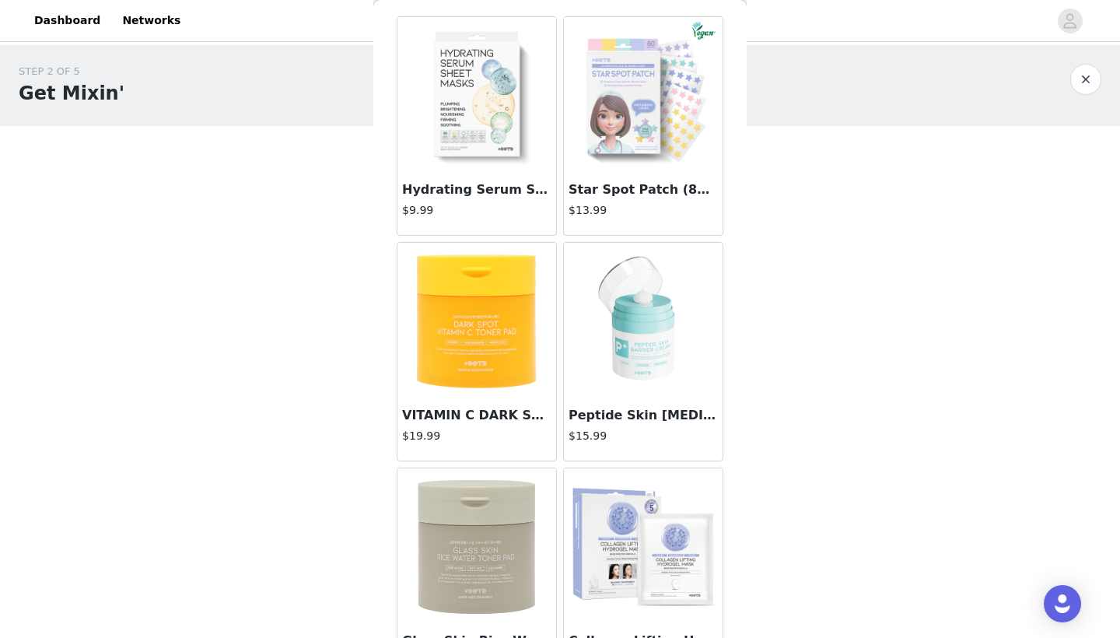
scroll to position [76, 0]
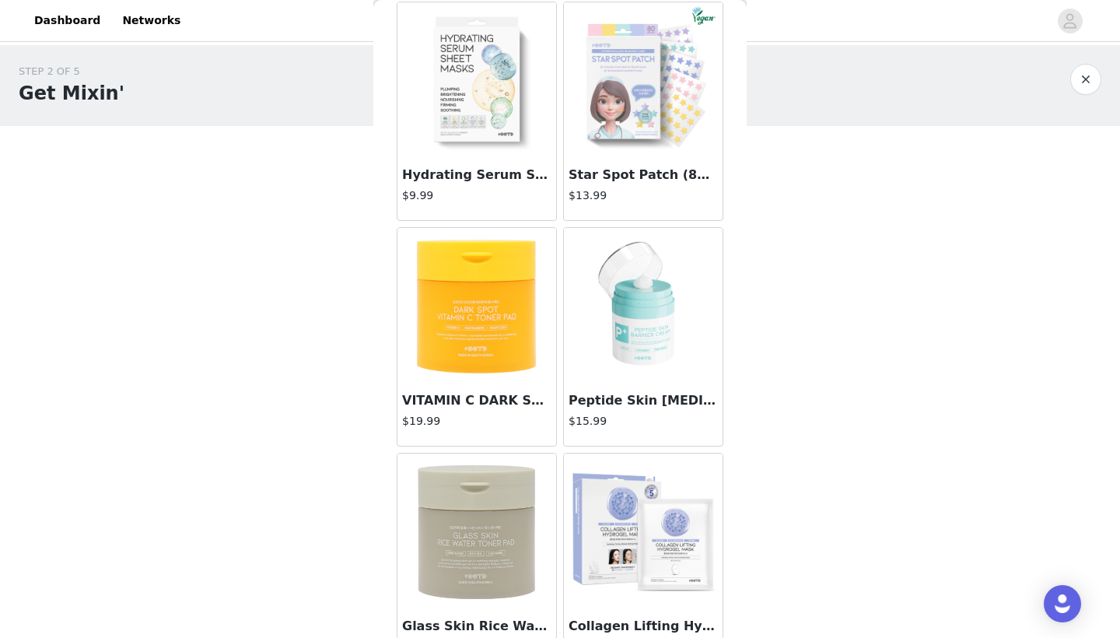
click at [495, 340] on img at bounding box center [476, 305] width 155 height 155
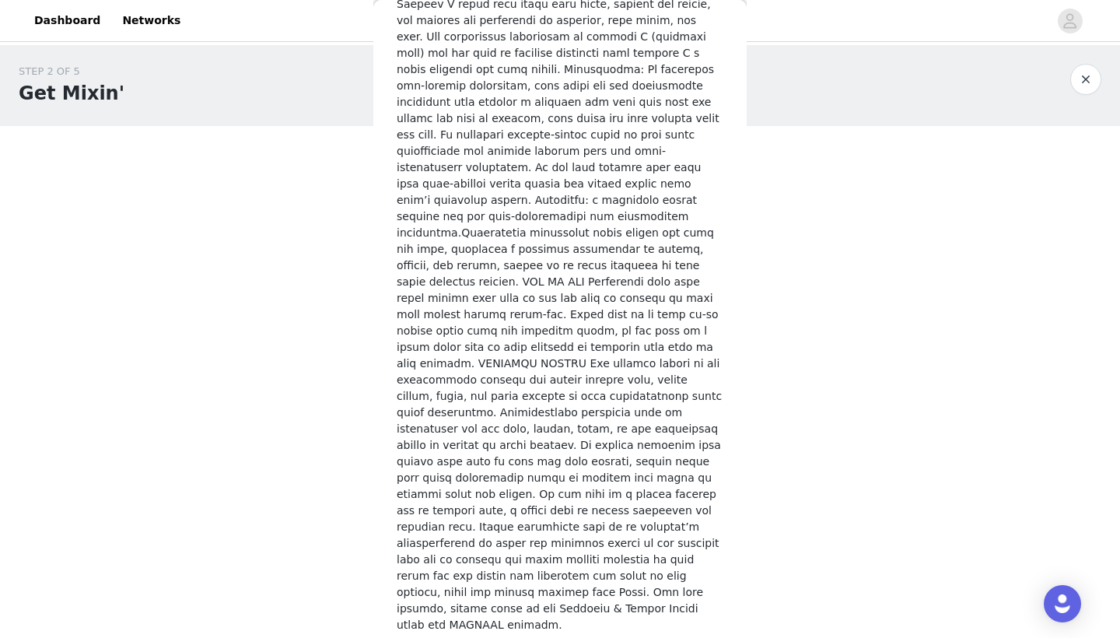
scroll to position [714, 0]
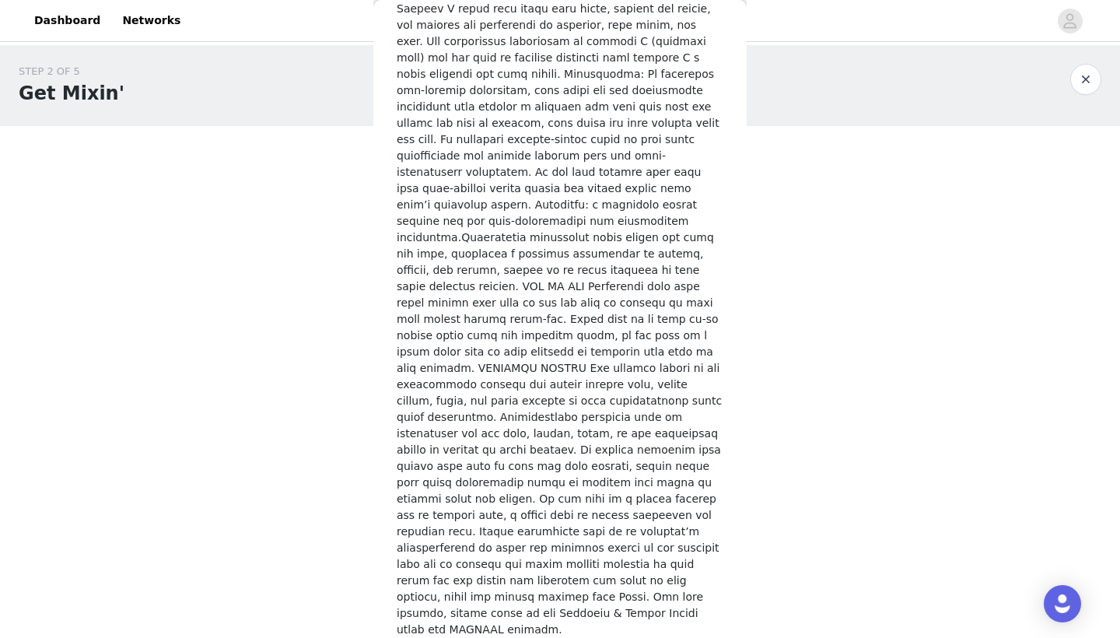
click at [501, 621] on div "VITAMIN C DARK SPOT TONER PAD (70pads) $19.99 Add Product" at bounding box center [560, 33] width 327 height 1340
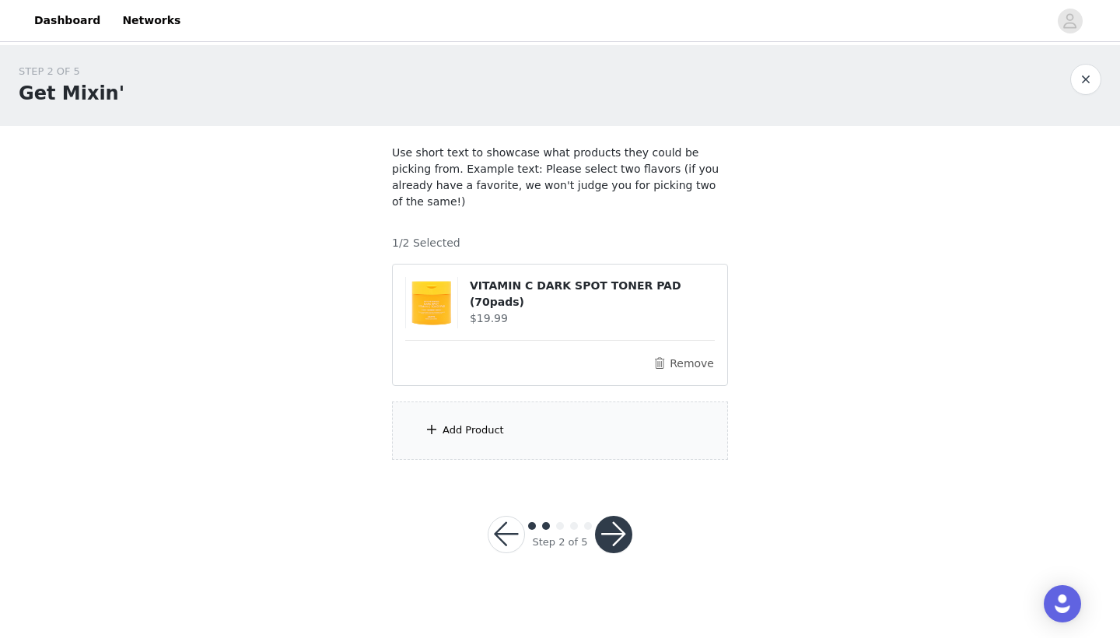
click at [569, 419] on div "Add Product" at bounding box center [560, 430] width 336 height 58
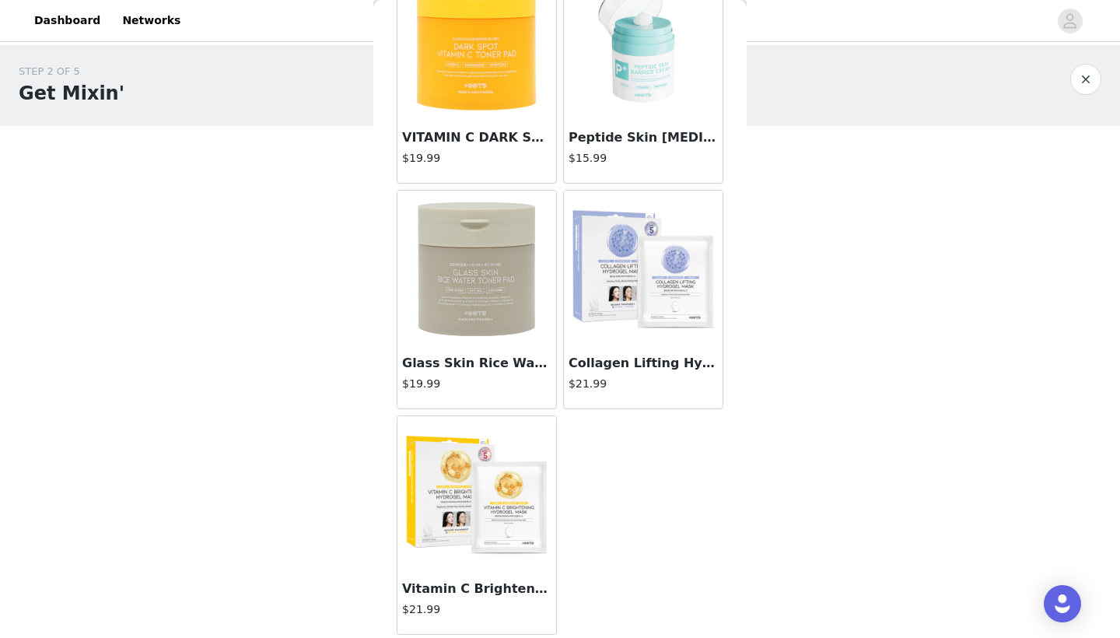
scroll to position [0, 0]
click at [497, 508] on img at bounding box center [476, 493] width 155 height 155
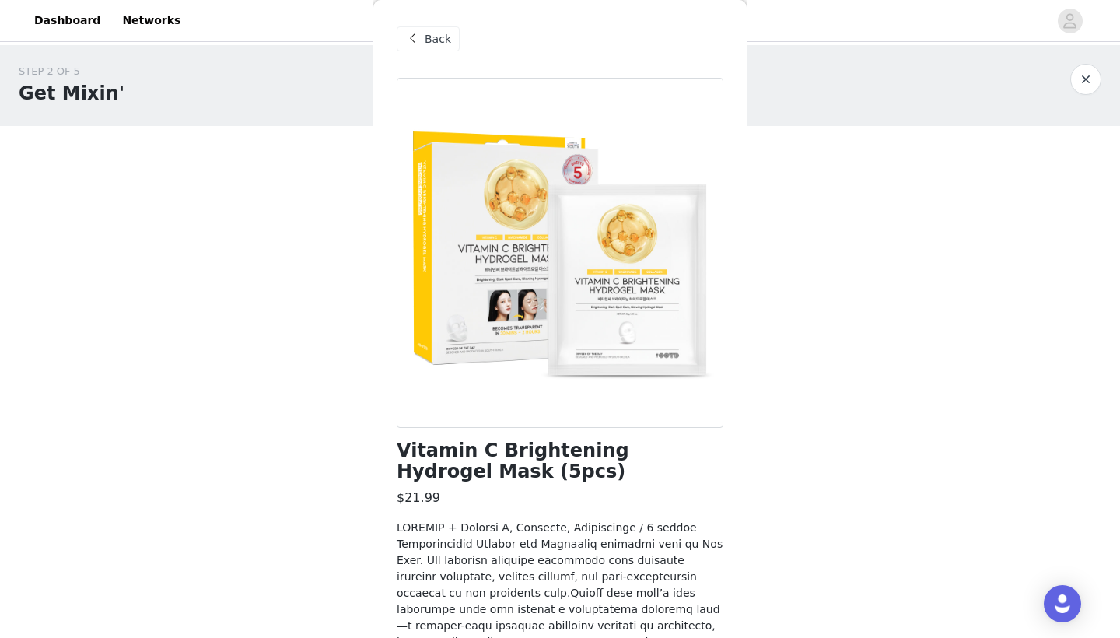
click at [429, 35] on span "Back" at bounding box center [437, 39] width 26 height 16
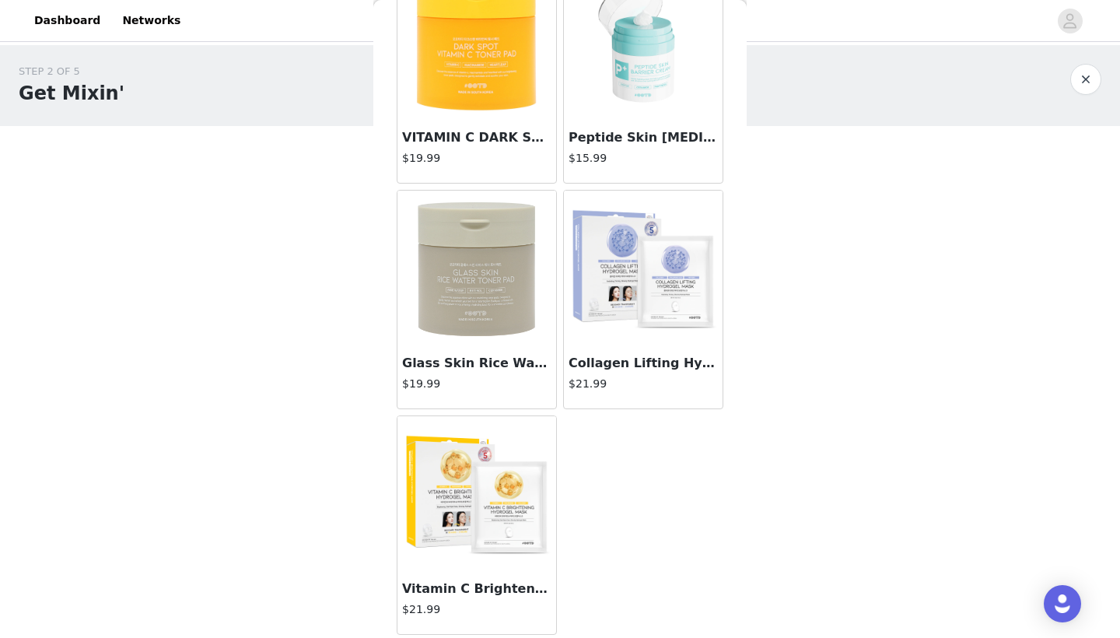
scroll to position [339, 0]
click at [488, 293] on img at bounding box center [476, 267] width 155 height 155
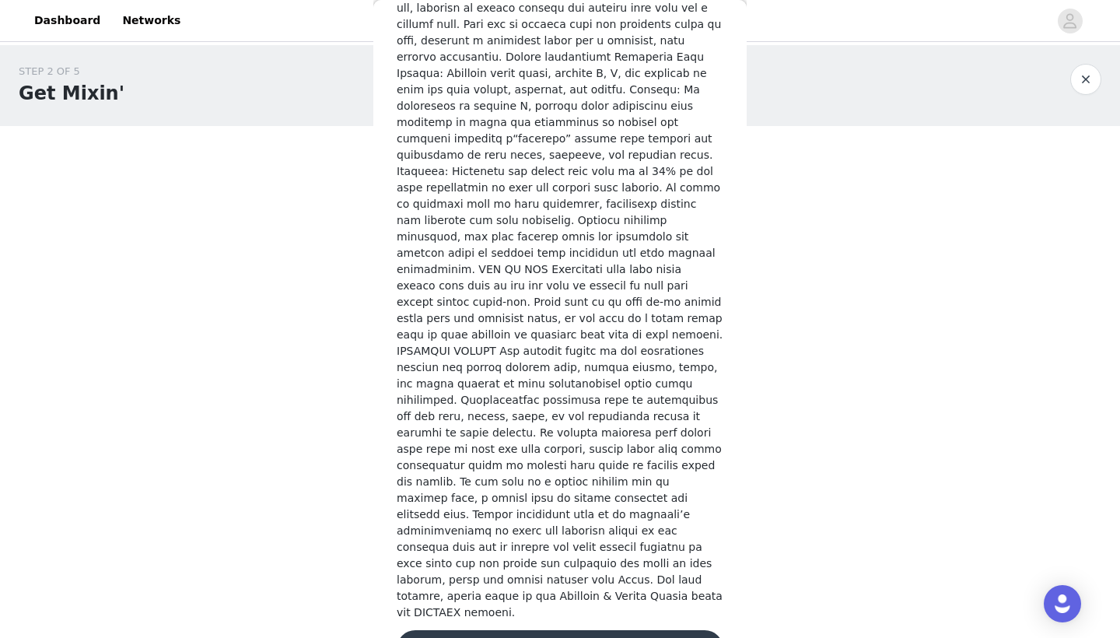
scroll to position [551, 0]
click at [477, 631] on button "Add Product" at bounding box center [560, 649] width 327 height 37
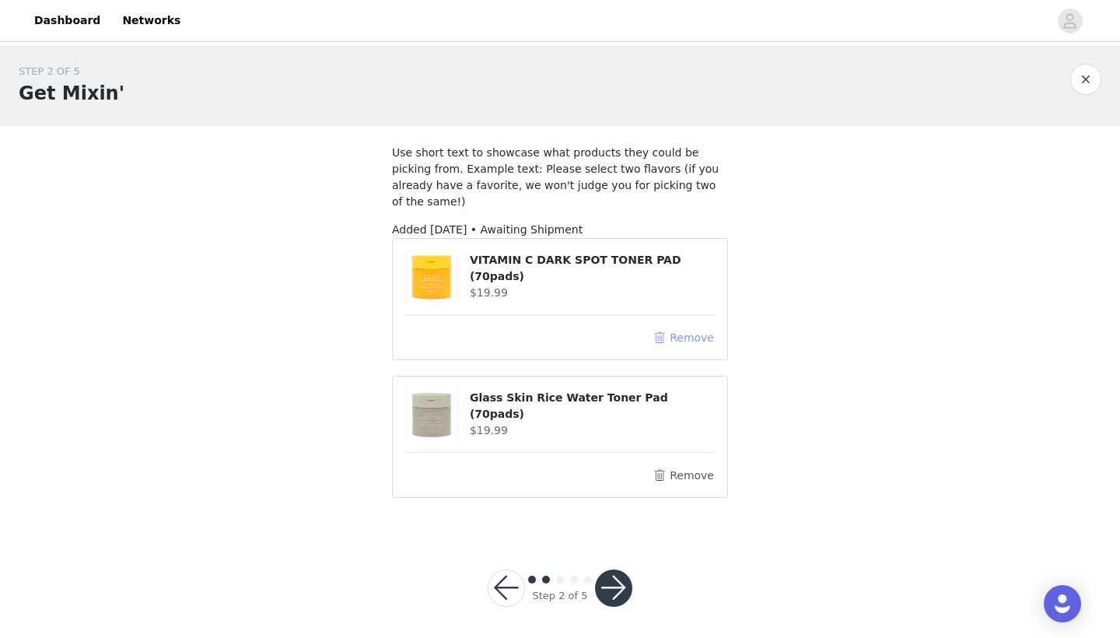
click at [693, 328] on button "Remove" at bounding box center [683, 337] width 62 height 19
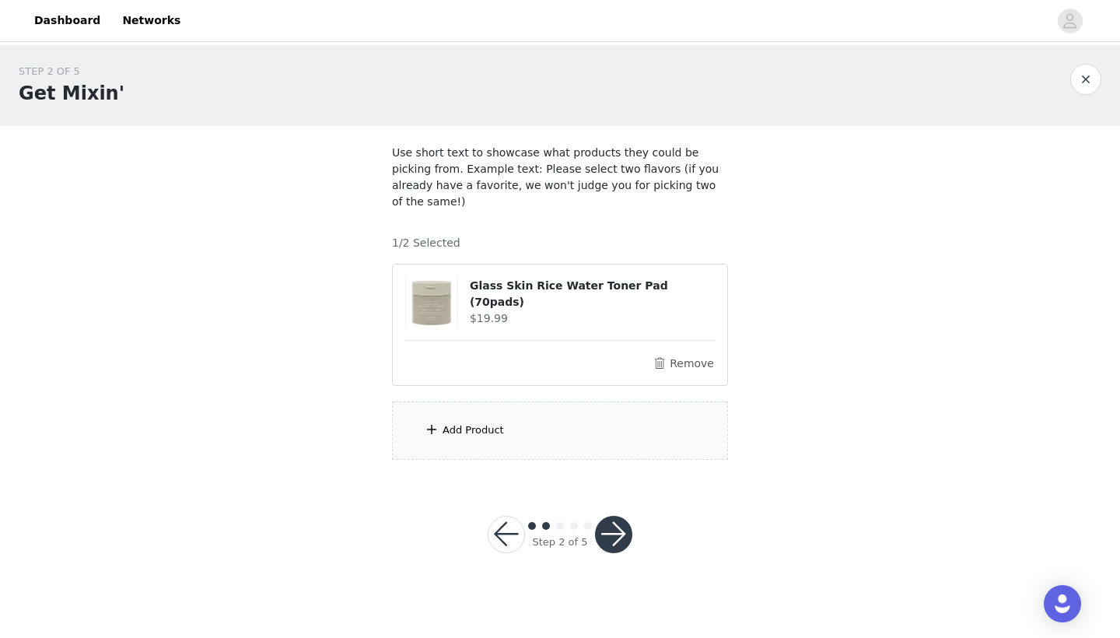
click at [601, 425] on div "Add Product" at bounding box center [560, 430] width 336 height 58
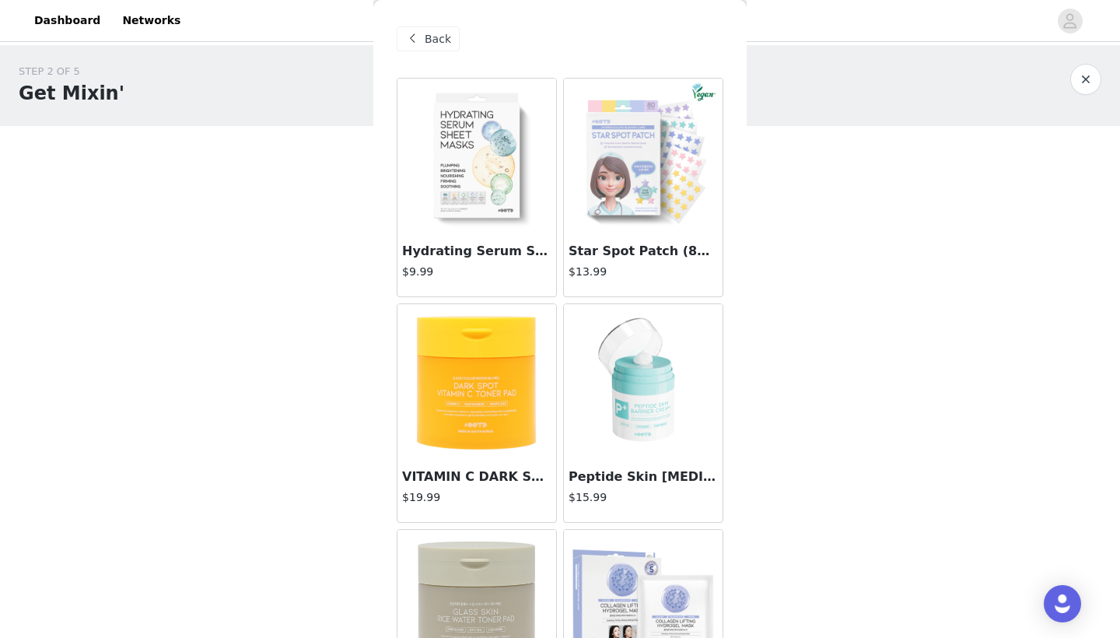
click at [637, 202] on img at bounding box center [642, 156] width 155 height 155
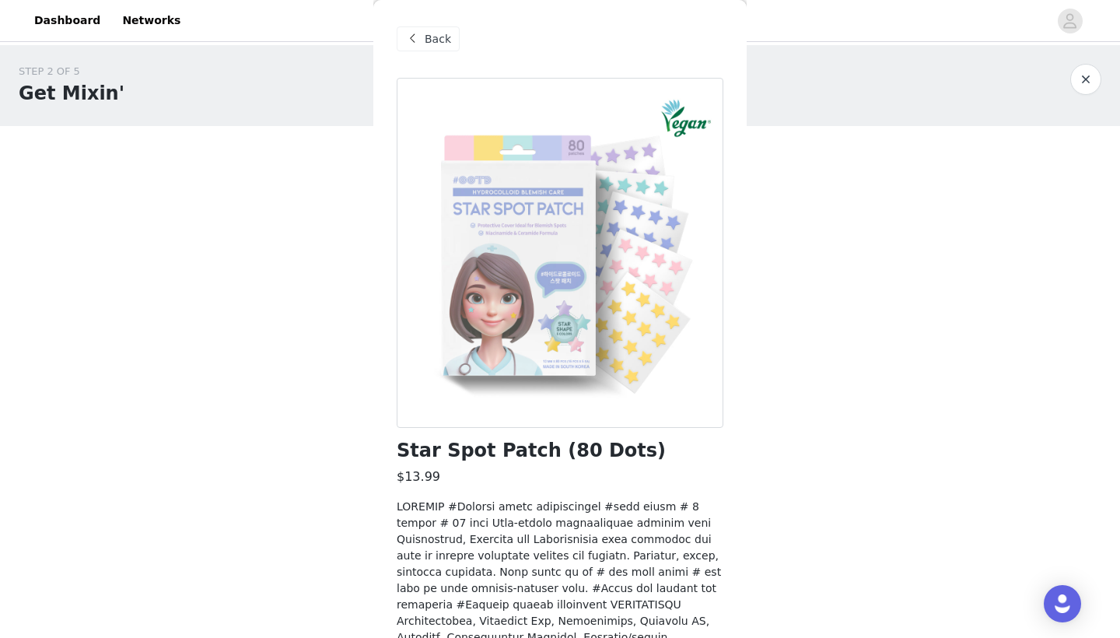
scroll to position [0, 0]
click at [431, 37] on span "Back" at bounding box center [437, 39] width 26 height 16
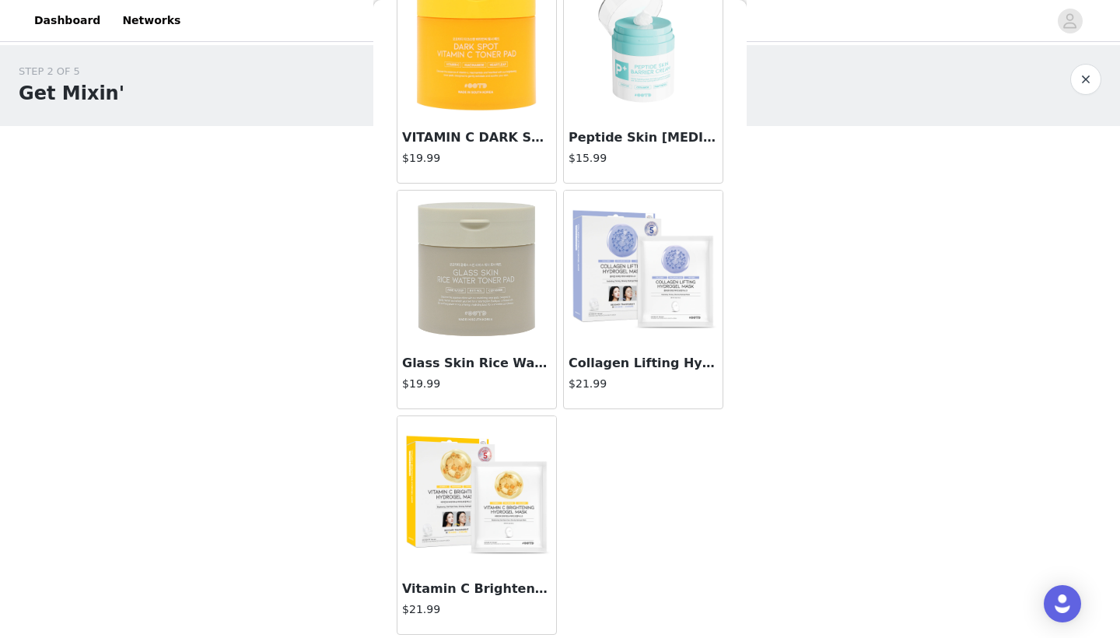
scroll to position [339, 0]
click at [630, 315] on img at bounding box center [642, 267] width 155 height 155
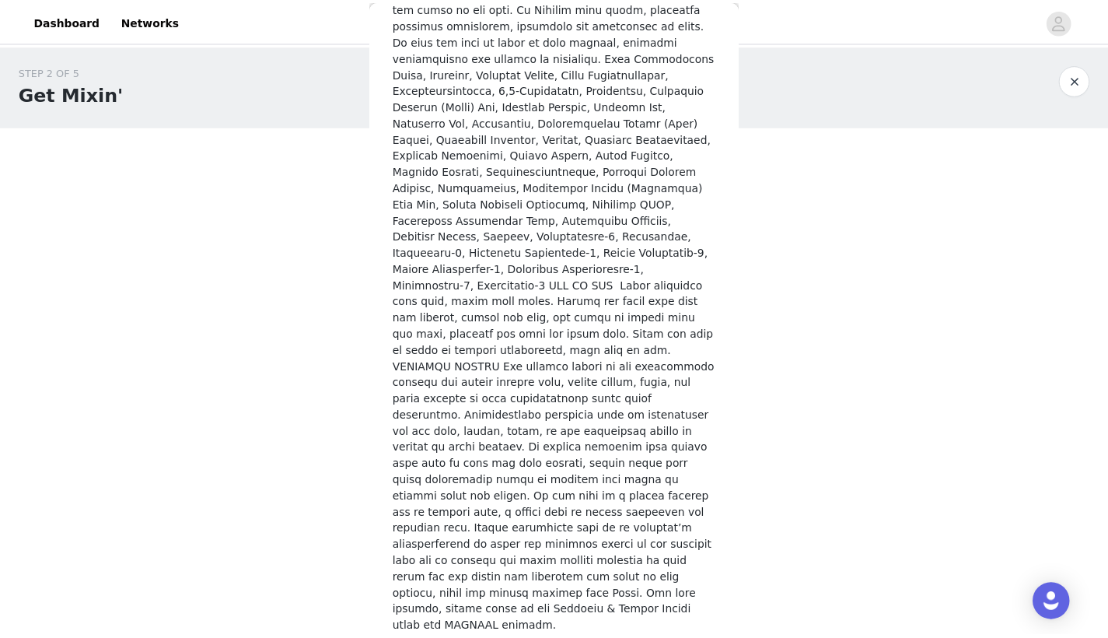
scroll to position [780, 0]
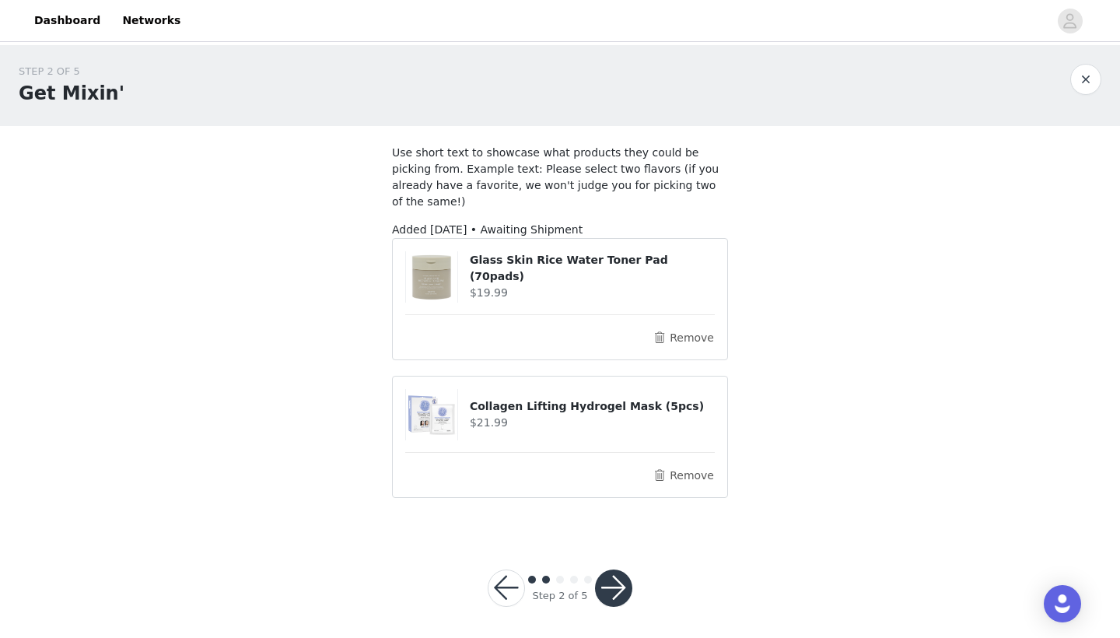
click at [617, 569] on button "button" at bounding box center [613, 587] width 37 height 37
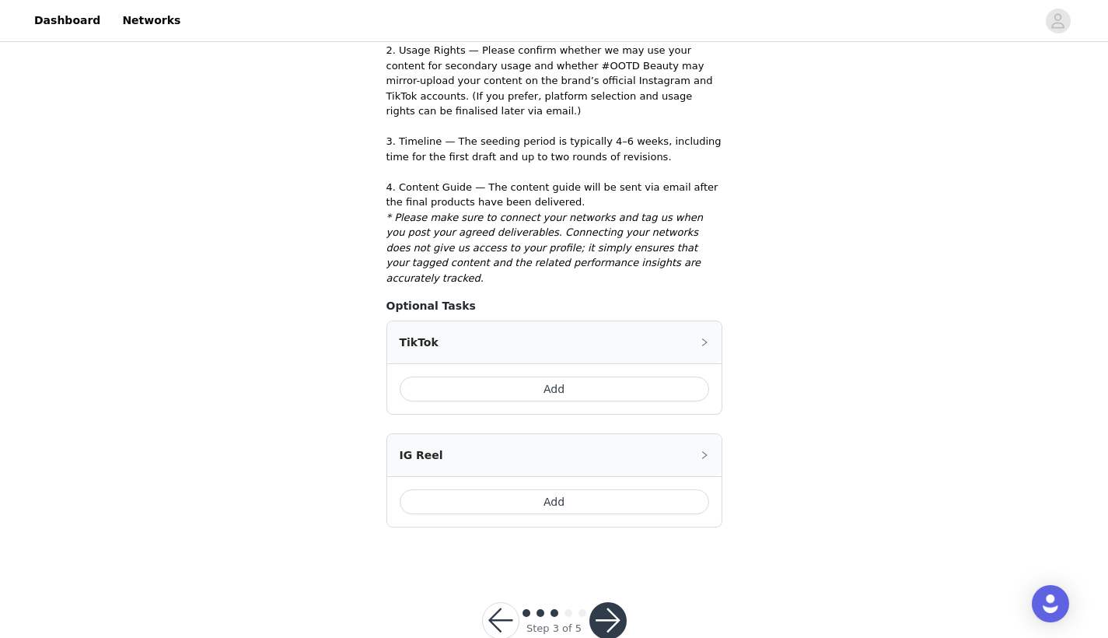
scroll to position [439, 0]
click at [604, 603] on button "button" at bounding box center [607, 621] width 37 height 37
click at [501, 603] on button "button" at bounding box center [500, 621] width 37 height 37
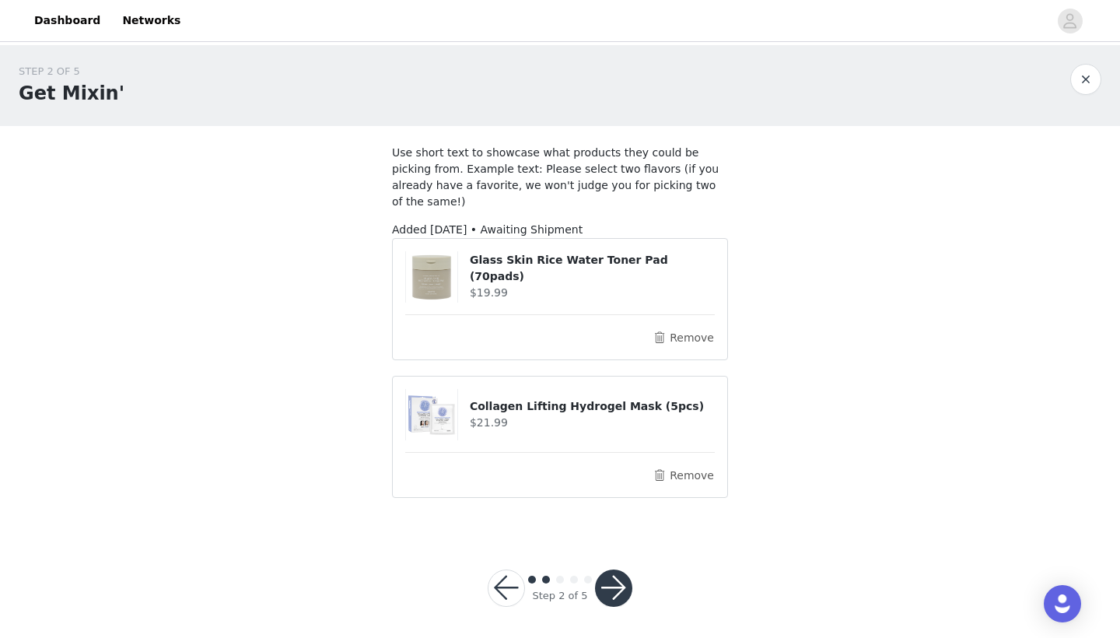
click at [501, 588] on button "button" at bounding box center [505, 587] width 37 height 37
click at [501, 569] on button "button" at bounding box center [505, 587] width 37 height 37
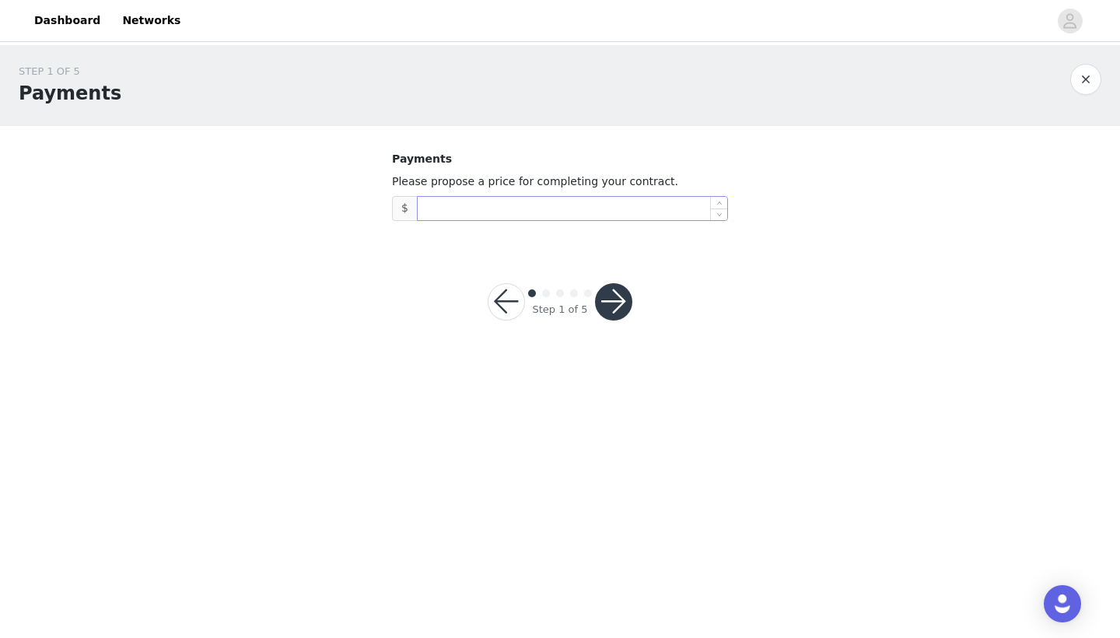
click at [484, 219] on div at bounding box center [572, 208] width 311 height 25
click at [484, 208] on input at bounding box center [571, 208] width 309 height 23
type input "500"
click at [616, 297] on button "button" at bounding box center [613, 301] width 37 height 37
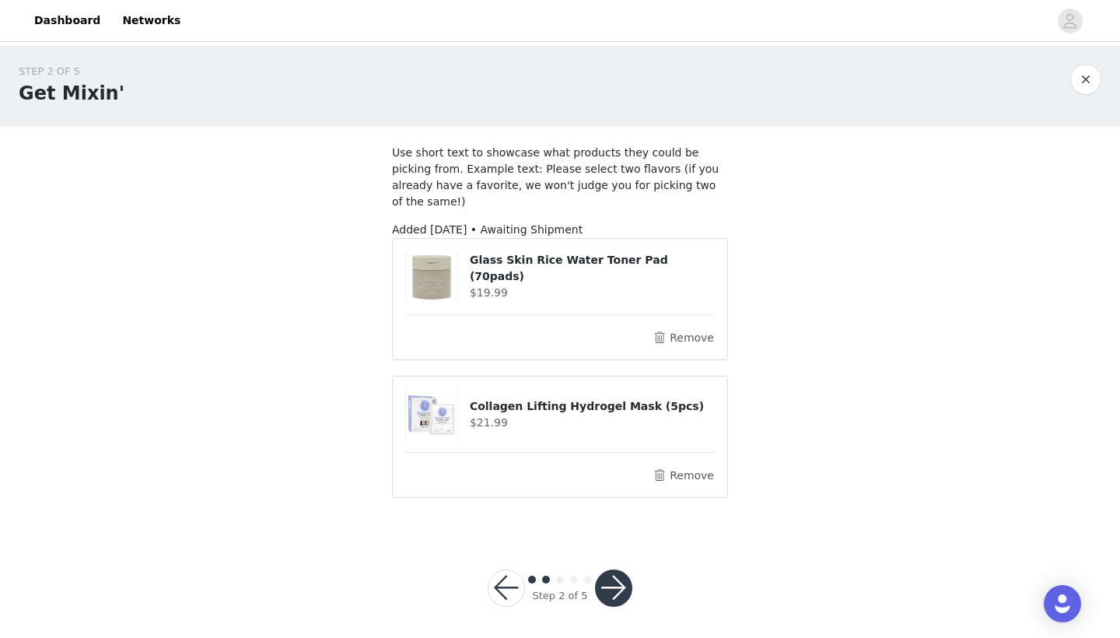
click at [617, 569] on button "button" at bounding box center [613, 587] width 37 height 37
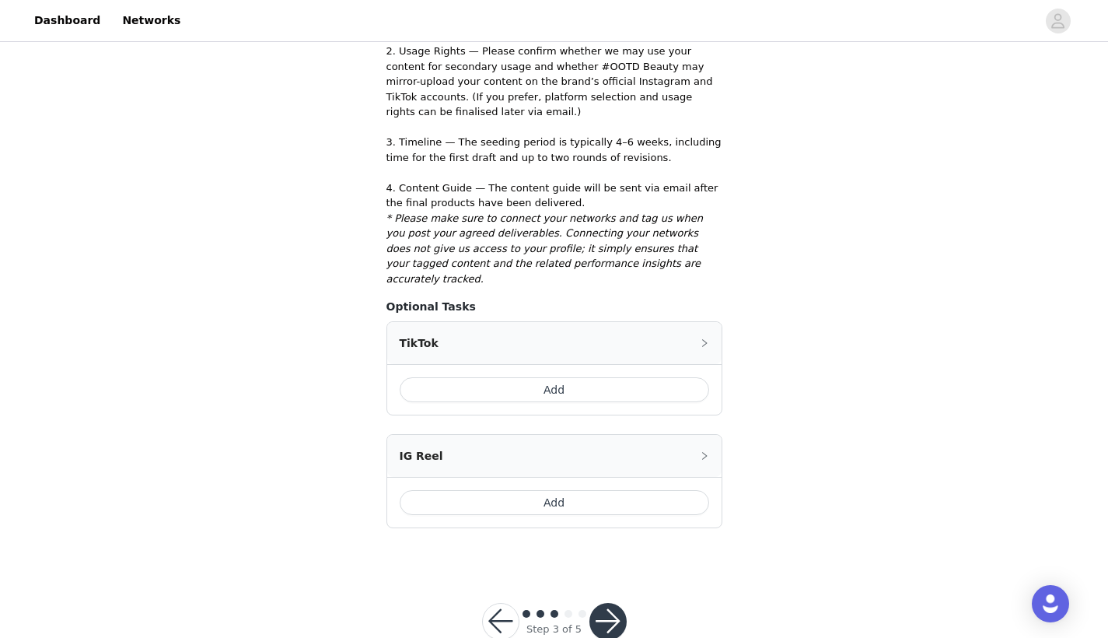
scroll to position [439, 0]
click at [609, 603] on button "button" at bounding box center [607, 621] width 37 height 37
click at [624, 369] on div "Add" at bounding box center [554, 390] width 334 height 51
click at [624, 378] on button "Add" at bounding box center [554, 390] width 309 height 25
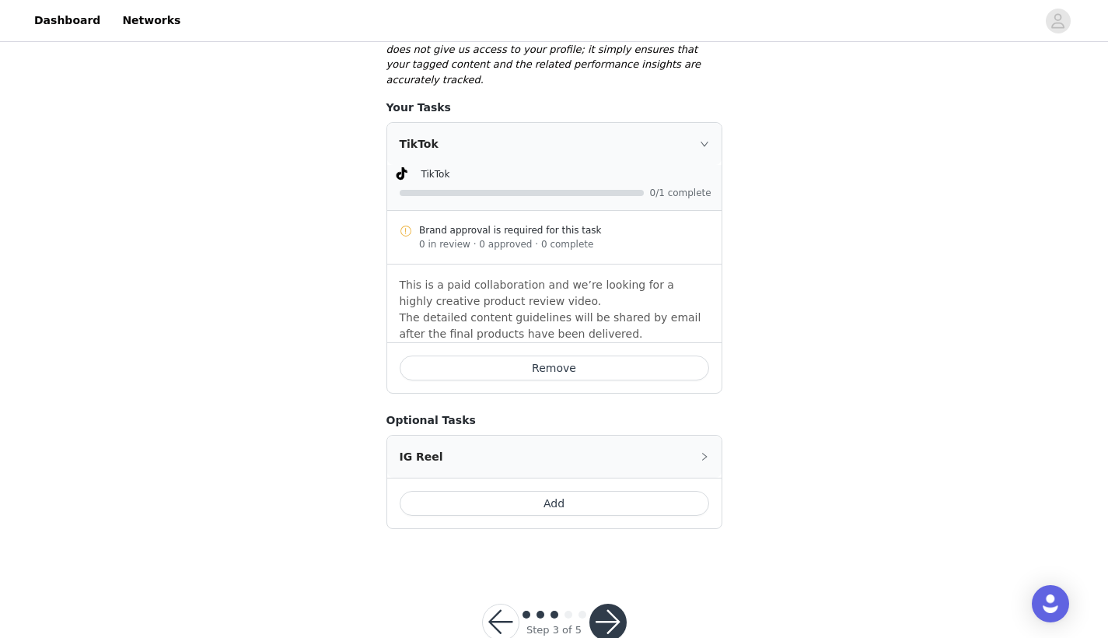
click at [575, 491] on button "Add" at bounding box center [554, 503] width 309 height 25
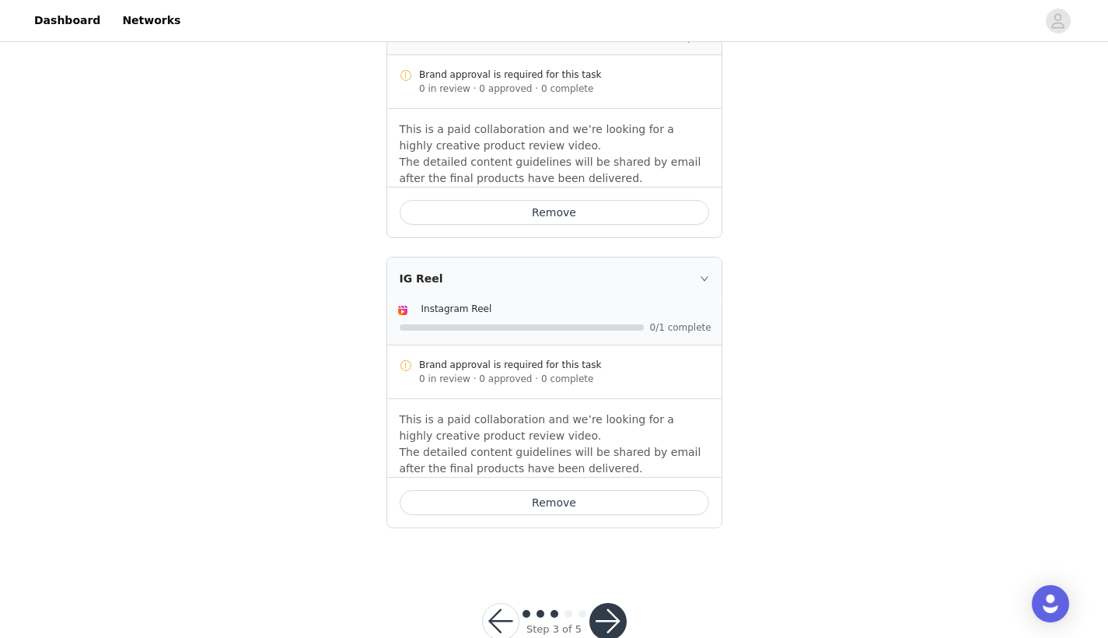
scroll to position [794, 0]
click at [607, 603] on button "button" at bounding box center [607, 621] width 37 height 37
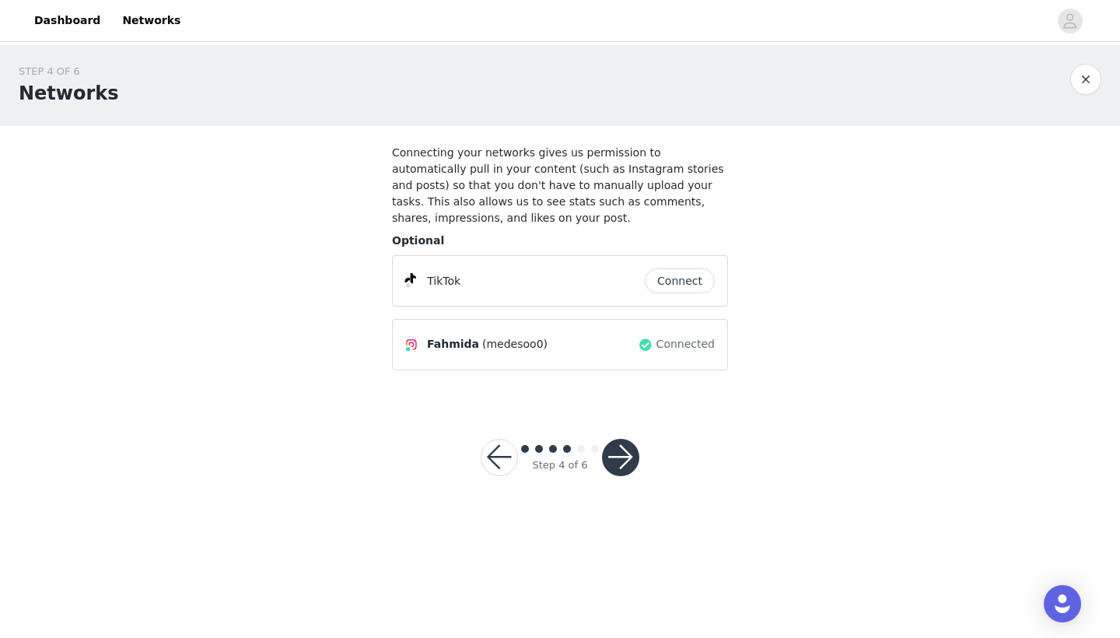
click at [682, 280] on button "Connect" at bounding box center [680, 280] width 70 height 25
click at [624, 460] on button "button" at bounding box center [620, 456] width 37 height 37
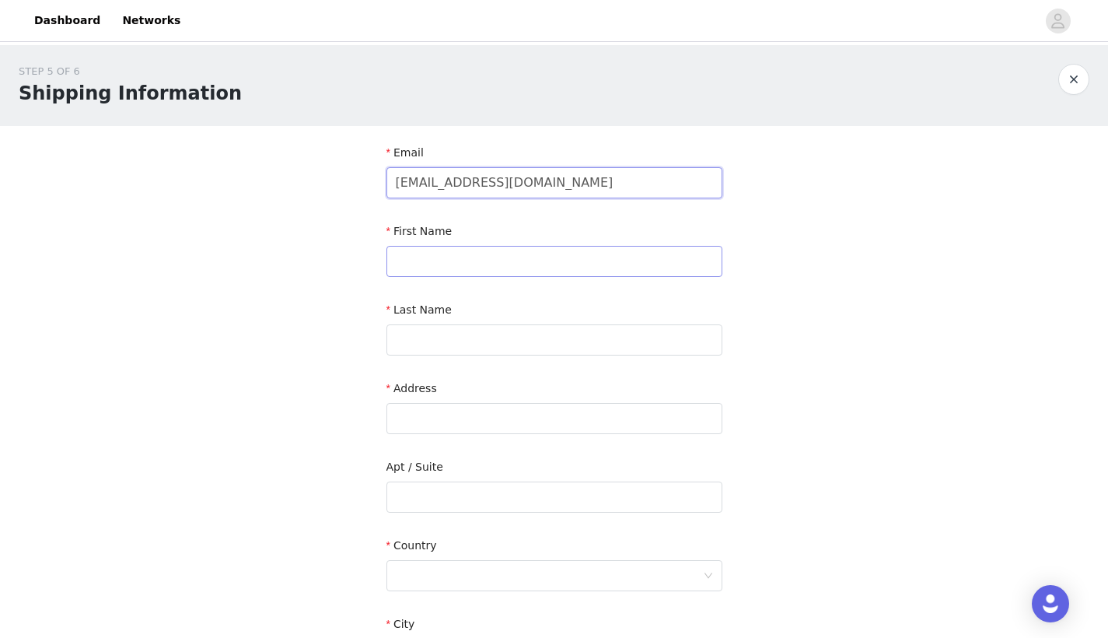
type input "[EMAIL_ADDRESS][DOMAIN_NAME]"
type input "Fahmida"
type input "S"
drag, startPoint x: 470, startPoint y: 260, endPoint x: 316, endPoint y: 255, distance: 153.2
click at [316, 256] on div "STEP 5 OF 6 Shipping Information Email [EMAIL_ADDRESS][DOMAIN_NAME] First Name …" at bounding box center [554, 457] width 1108 height 825
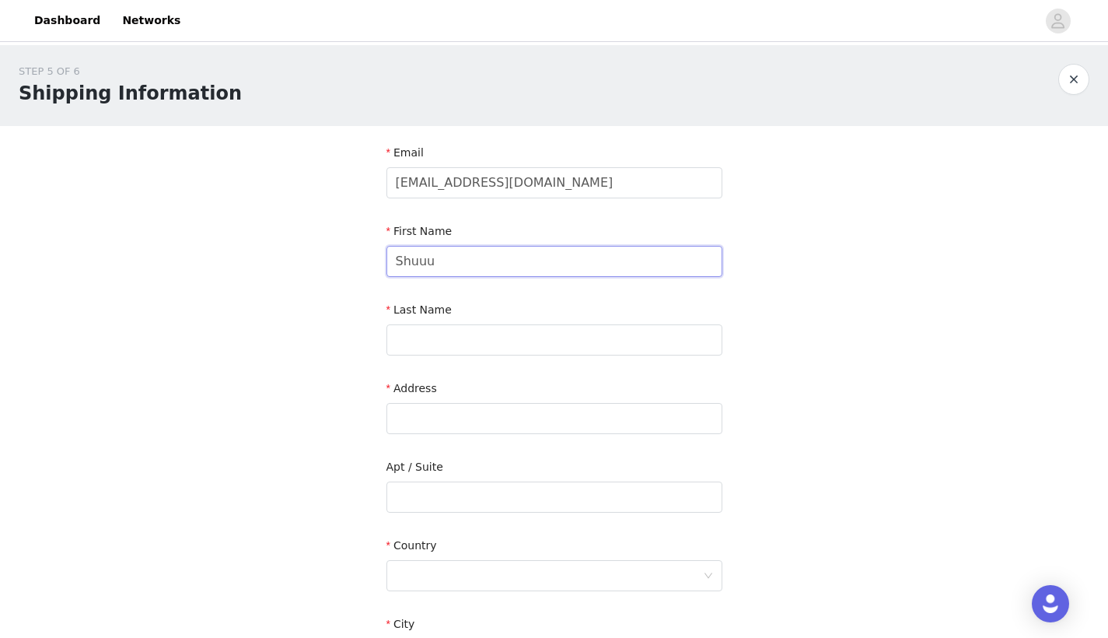
type input "Shuuu"
type input "[PERSON_NAME]"
type input "[STREET_ADDRESS]"
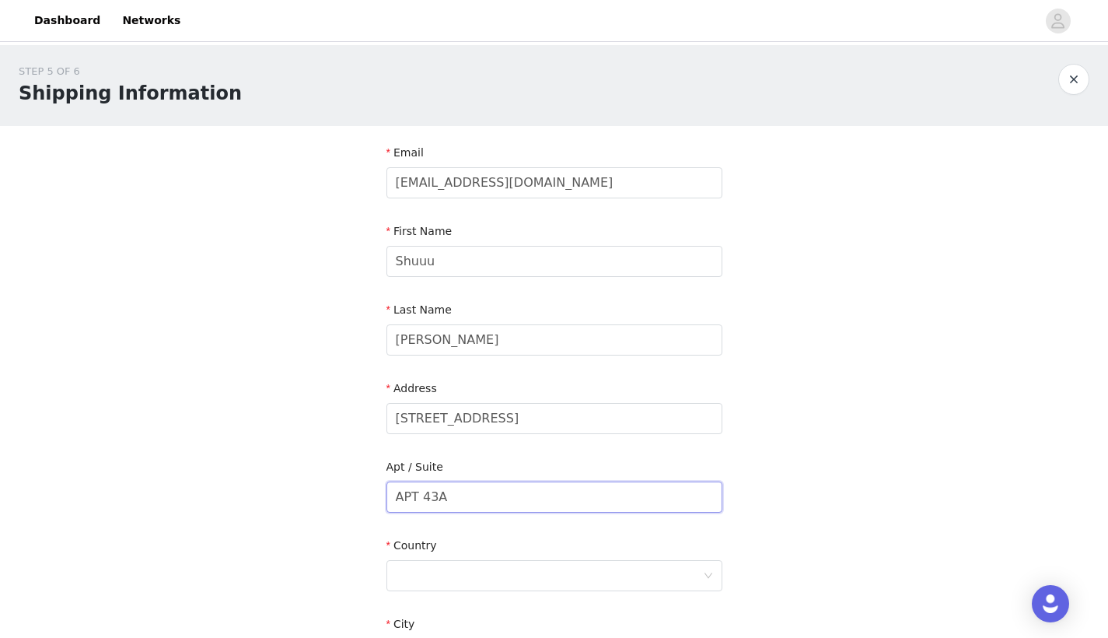
type input "APT 43A"
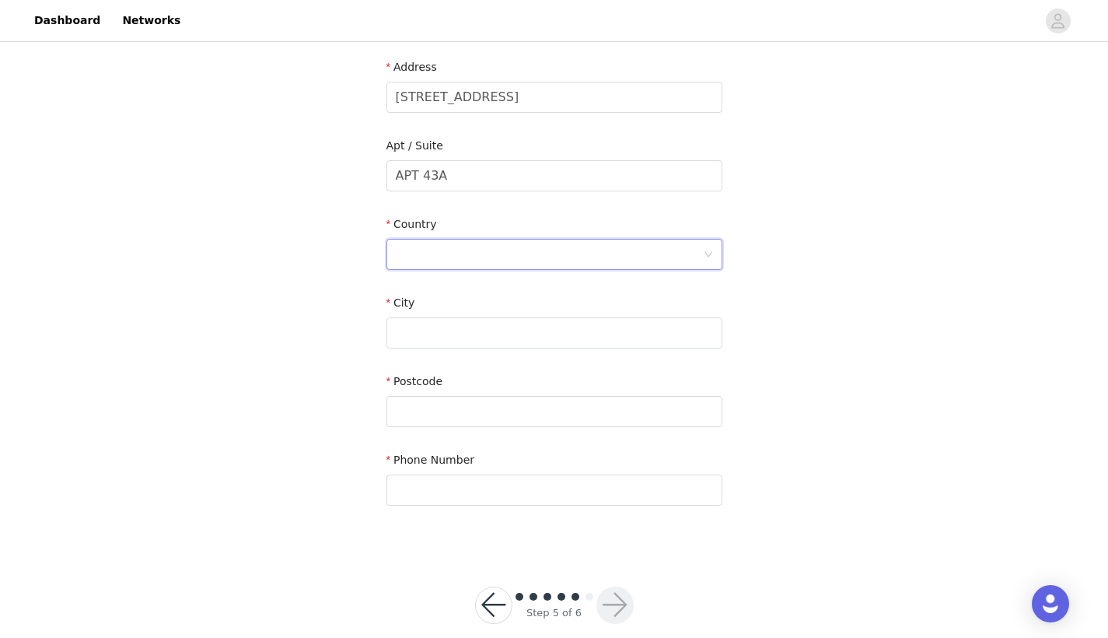
scroll to position [344, 0]
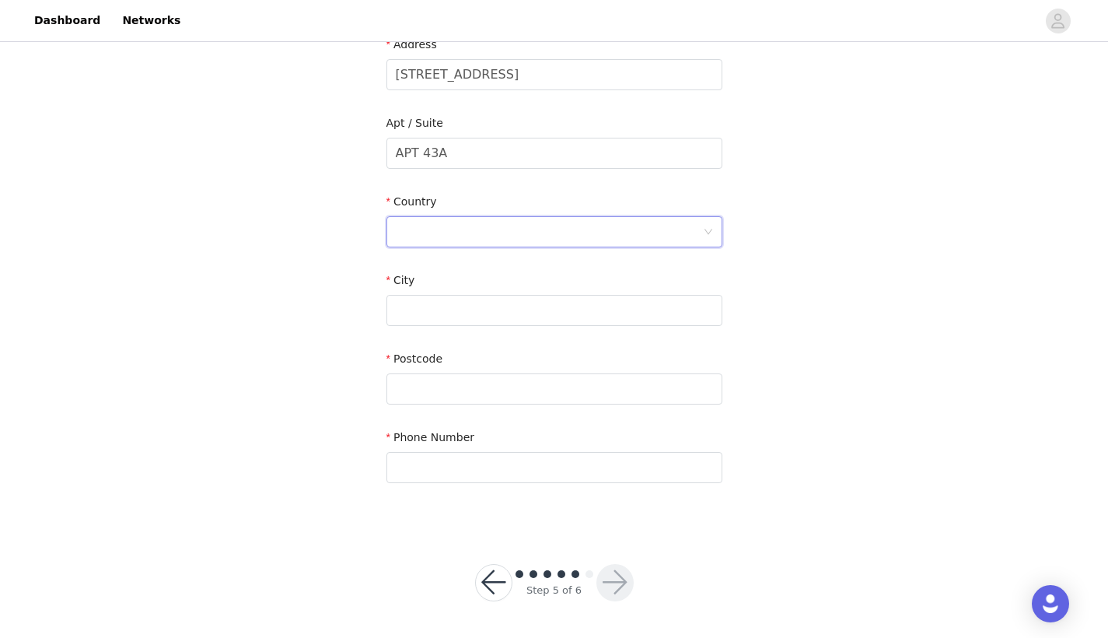
click at [472, 229] on div at bounding box center [549, 232] width 307 height 30
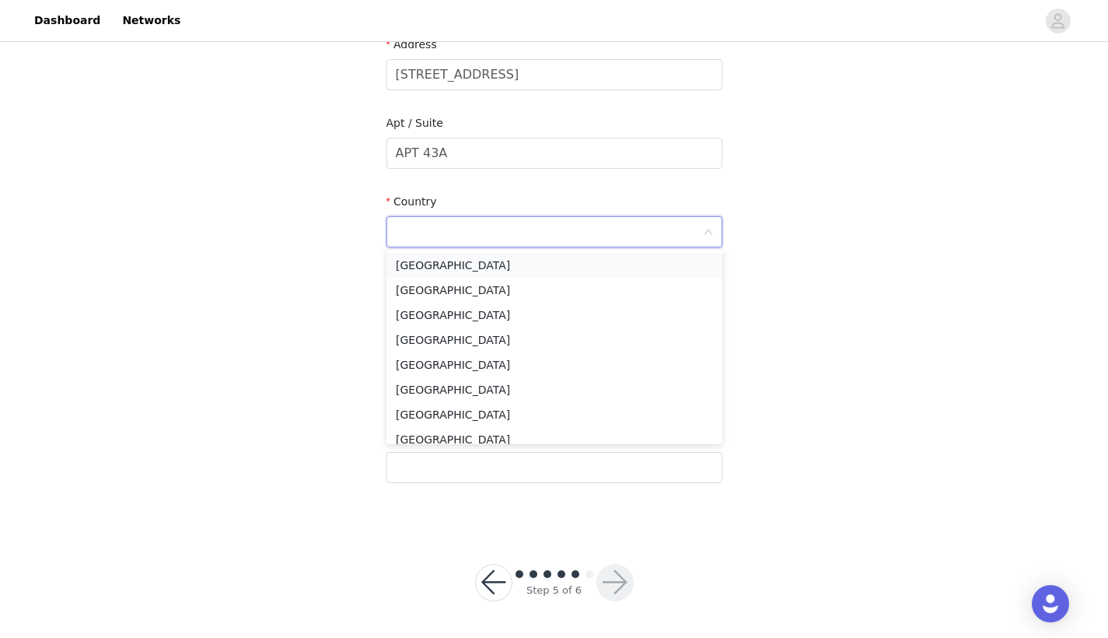
click at [460, 262] on li "[GEOGRAPHIC_DATA]" at bounding box center [554, 265] width 336 height 25
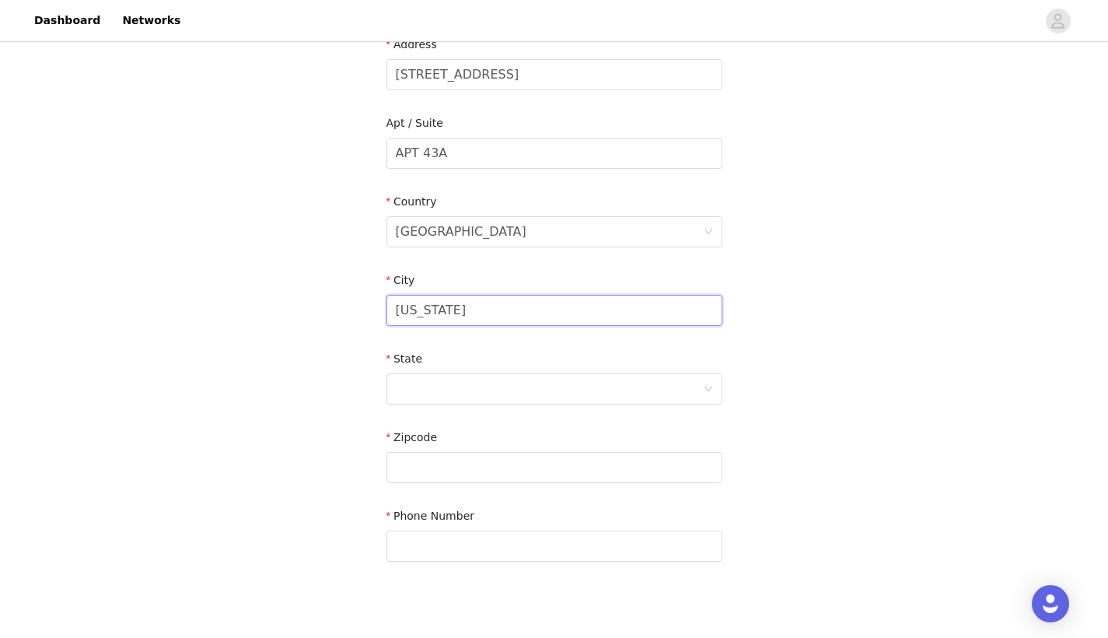
type input "[US_STATE]"
click at [451, 384] on div at bounding box center [549, 389] width 307 height 30
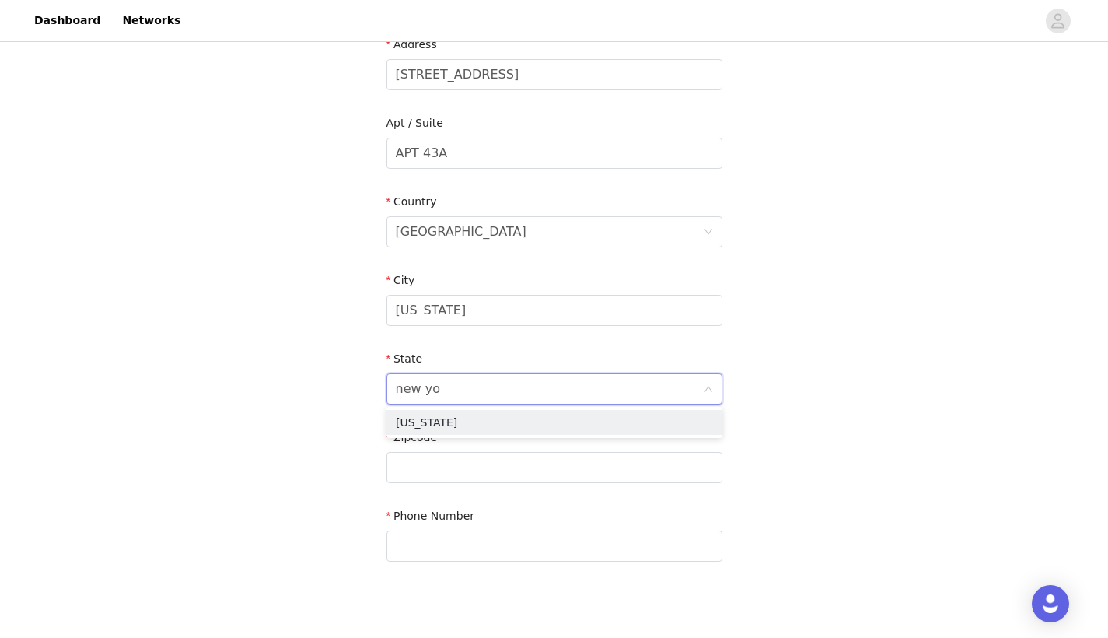
type input "new yor"
click at [445, 414] on li "[US_STATE]" at bounding box center [554, 422] width 336 height 25
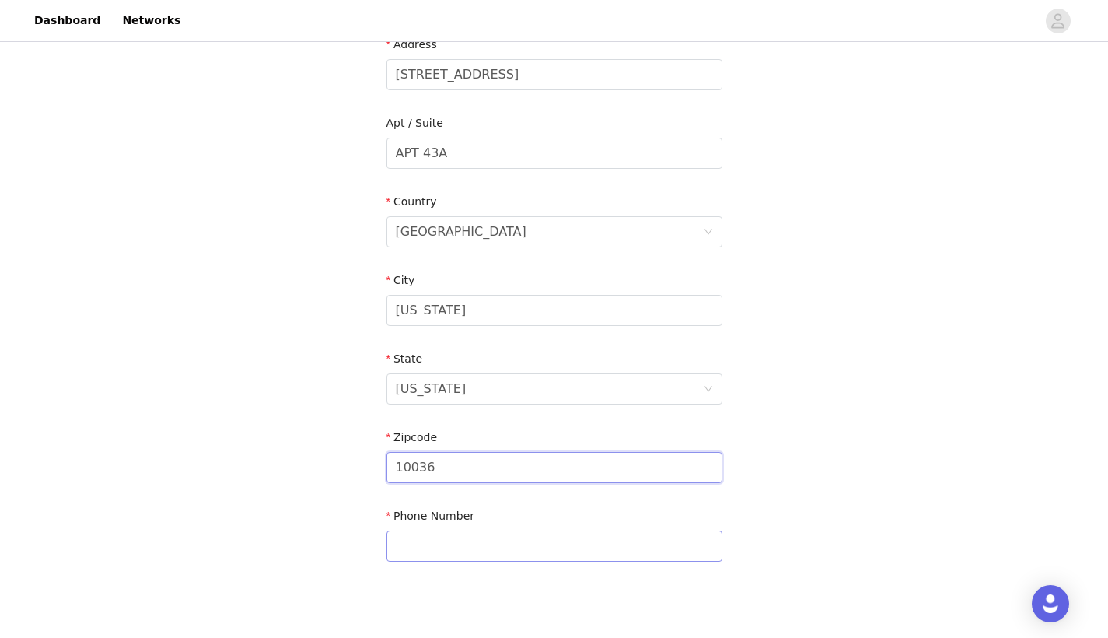
type input "10036"
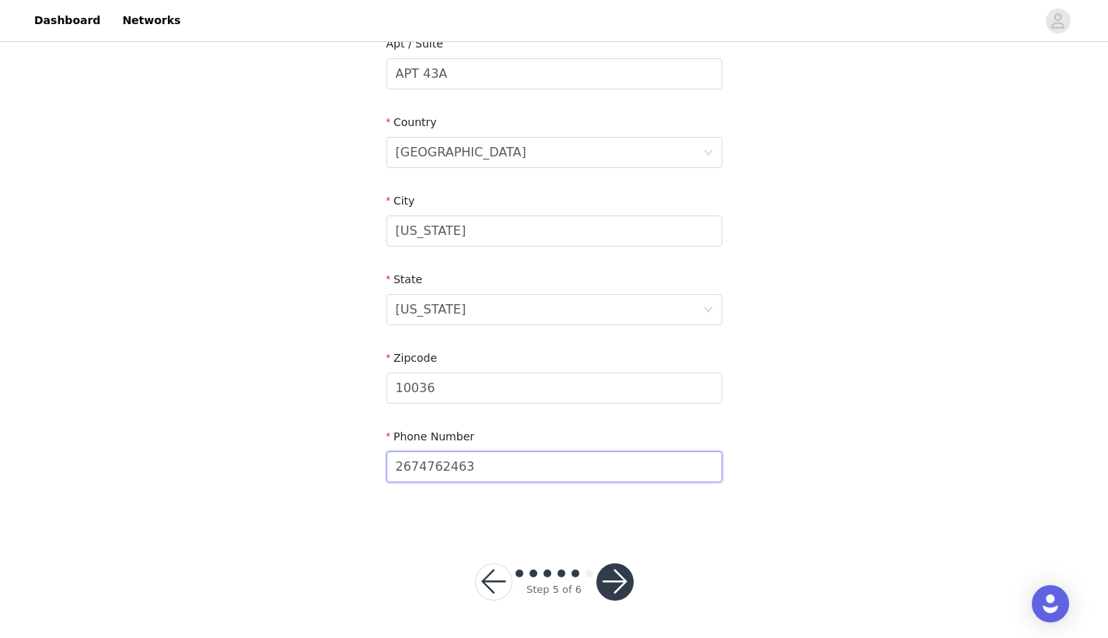
scroll to position [422, 0]
type input "2674762463"
click at [616, 589] on button "button" at bounding box center [614, 582] width 37 height 37
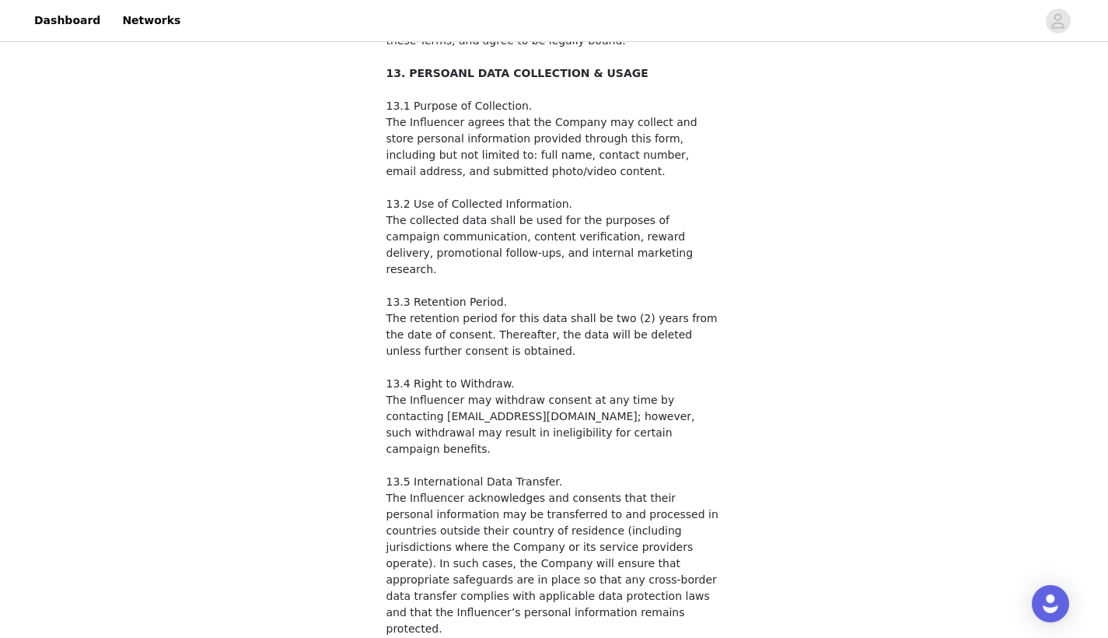
scroll to position [2465, 0]
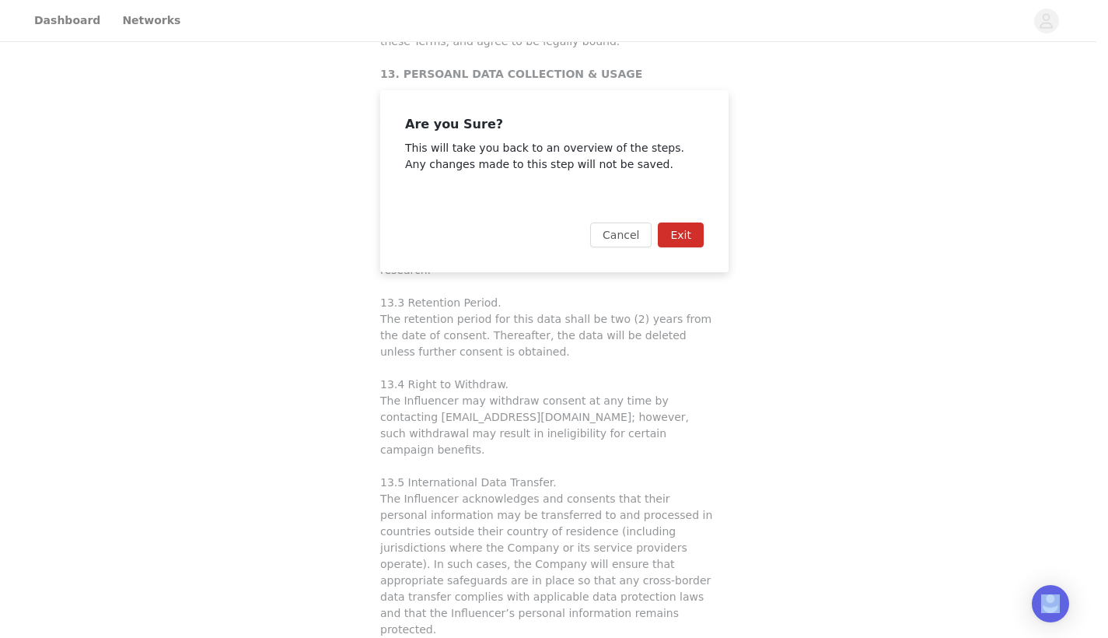
click at [501, 582] on div "Are you Sure? This will take you back to an overview of the steps. Any changes …" at bounding box center [554, 319] width 1108 height 638
click at [641, 232] on button "Cancel" at bounding box center [620, 234] width 61 height 25
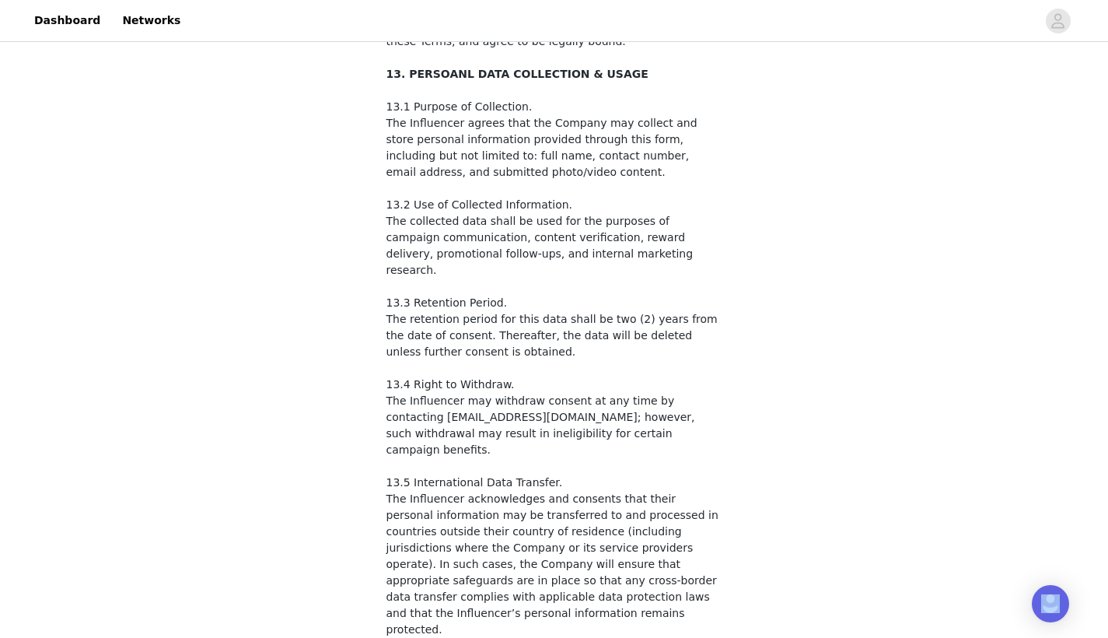
checkbox input "false"
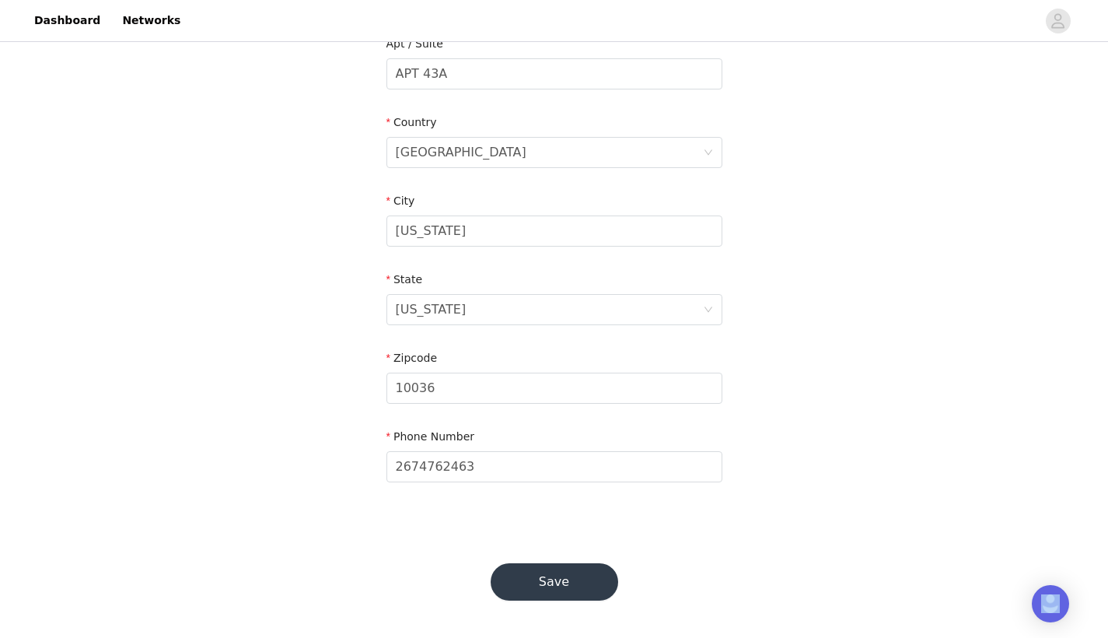
scroll to position [422, 0]
click at [544, 582] on button "Save" at bounding box center [555, 582] width 128 height 37
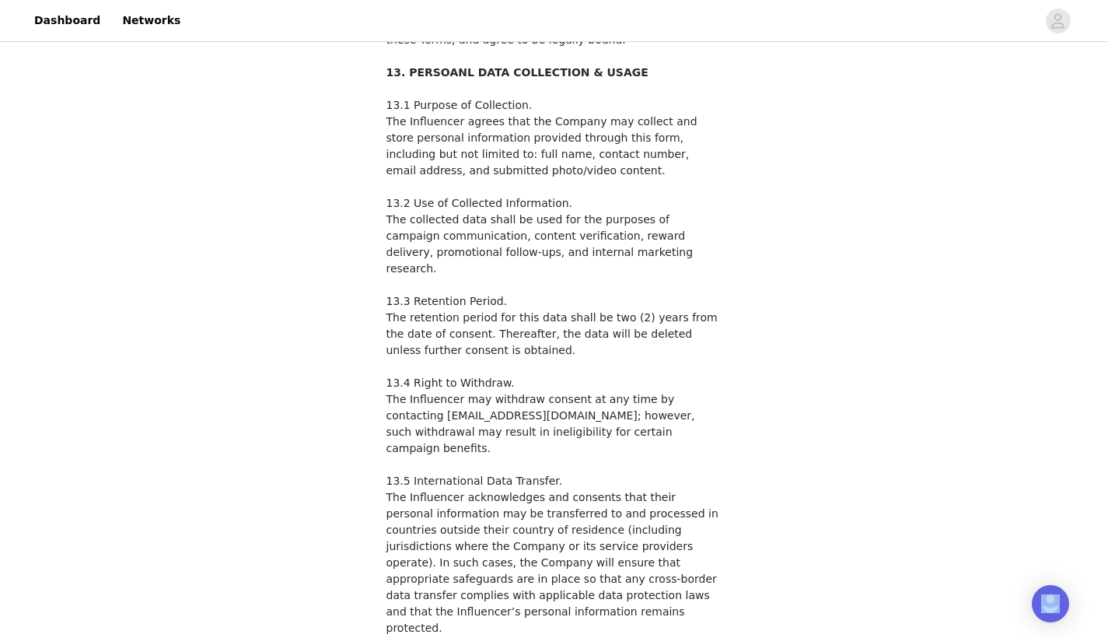
scroll to position [2465, 0]
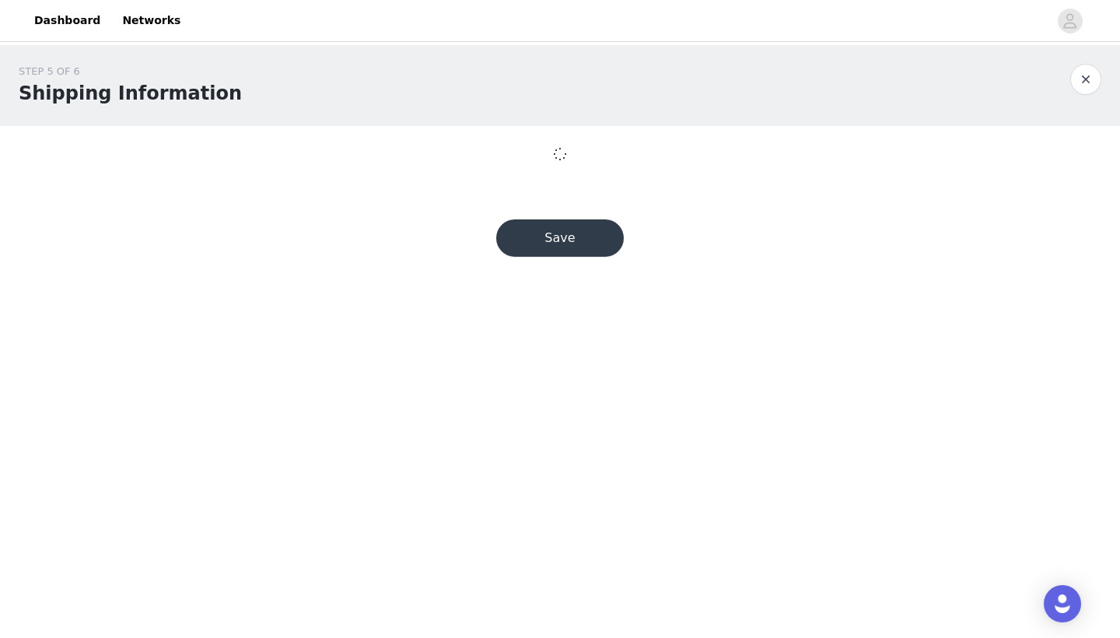
click at [489, 580] on body "Dashboard Networks STEP 5 OF 6 Shipping Information Save" at bounding box center [560, 319] width 1120 height 638
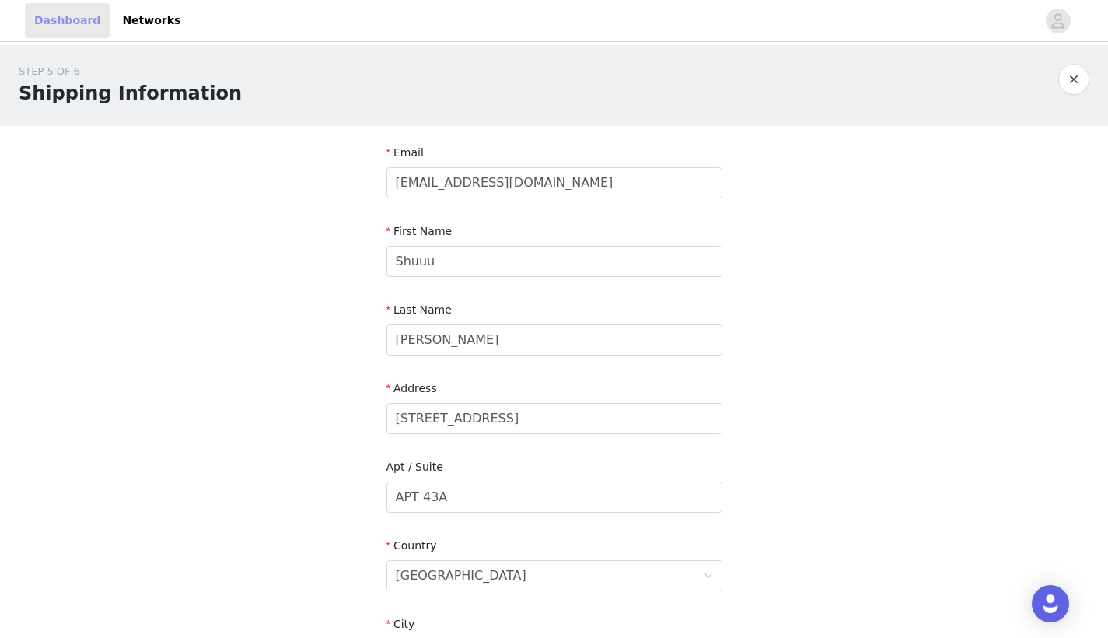
click at [66, 26] on link "Dashboard" at bounding box center [67, 20] width 85 height 35
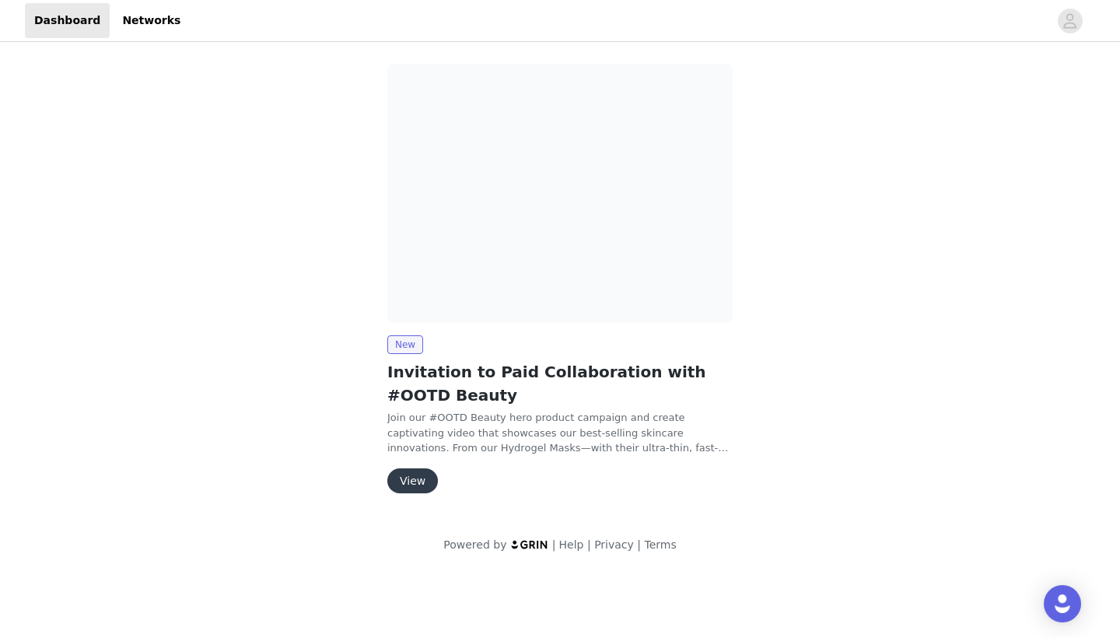
click at [415, 481] on button "View" at bounding box center [412, 480] width 51 height 25
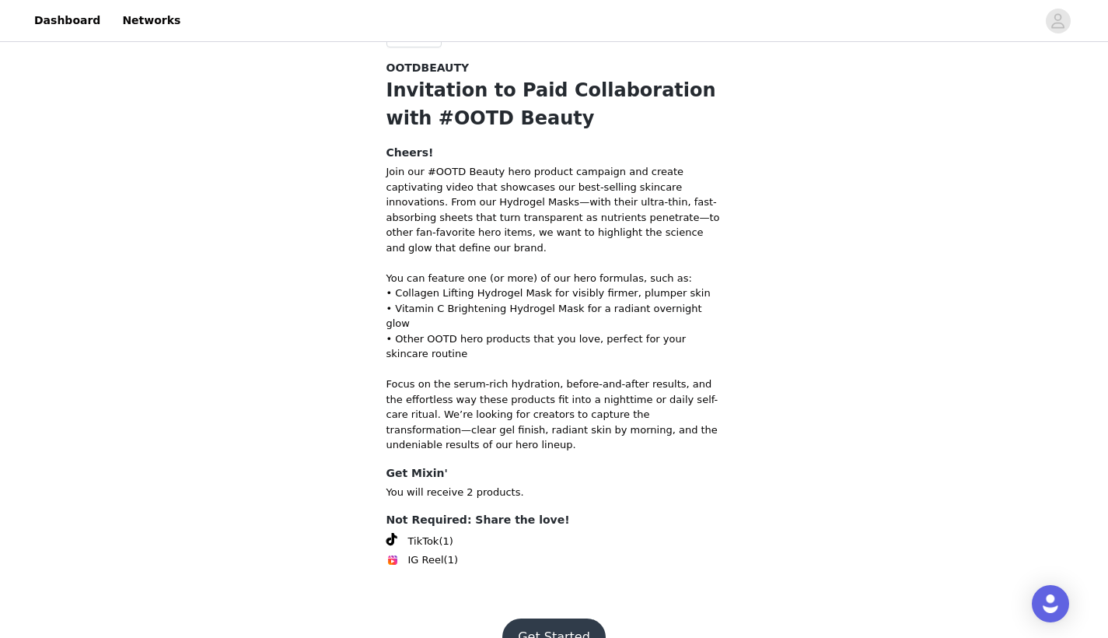
scroll to position [28, 0]
click at [533, 619] on button "Get Started" at bounding box center [553, 637] width 103 height 37
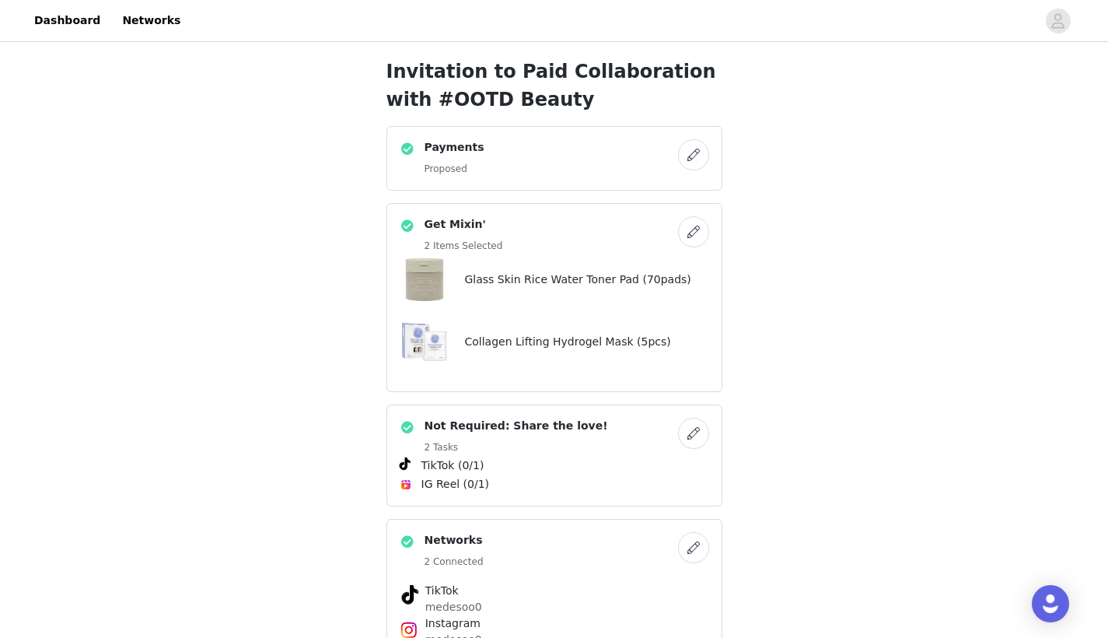
click at [692, 152] on button "button" at bounding box center [693, 154] width 31 height 31
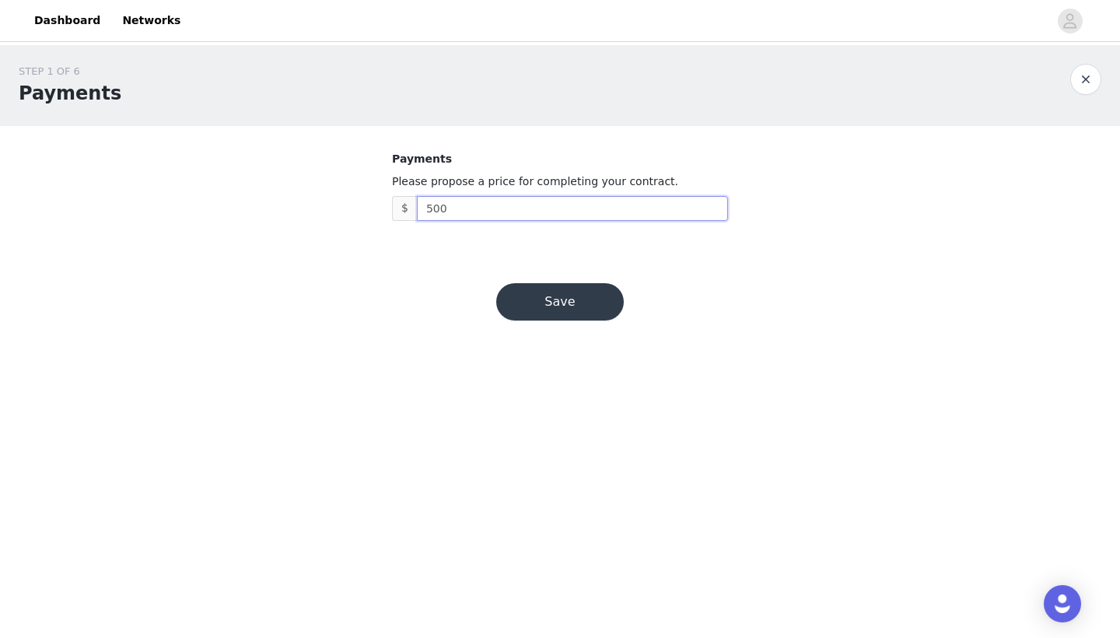
drag, startPoint x: 536, startPoint y: 208, endPoint x: 339, endPoint y: 233, distance: 198.4
click at [339, 233] on div "STEP 1 OF 6 Payments Payments Please propose a price for completing your contra…" at bounding box center [560, 145] width 1120 height 201
type input "5"
type input "6"
type input "700"
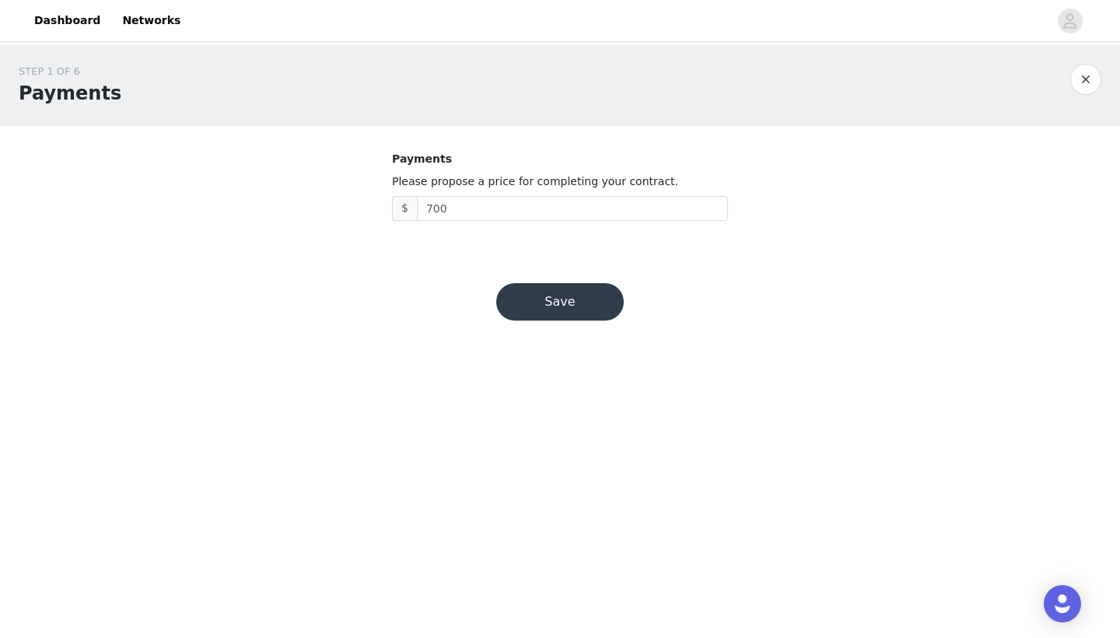
click at [531, 285] on button "Save" at bounding box center [560, 301] width 128 height 37
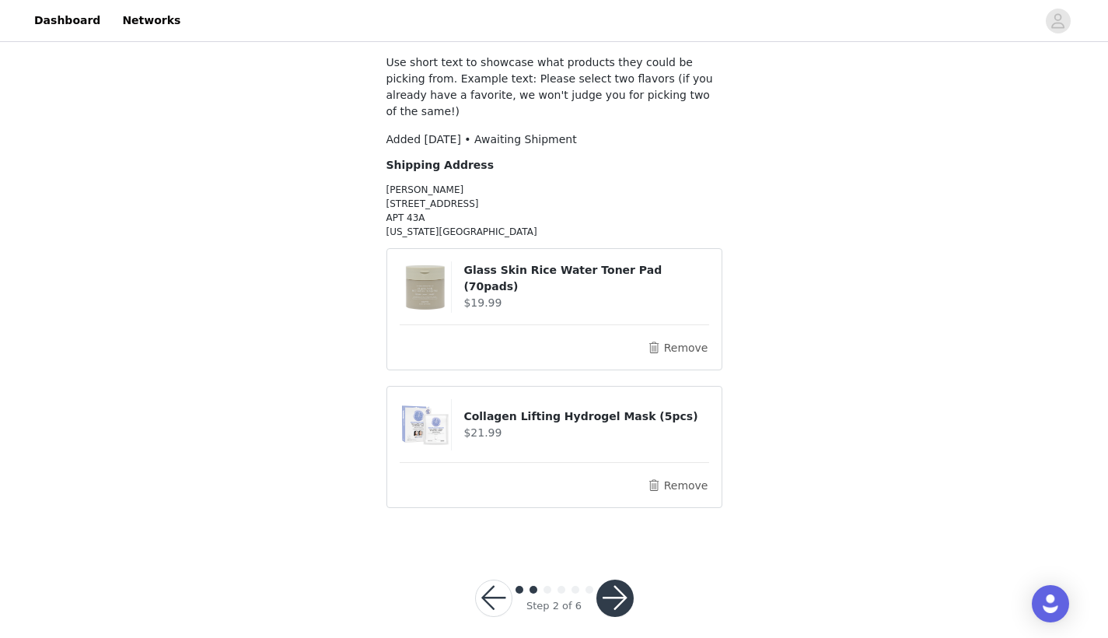
scroll to position [89, 0]
click at [636, 569] on div "Step 2 of 6" at bounding box center [554, 598] width 196 height 75
click at [620, 580] on button "button" at bounding box center [614, 598] width 37 height 37
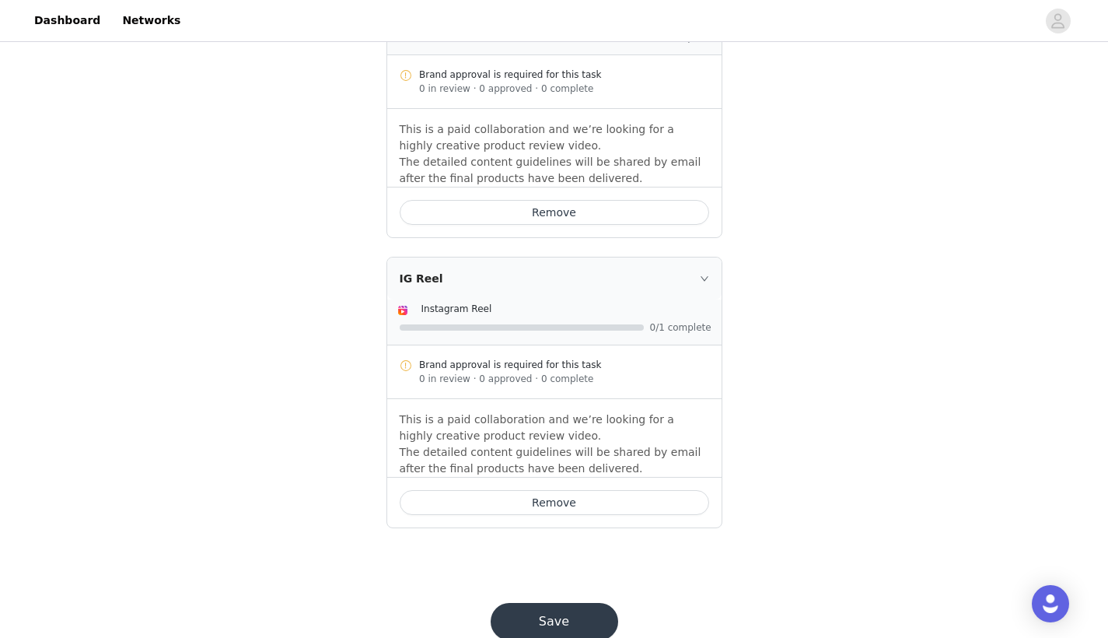
click at [575, 603] on button "Save" at bounding box center [555, 621] width 128 height 37
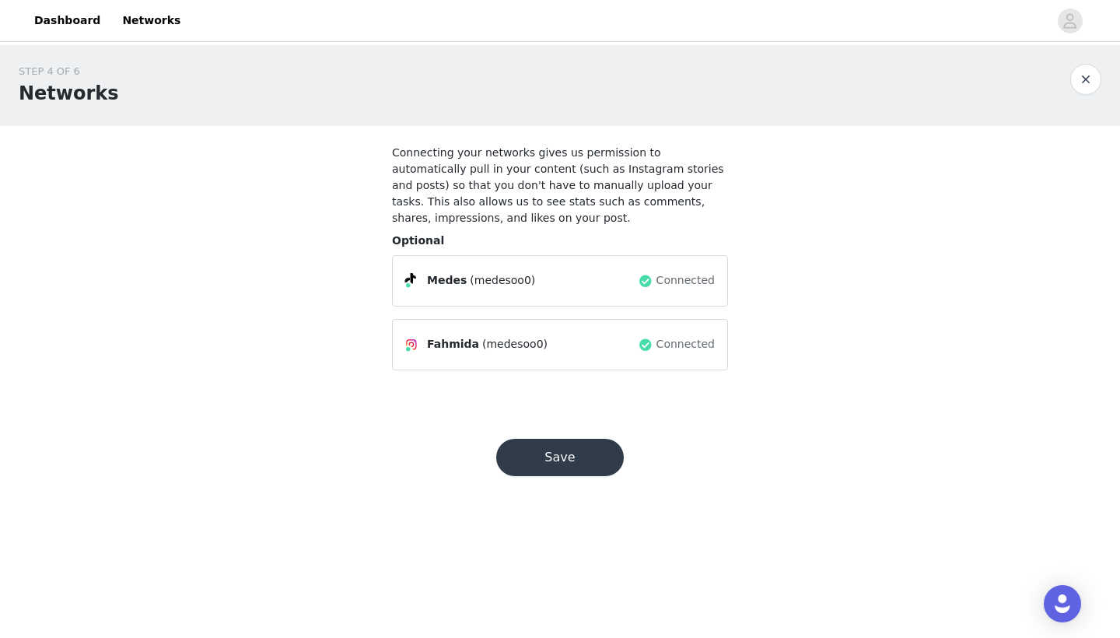
click at [565, 457] on button "Save" at bounding box center [560, 456] width 128 height 37
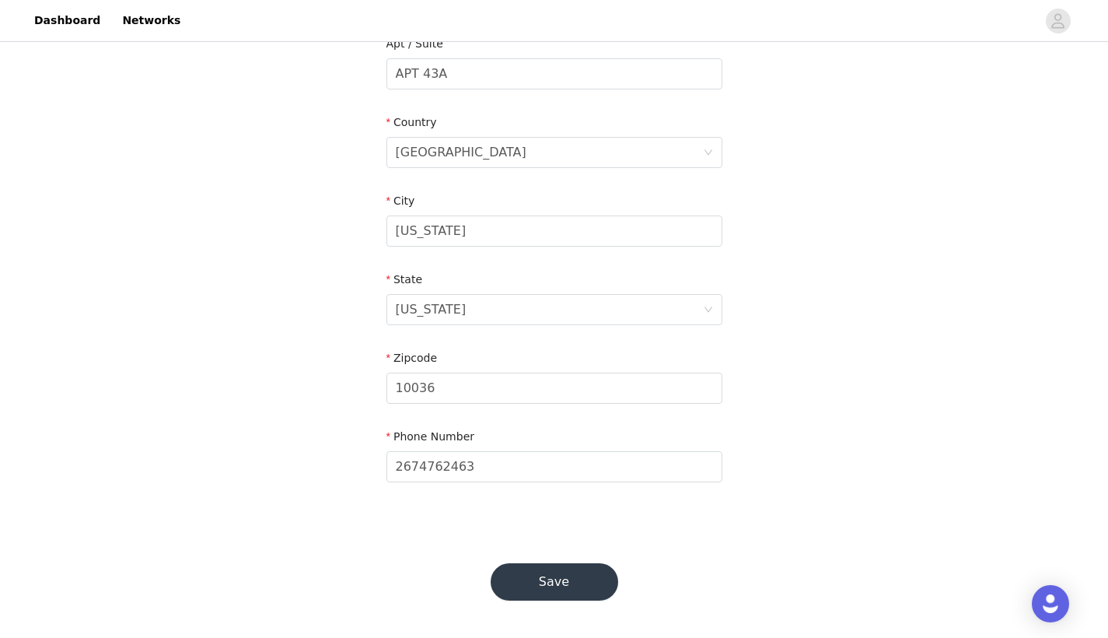
click at [554, 573] on button "Save" at bounding box center [555, 581] width 128 height 37
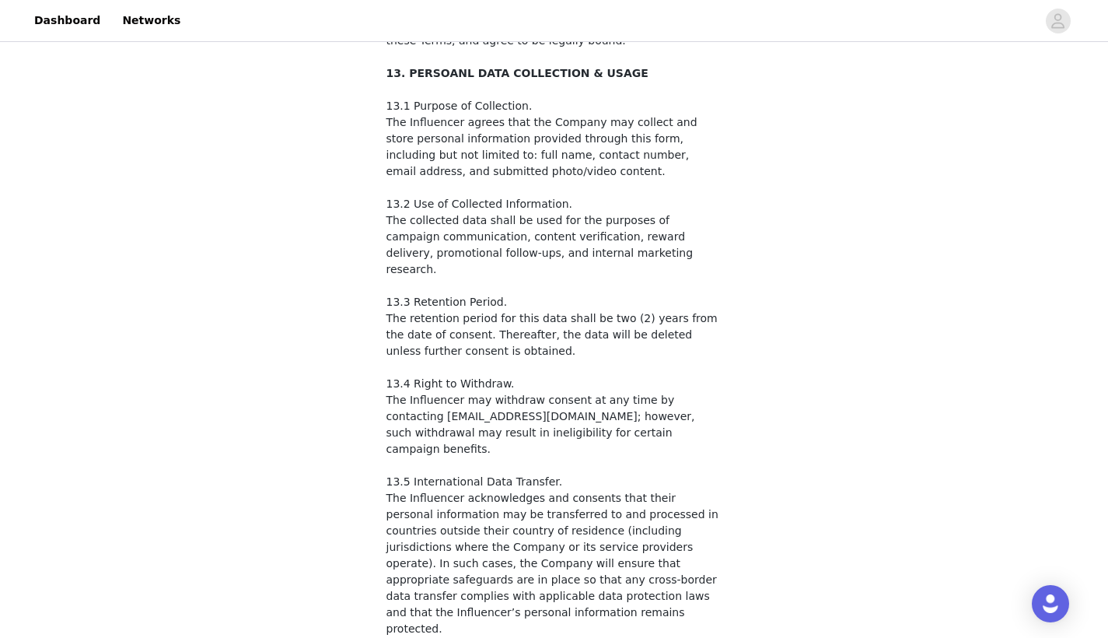
scroll to position [2465, 0]
checkbox input "true"
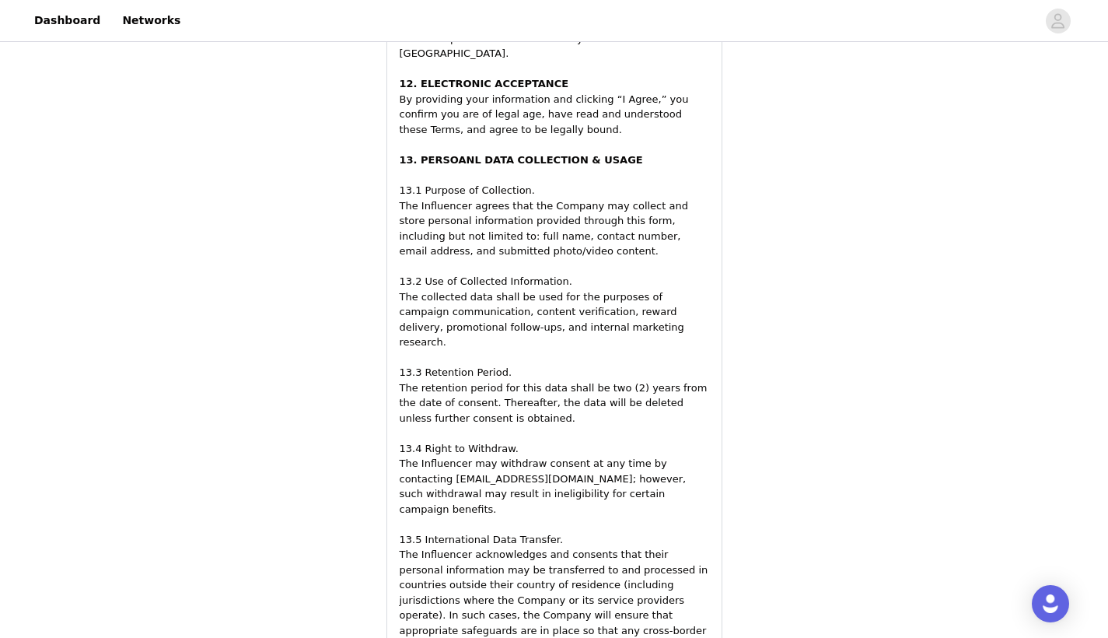
scroll to position [2879, 0]
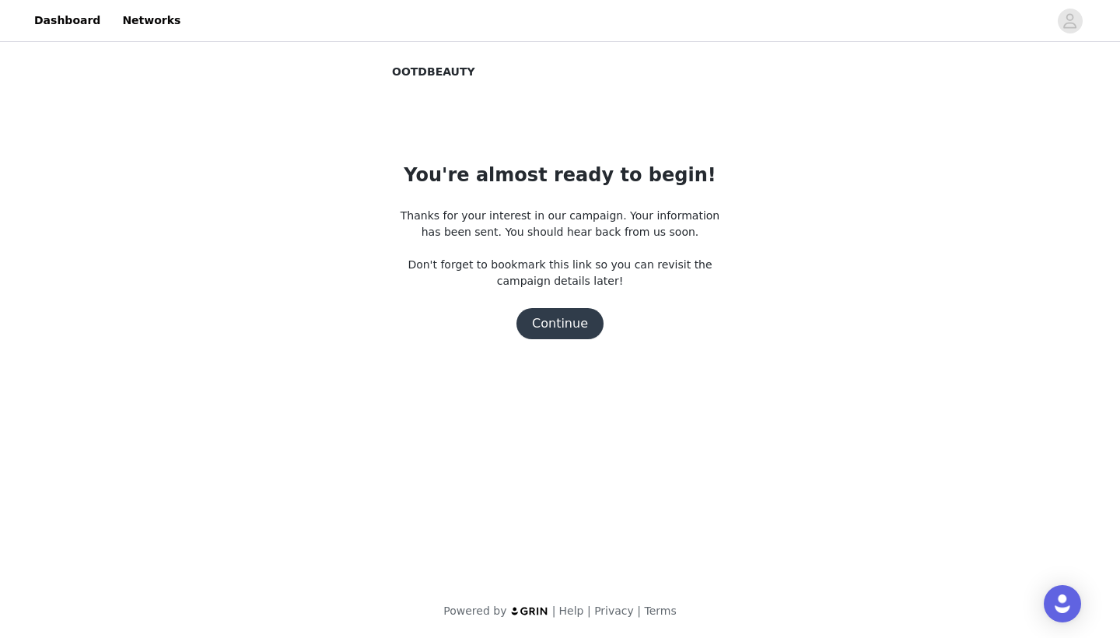
click at [555, 341] on section "OOTDBEAUTY You're almost ready to begin! Thanks for your interest in our campai…" at bounding box center [559, 226] width 373 height 325
click at [555, 328] on button "Continue" at bounding box center [559, 323] width 87 height 31
